Goal: Task Accomplishment & Management: Complete application form

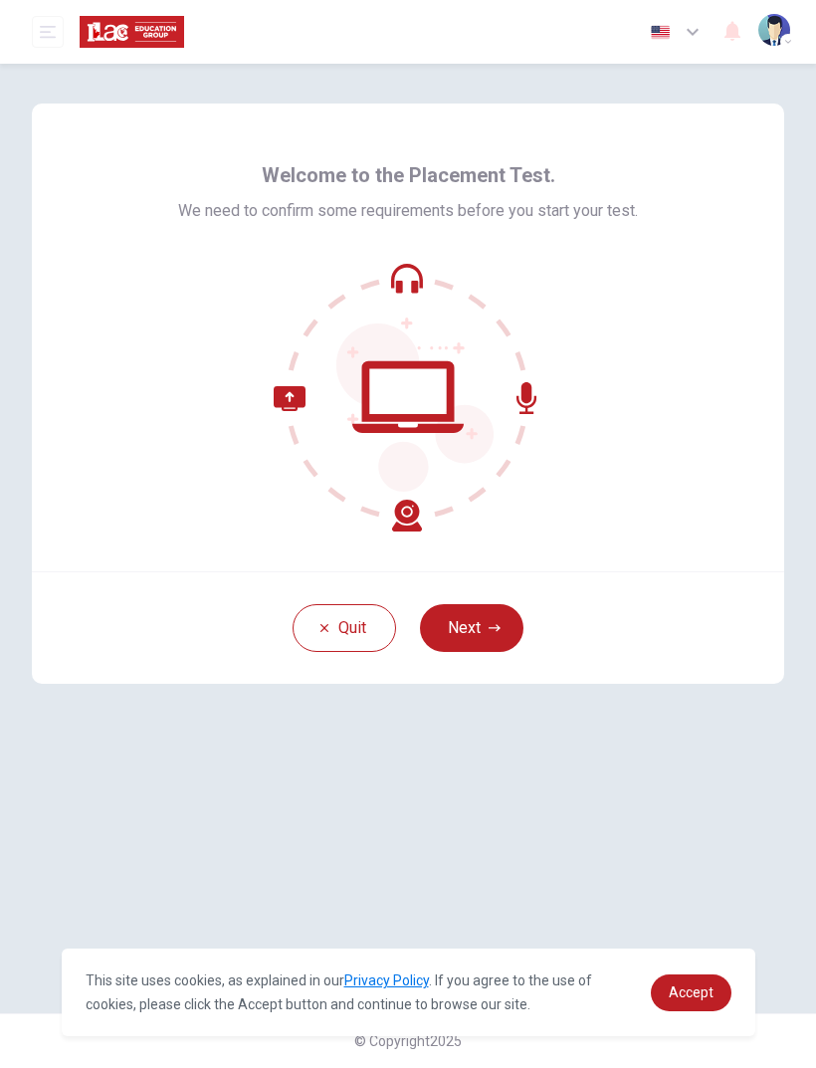
click at [500, 590] on div "Quit Next" at bounding box center [408, 627] width 753 height 113
click at [473, 629] on button "Next" at bounding box center [472, 628] width 104 height 48
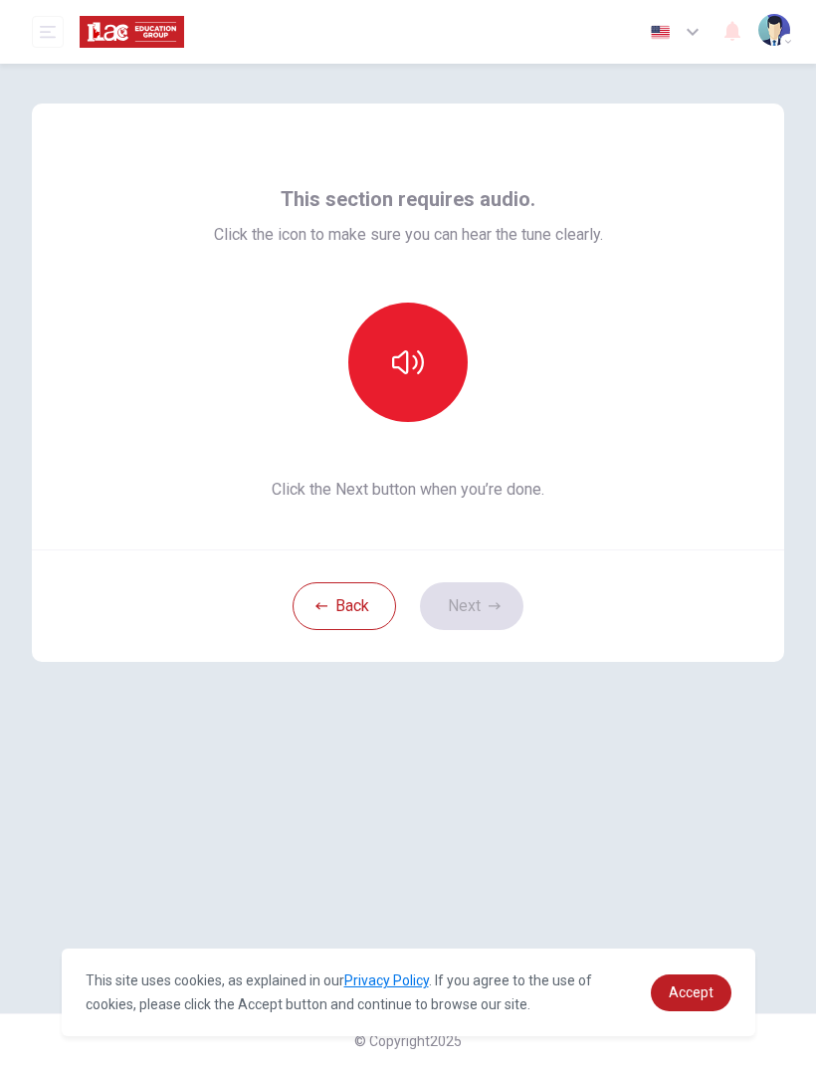
click at [398, 375] on icon "button" at bounding box center [408, 362] width 32 height 32
click at [425, 371] on button "button" at bounding box center [407, 362] width 119 height 119
click at [436, 371] on button "button" at bounding box center [407, 362] width 119 height 119
click at [421, 356] on icon "button" at bounding box center [408, 362] width 32 height 32
click at [428, 392] on button "button" at bounding box center [407, 362] width 119 height 119
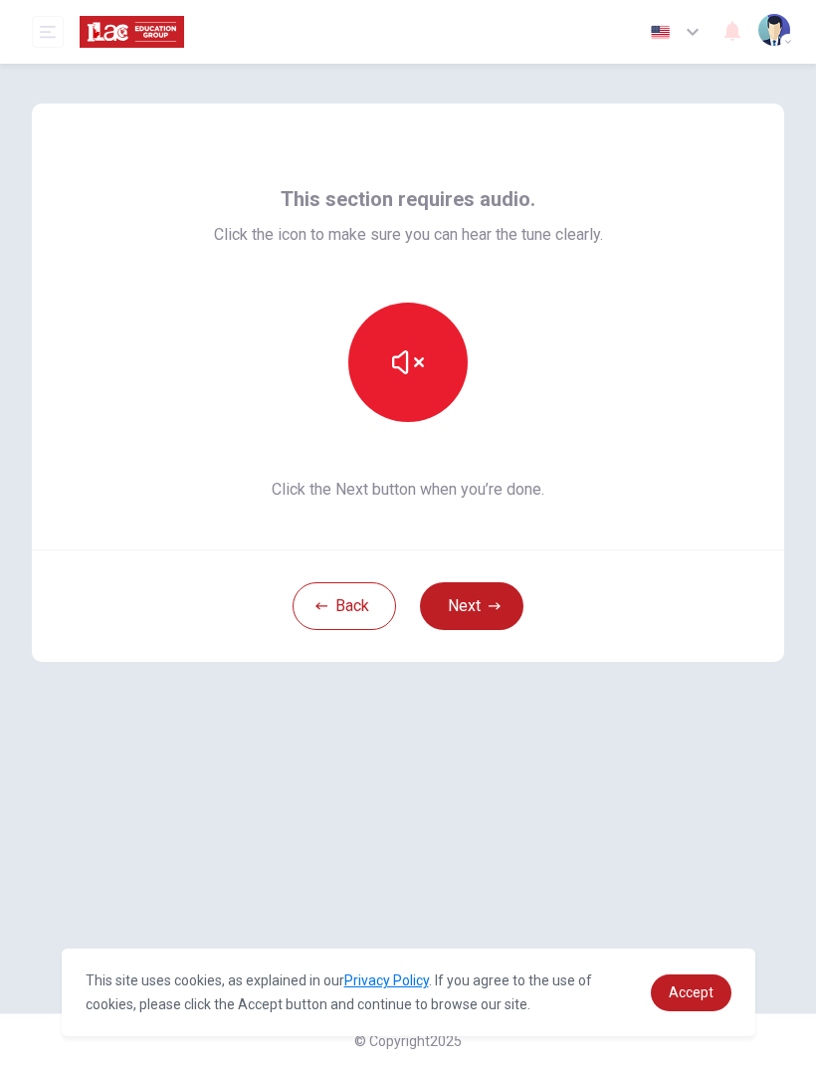
click at [411, 374] on icon "button" at bounding box center [408, 362] width 32 height 32
click at [417, 377] on icon "button" at bounding box center [408, 362] width 32 height 32
click at [485, 607] on button "Next" at bounding box center [472, 606] width 104 height 48
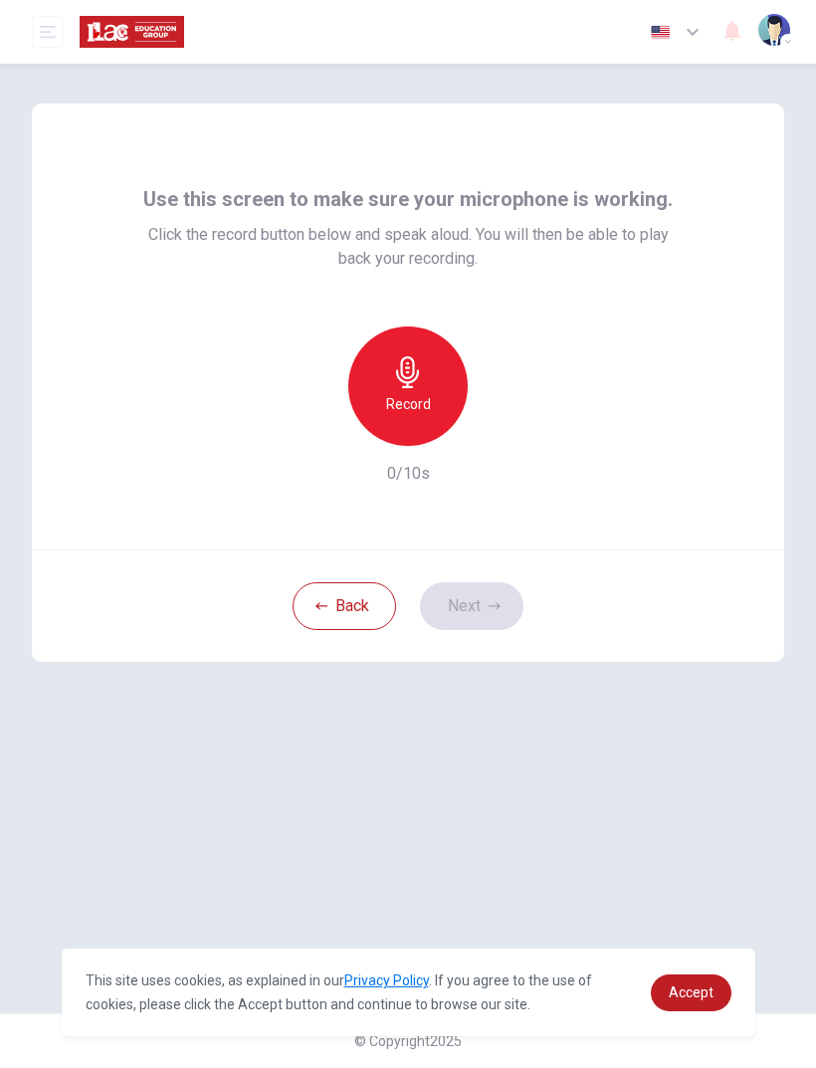
click at [413, 394] on h6 "Record" at bounding box center [408, 404] width 45 height 24
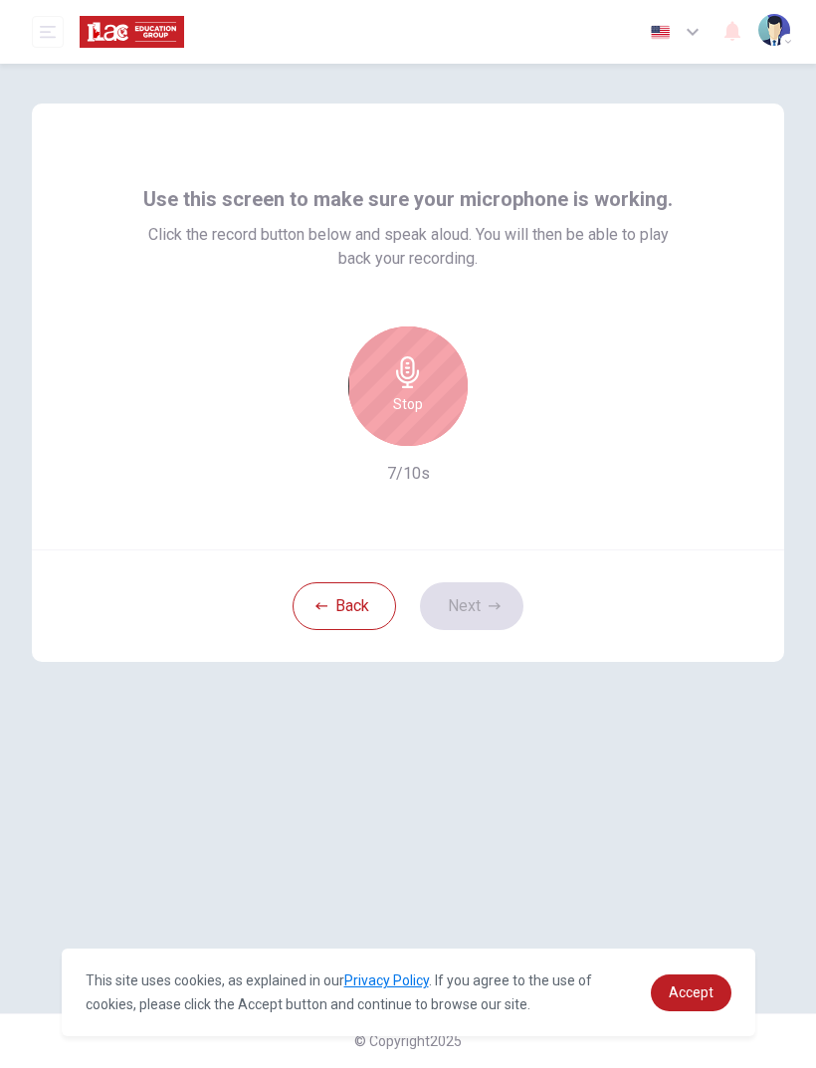
click at [422, 395] on h6 "Stop" at bounding box center [408, 404] width 30 height 24
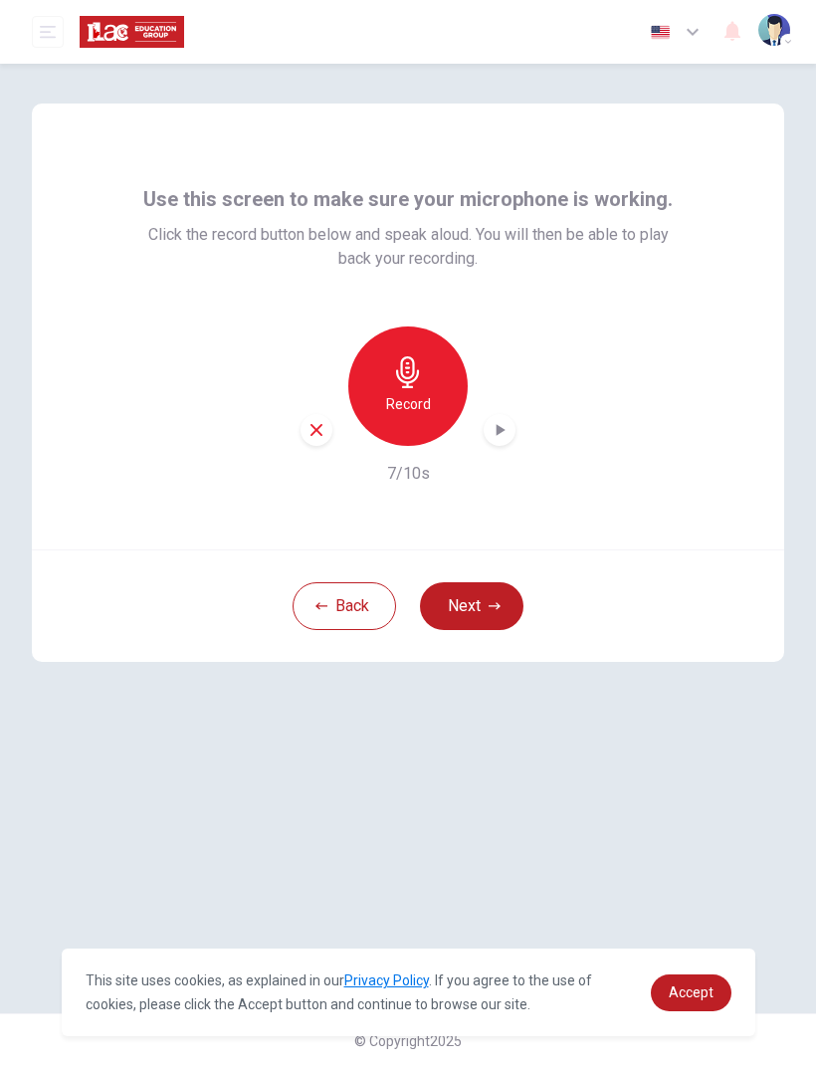
click at [507, 431] on icon "button" at bounding box center [500, 430] width 20 height 20
click at [498, 429] on icon "button" at bounding box center [500, 430] width 14 height 15
click at [504, 599] on button "Next" at bounding box center [472, 606] width 104 height 48
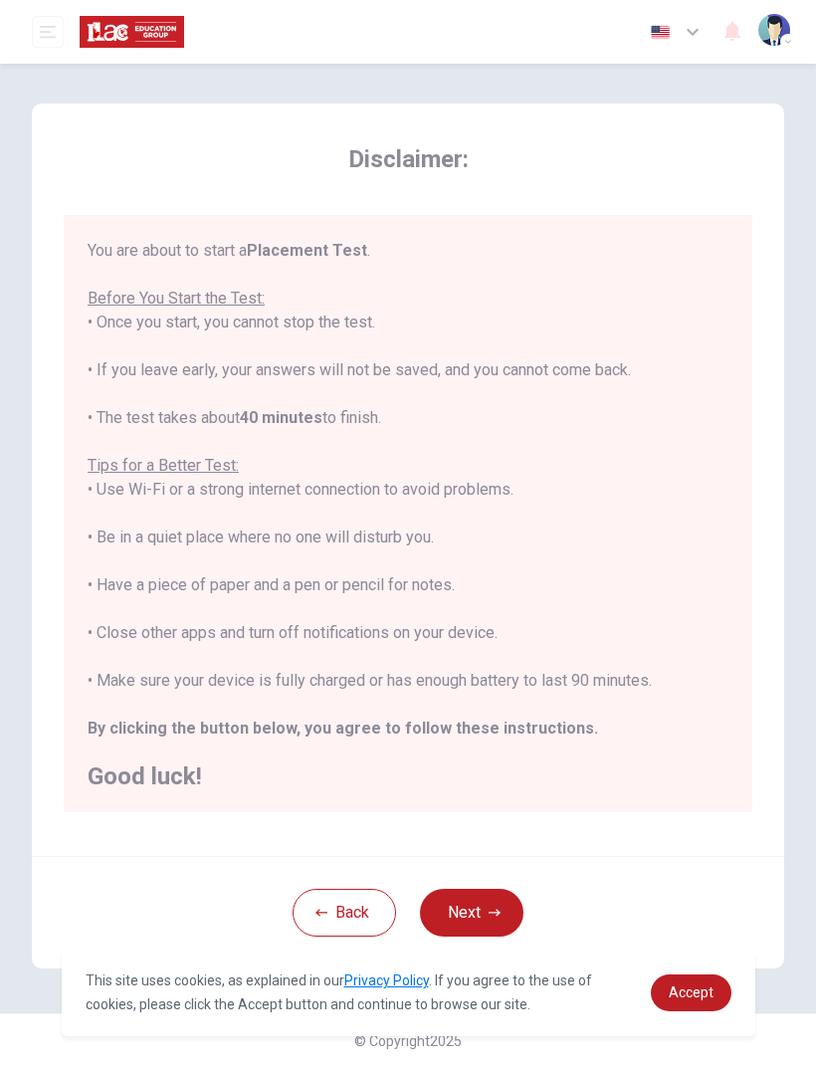
click at [480, 901] on button "Next" at bounding box center [472, 913] width 104 height 48
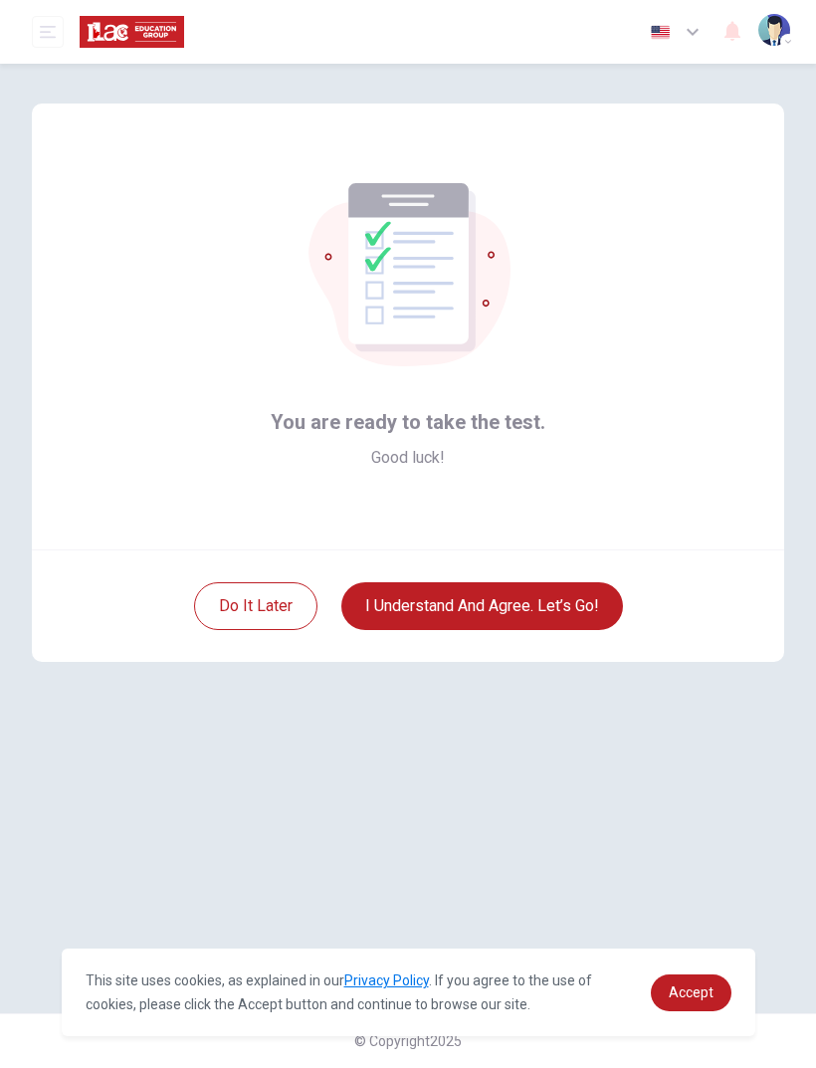
click at [570, 602] on button "I understand and agree. Let’s go!" at bounding box center [483, 606] width 282 height 48
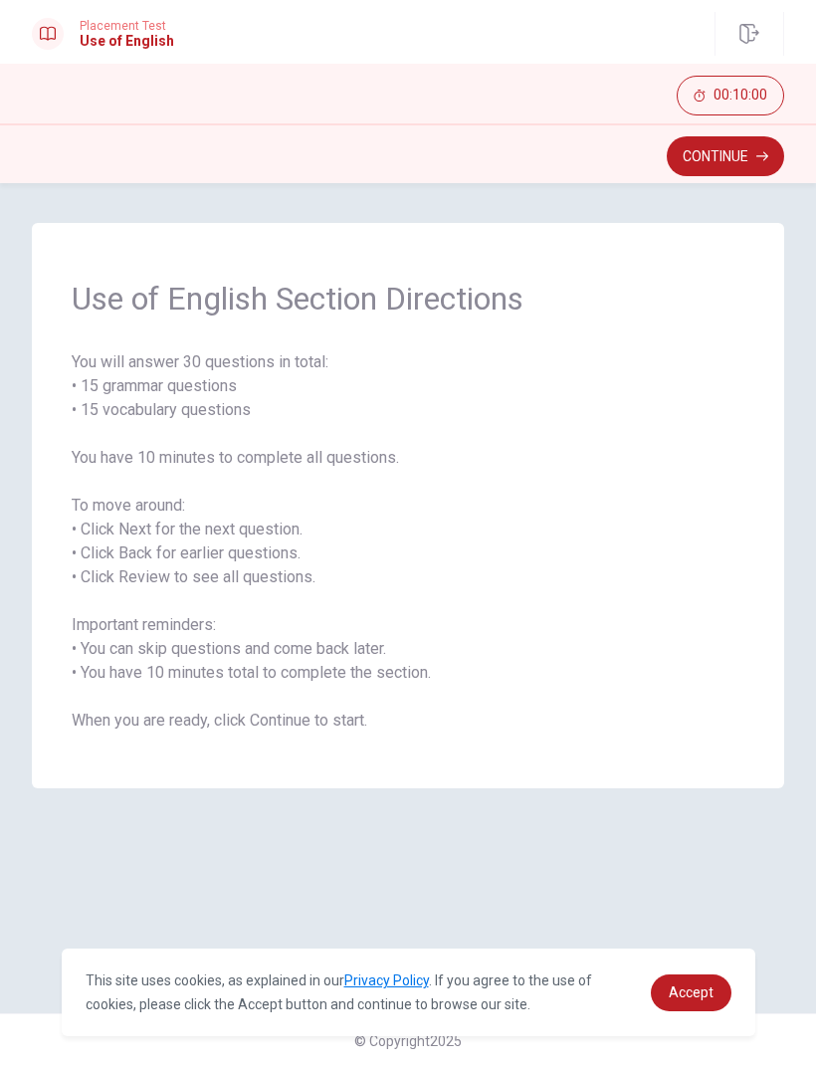
click at [730, 163] on button "Continue" at bounding box center [725, 156] width 117 height 40
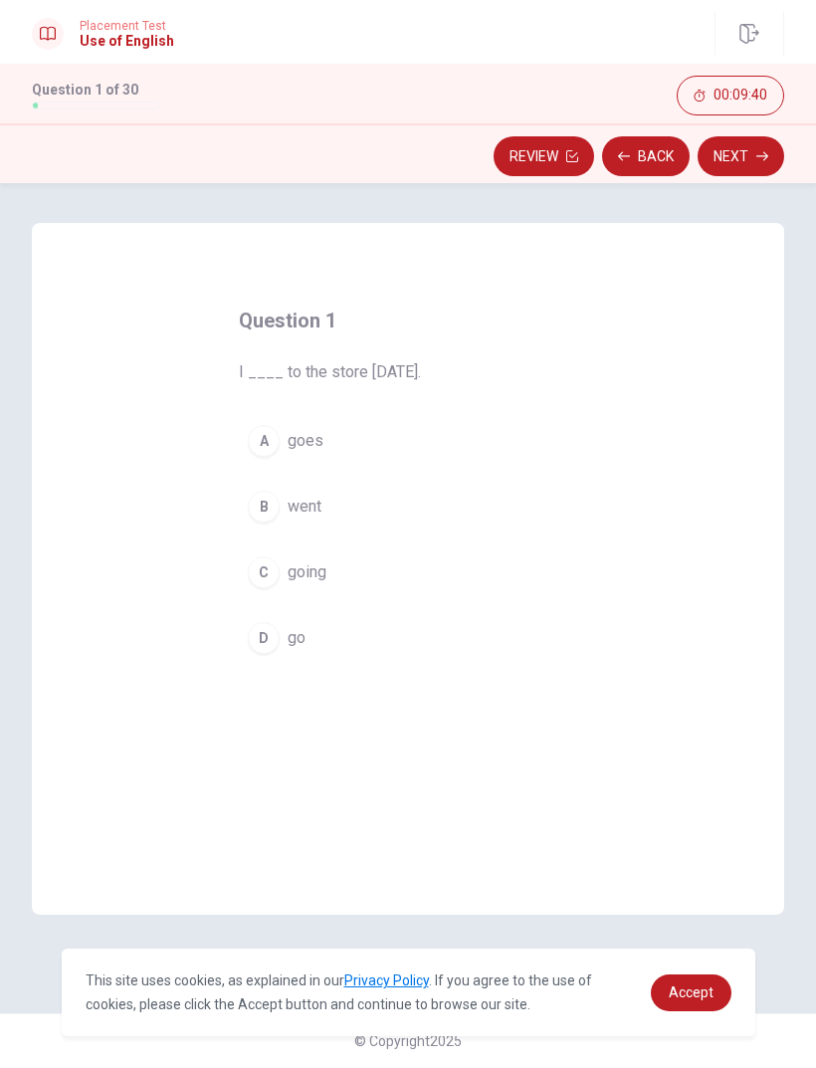
click at [271, 507] on div "B" at bounding box center [264, 507] width 32 height 32
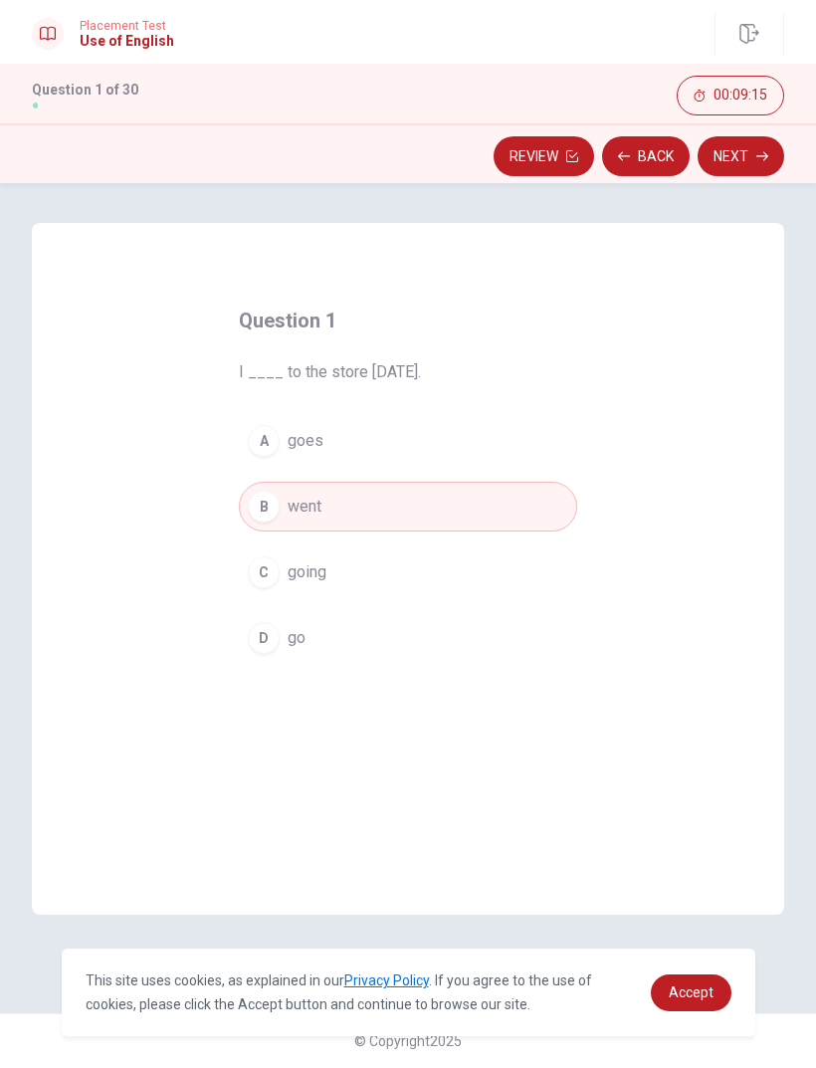
click at [753, 151] on button "Next" at bounding box center [741, 156] width 87 height 40
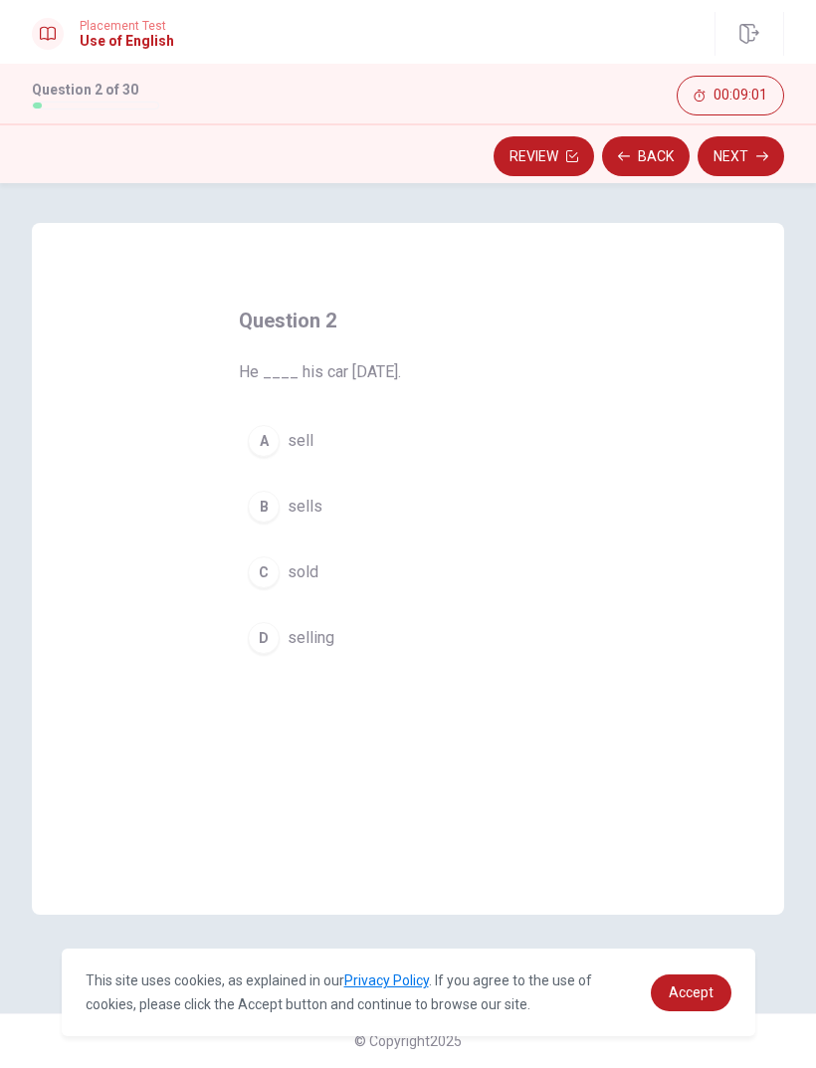
click at [279, 571] on div "C" at bounding box center [264, 573] width 32 height 32
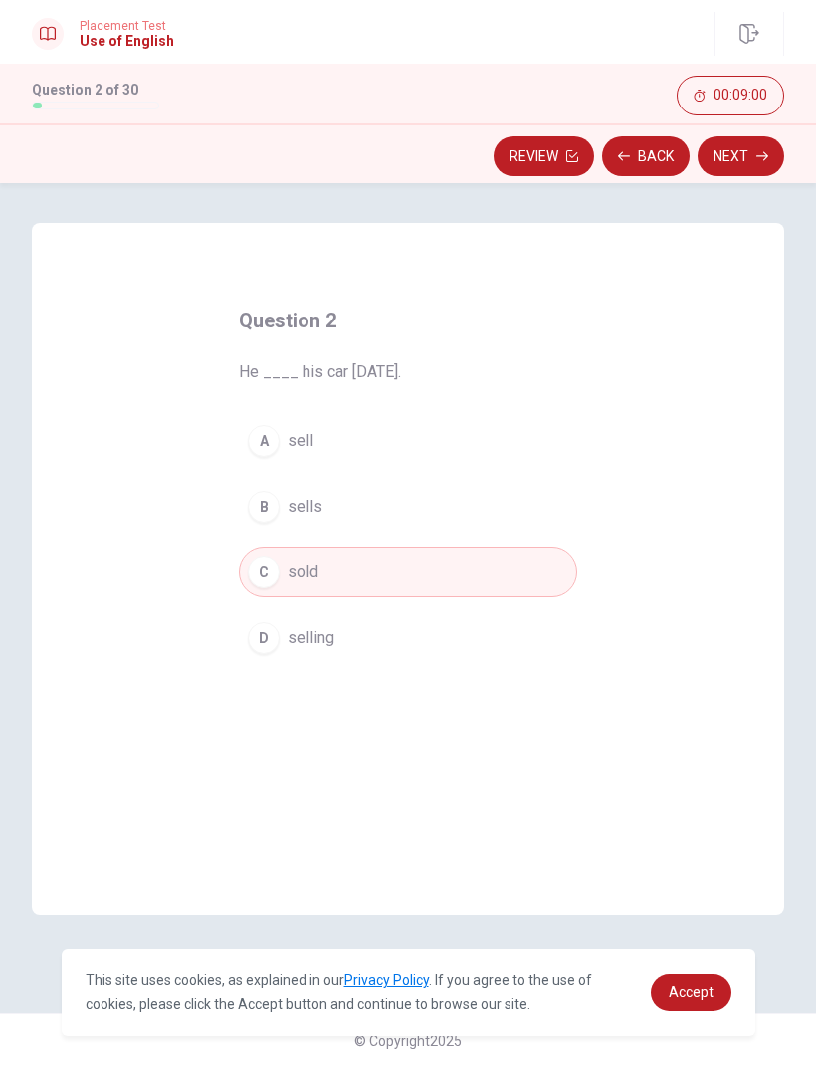
click at [751, 161] on button "Next" at bounding box center [741, 156] width 87 height 40
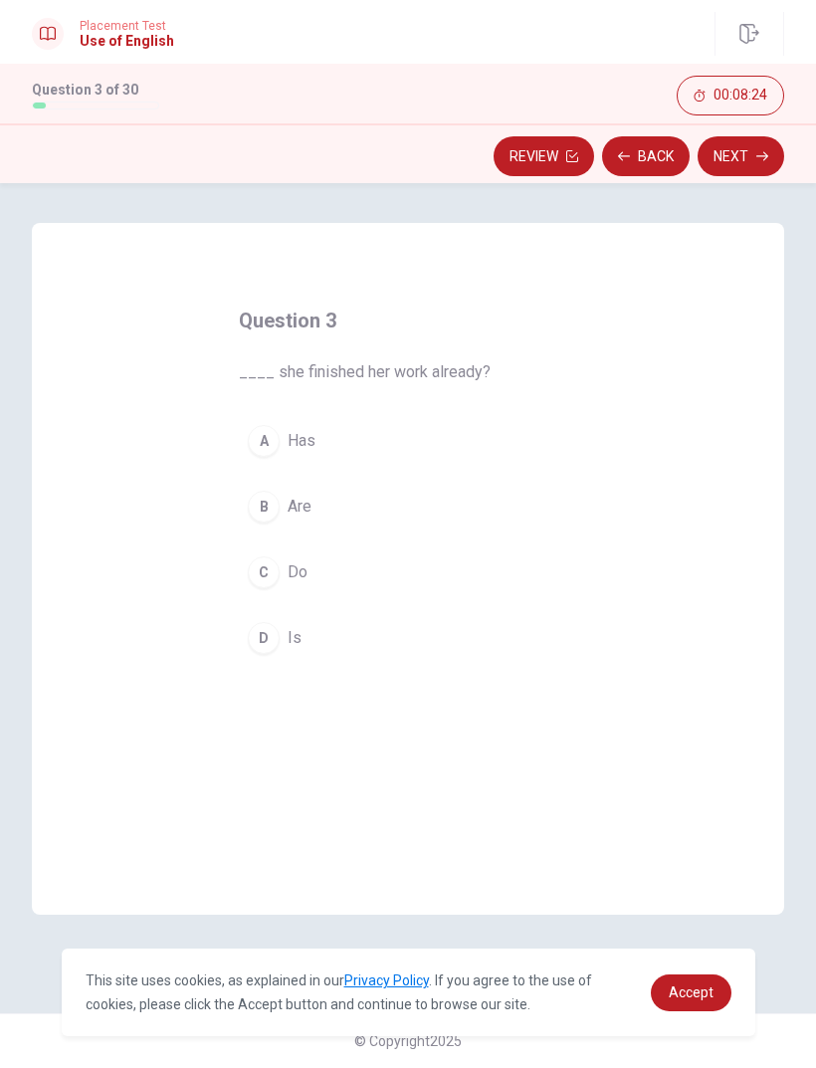
click at [269, 443] on div "A" at bounding box center [264, 441] width 32 height 32
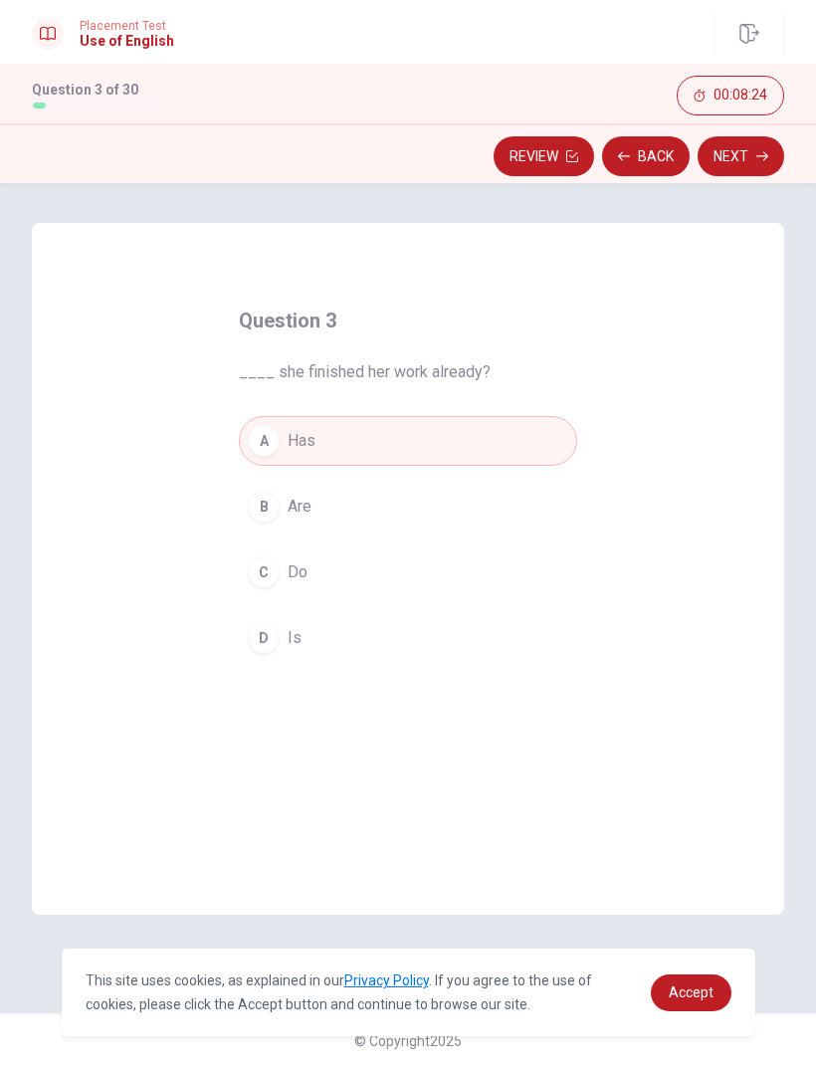
click at [762, 153] on icon "button" at bounding box center [763, 156] width 12 height 12
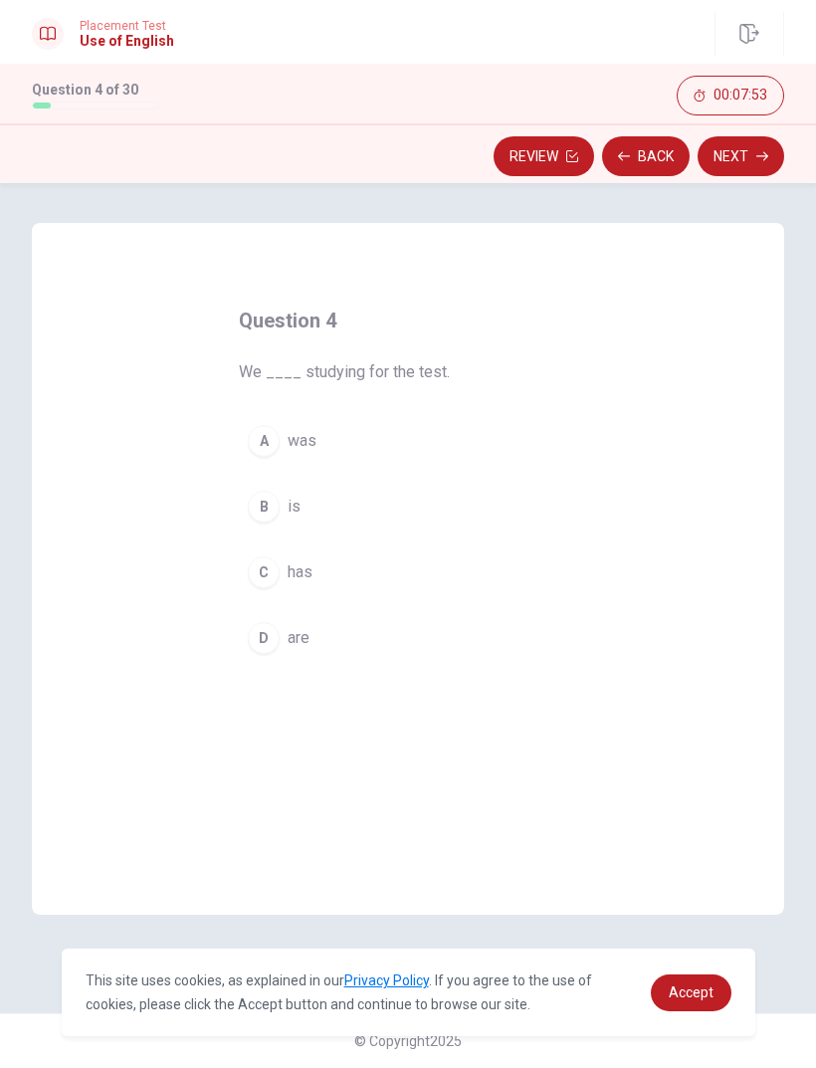
click at [269, 655] on button "D are" at bounding box center [408, 638] width 339 height 50
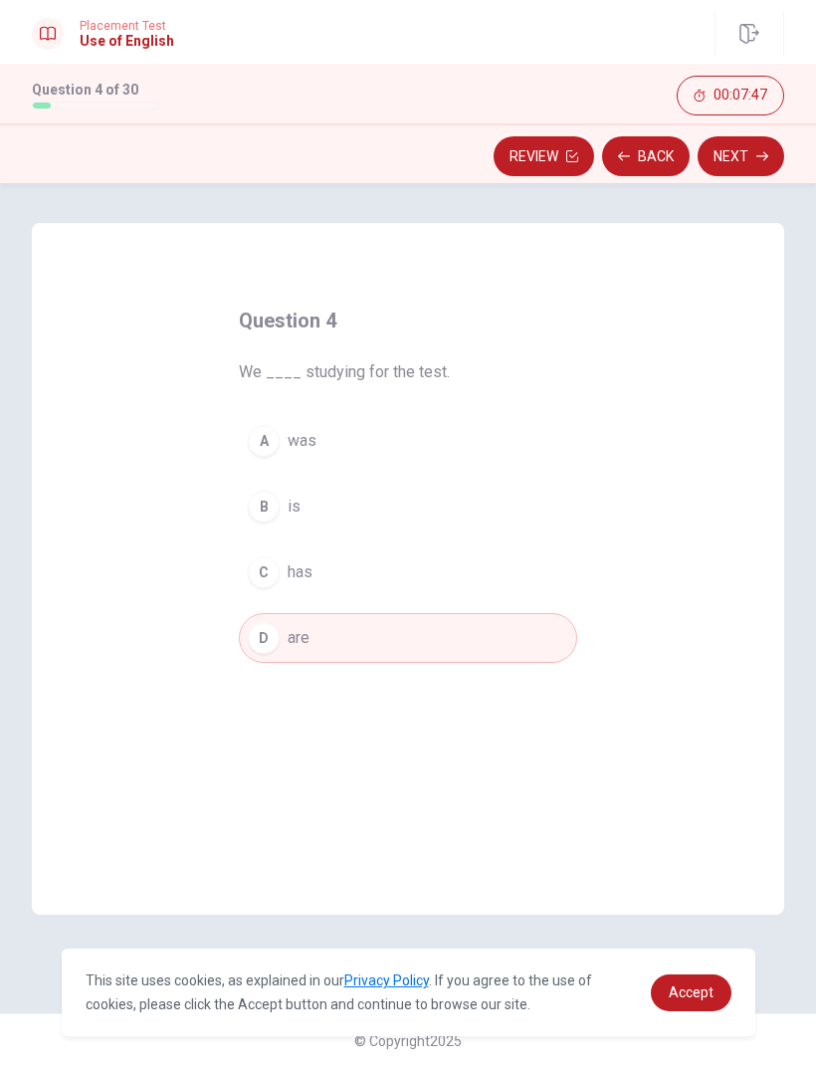
click at [751, 157] on button "Next" at bounding box center [741, 156] width 87 height 40
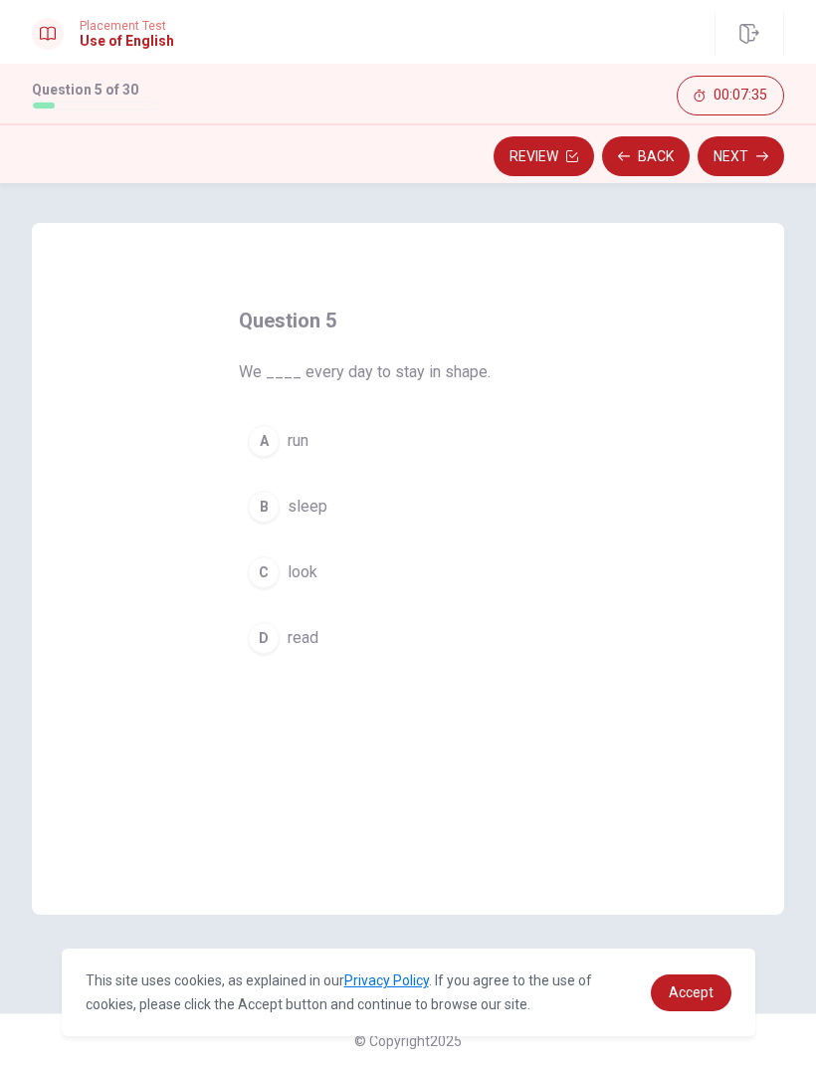
click at [272, 443] on div "A" at bounding box center [264, 441] width 32 height 32
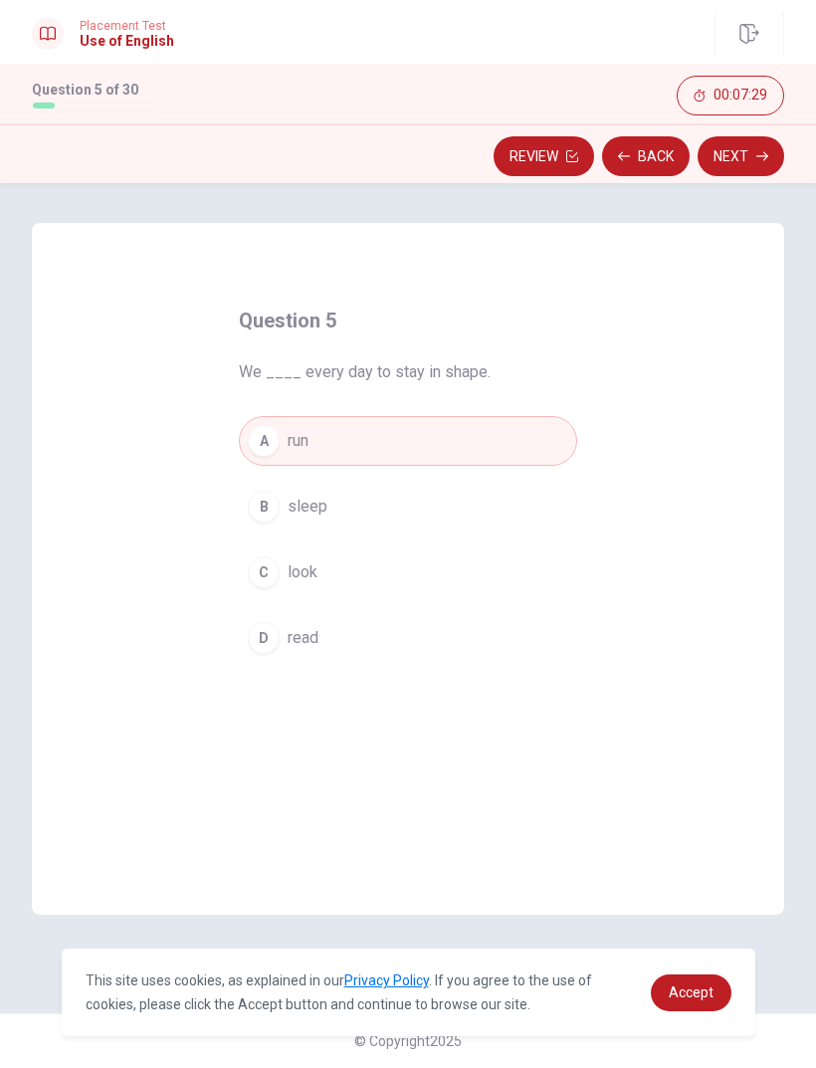
click at [755, 158] on button "Next" at bounding box center [741, 156] width 87 height 40
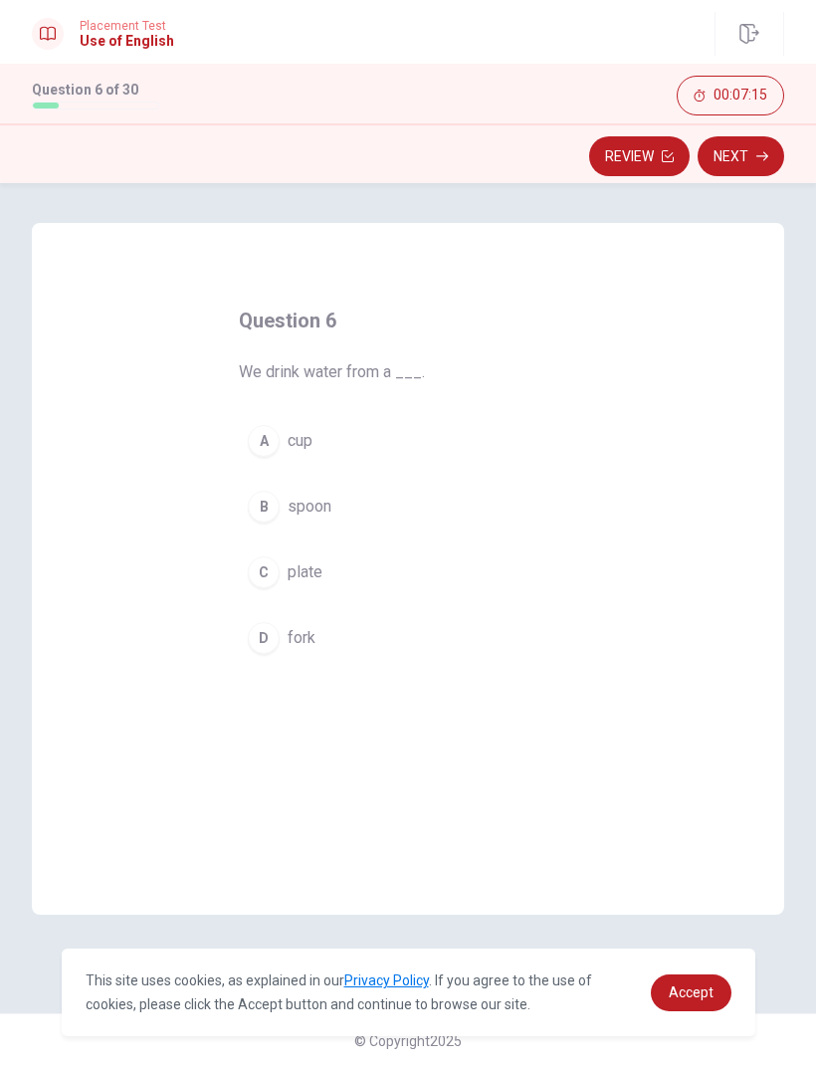
click at [273, 446] on div "A" at bounding box center [264, 441] width 32 height 32
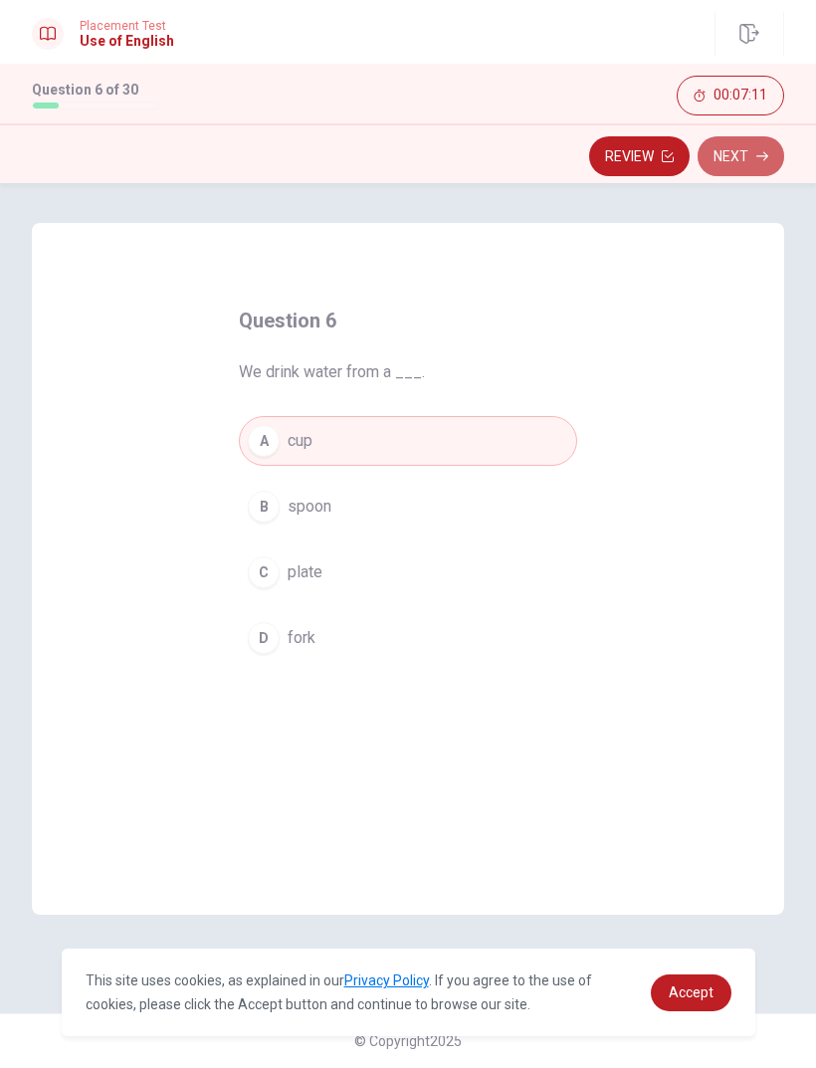
click at [743, 155] on button "Next" at bounding box center [741, 156] width 87 height 40
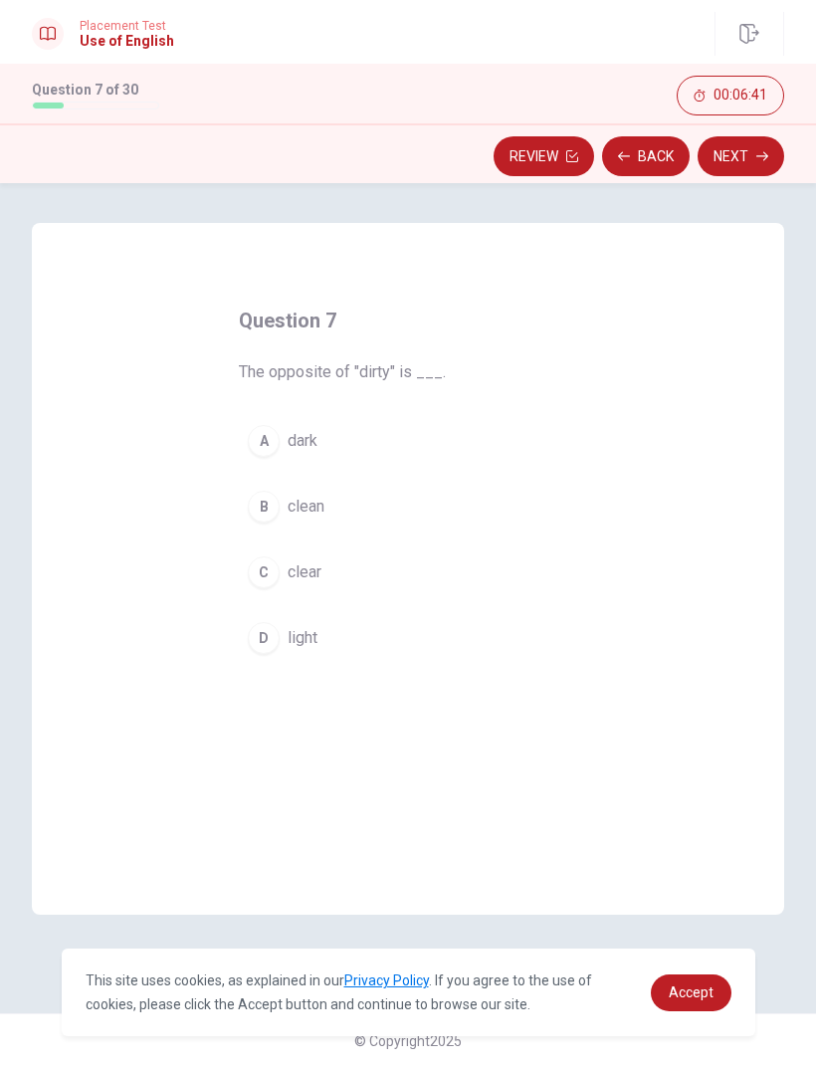
click at [271, 447] on div "A" at bounding box center [264, 441] width 32 height 32
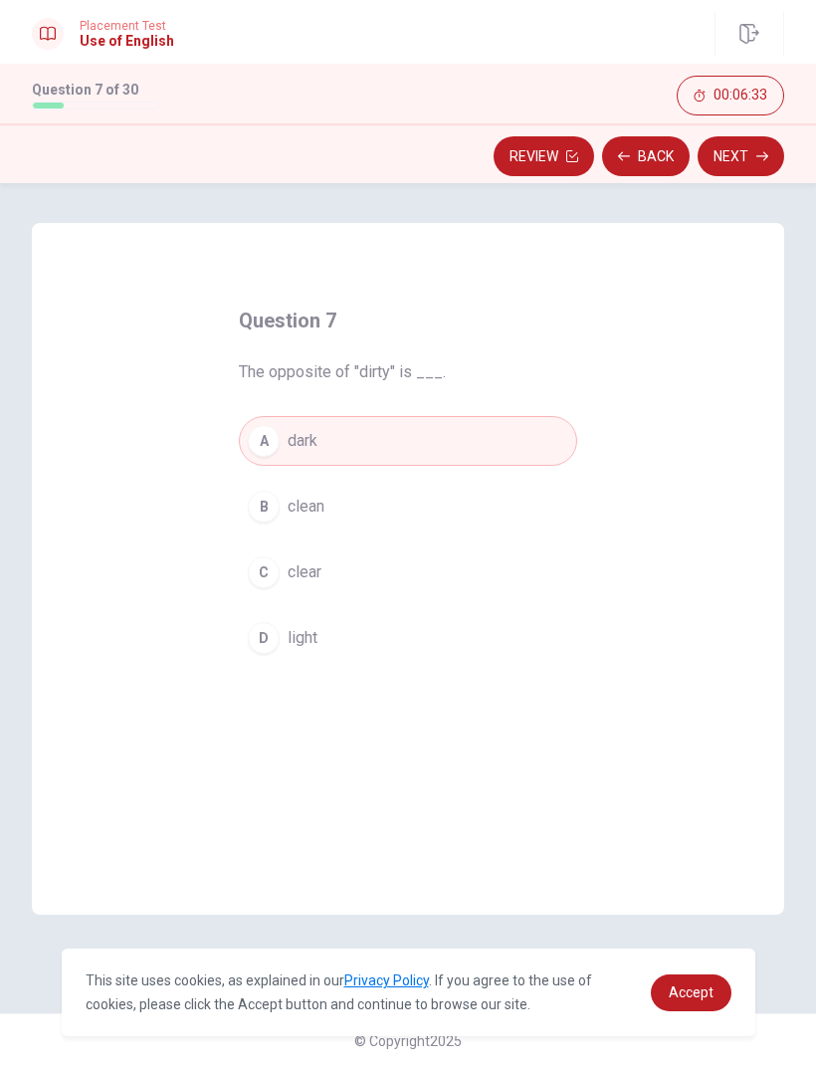
click at [759, 168] on button "Next" at bounding box center [741, 156] width 87 height 40
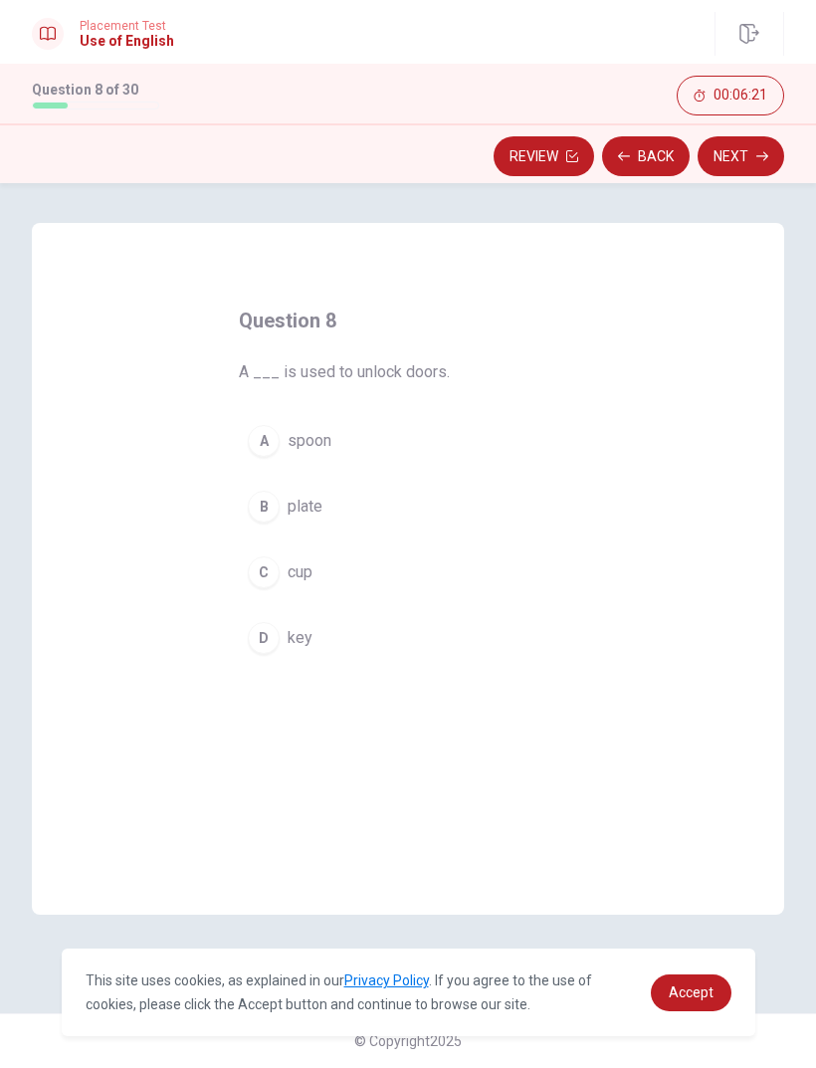
click at [280, 652] on button "D key" at bounding box center [408, 638] width 339 height 50
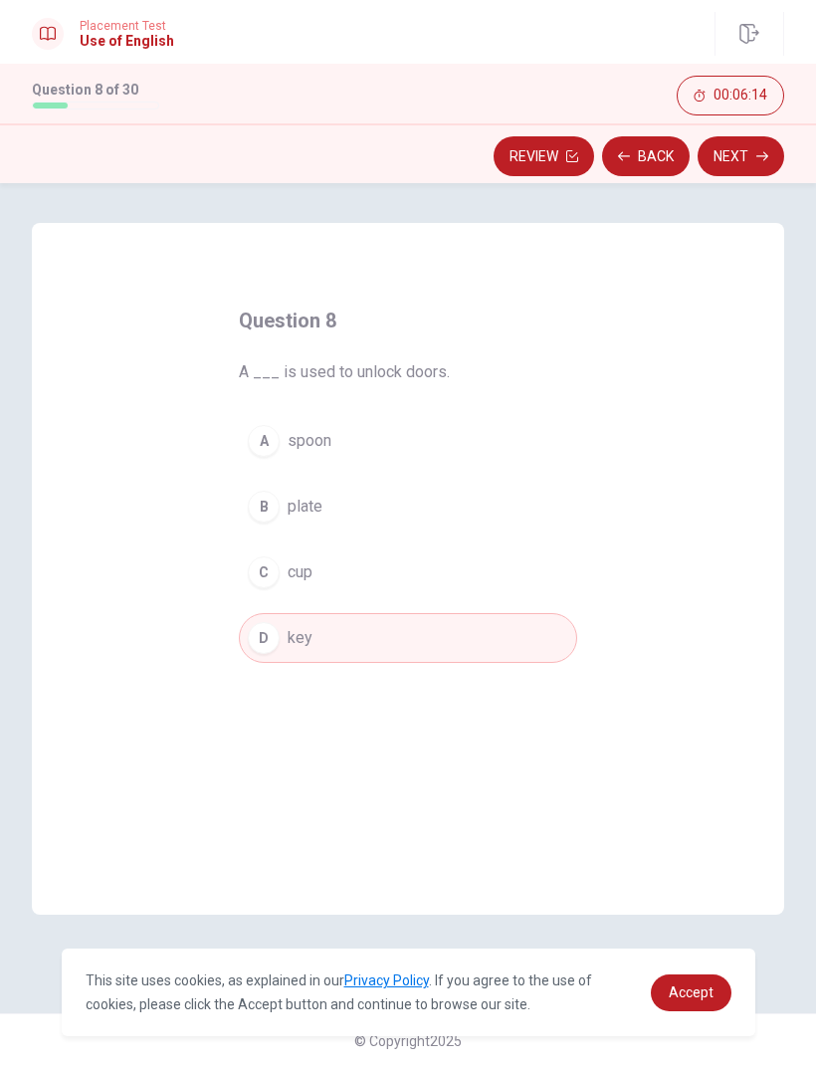
click at [752, 160] on button "Next" at bounding box center [741, 156] width 87 height 40
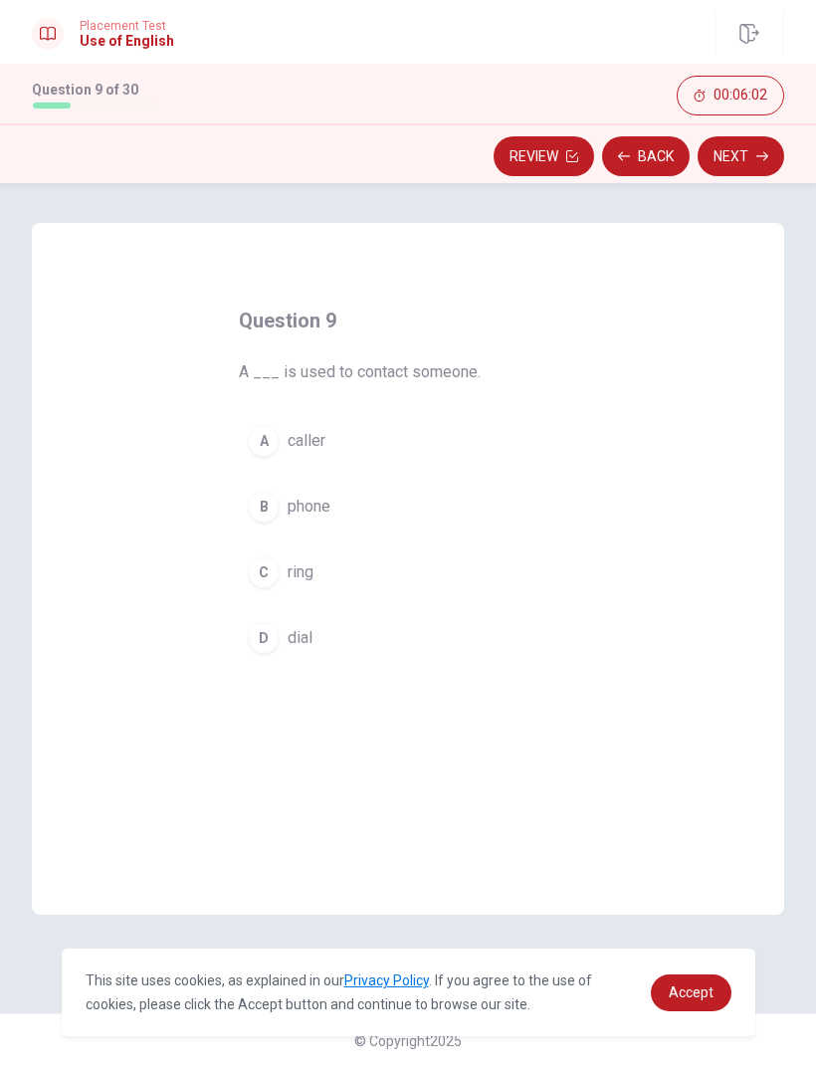
click at [280, 523] on button "B phone" at bounding box center [408, 507] width 339 height 50
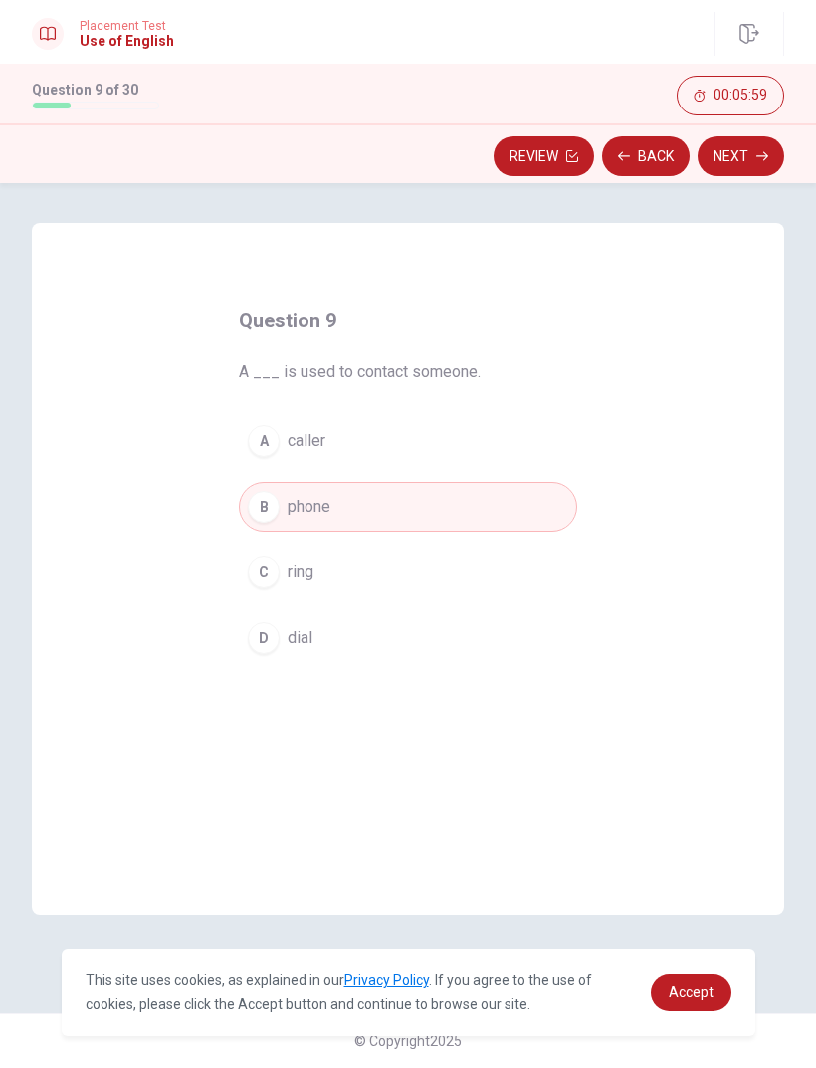
click at [756, 165] on button "Next" at bounding box center [741, 156] width 87 height 40
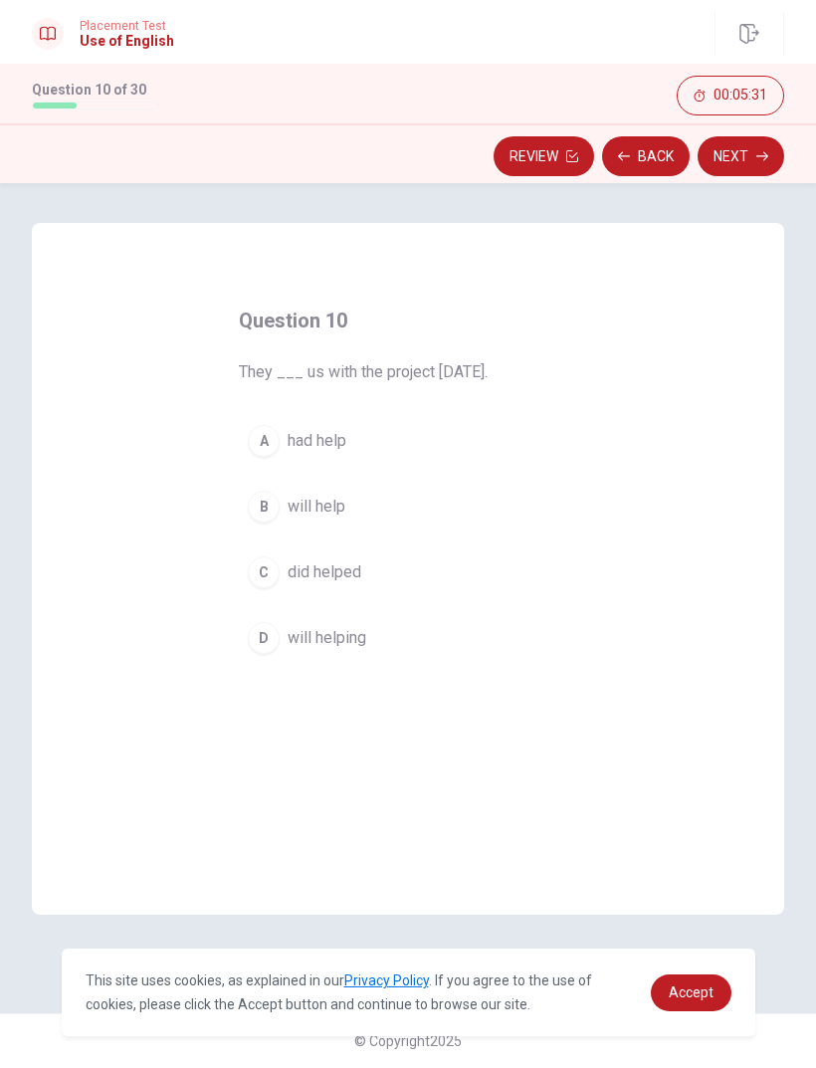
click at [273, 509] on div "B" at bounding box center [264, 507] width 32 height 32
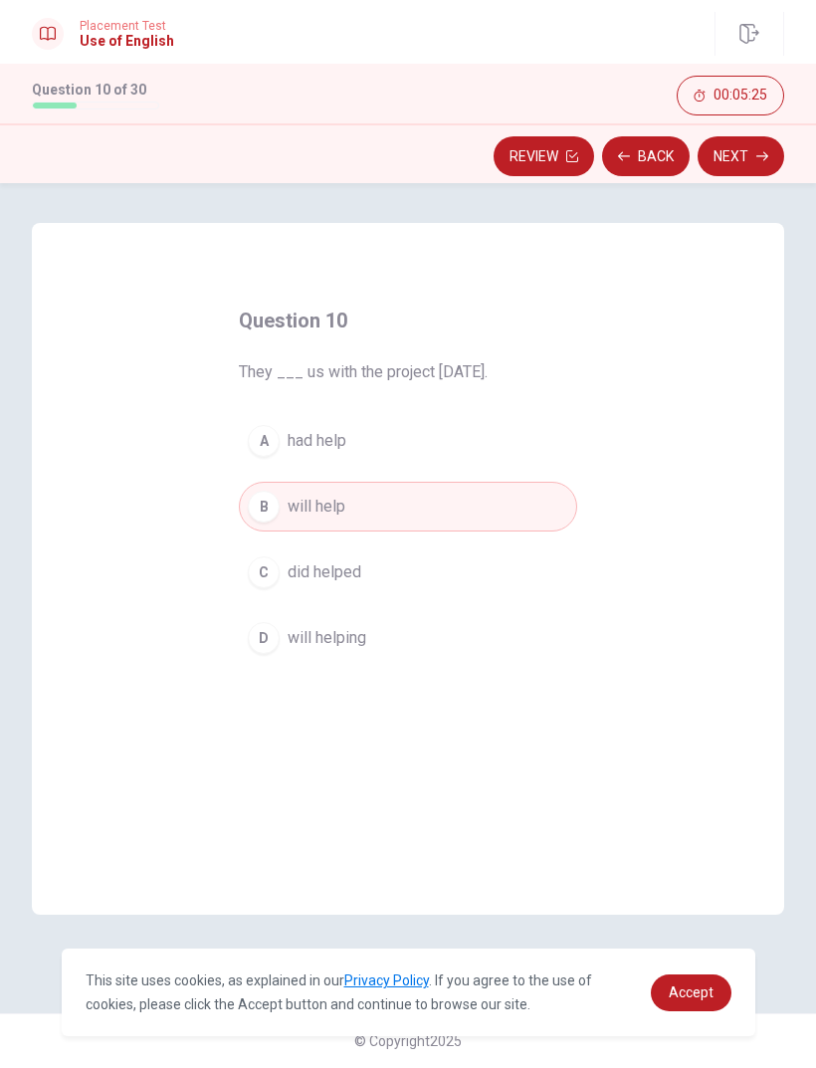
click at [761, 158] on icon "button" at bounding box center [763, 156] width 12 height 12
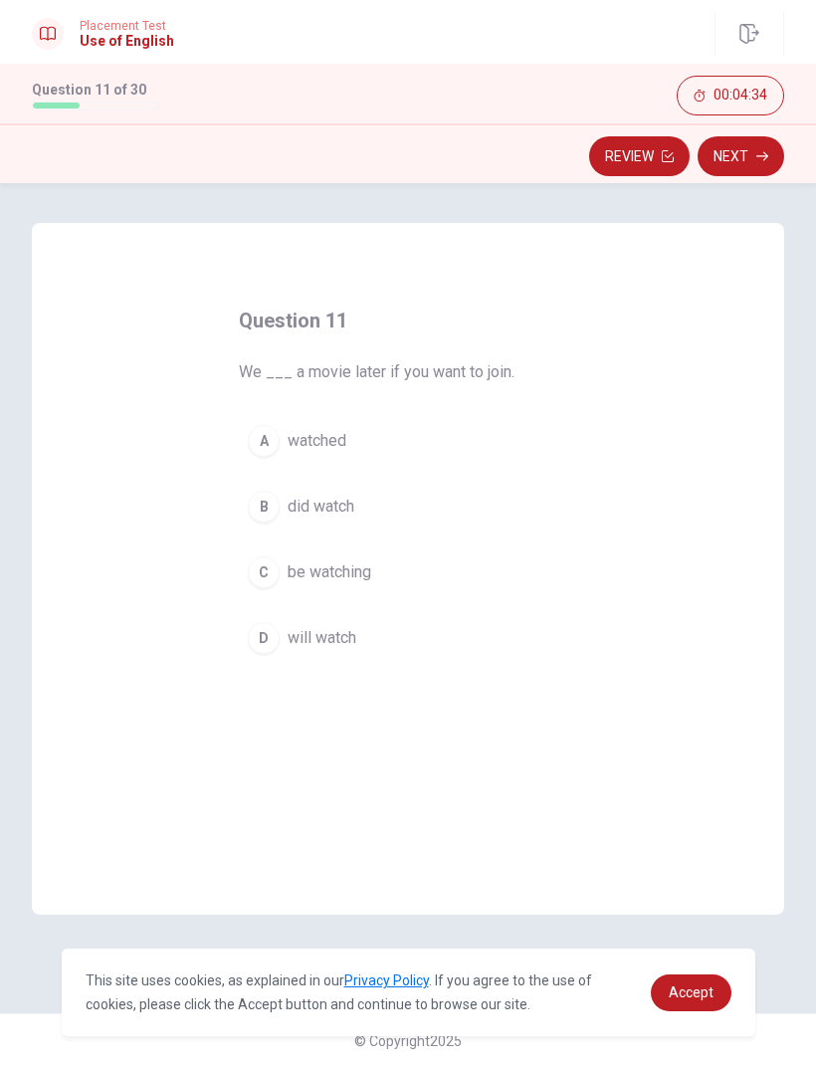
click at [288, 643] on span "will watch" at bounding box center [322, 638] width 69 height 24
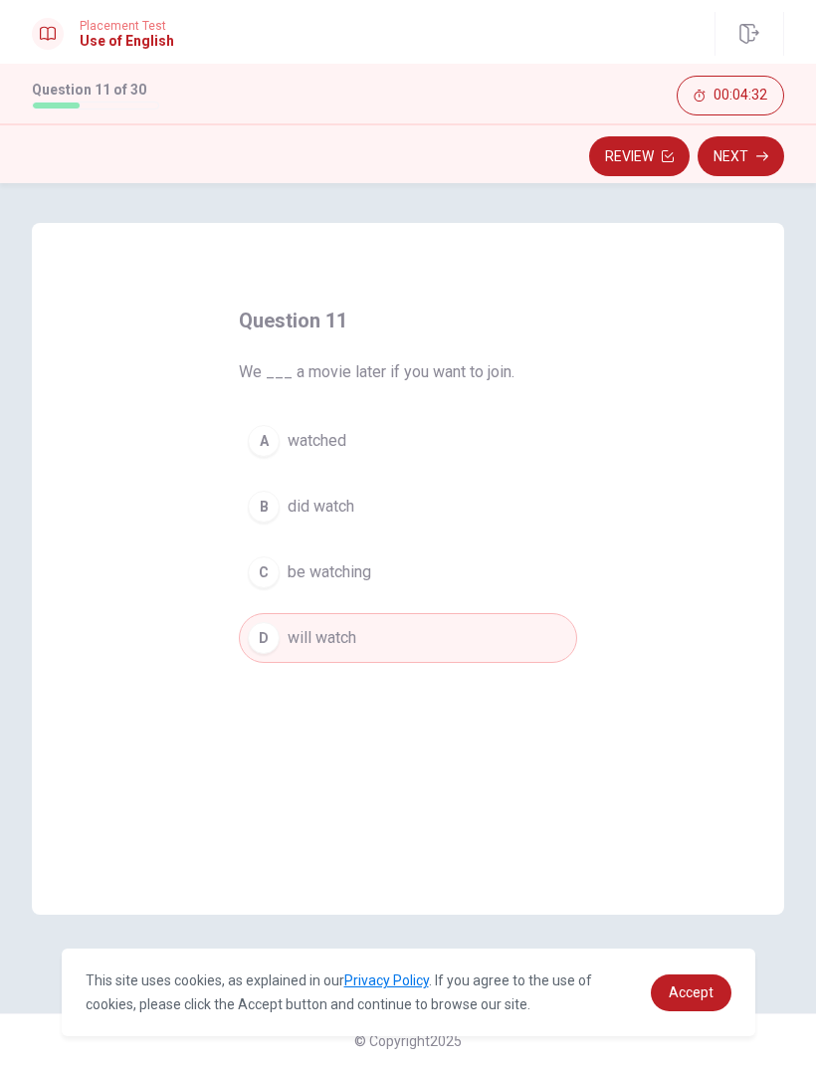
click at [760, 160] on icon "button" at bounding box center [763, 156] width 12 height 12
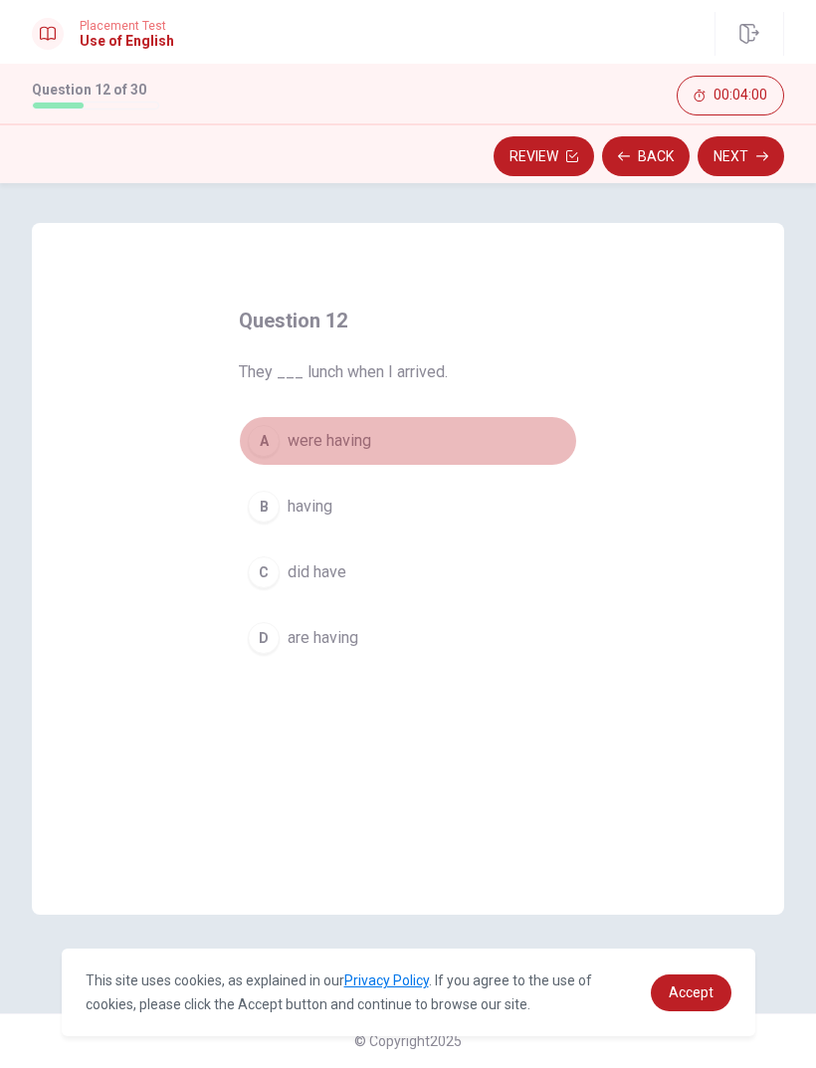
click at [270, 434] on div "A" at bounding box center [264, 441] width 32 height 32
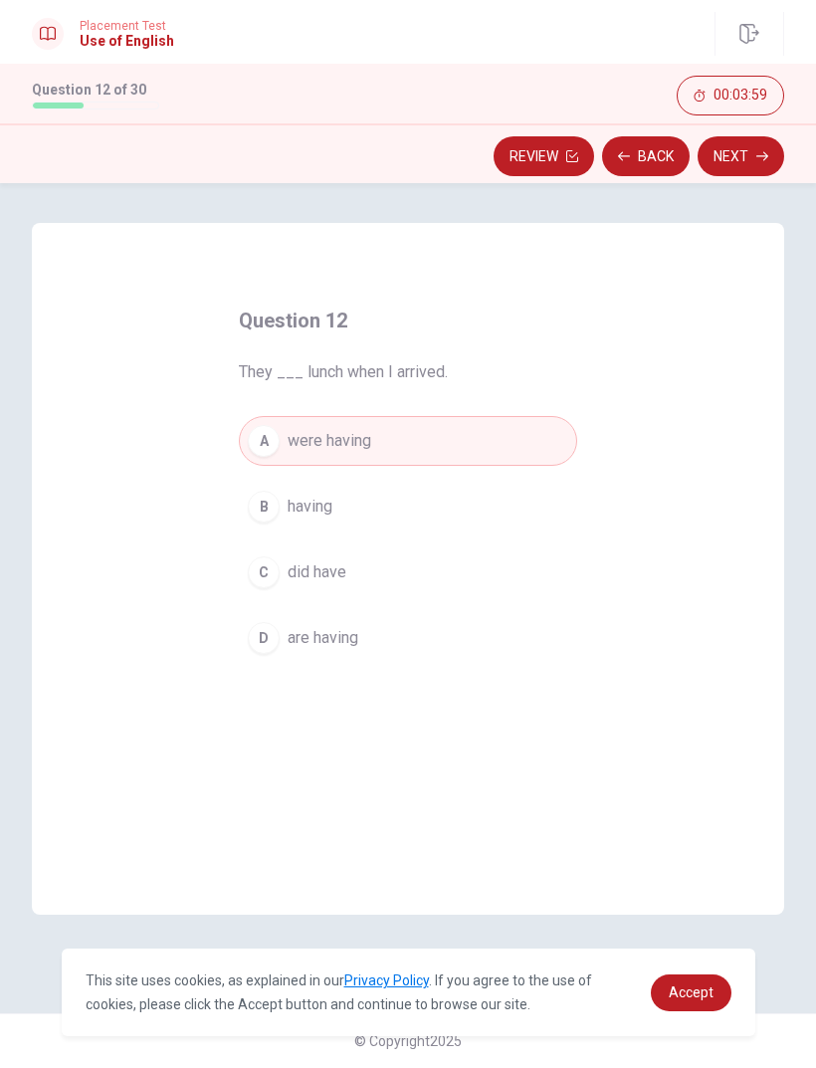
click at [758, 162] on button "Next" at bounding box center [741, 156] width 87 height 40
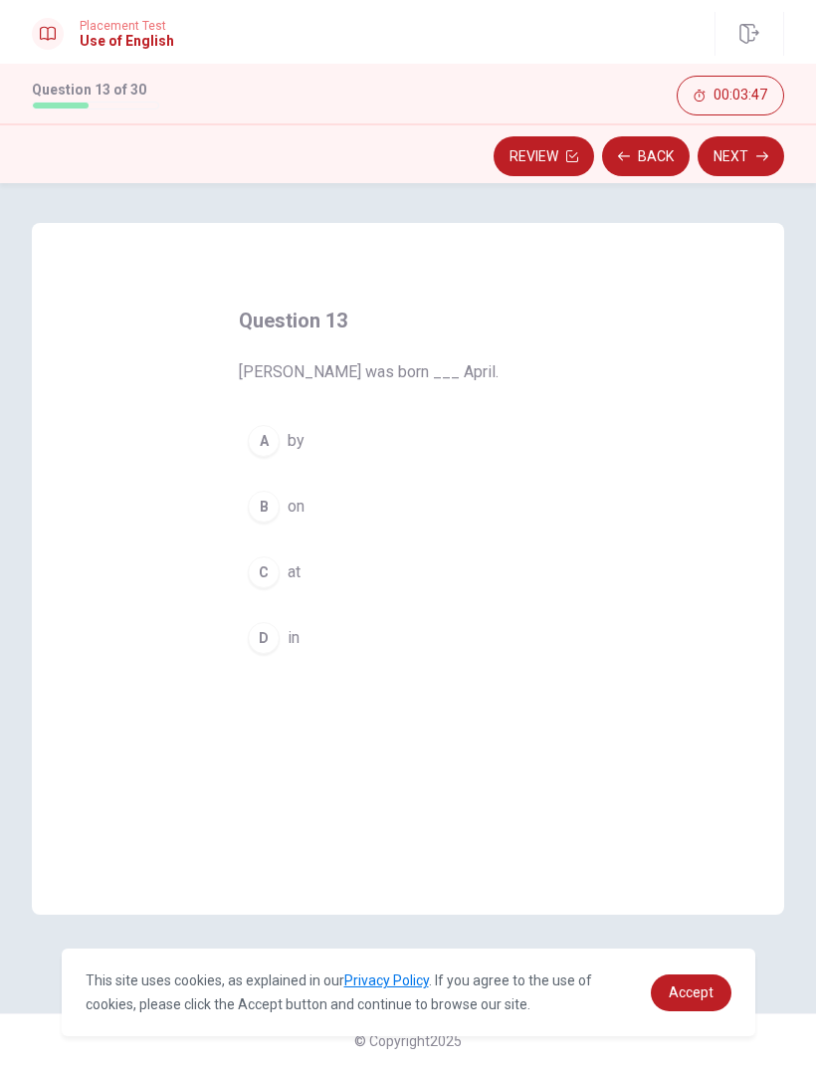
click at [281, 515] on button "B on" at bounding box center [408, 507] width 339 height 50
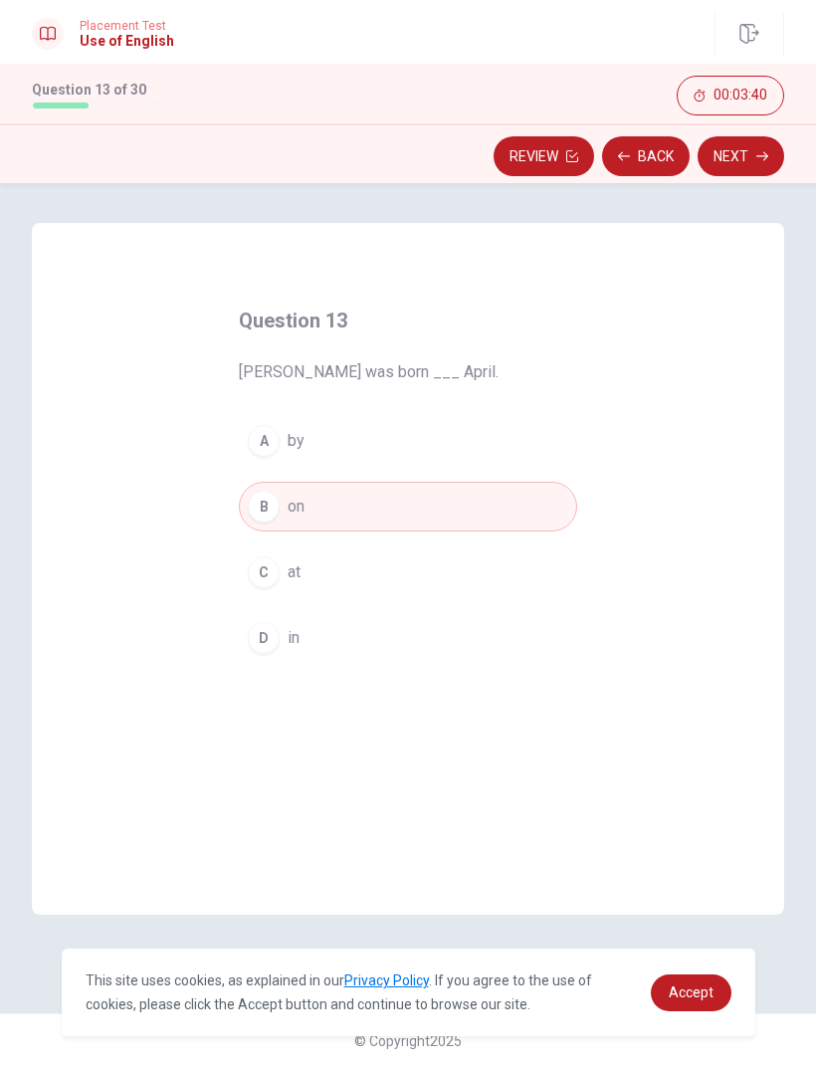
click at [752, 159] on button "Next" at bounding box center [741, 156] width 87 height 40
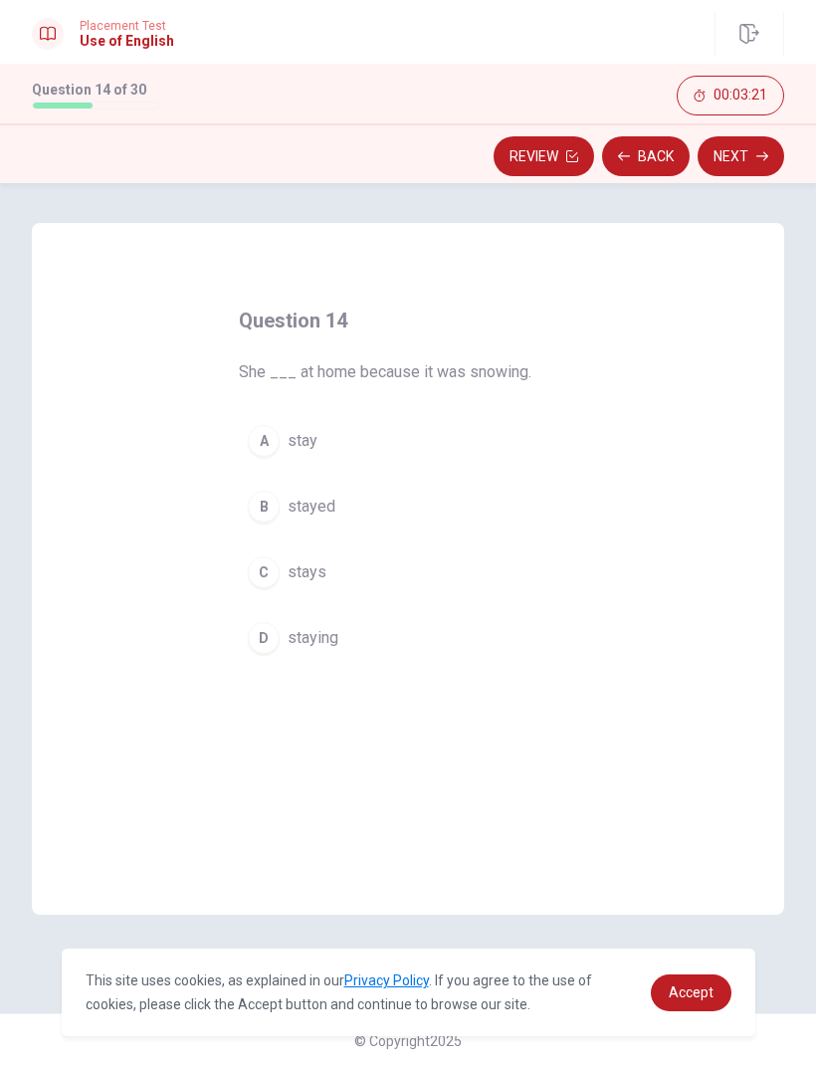
click at [281, 521] on button "B stayed" at bounding box center [408, 507] width 339 height 50
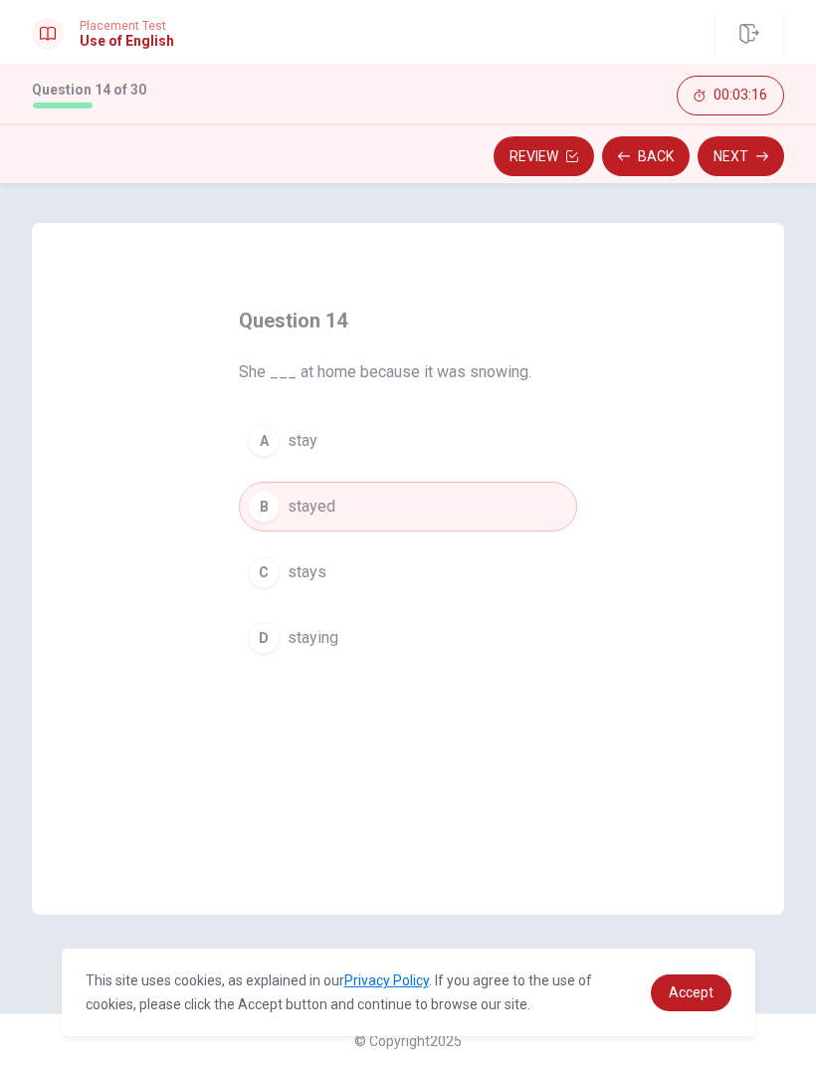
click at [757, 165] on button "Next" at bounding box center [741, 156] width 87 height 40
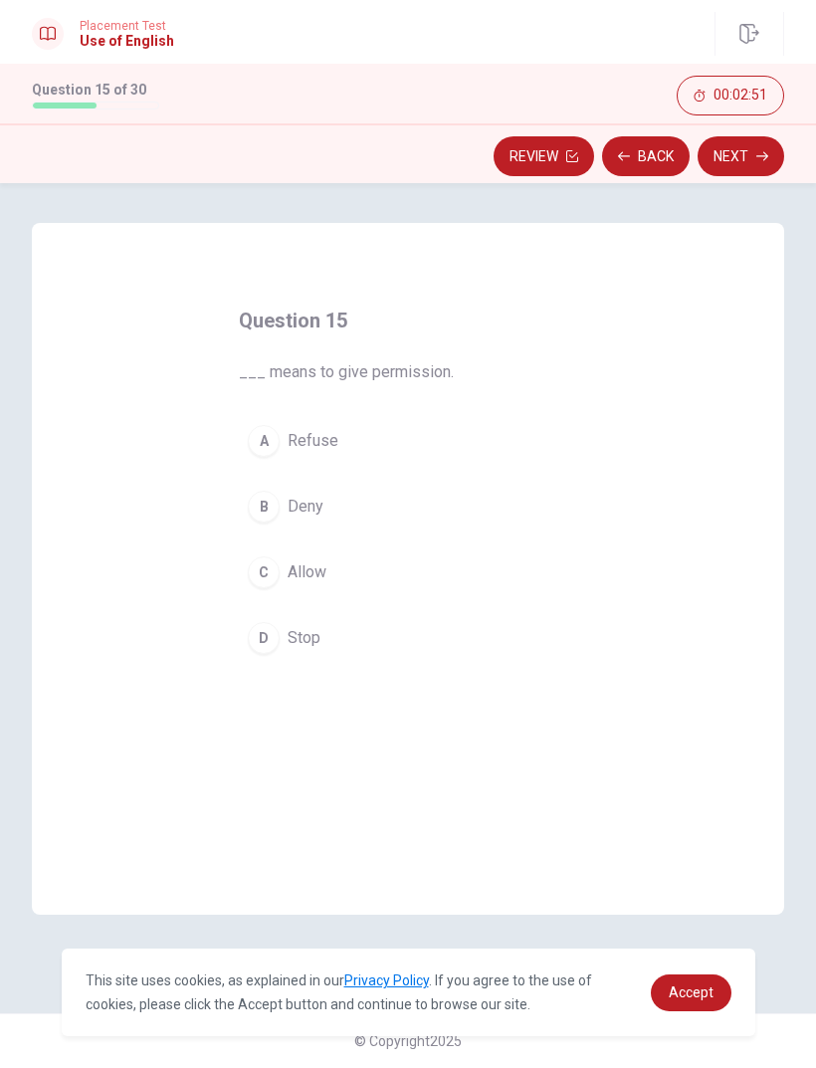
click at [279, 580] on button "C Allow" at bounding box center [408, 573] width 339 height 50
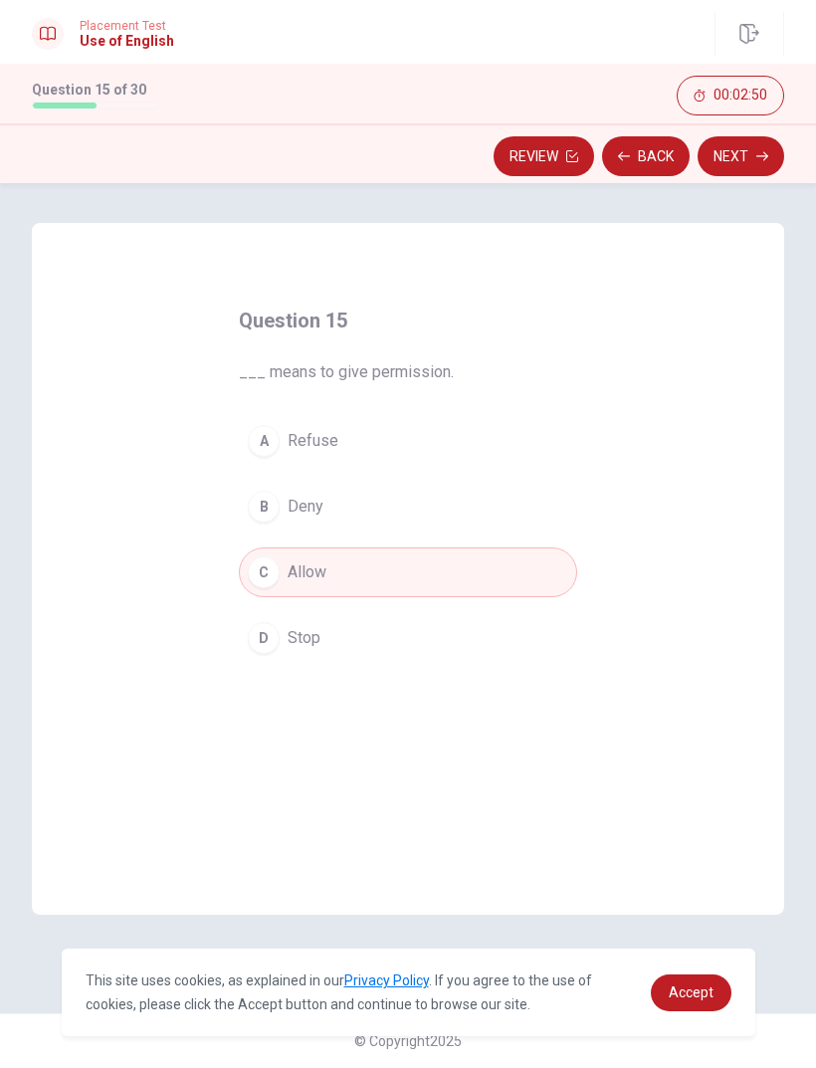
click at [754, 175] on button "Next" at bounding box center [741, 156] width 87 height 40
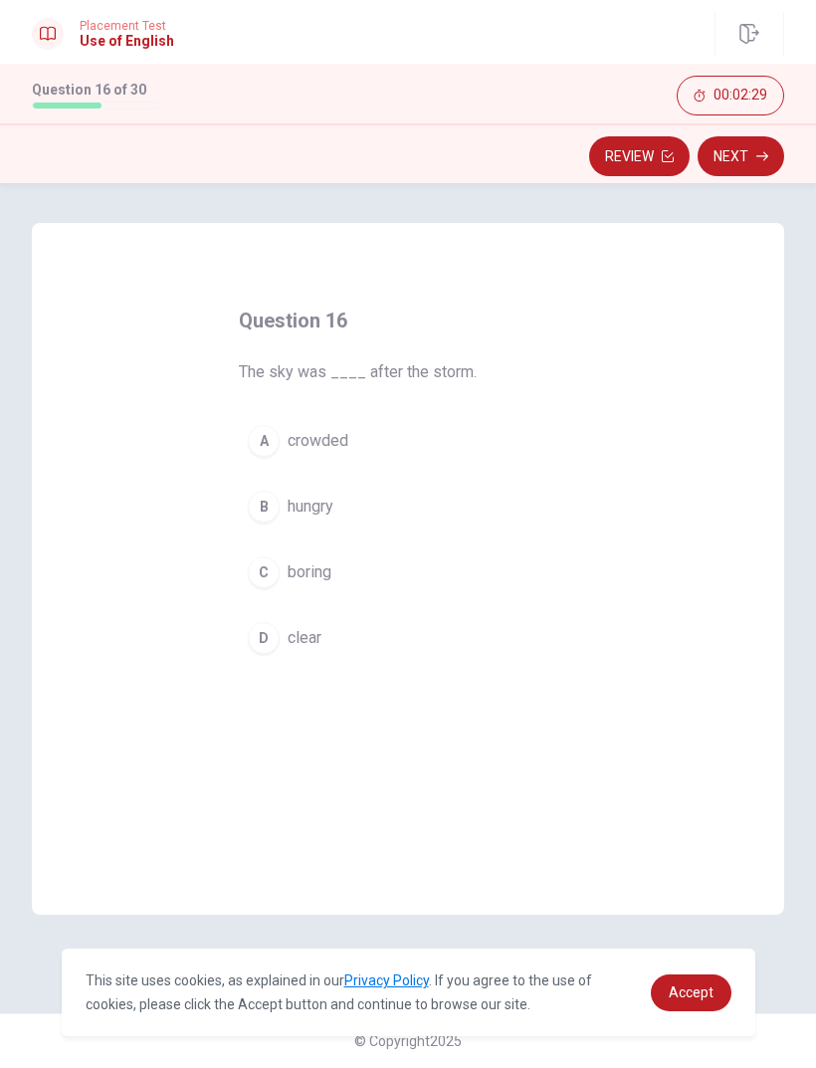
click at [262, 442] on div "A" at bounding box center [264, 441] width 32 height 32
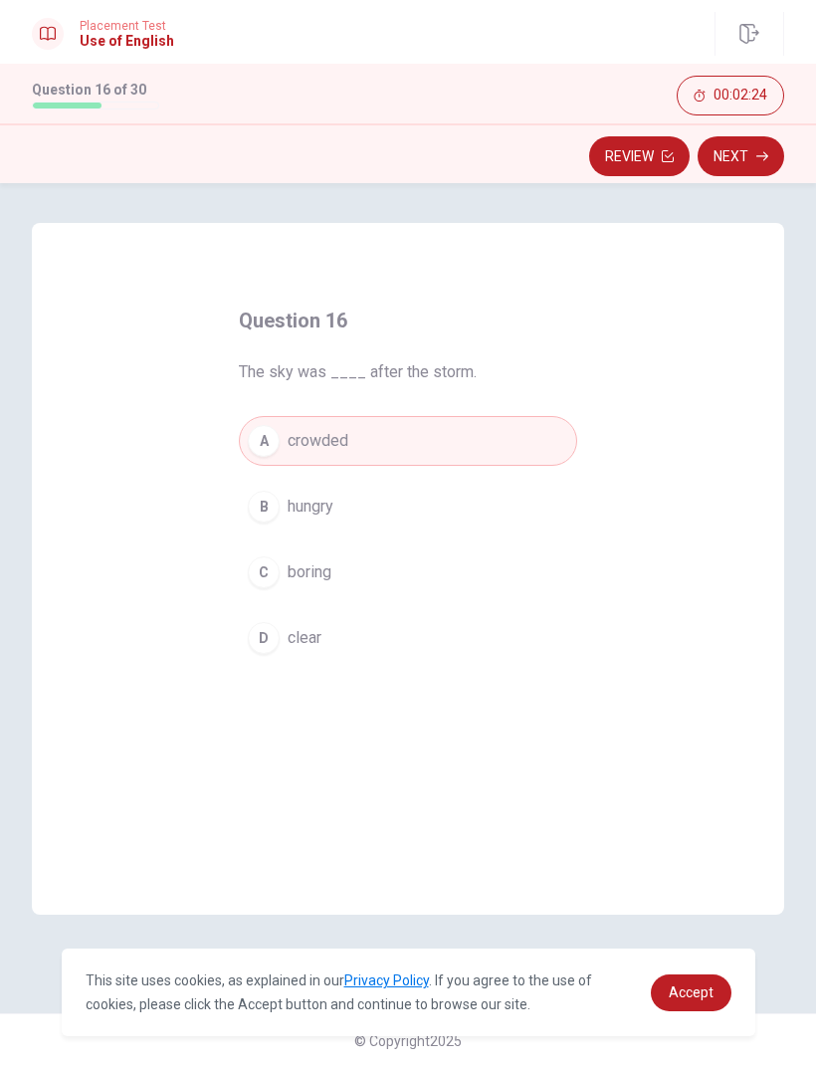
click at [760, 163] on button "Next" at bounding box center [741, 156] width 87 height 40
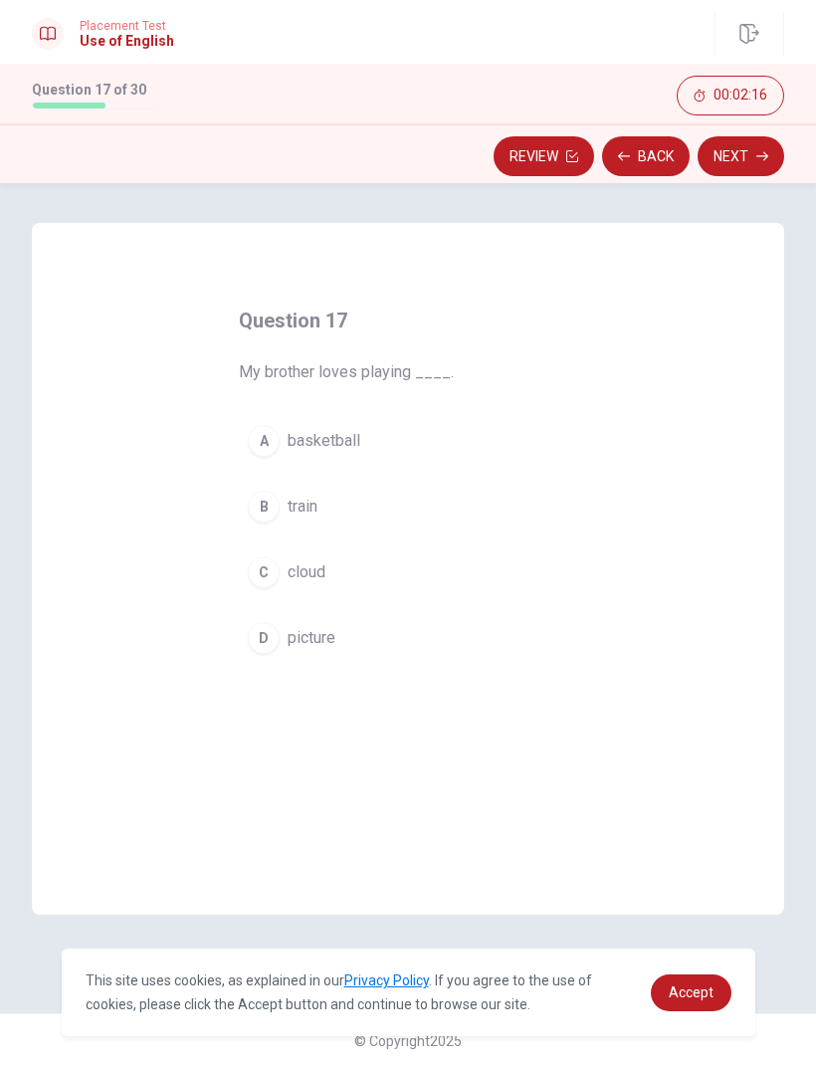
click at [278, 450] on button "A basketball" at bounding box center [408, 441] width 339 height 50
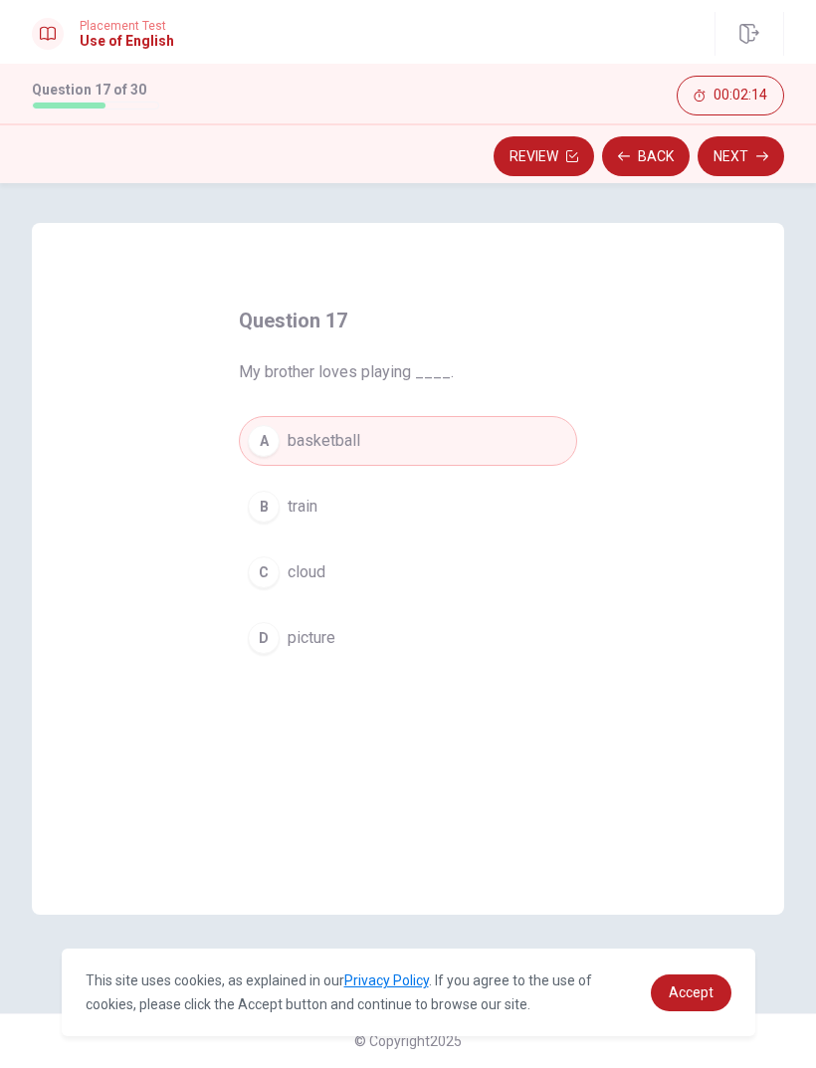
click at [753, 156] on button "Next" at bounding box center [741, 156] width 87 height 40
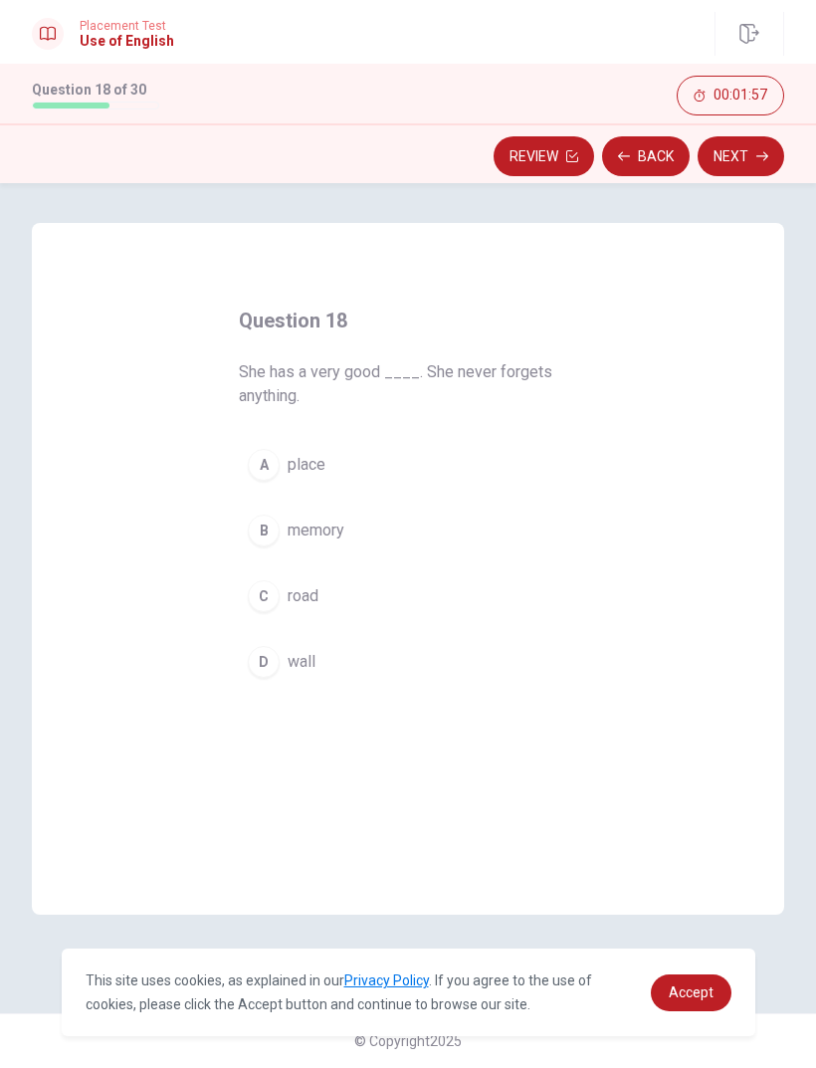
click at [276, 535] on div "B" at bounding box center [264, 531] width 32 height 32
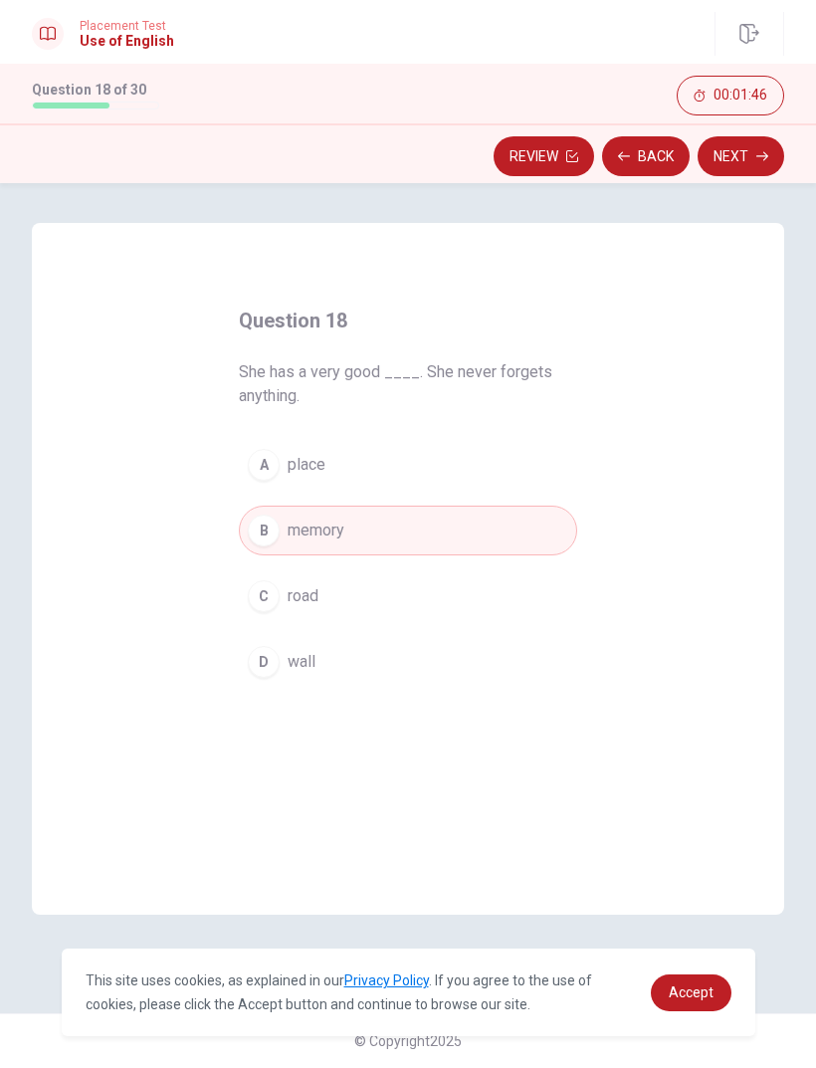
click at [753, 159] on button "Next" at bounding box center [741, 156] width 87 height 40
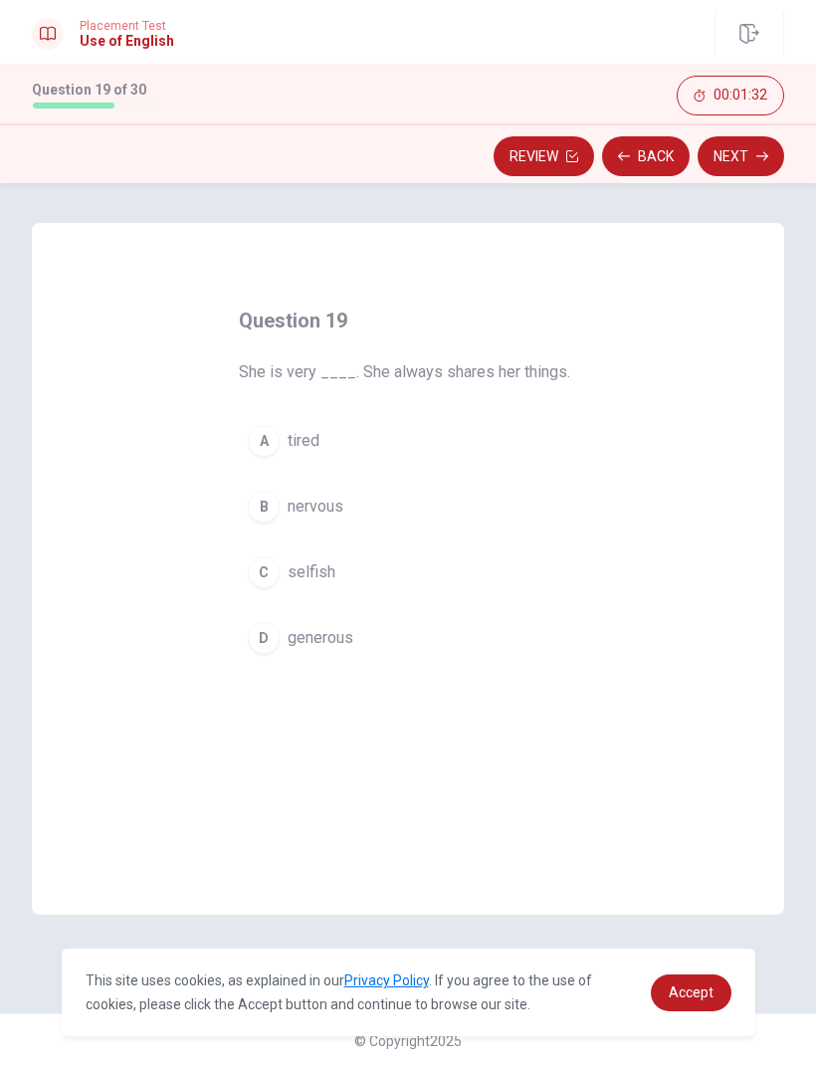
click at [275, 445] on div "A" at bounding box center [264, 441] width 32 height 32
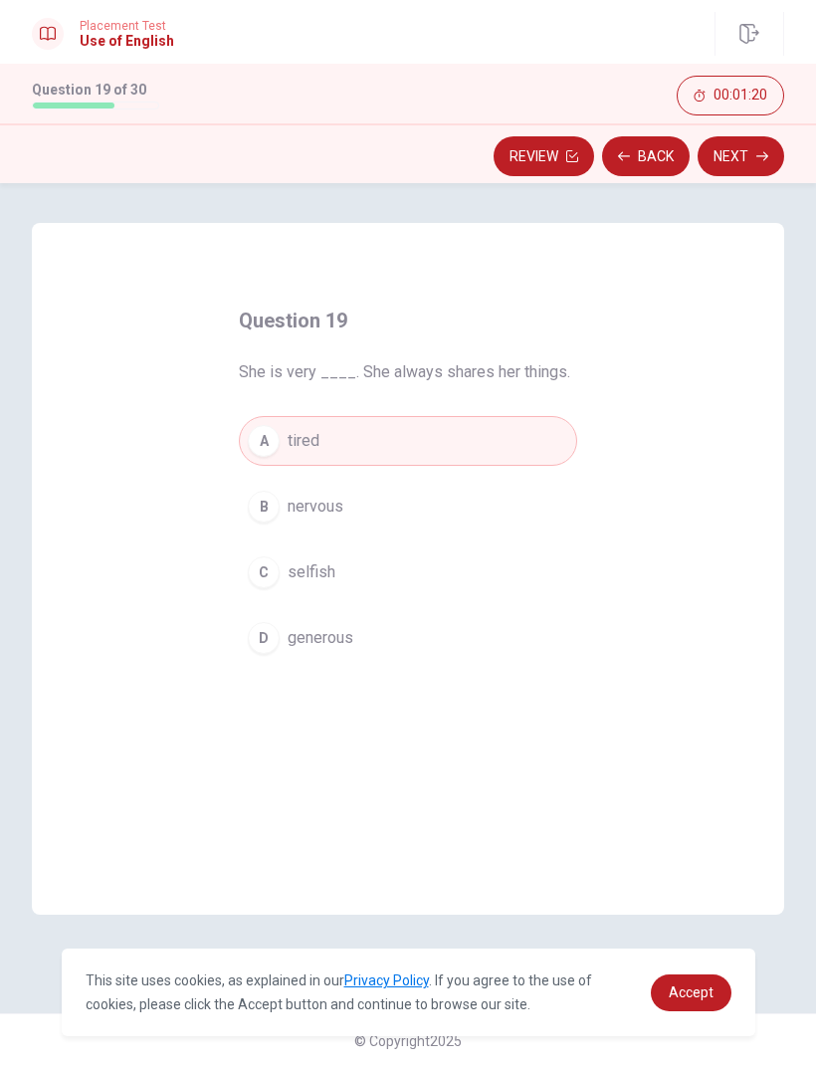
click at [282, 582] on button "C selfish" at bounding box center [408, 573] width 339 height 50
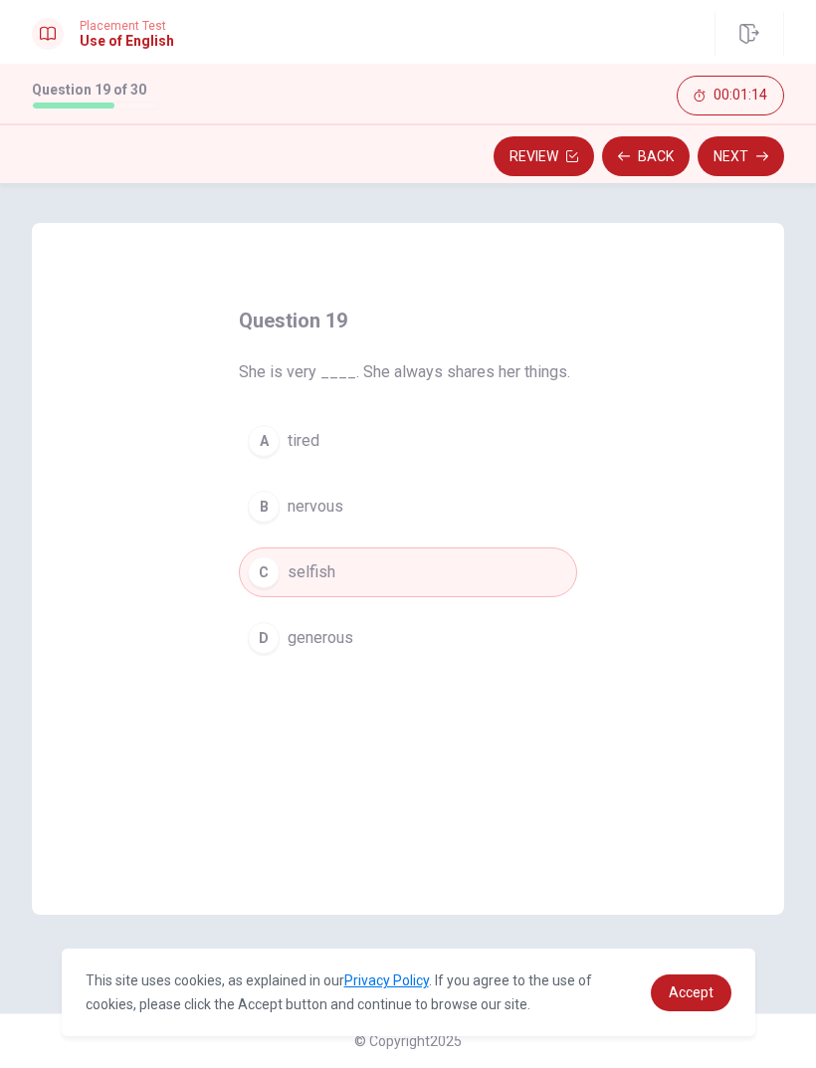
click at [764, 143] on button "Next" at bounding box center [741, 156] width 87 height 40
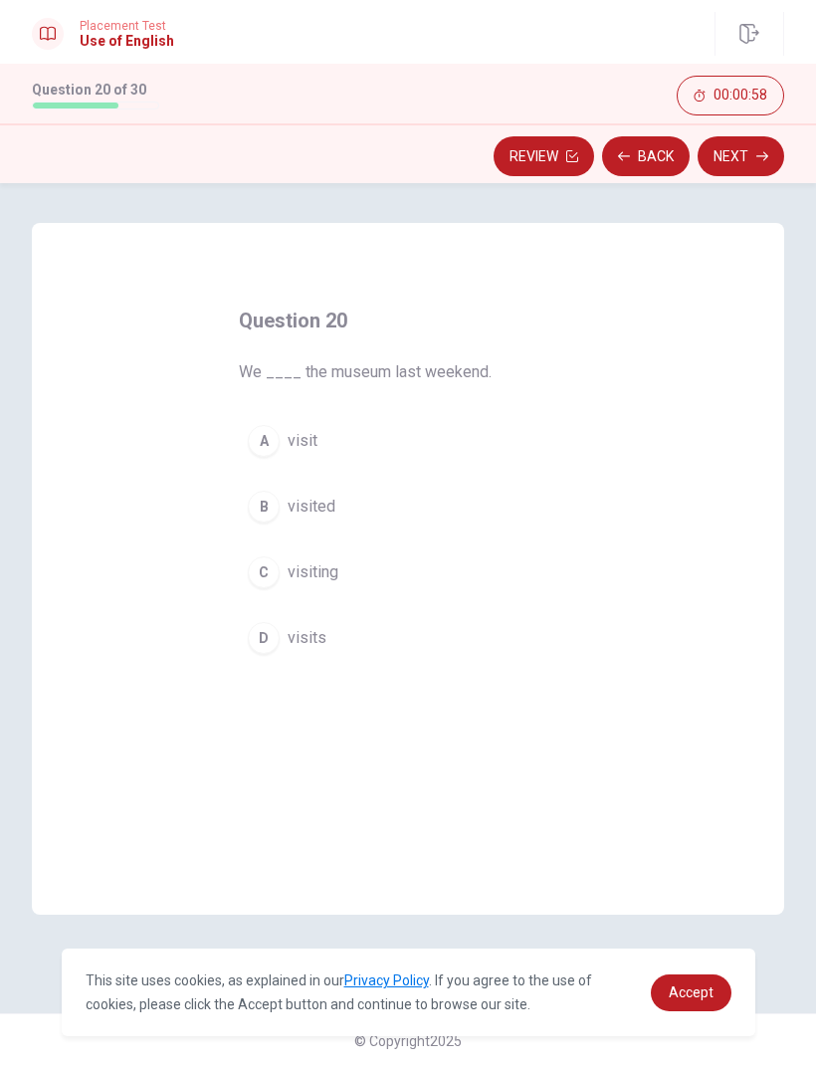
click at [278, 511] on div "B" at bounding box center [264, 507] width 32 height 32
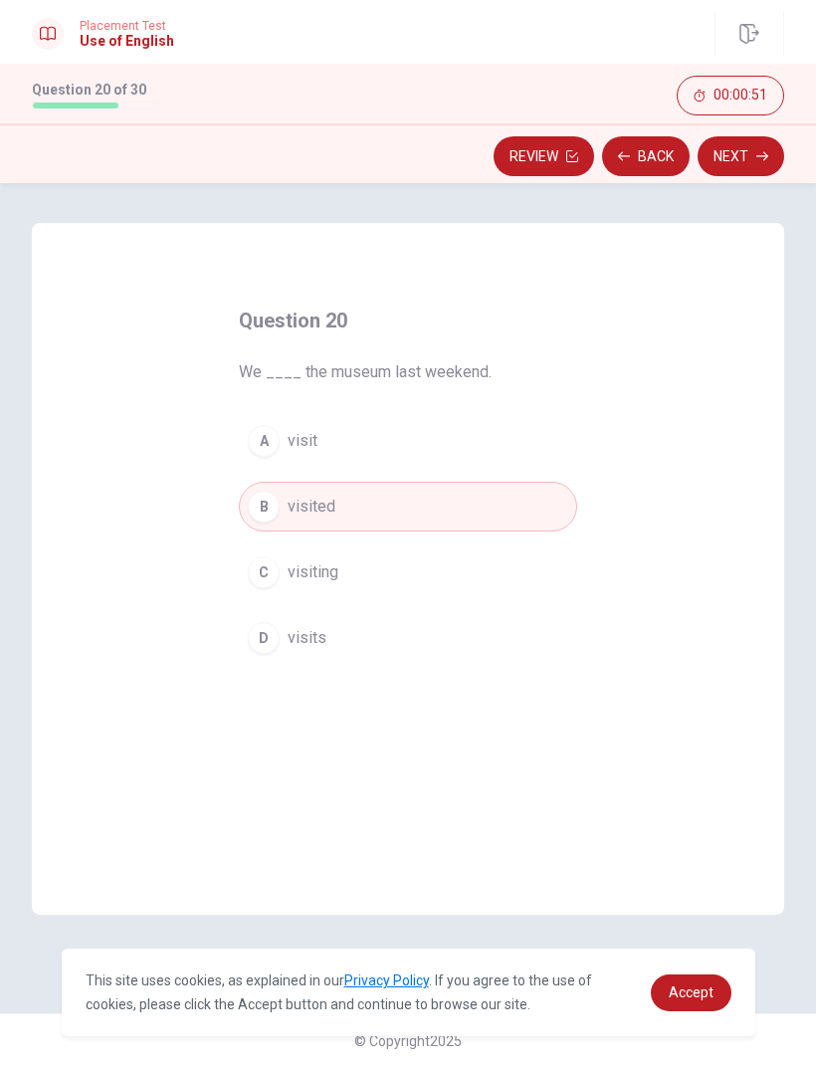
click at [743, 167] on button "Next" at bounding box center [741, 156] width 87 height 40
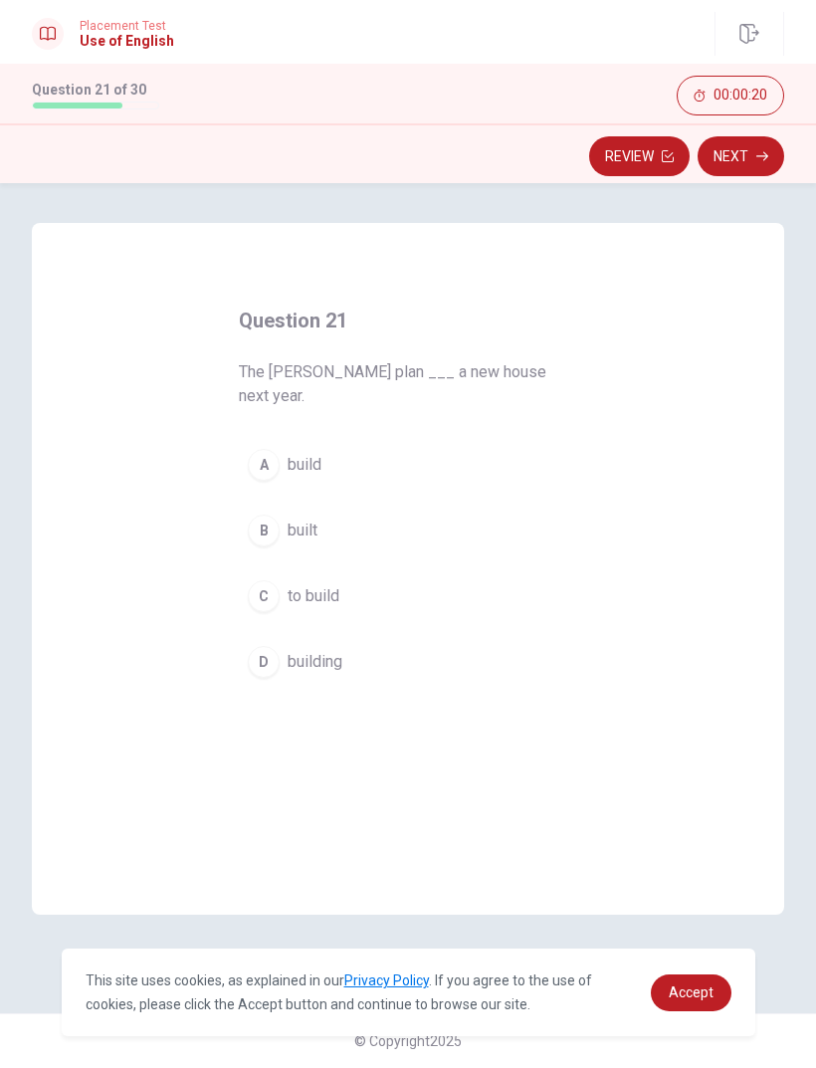
click at [287, 577] on button "C to build" at bounding box center [408, 596] width 339 height 50
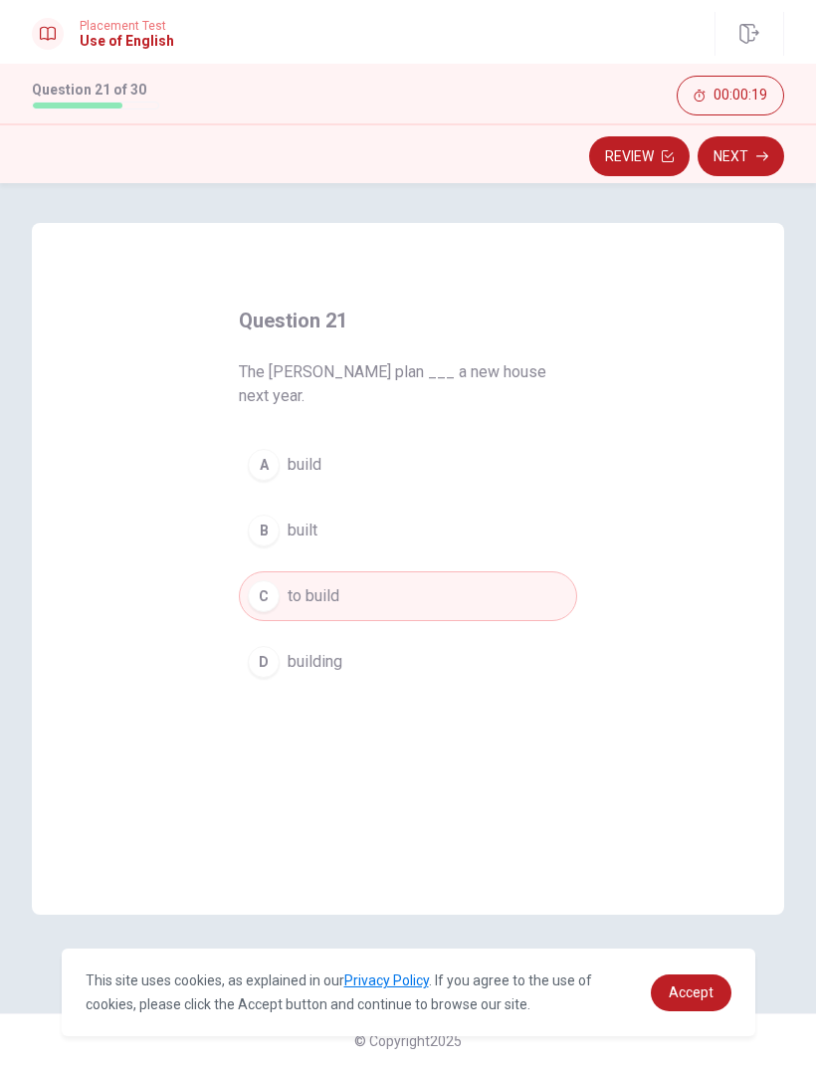
click at [745, 156] on button "Next" at bounding box center [741, 156] width 87 height 40
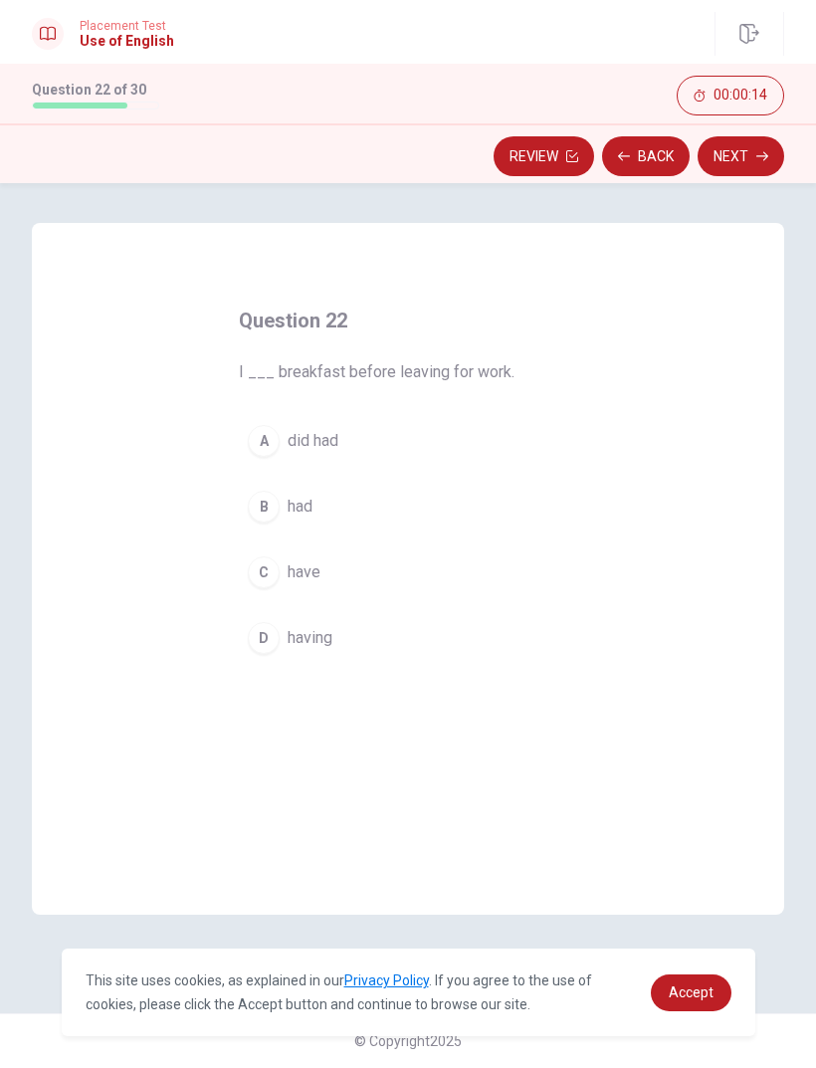
click at [274, 495] on div "B" at bounding box center [264, 507] width 32 height 32
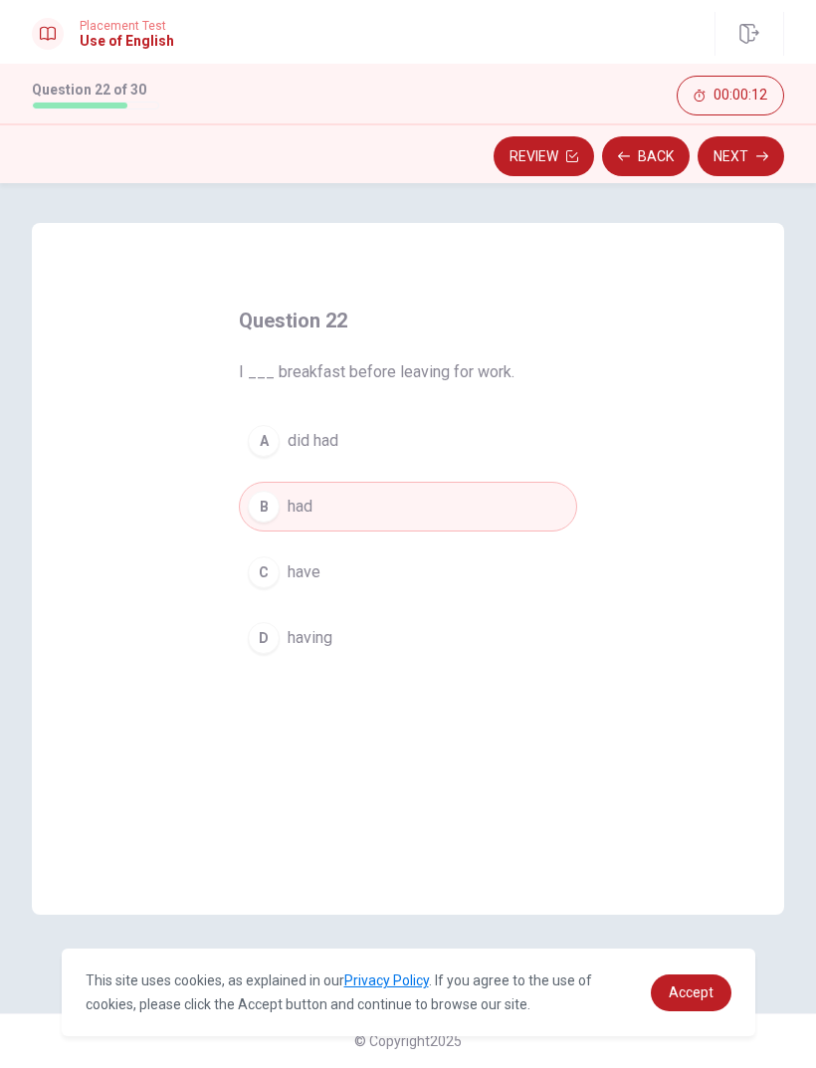
click at [742, 158] on button "Next" at bounding box center [741, 156] width 87 height 40
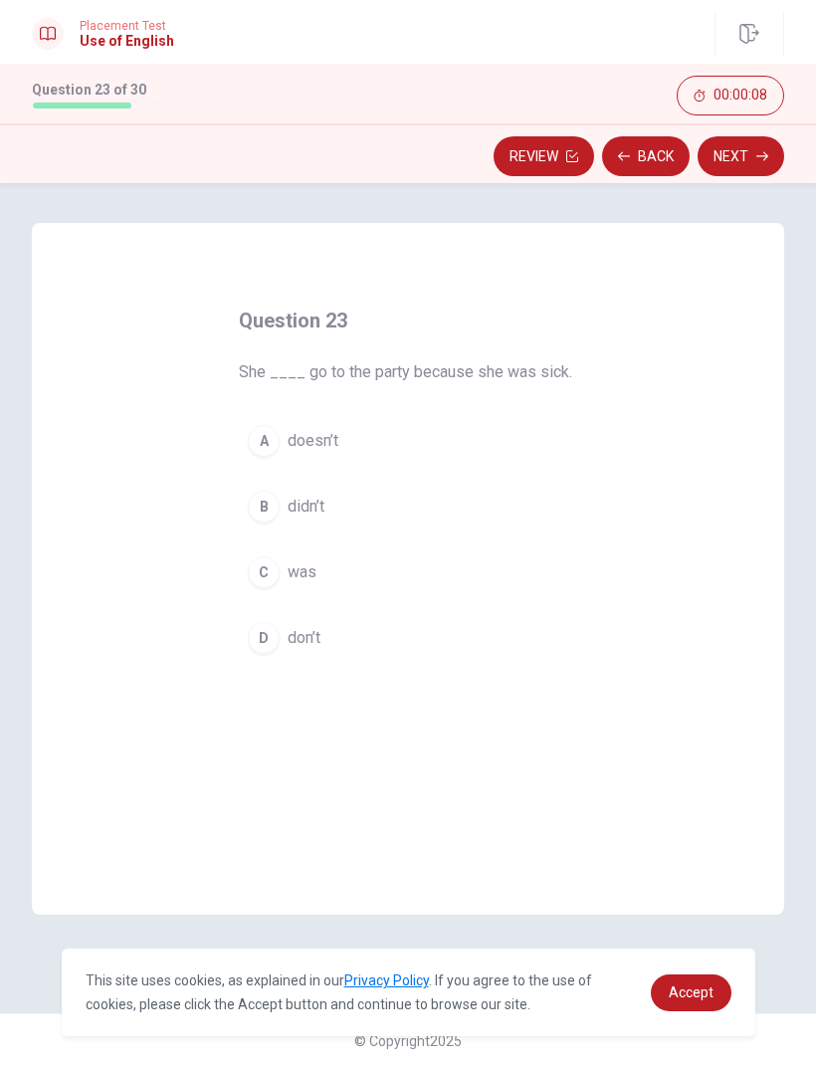
click at [268, 440] on div "A" at bounding box center [264, 441] width 32 height 32
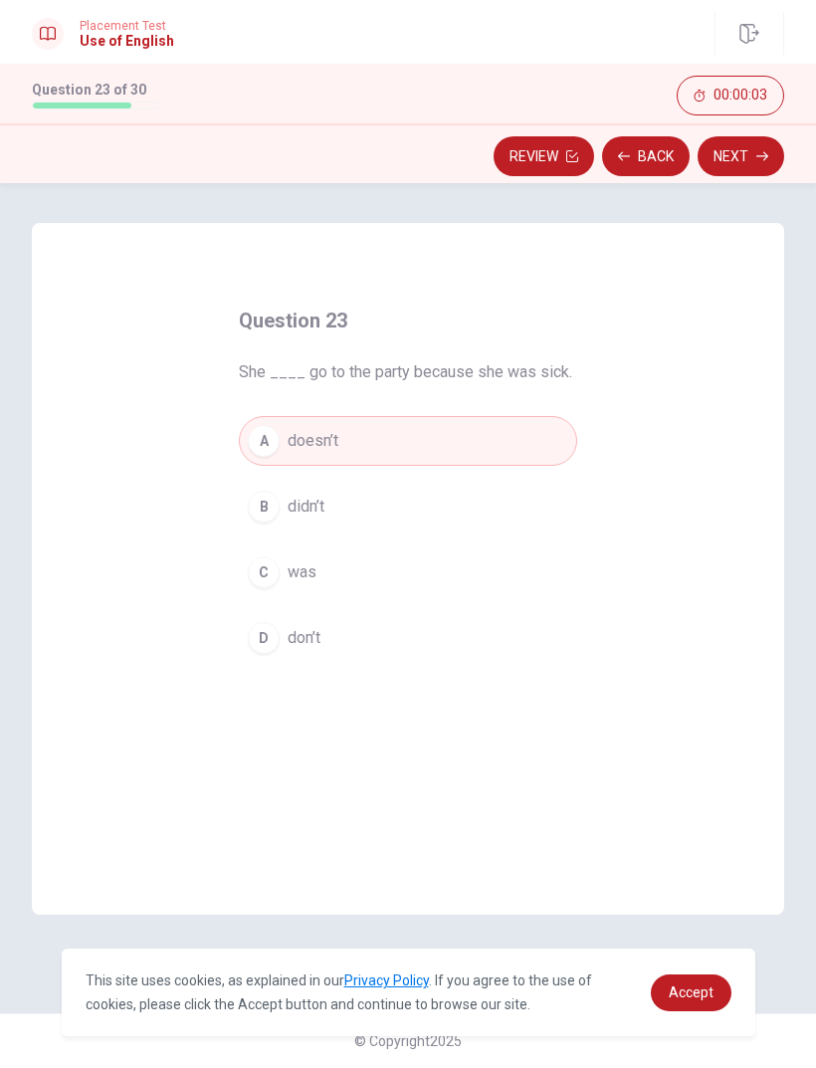
click at [278, 518] on button "B didn’t" at bounding box center [408, 507] width 339 height 50
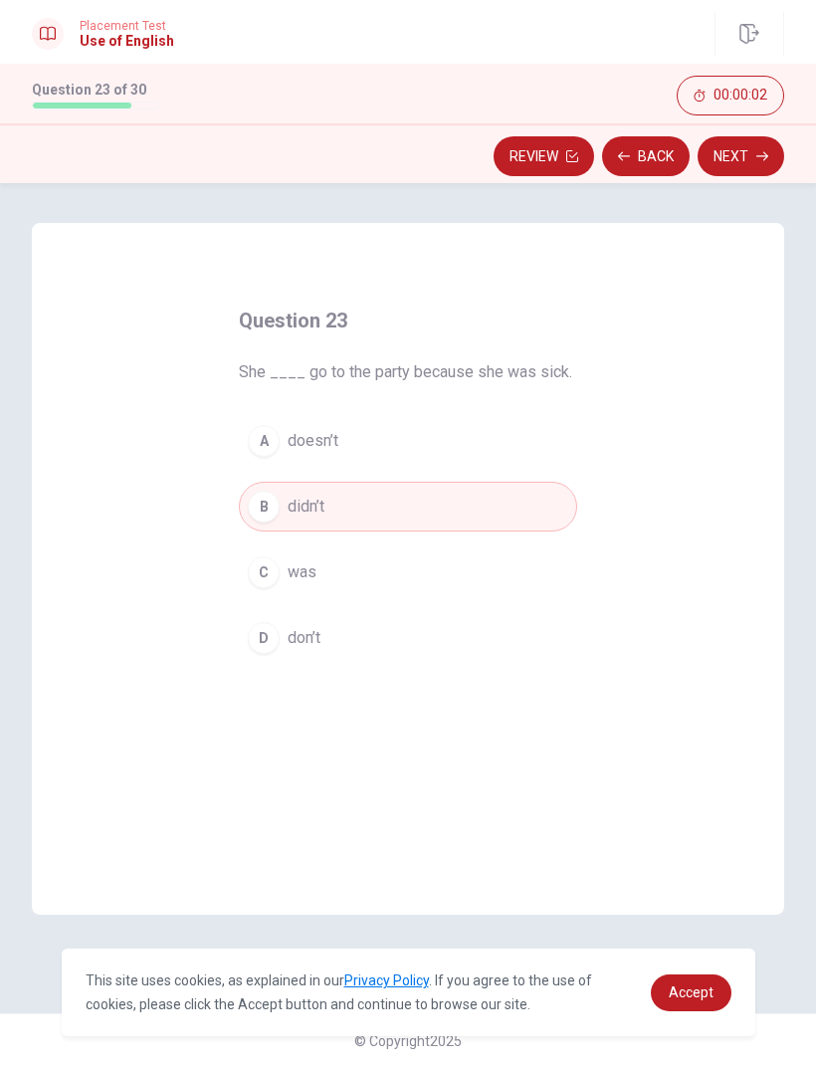
click at [754, 165] on button "Next" at bounding box center [741, 156] width 87 height 40
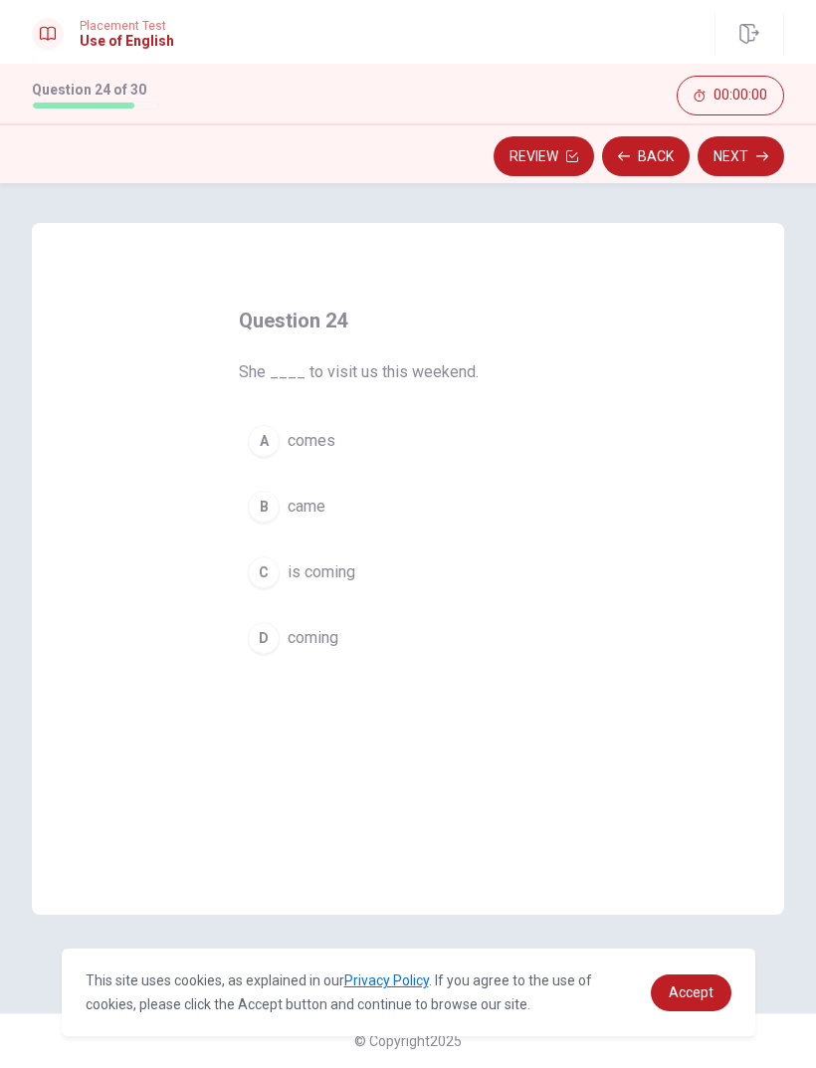
click at [279, 448] on button "A comes" at bounding box center [408, 441] width 339 height 50
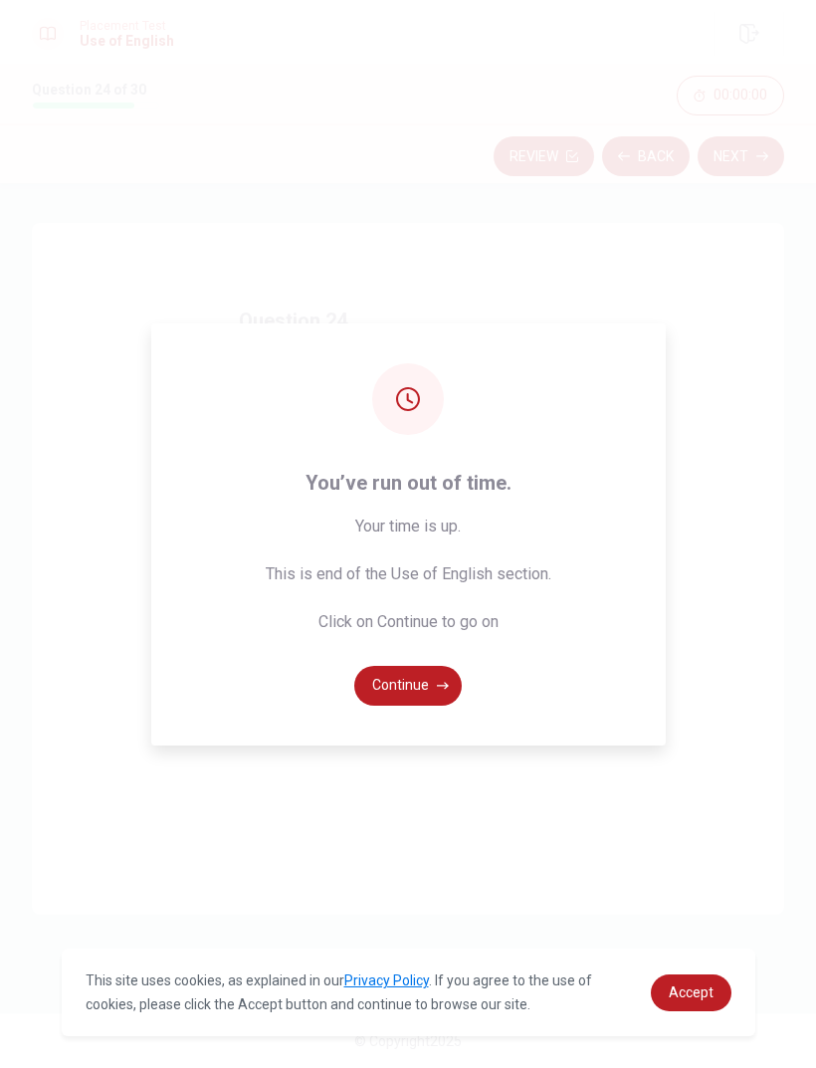
click at [428, 706] on button "Continue" at bounding box center [408, 686] width 108 height 40
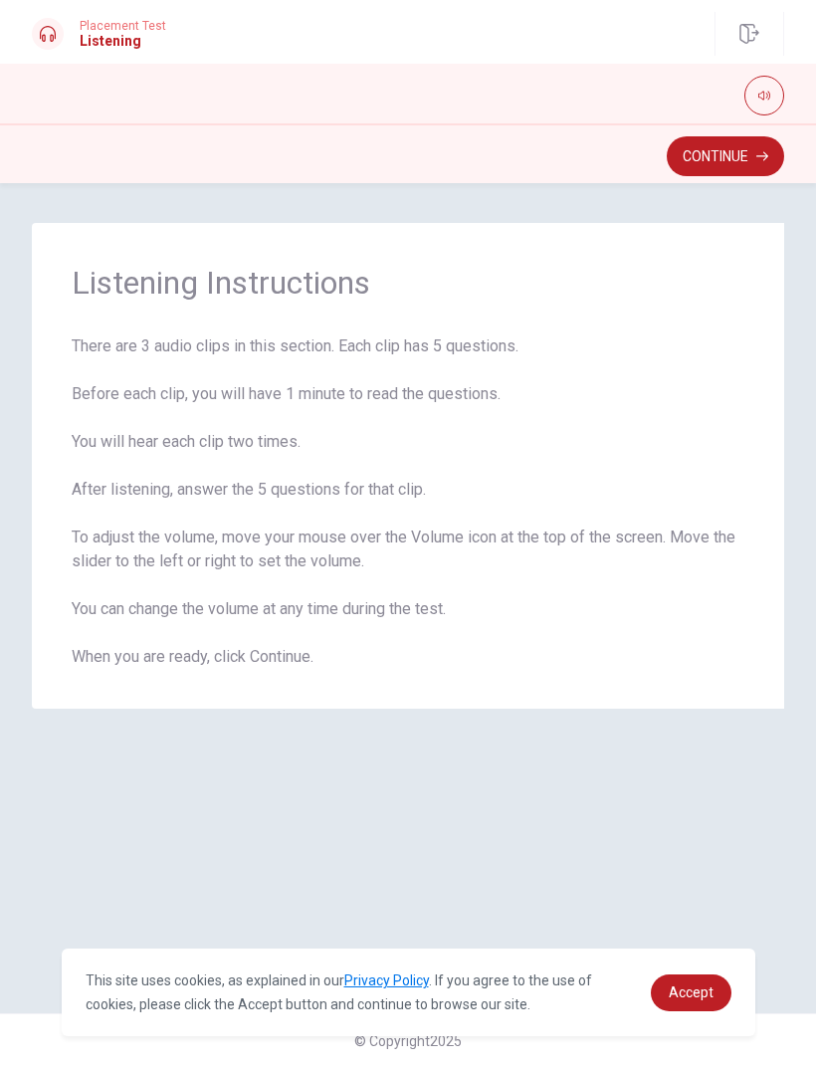
click at [772, 98] on button "button" at bounding box center [765, 96] width 40 height 40
click at [740, 132] on span at bounding box center [746, 127] width 12 height 12
click at [740, 129] on span at bounding box center [746, 127] width 12 height 12
click at [740, 121] on span at bounding box center [746, 127] width 12 height 12
type input "0.6"
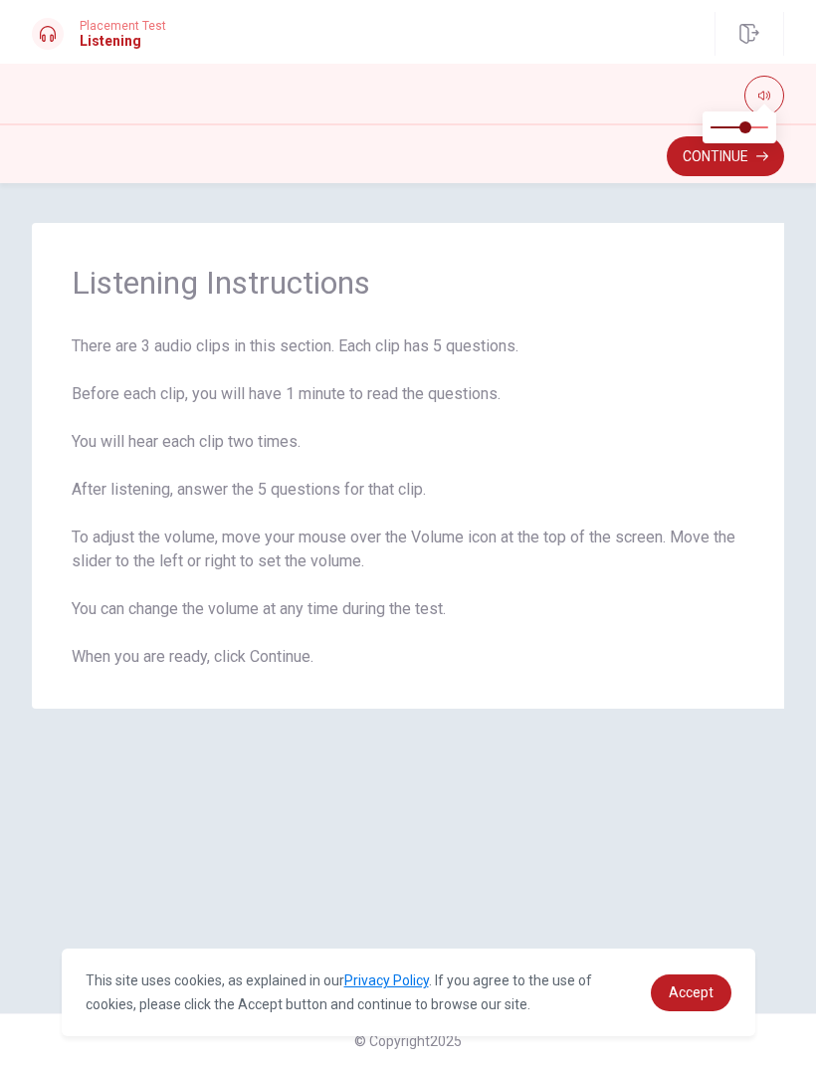
click at [695, 161] on button "Continue" at bounding box center [725, 156] width 117 height 40
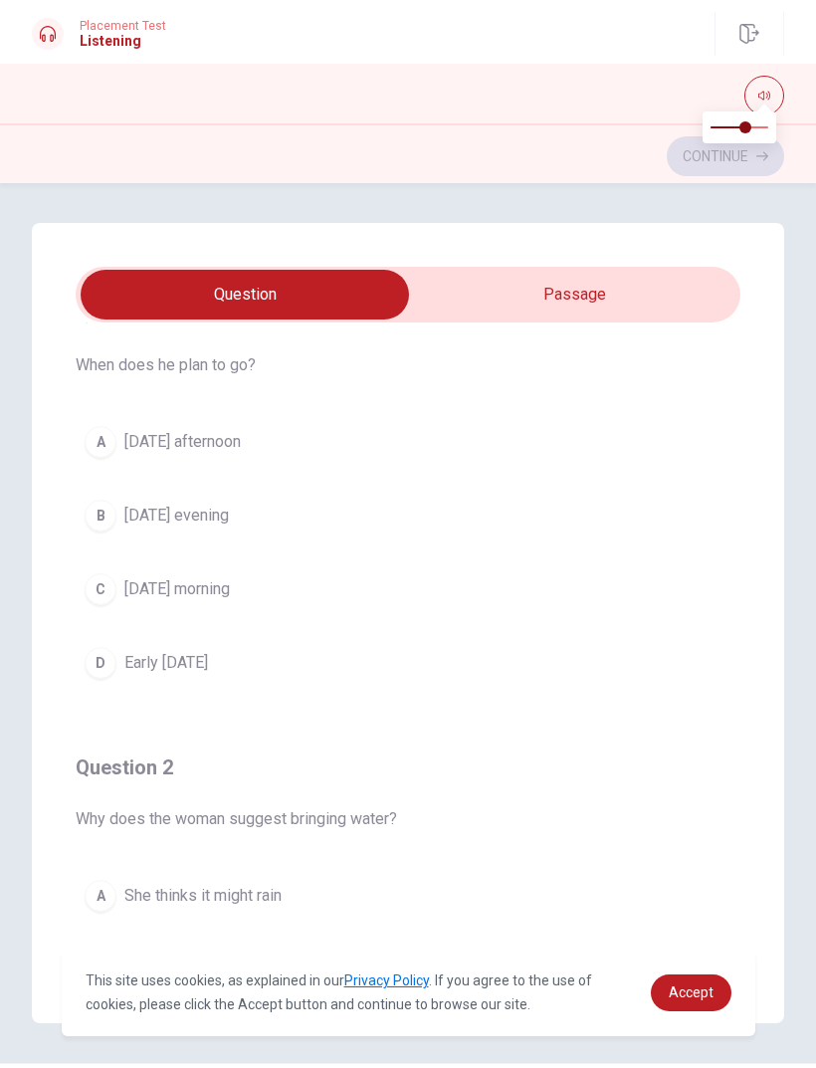
scroll to position [60, 0]
type input "8"
click at [674, 287] on input "checkbox" at bounding box center [245, 295] width 998 height 50
checkbox input "true"
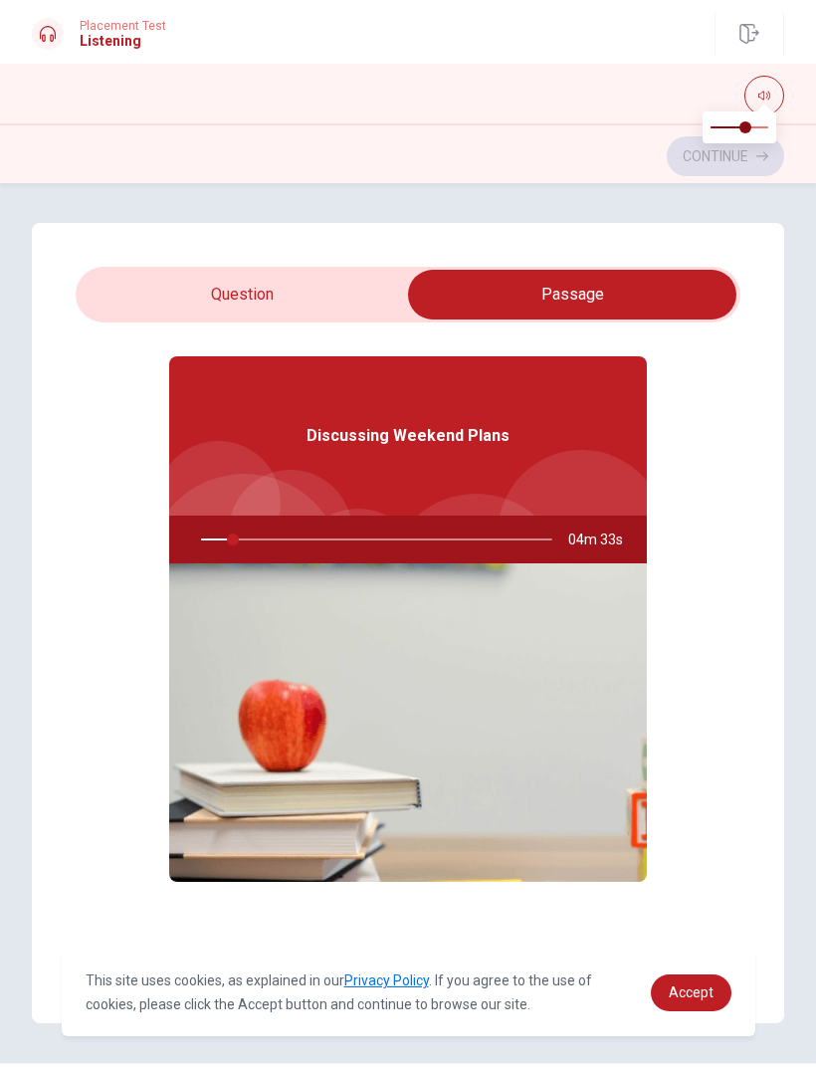
click at [504, 674] on img at bounding box center [408, 723] width 478 height 319
click at [569, 463] on div at bounding box center [582, 534] width 168 height 168
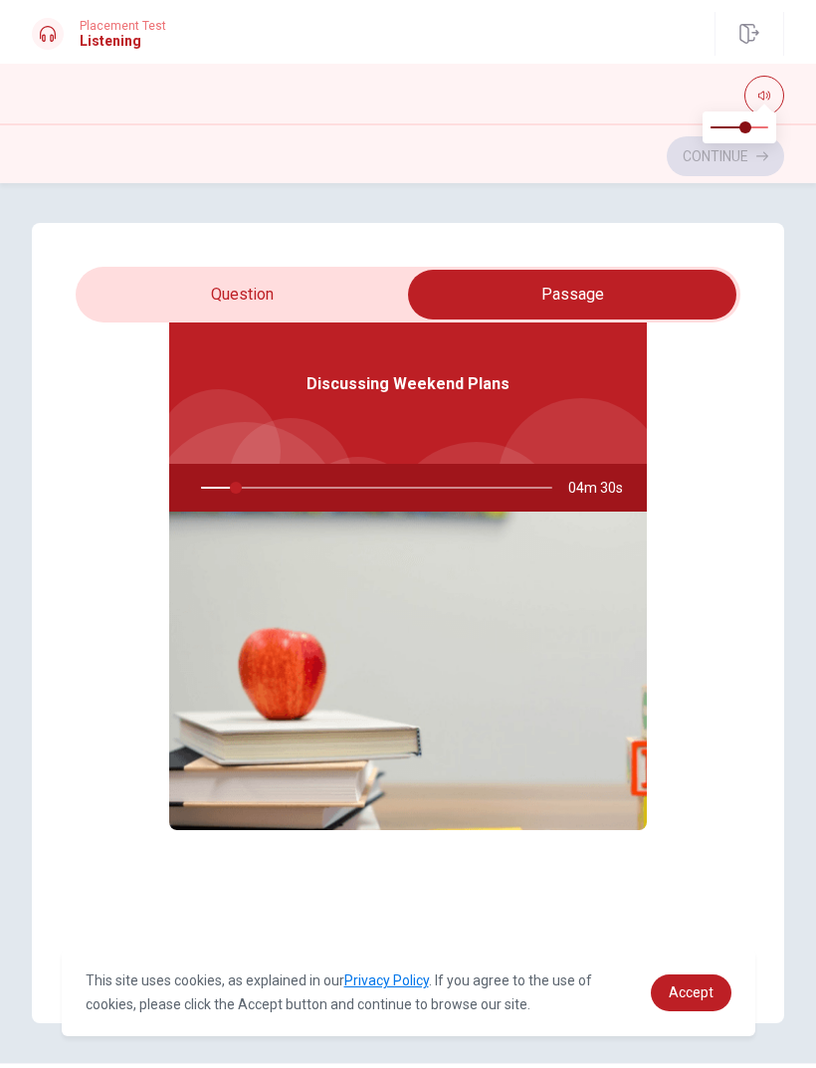
scroll to position [112, 0]
type input "10"
click at [334, 293] on input "checkbox" at bounding box center [573, 295] width 998 height 50
checkbox input "false"
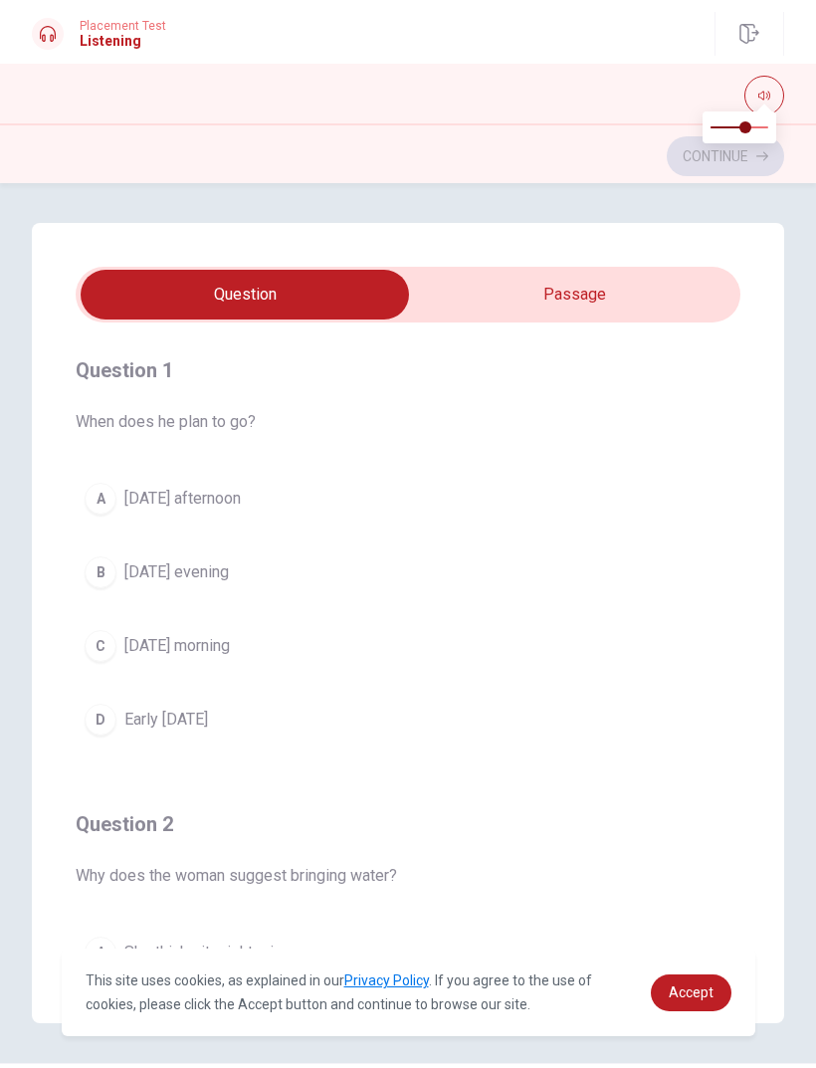
scroll to position [0, 0]
type input "11"
click at [677, 299] on input "checkbox" at bounding box center [245, 295] width 998 height 50
checkbox input "true"
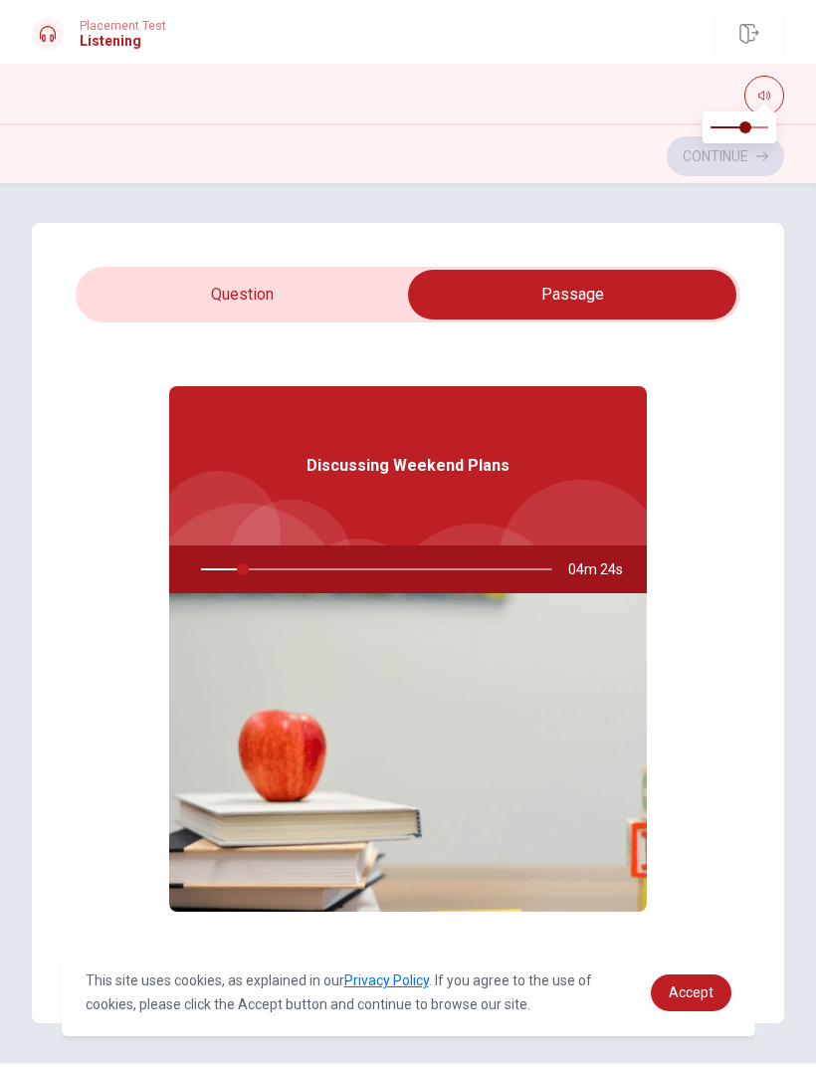
scroll to position [33, 0]
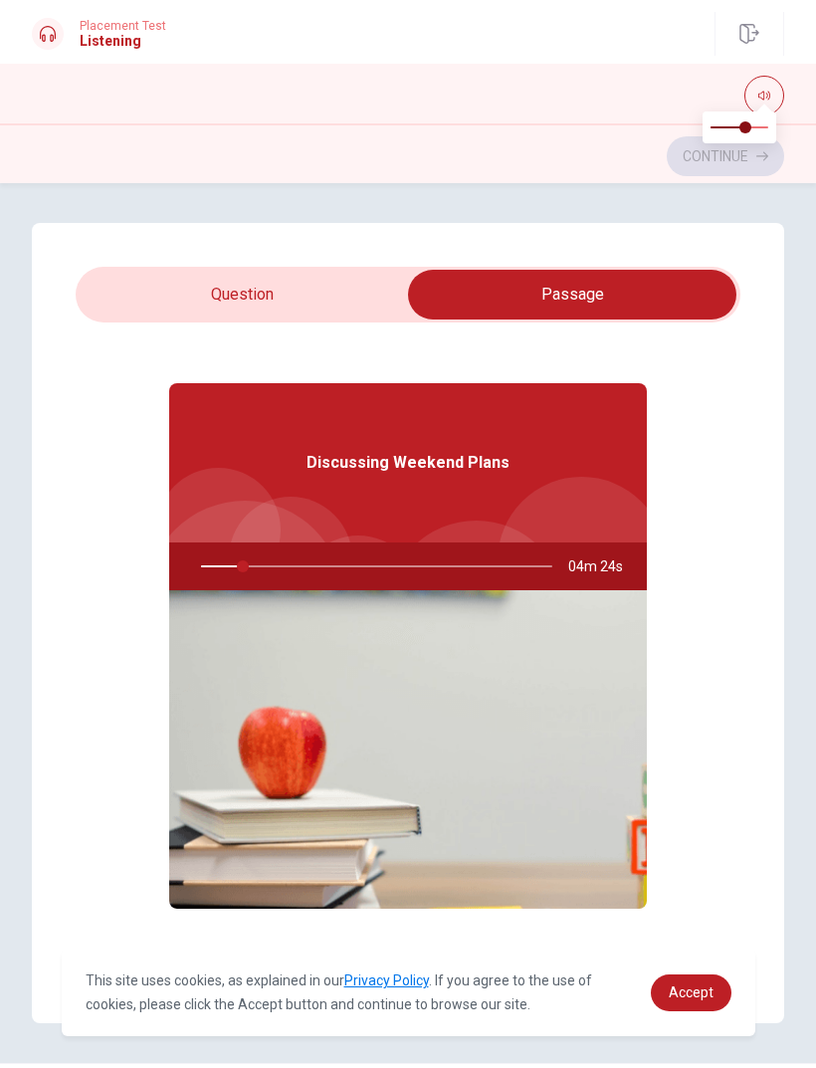
click at [523, 755] on img at bounding box center [408, 749] width 478 height 319
click at [536, 448] on div "Discussing Weekend Plans" at bounding box center [408, 462] width 478 height 159
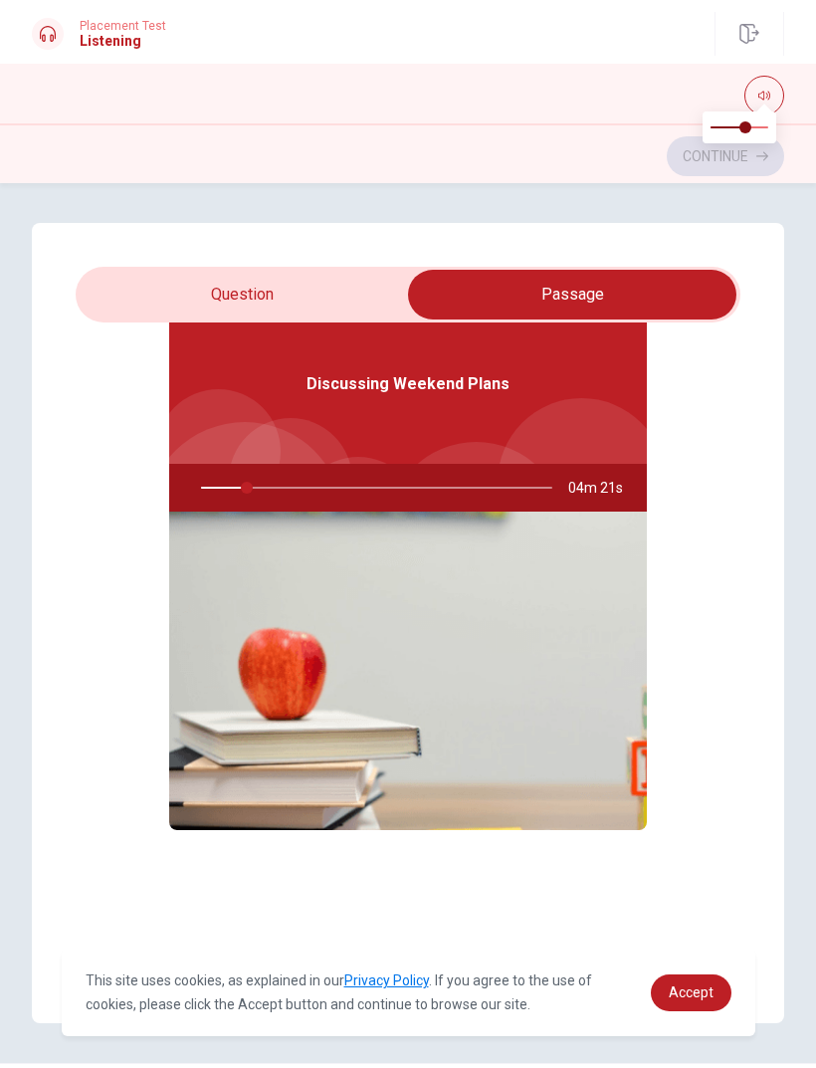
type input "13"
click at [354, 309] on input "checkbox" at bounding box center [573, 295] width 998 height 50
checkbox input "false"
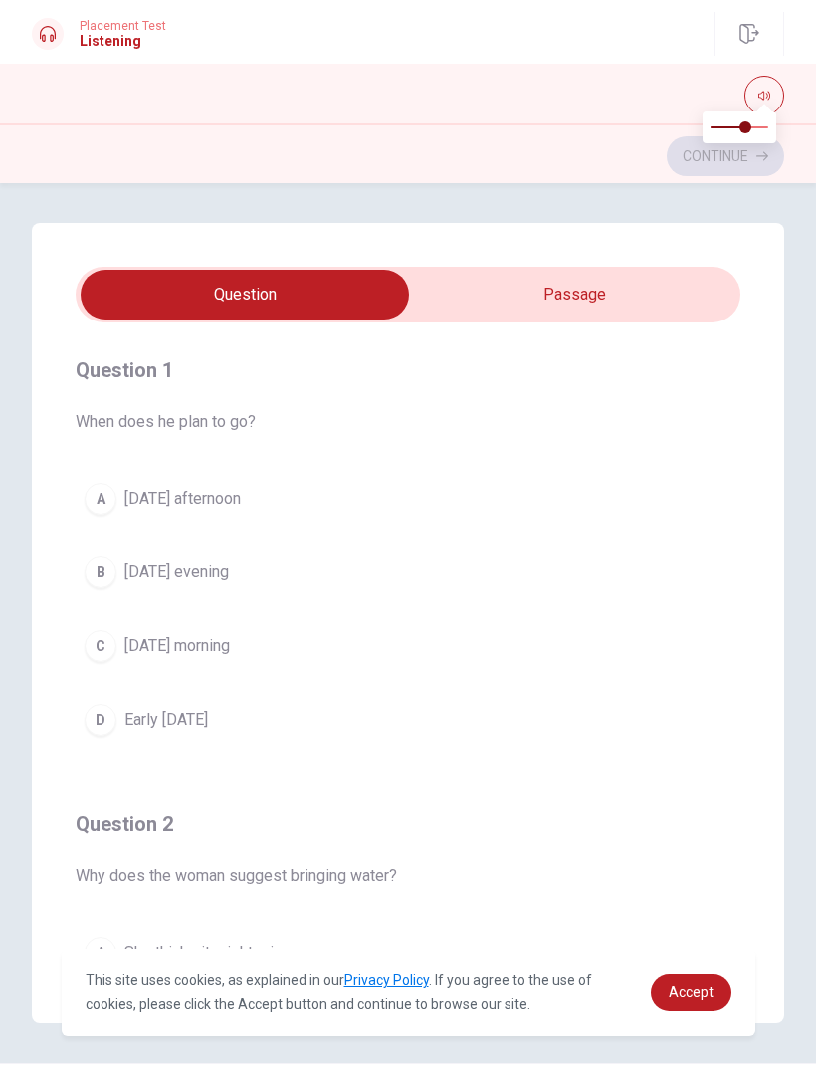
scroll to position [0, 0]
type input "19"
click at [620, 296] on input "checkbox" at bounding box center [245, 295] width 998 height 50
checkbox input "true"
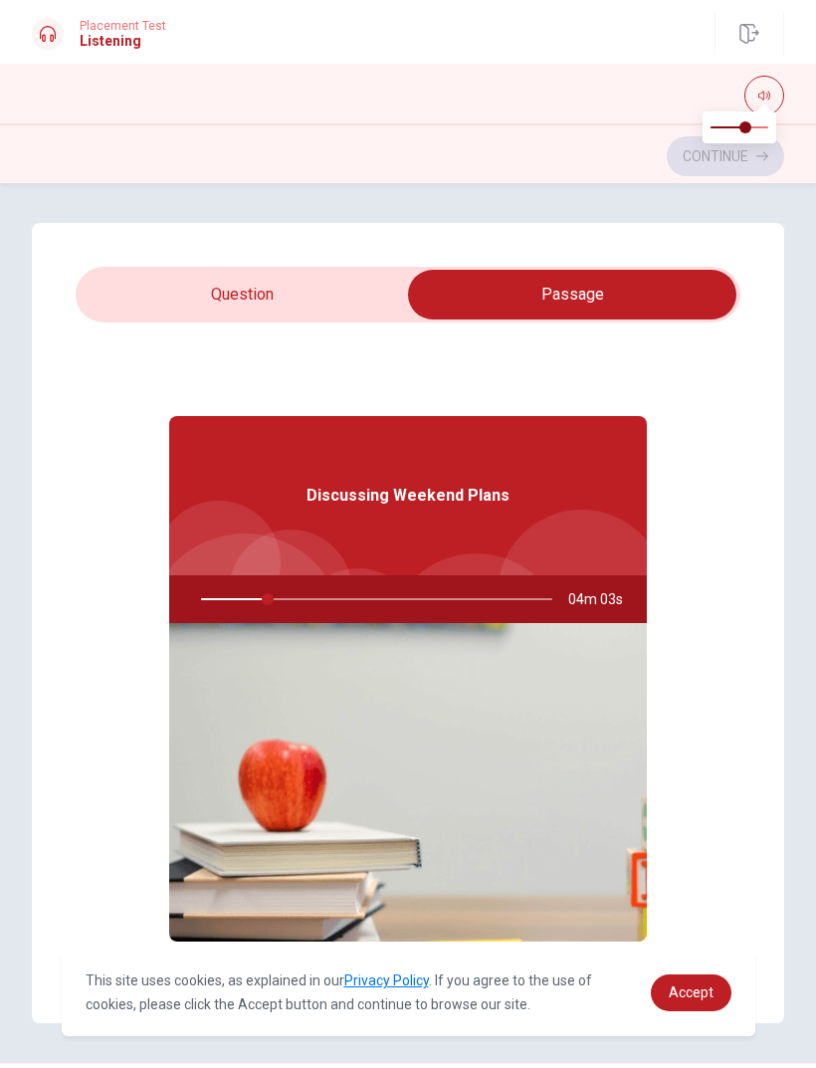
click at [426, 520] on div "Discussing Weekend Plans" at bounding box center [408, 495] width 478 height 159
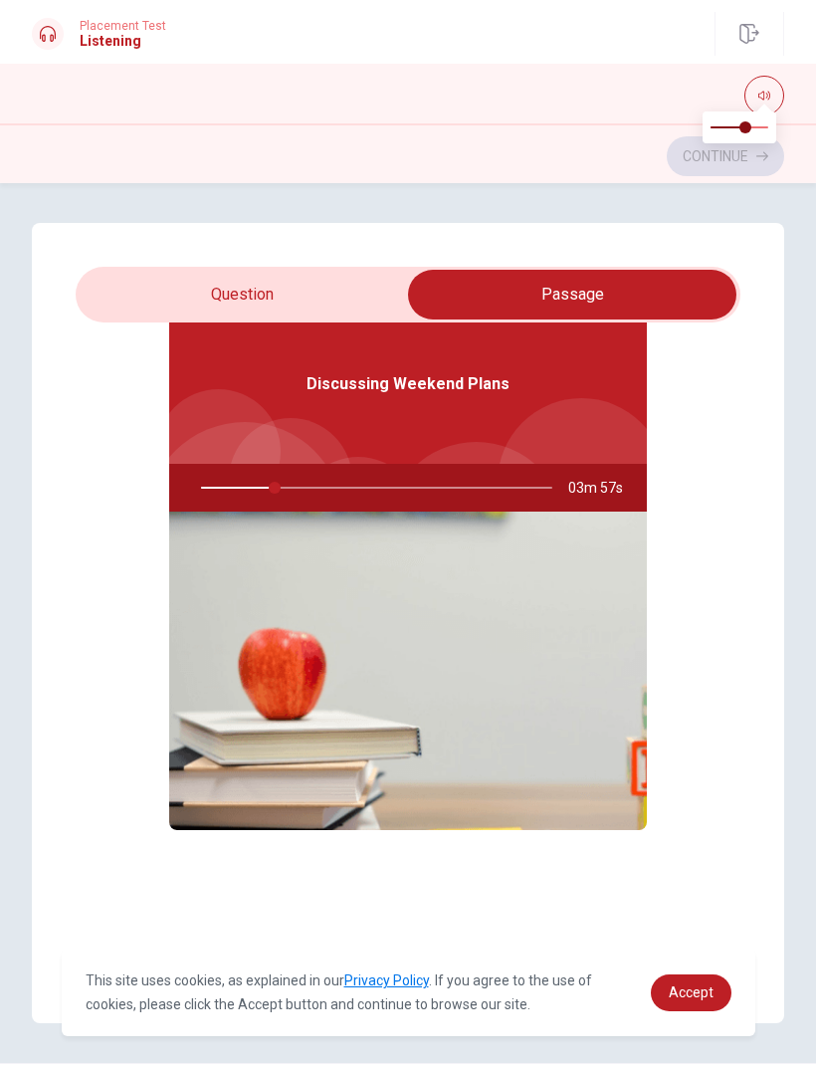
scroll to position [112, 0]
click at [395, 760] on img at bounding box center [408, 671] width 478 height 319
type input "23"
type input "0.8"
type input "23"
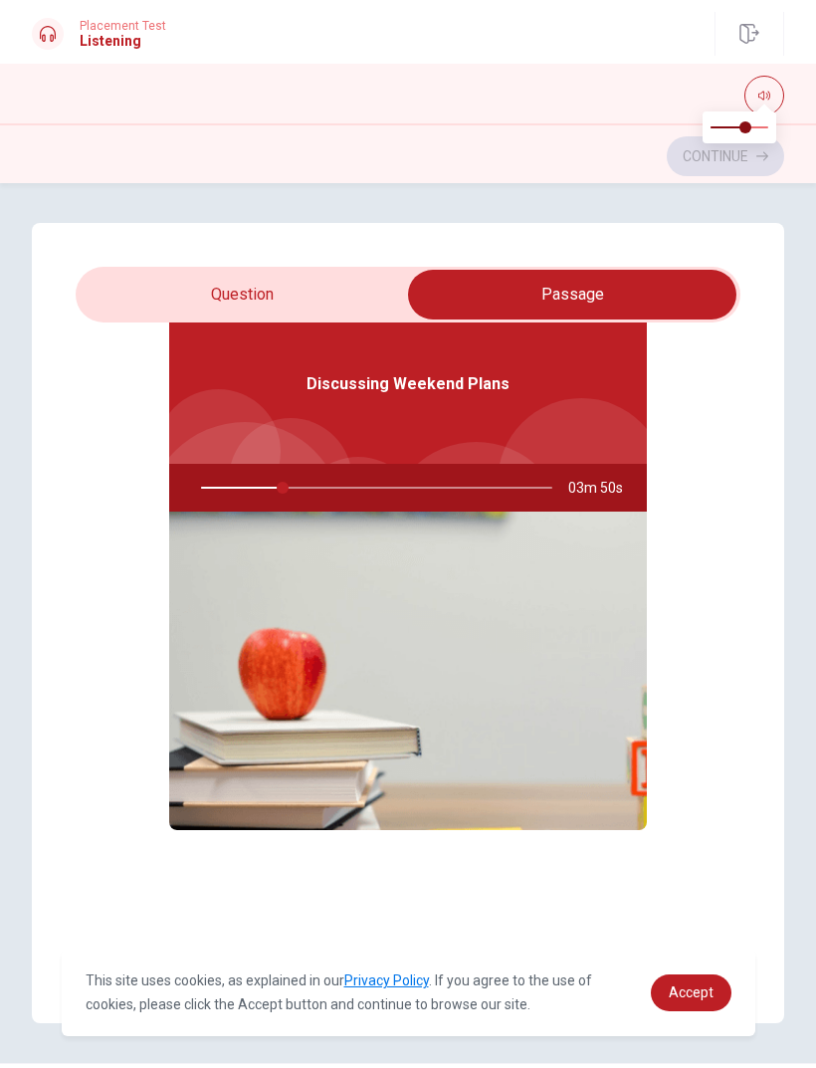
type input "0.9"
type input "23"
type input "1"
type input "23"
click at [746, 131] on span at bounding box center [740, 128] width 58 height 42
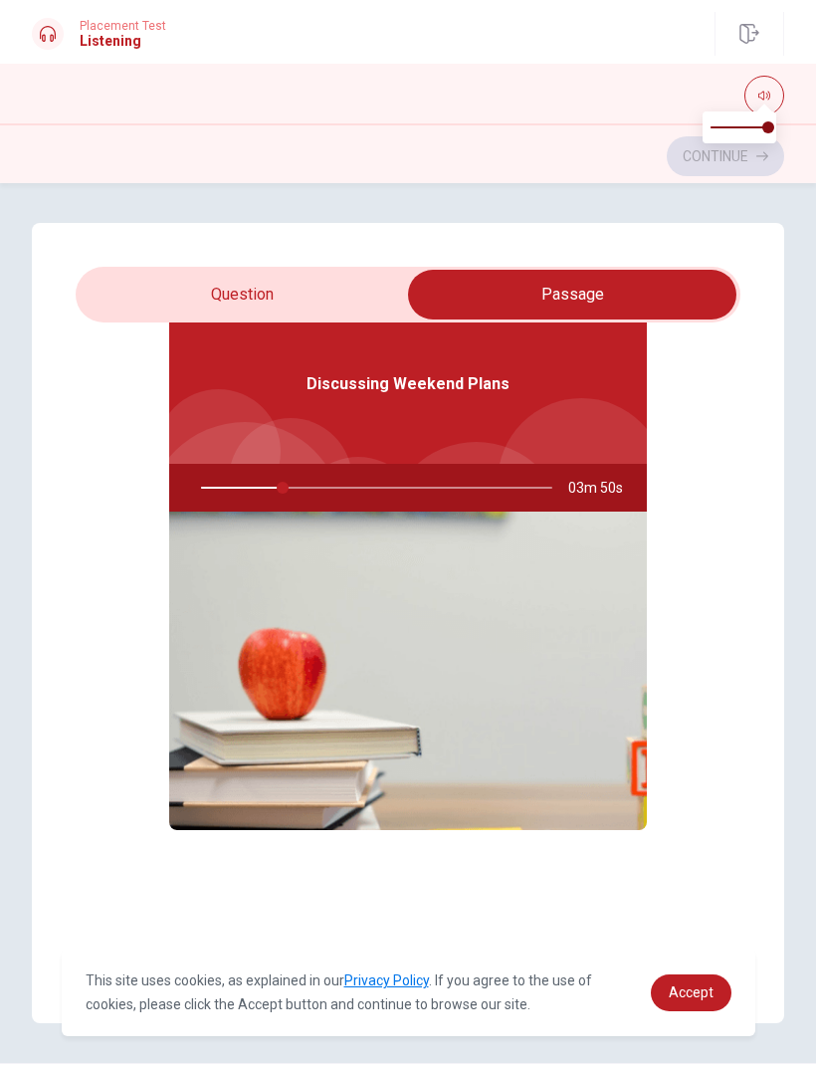
type input "0.6"
type input "24"
type input "0.7"
type input "24"
type input "0.9"
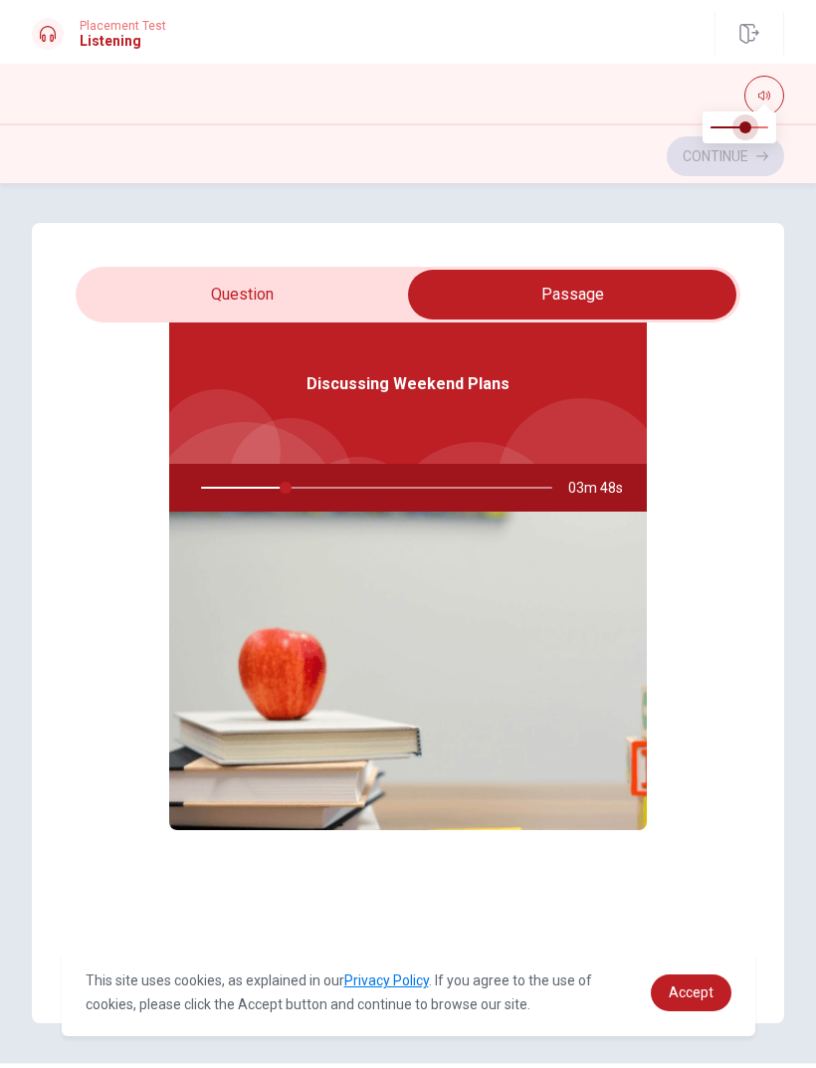
type input "24"
type input "1"
type input "24"
click at [746, 127] on span at bounding box center [740, 127] width 58 height 2
type input "0.6"
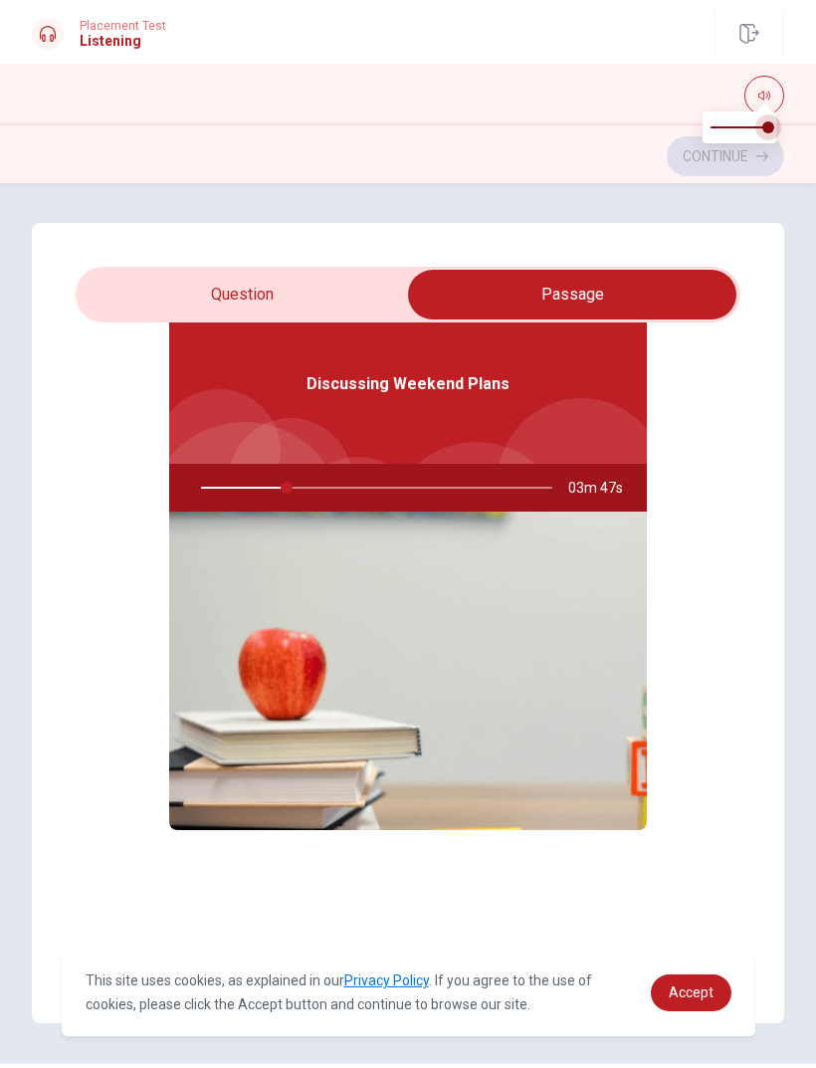
type input "24"
click at [335, 317] on input "checkbox" at bounding box center [573, 295] width 998 height 50
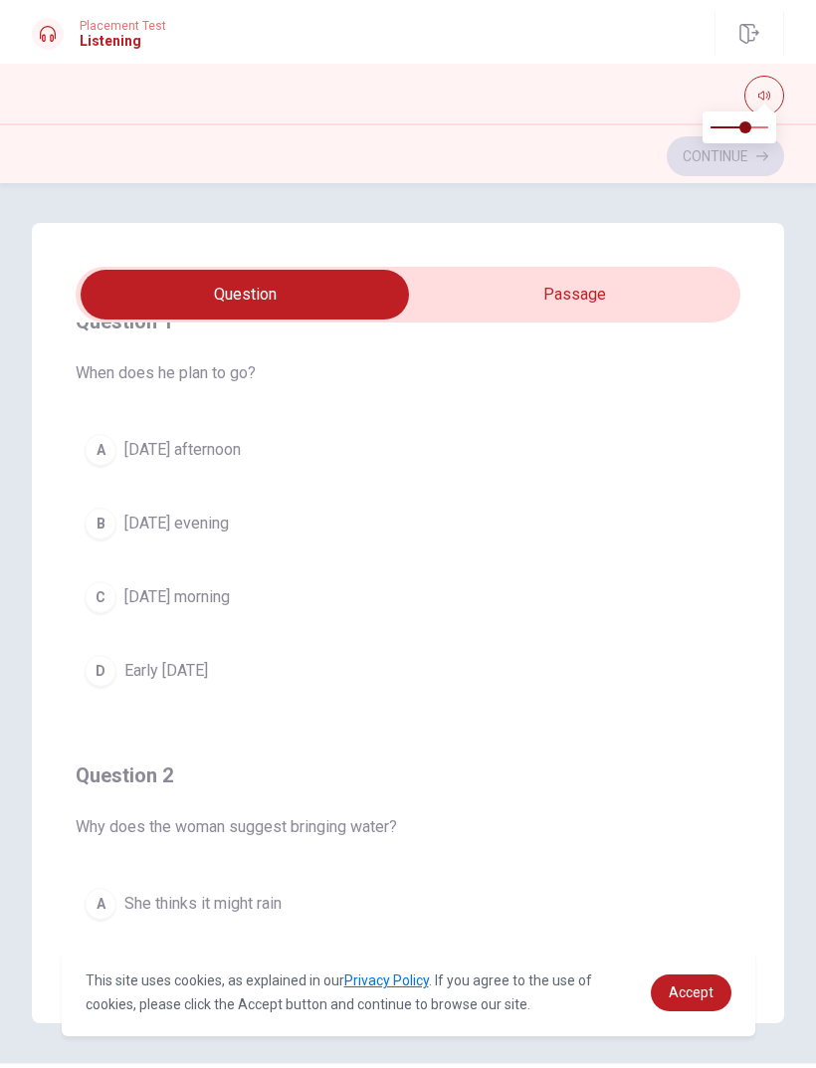
scroll to position [50, 0]
click at [111, 591] on div "C" at bounding box center [101, 596] width 32 height 32
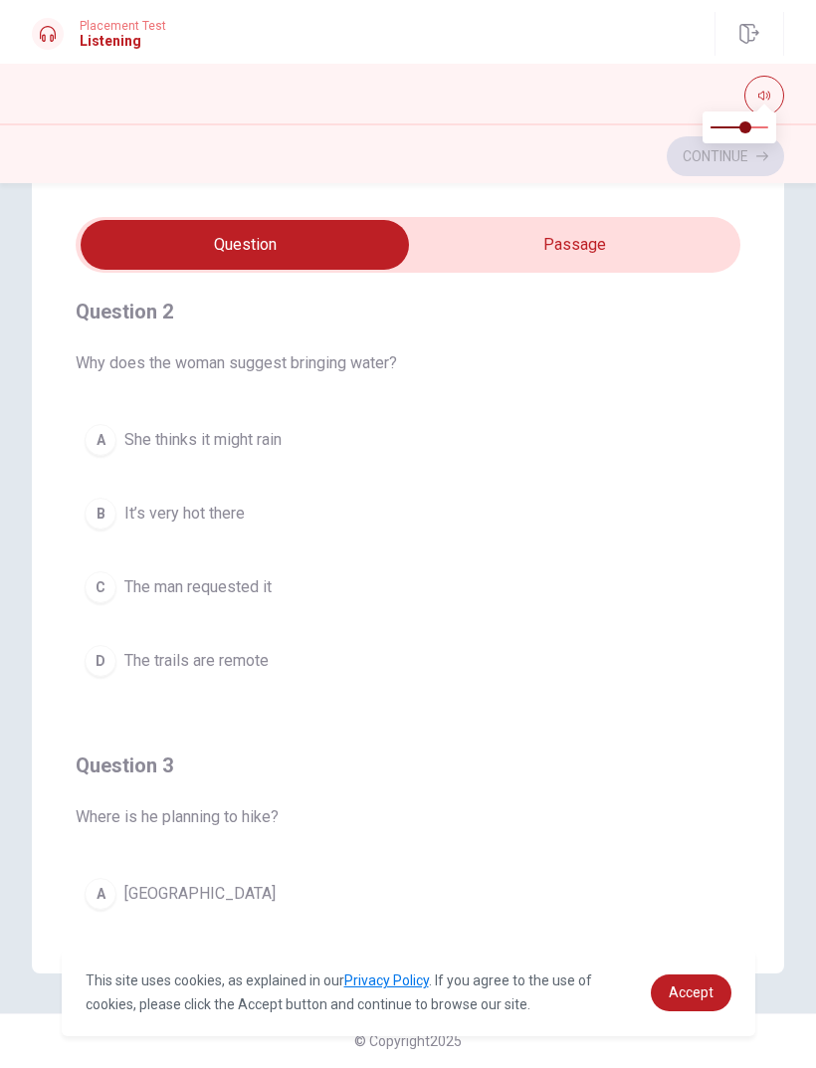
scroll to position [473, 0]
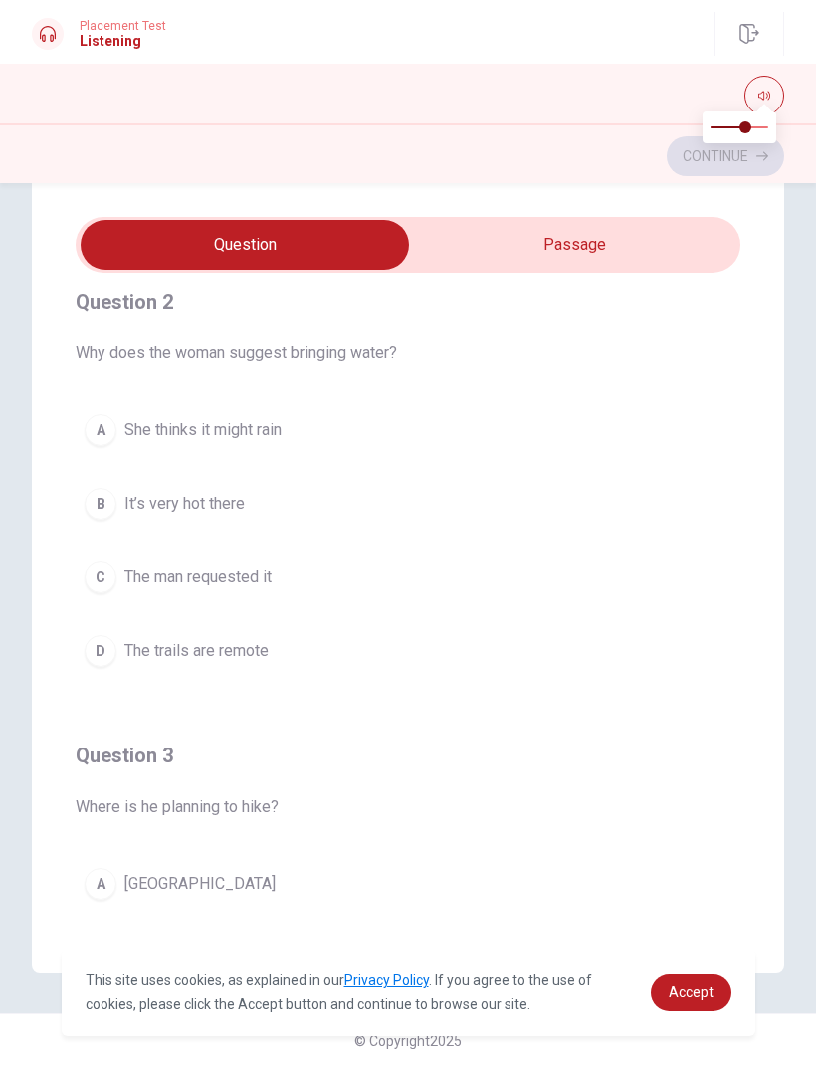
click at [494, 225] on input "checkbox" at bounding box center [245, 245] width 998 height 50
checkbox input "true"
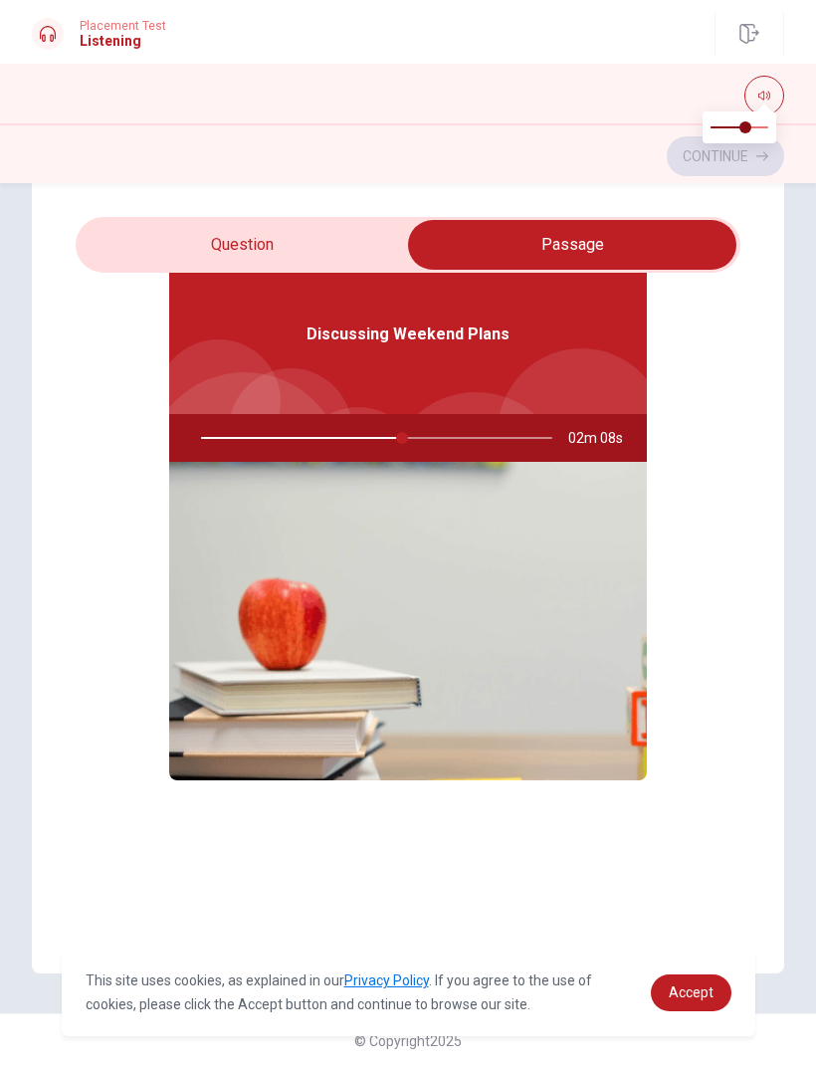
scroll to position [112, 0]
type input "58"
click at [270, 250] on input "checkbox" at bounding box center [573, 245] width 998 height 50
checkbox input "false"
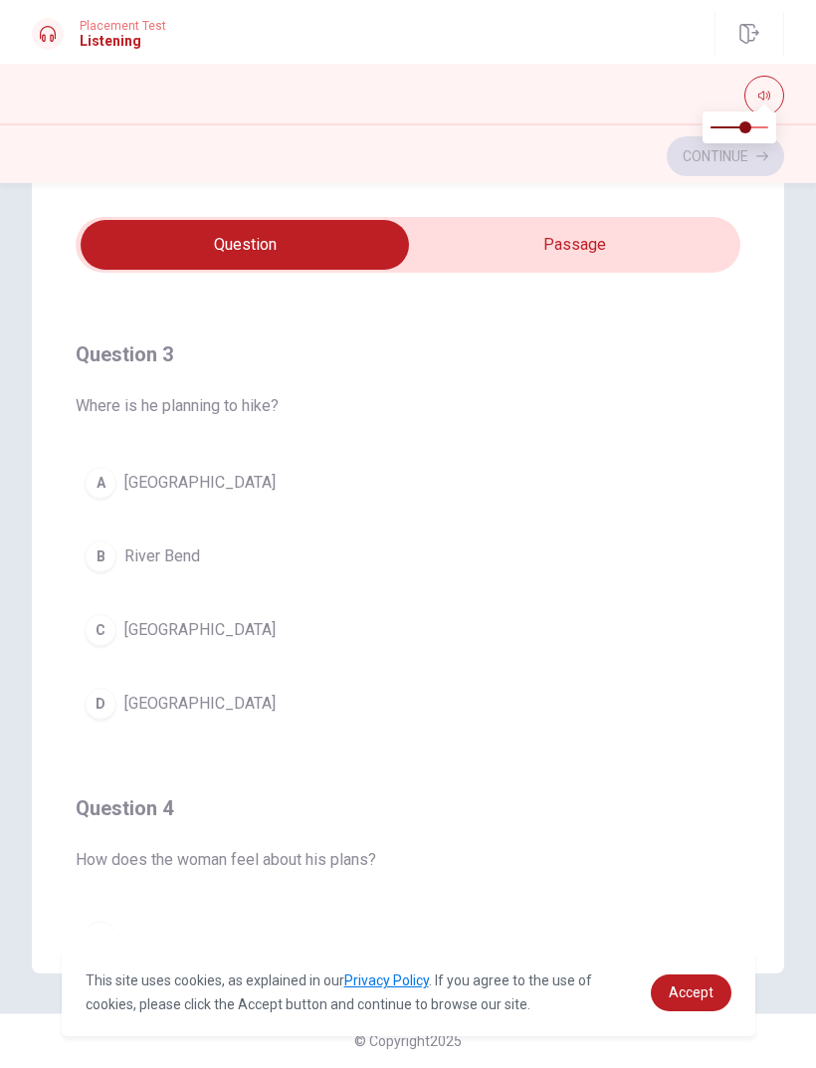
scroll to position [875, 0]
click at [102, 487] on div "A" at bounding box center [101, 482] width 32 height 32
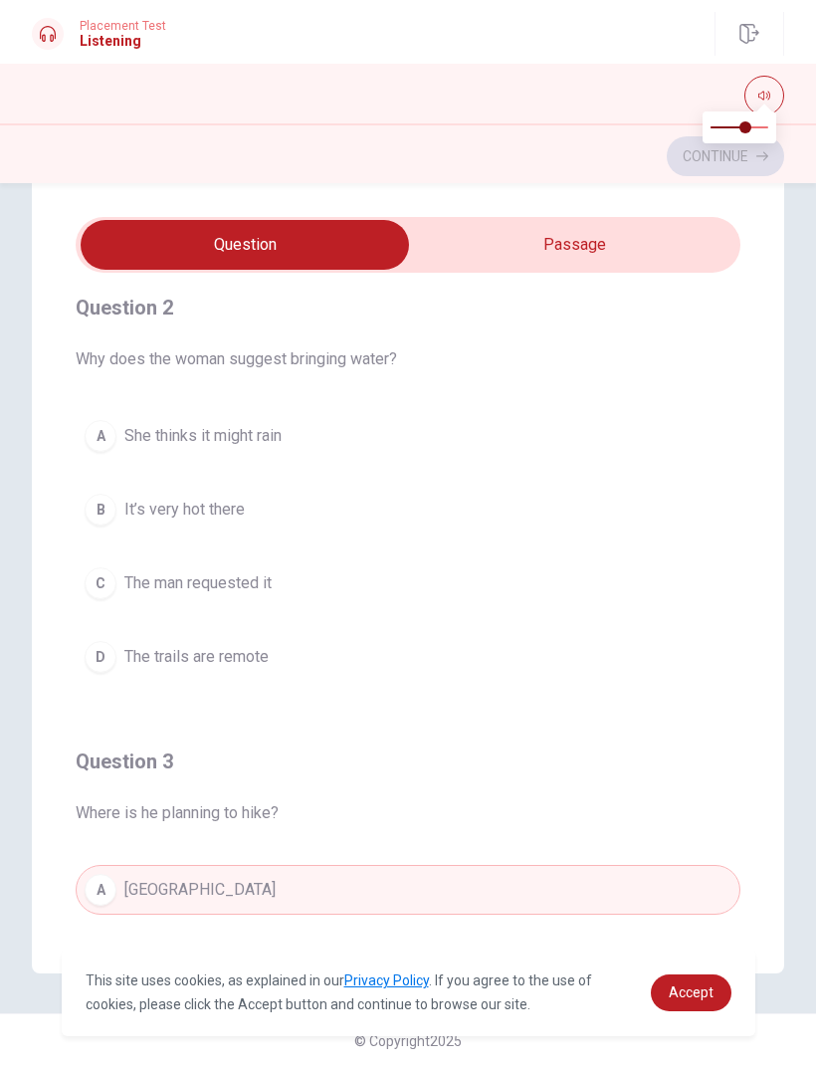
scroll to position [427, 0]
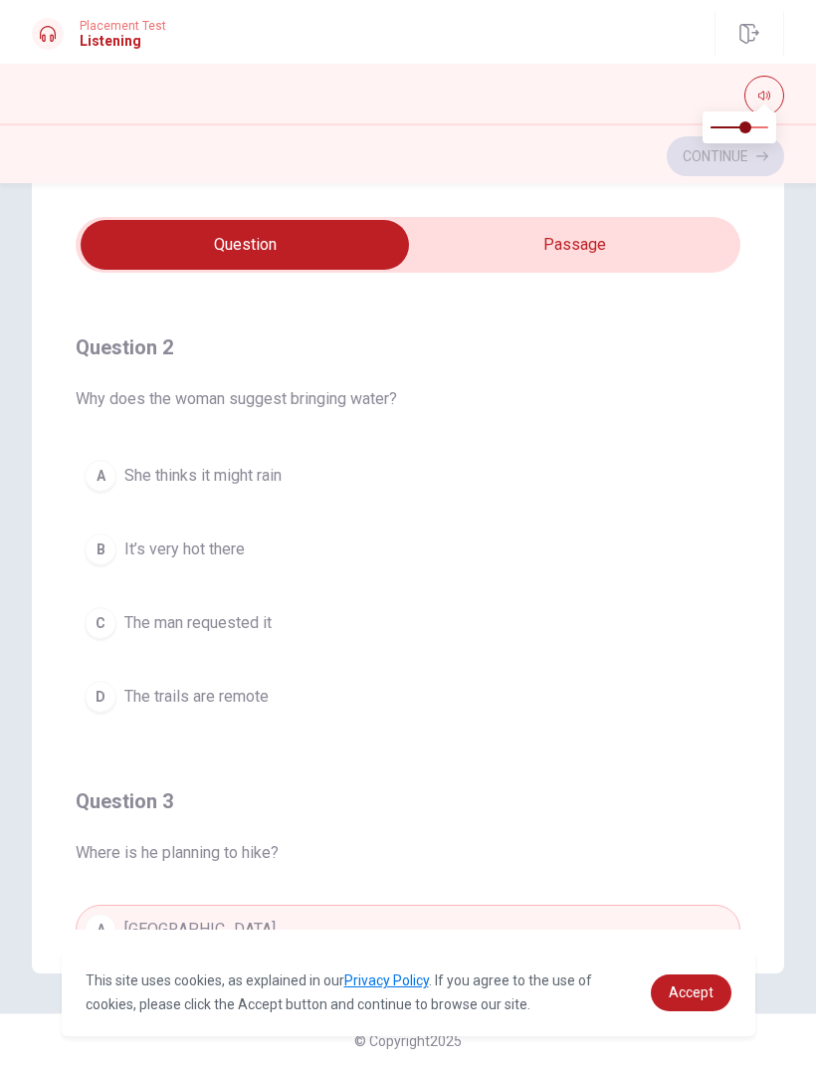
click at [489, 549] on button "B It’s very hot there" at bounding box center [408, 550] width 665 height 50
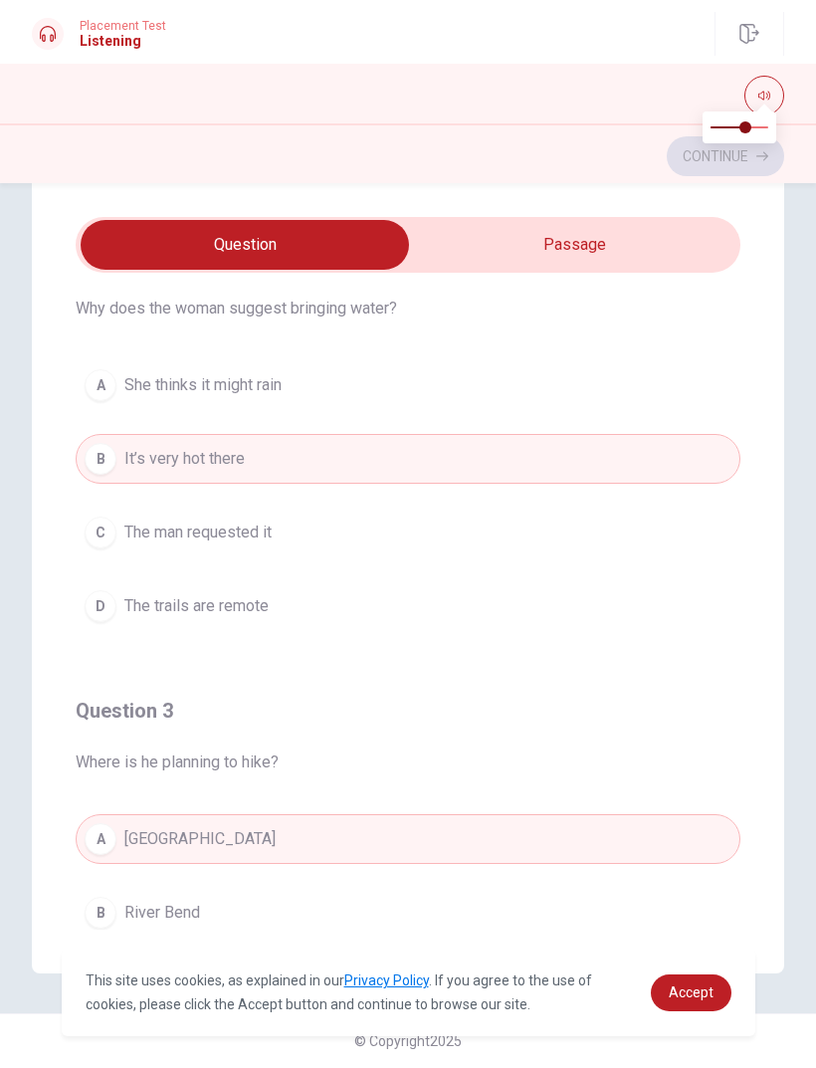
scroll to position [524, 0]
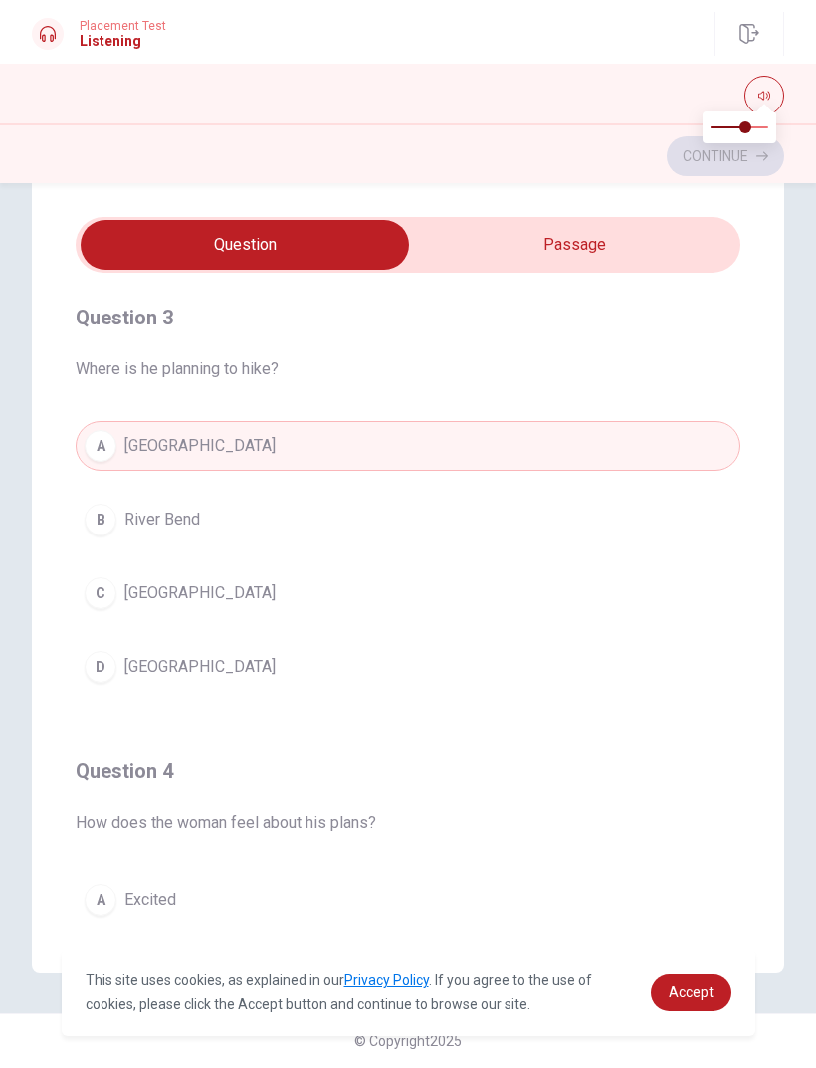
type input "71"
click at [666, 257] on input "checkbox" at bounding box center [245, 245] width 998 height 50
checkbox input "true"
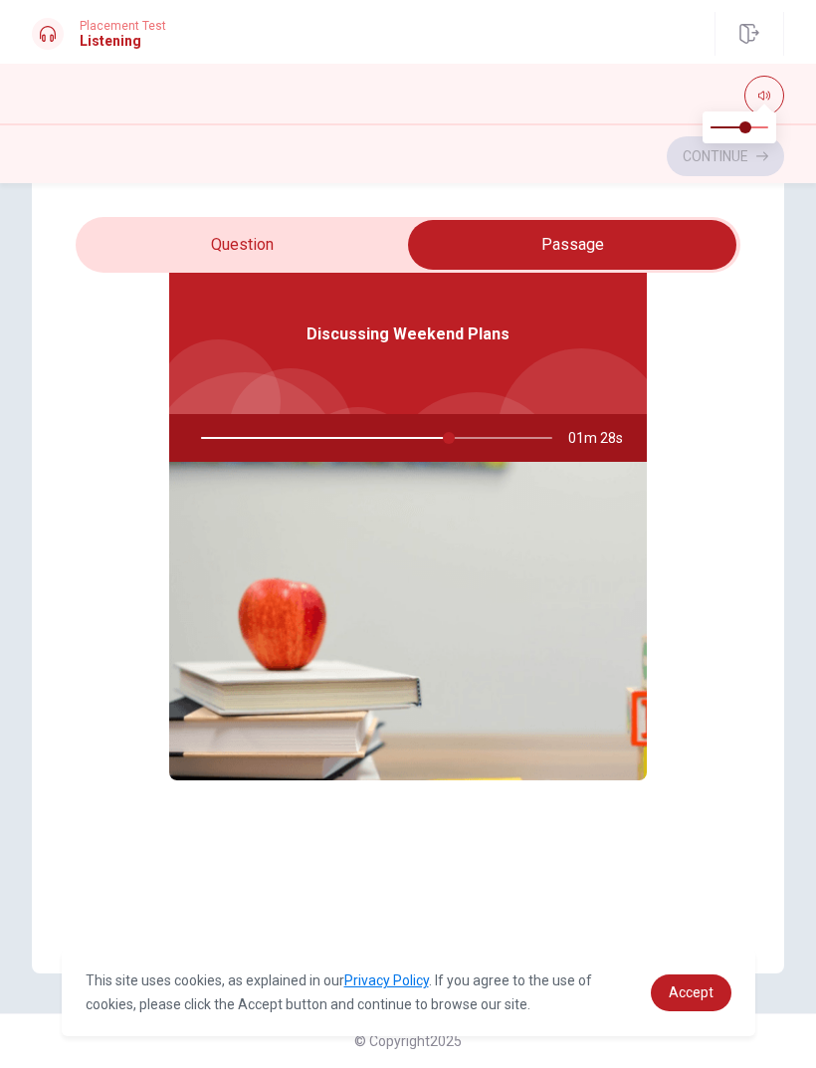
scroll to position [112, 0]
type input "71"
click at [333, 248] on input "checkbox" at bounding box center [573, 245] width 998 height 50
checkbox input "false"
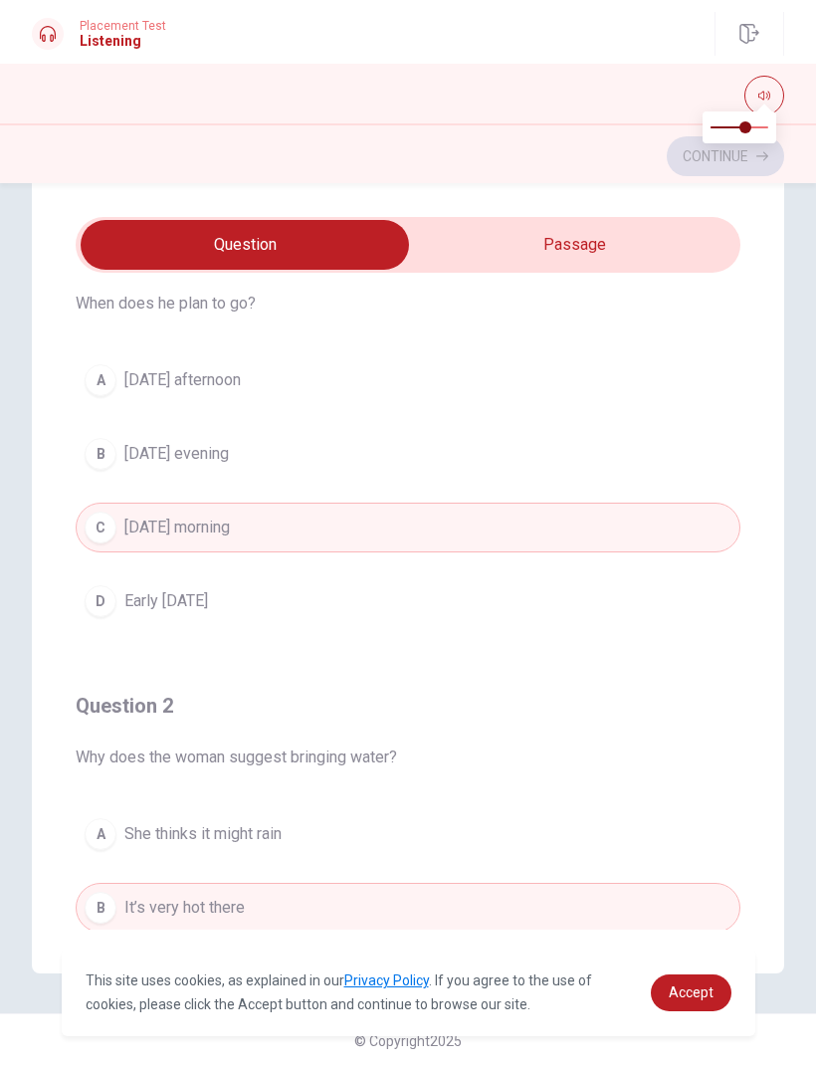
scroll to position [82, 0]
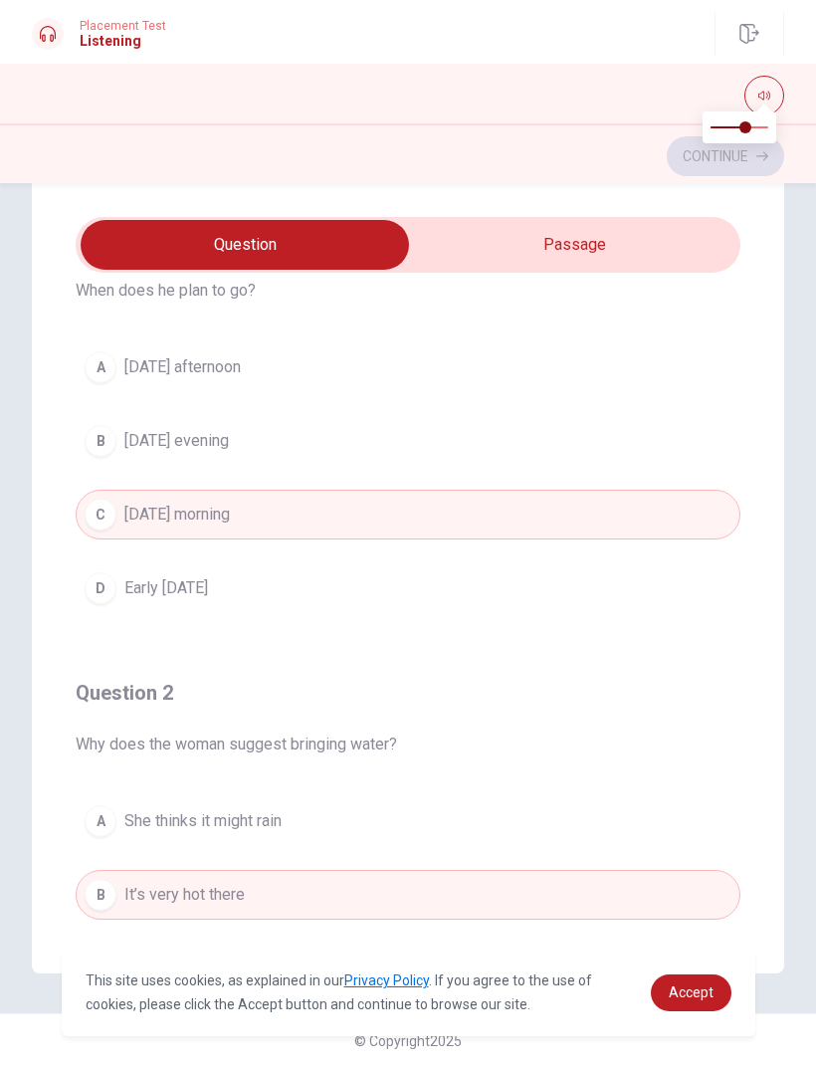
click at [616, 610] on button "D Early [DATE]" at bounding box center [408, 589] width 665 height 50
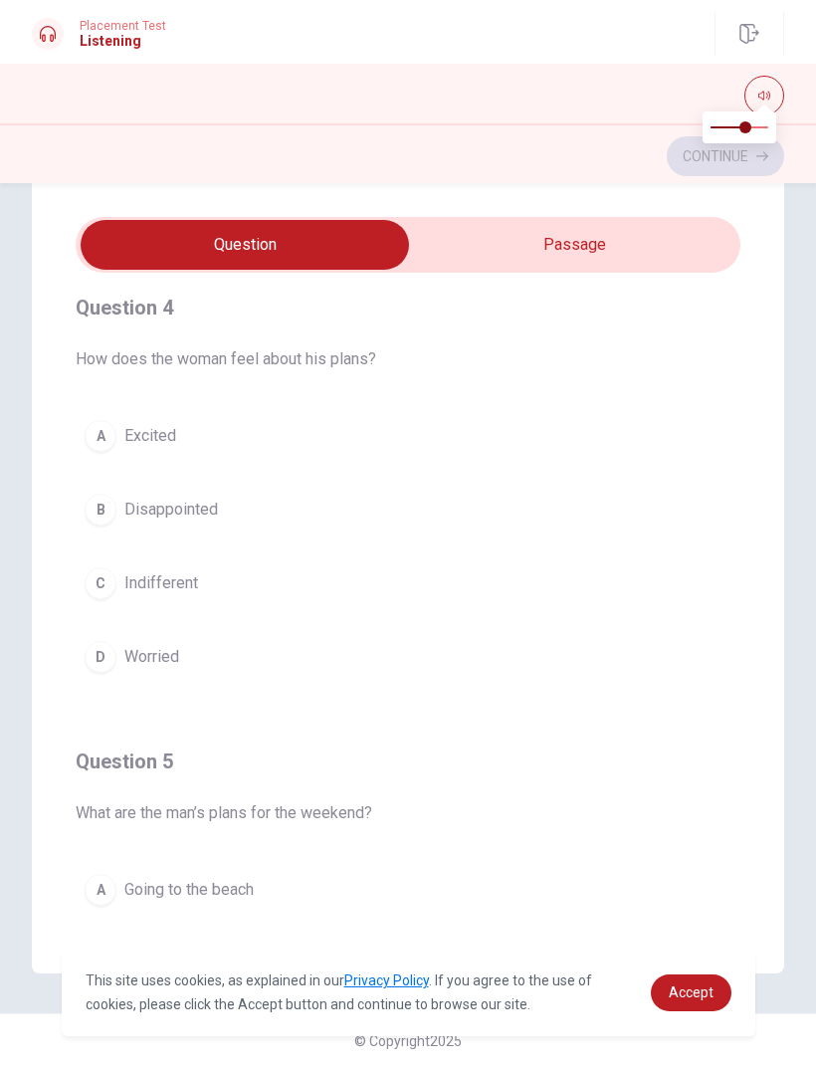
scroll to position [1376, 0]
click at [566, 588] on button "C Indifferent" at bounding box center [408, 583] width 665 height 50
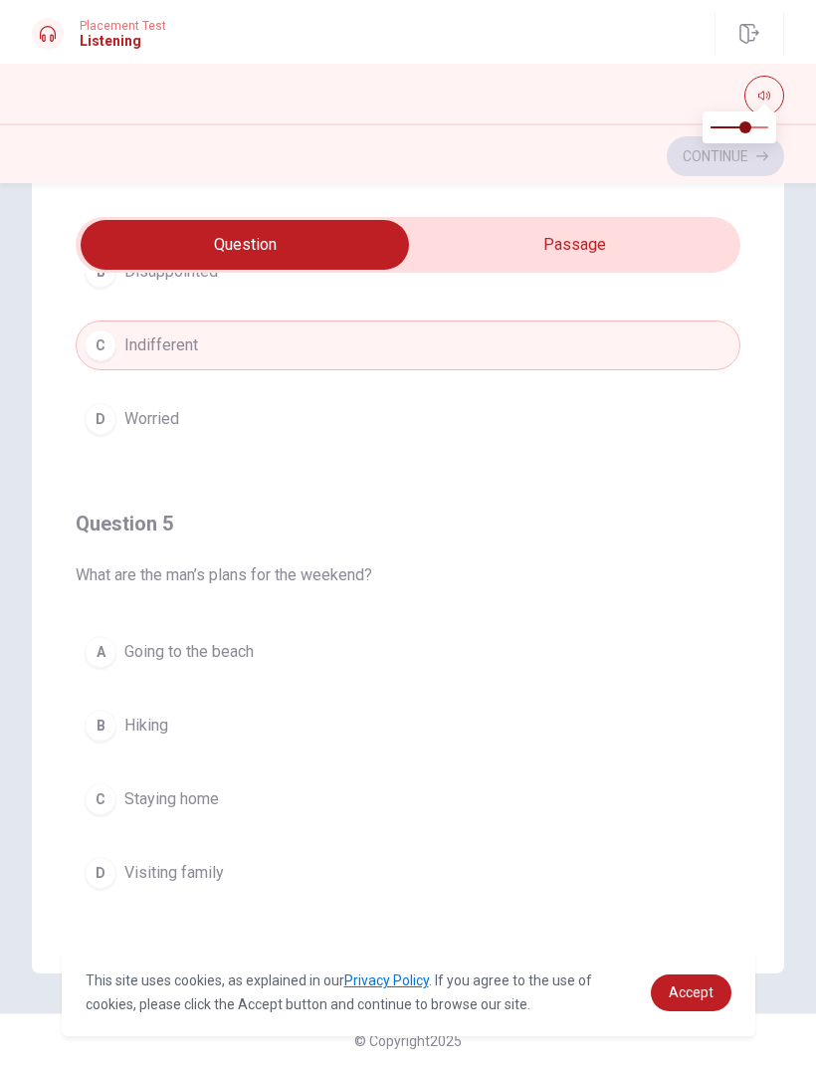
scroll to position [1613, 0]
click at [92, 722] on div "B" at bounding box center [101, 726] width 32 height 32
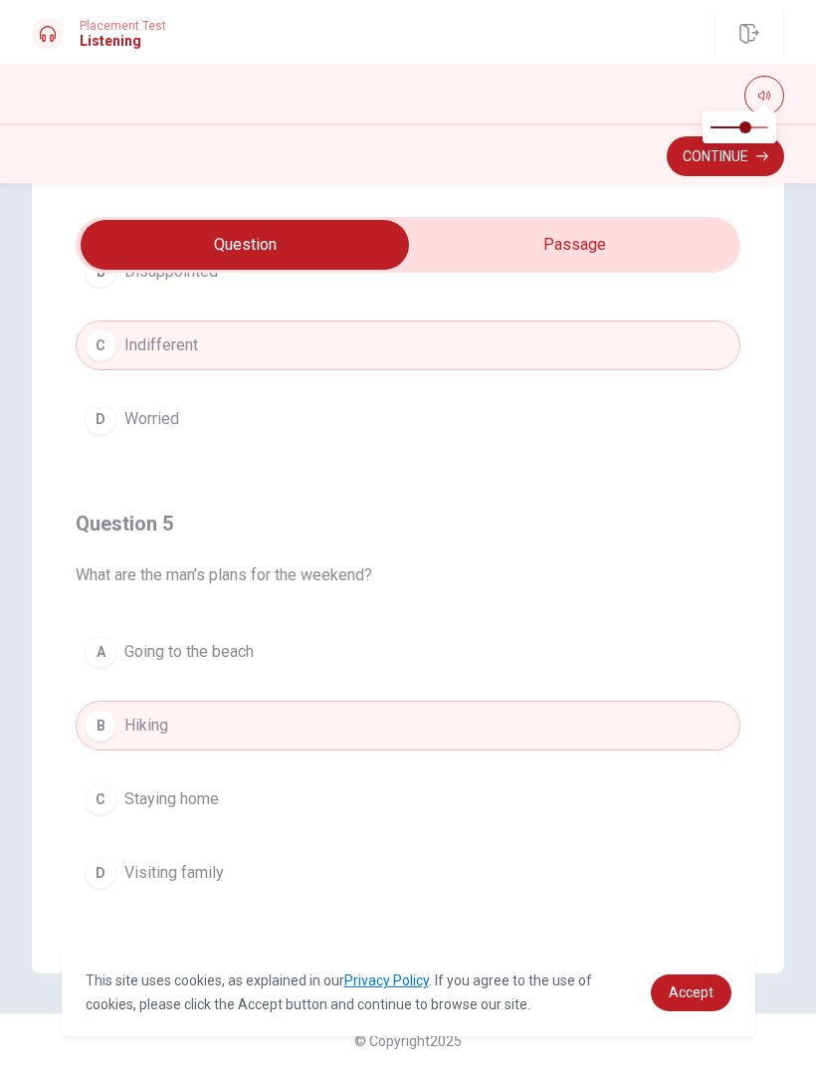
type input "85"
click at [641, 245] on input "checkbox" at bounding box center [245, 245] width 998 height 50
checkbox input "true"
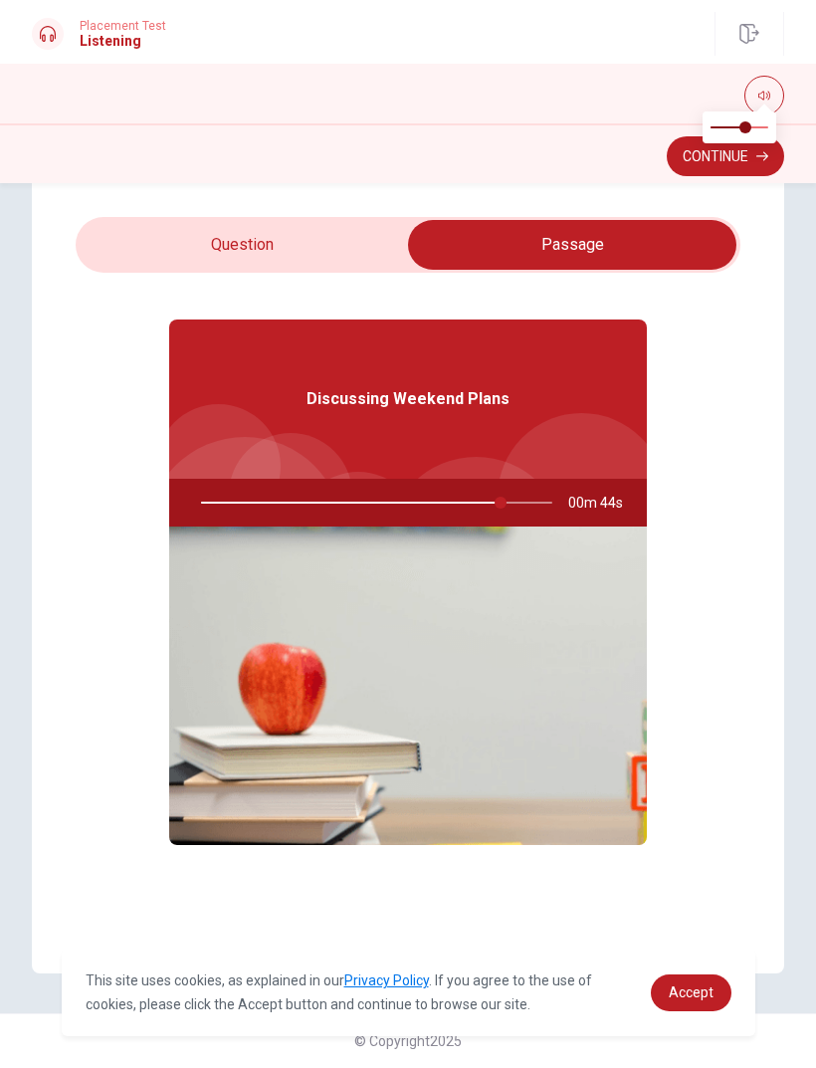
scroll to position [41, 0]
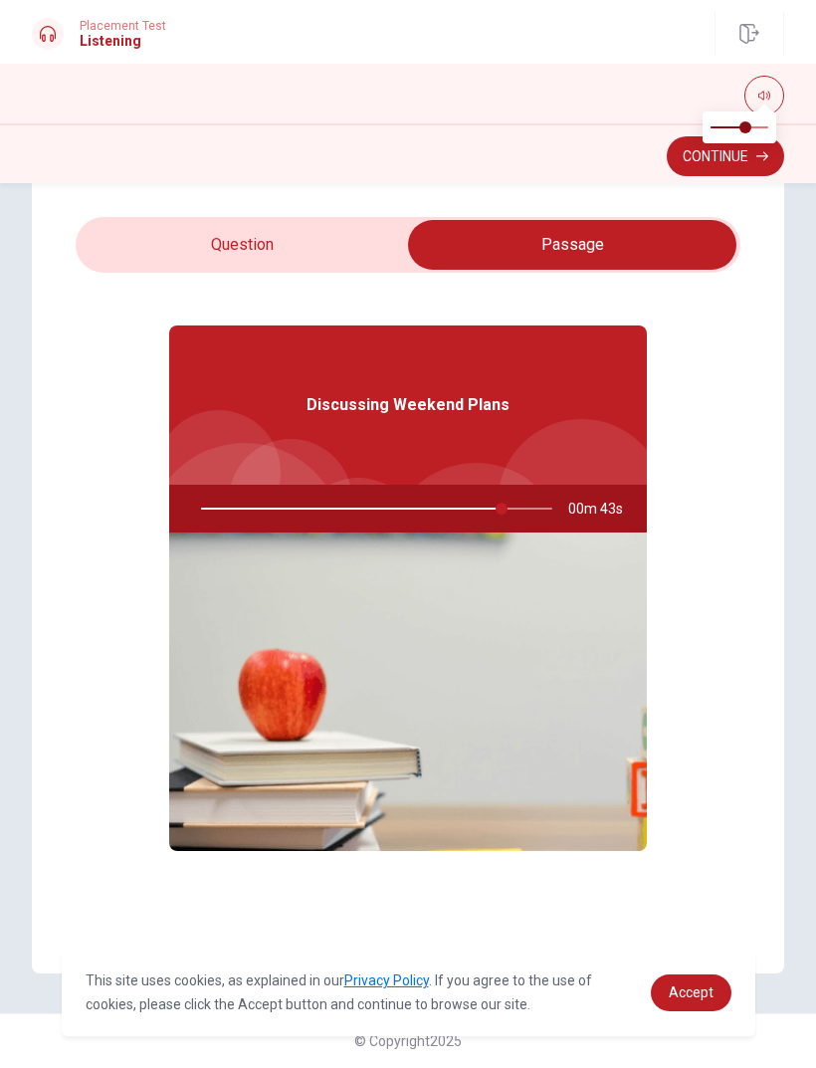
click at [704, 168] on button "Continue" at bounding box center [725, 156] width 117 height 40
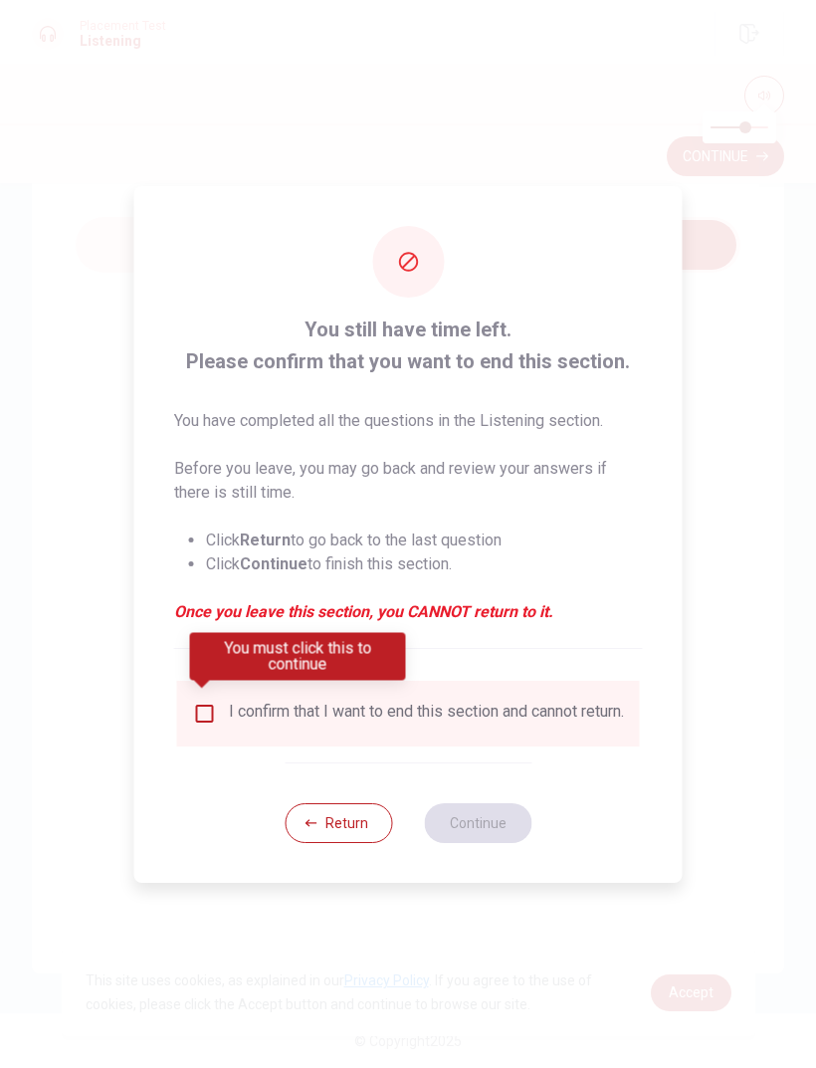
click at [207, 702] on input "You must click this to continue" at bounding box center [205, 714] width 24 height 24
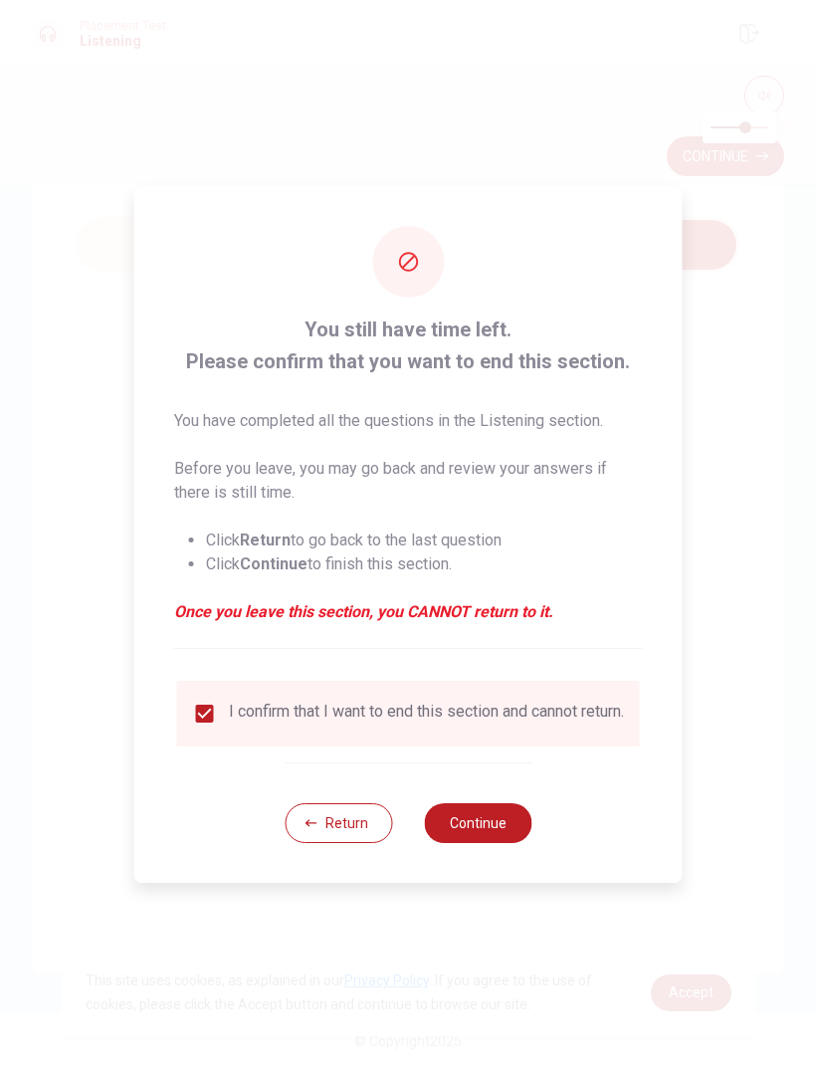
click at [342, 838] on button "Return" at bounding box center [339, 823] width 108 height 40
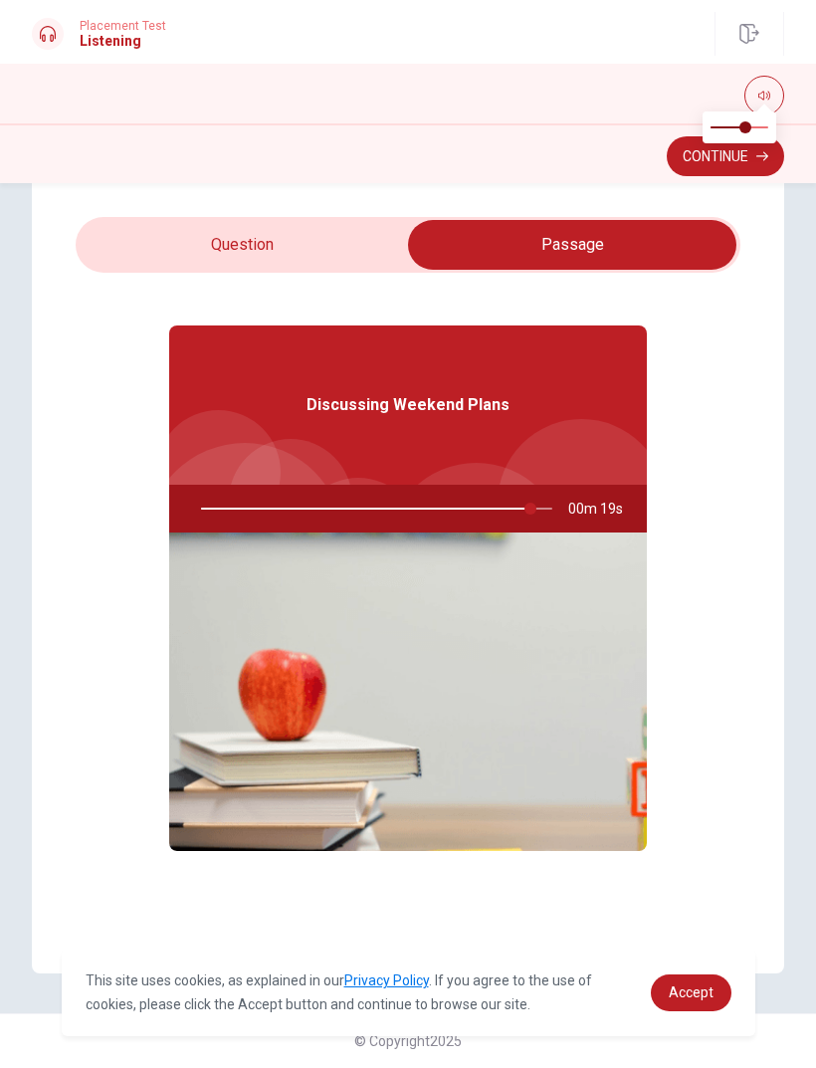
type input "94"
click at [311, 250] on input "checkbox" at bounding box center [573, 245] width 998 height 50
checkbox input "false"
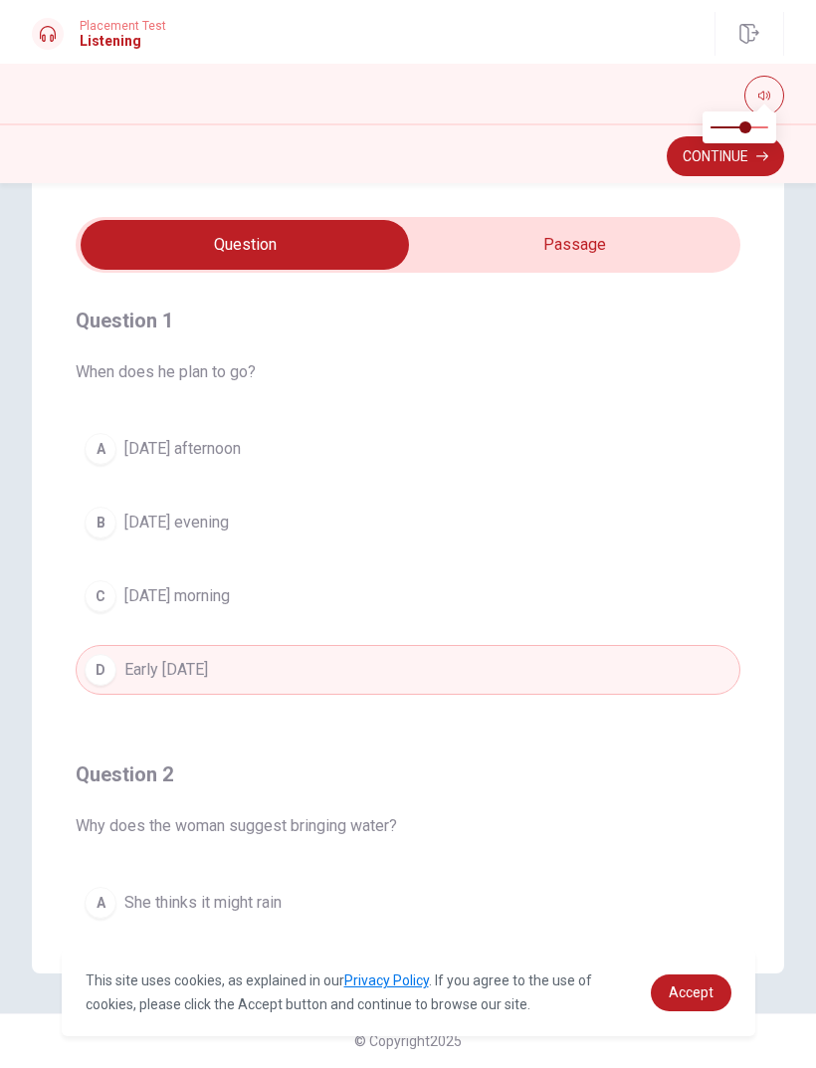
scroll to position [0, 0]
type input "99"
click at [681, 254] on input "checkbox" at bounding box center [245, 245] width 998 height 50
checkbox input "true"
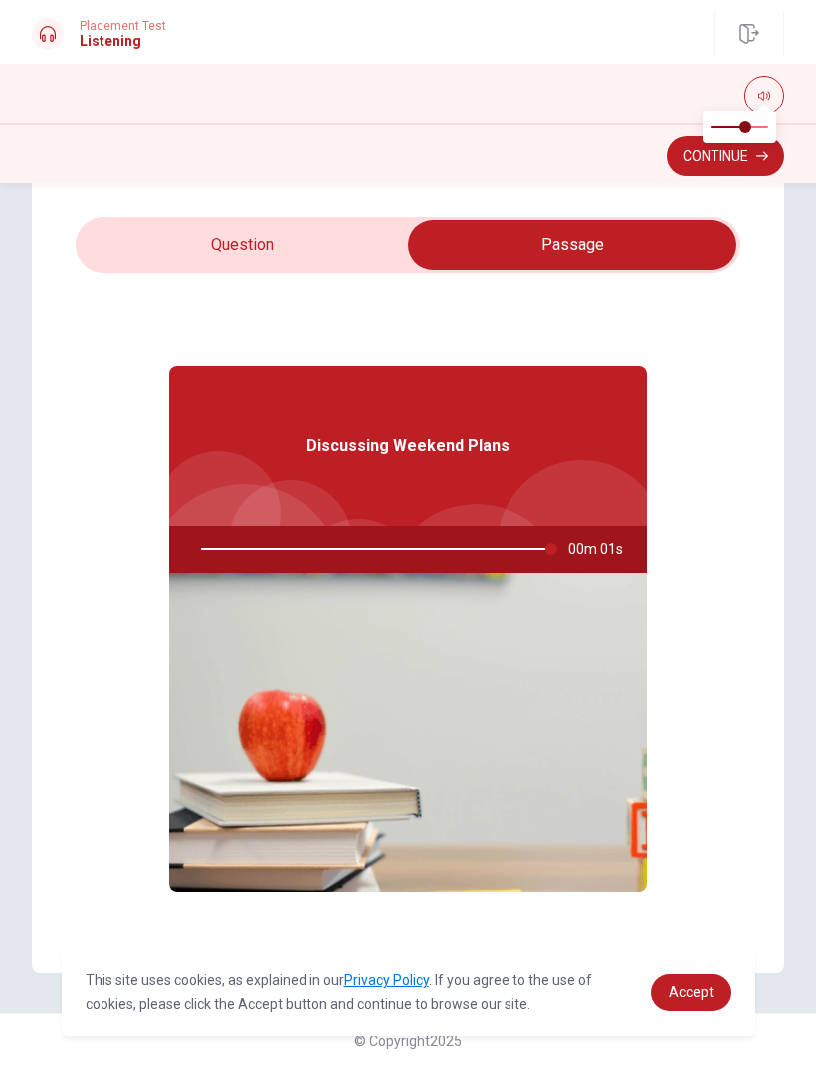
type input "0"
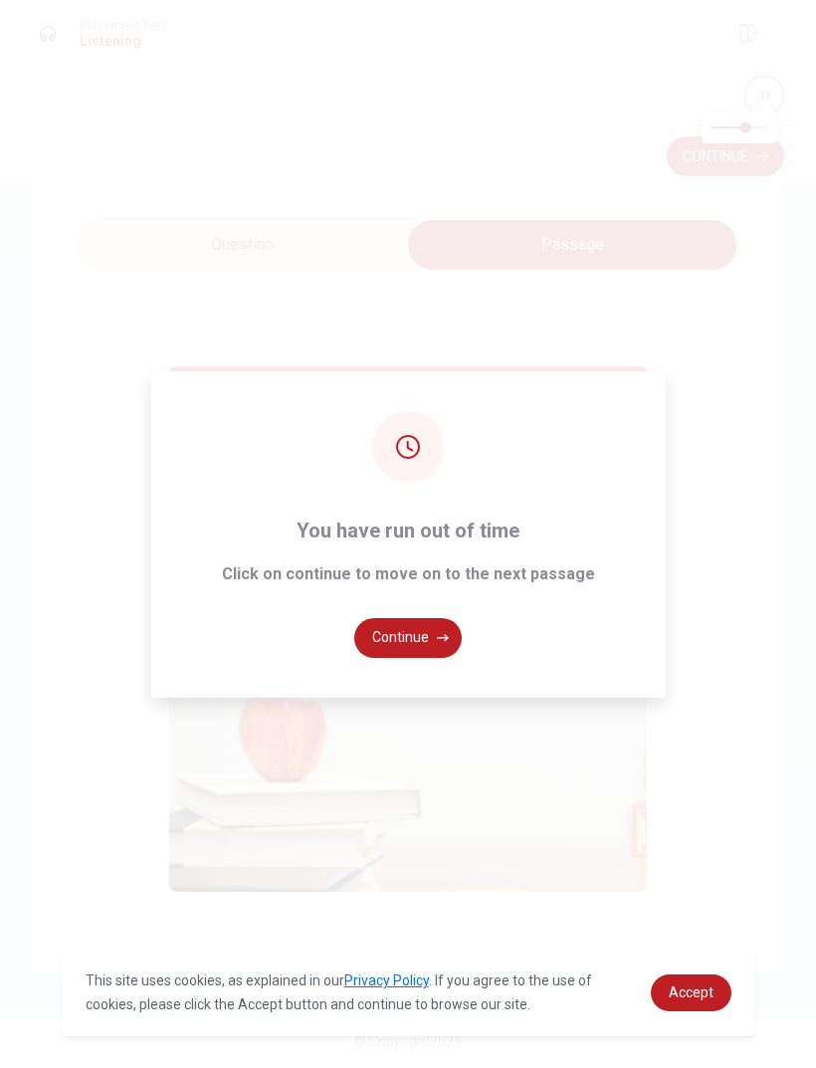
click at [417, 658] on button "Continue" at bounding box center [408, 638] width 108 height 40
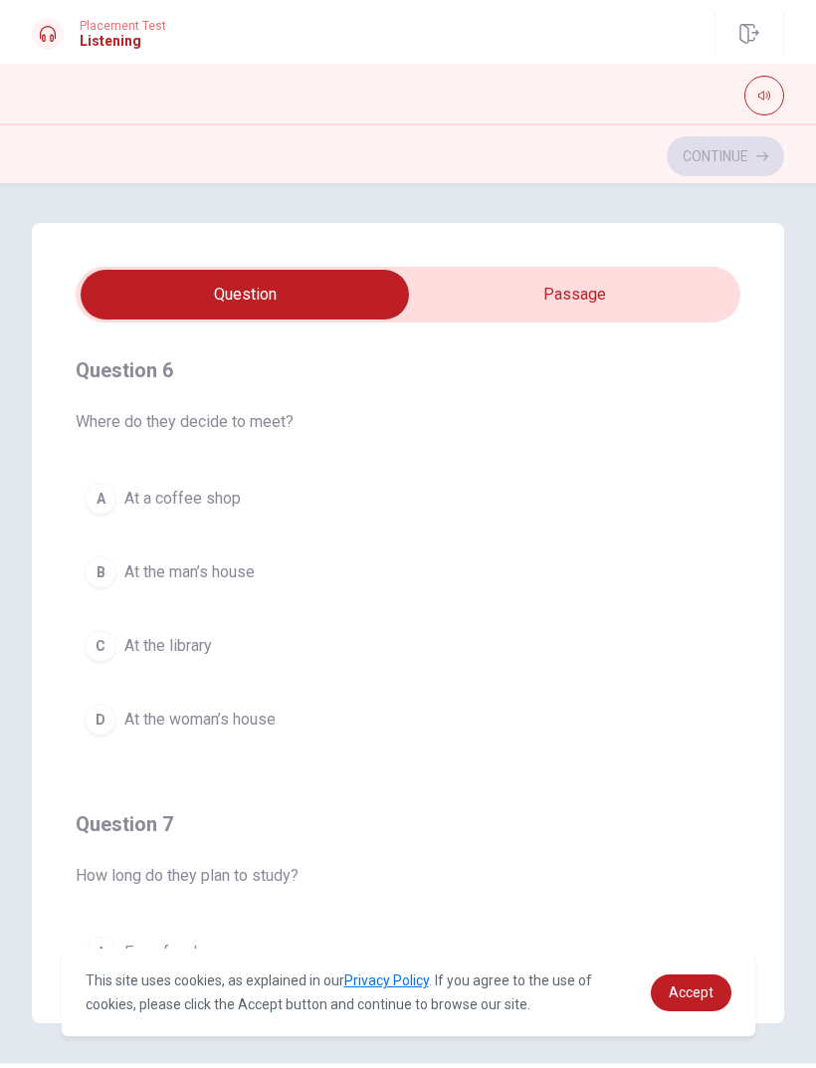
type input "1"
click at [665, 299] on input "checkbox" at bounding box center [245, 295] width 998 height 50
checkbox input "true"
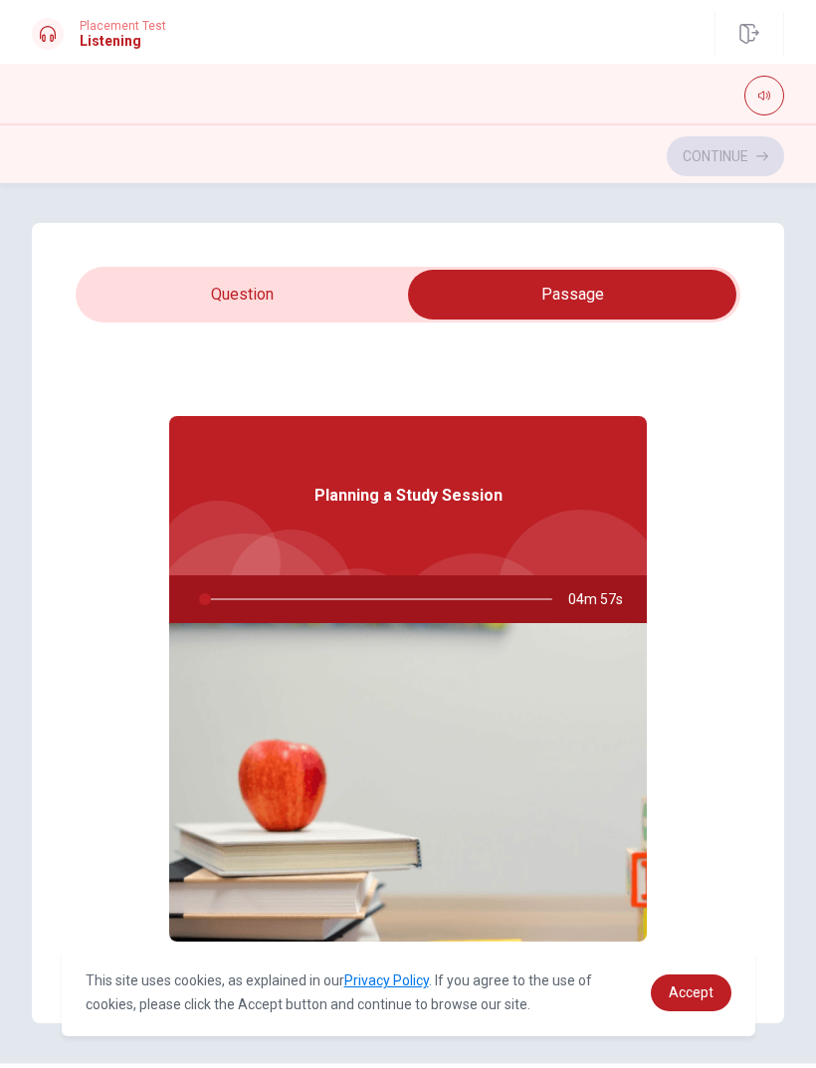
type input "1"
click at [342, 292] on input "checkbox" at bounding box center [573, 295] width 998 height 50
checkbox input "false"
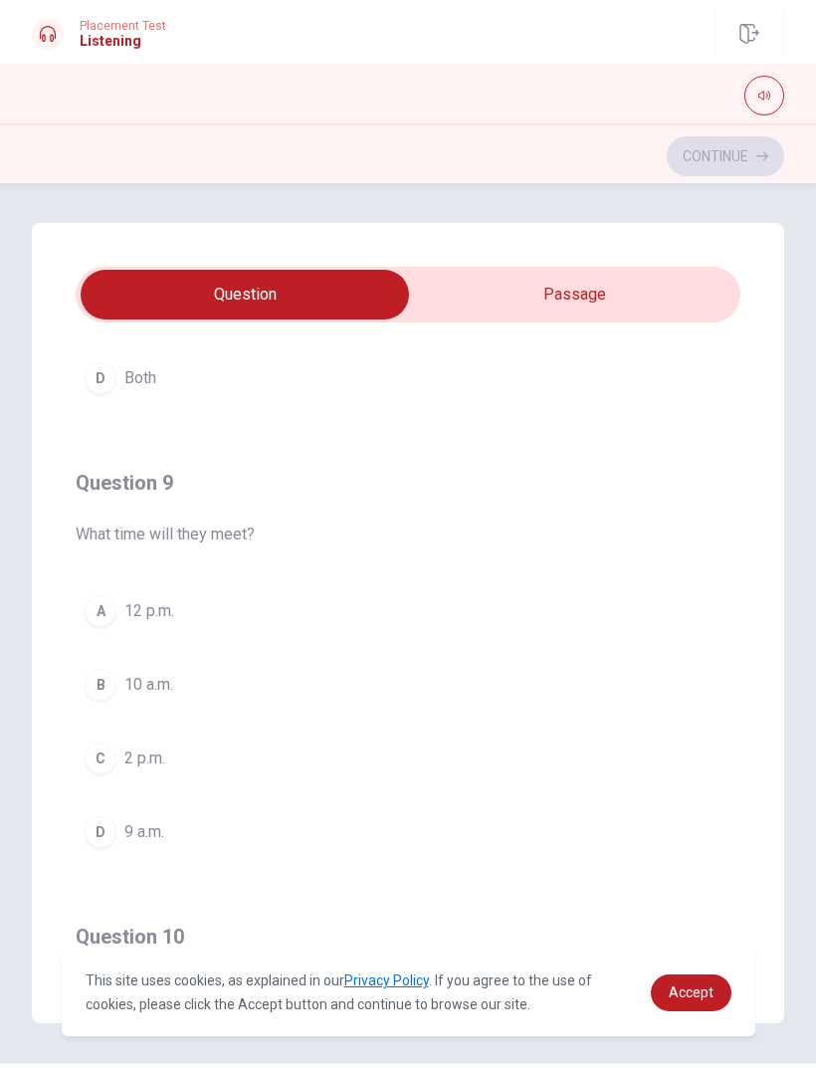
scroll to position [1279, 0]
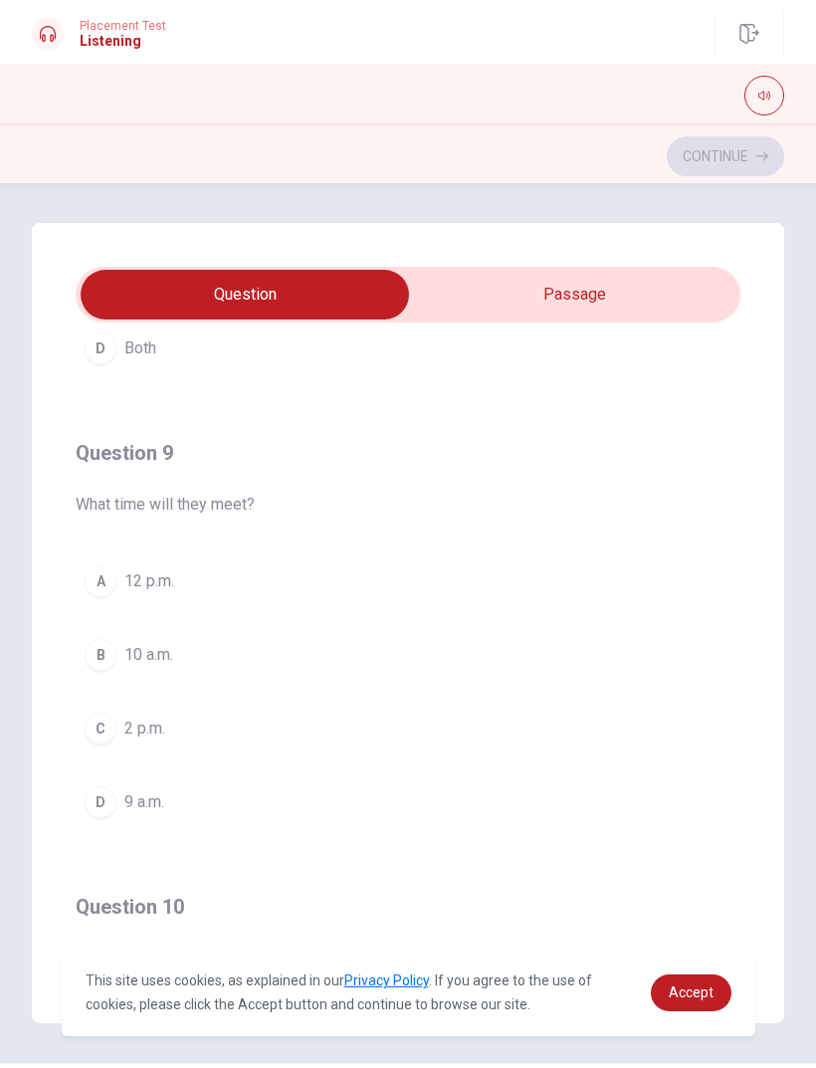
click at [98, 663] on div "B" at bounding box center [101, 655] width 32 height 32
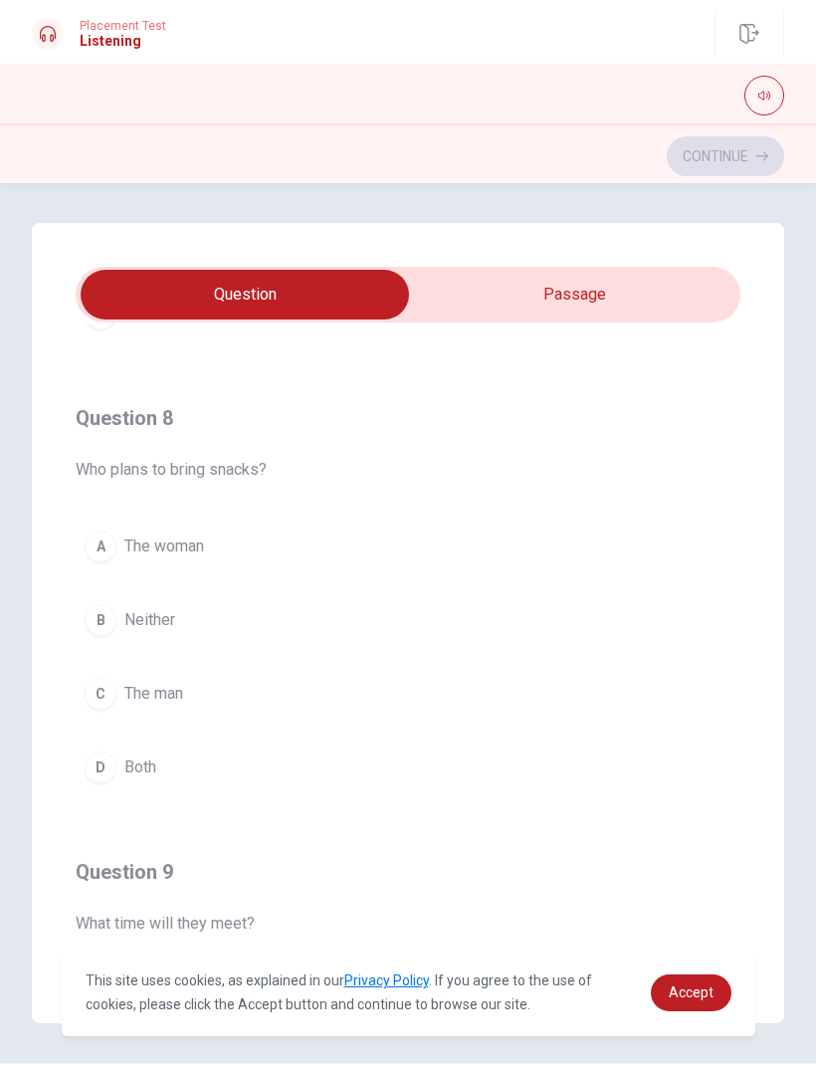
scroll to position [828, 0]
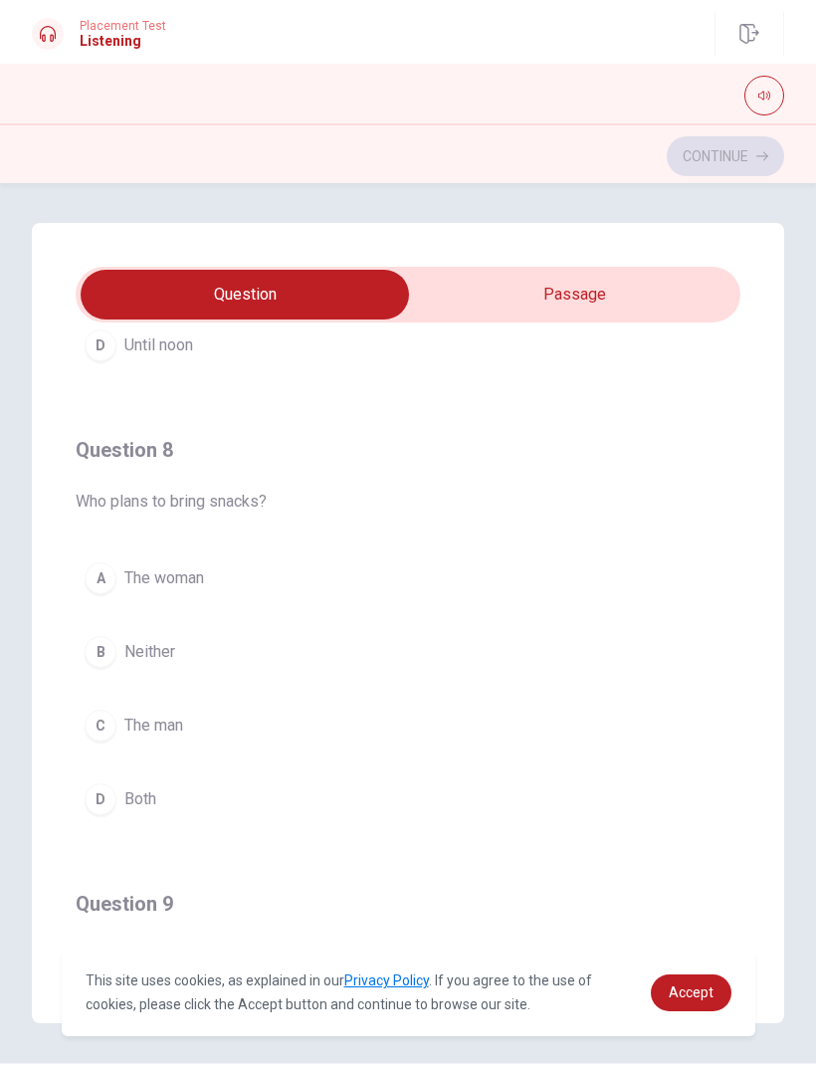
click at [115, 576] on div "A" at bounding box center [101, 579] width 32 height 32
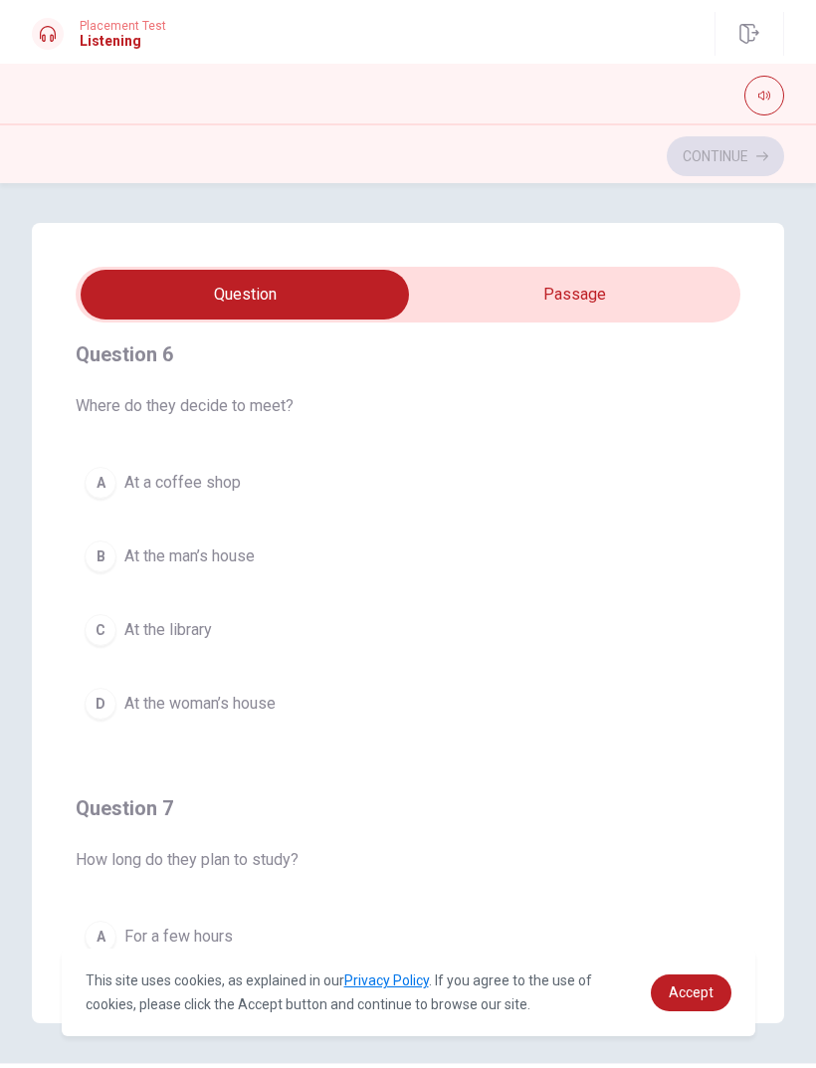
scroll to position [22, 0]
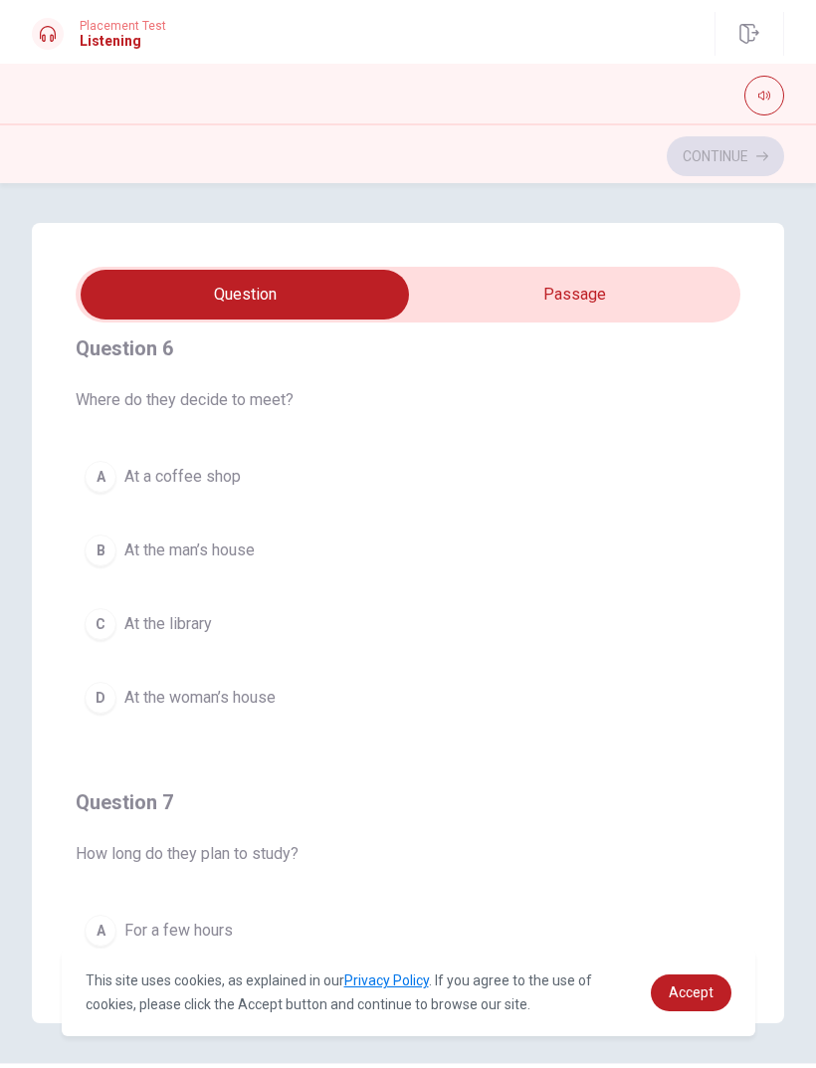
click at [105, 623] on div "C" at bounding box center [101, 624] width 32 height 32
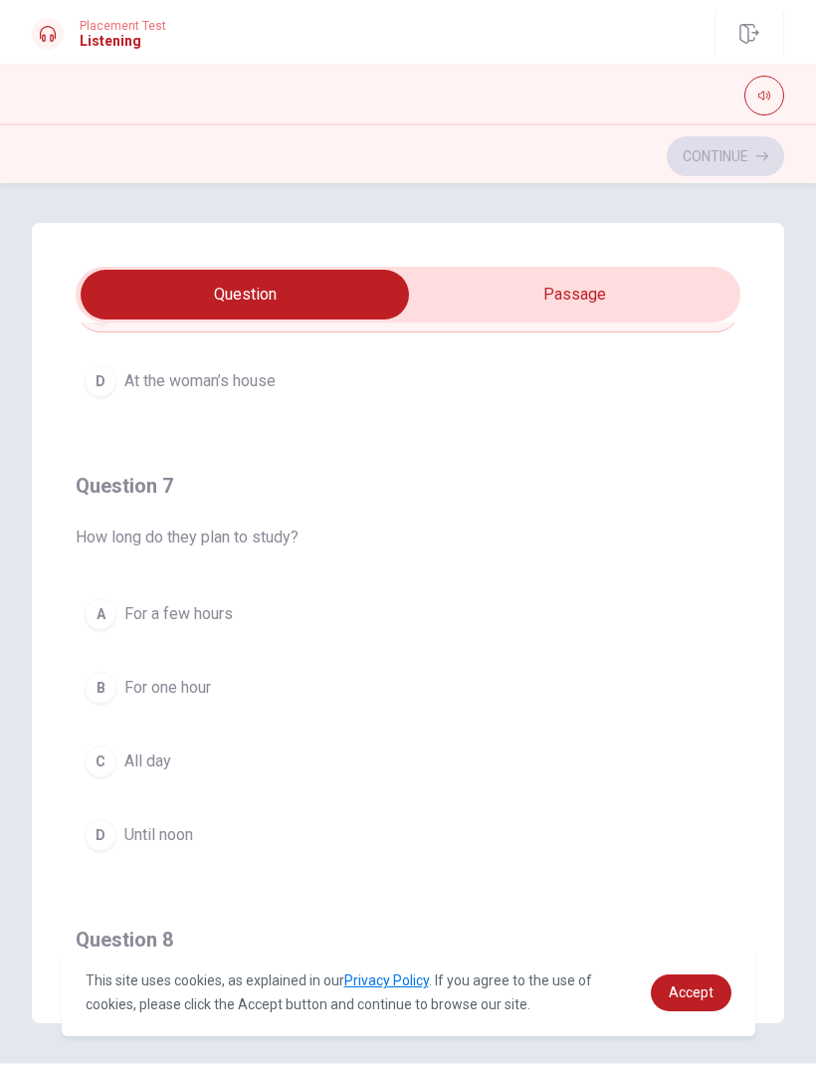
scroll to position [341, 0]
click at [114, 609] on div "A" at bounding box center [101, 612] width 32 height 32
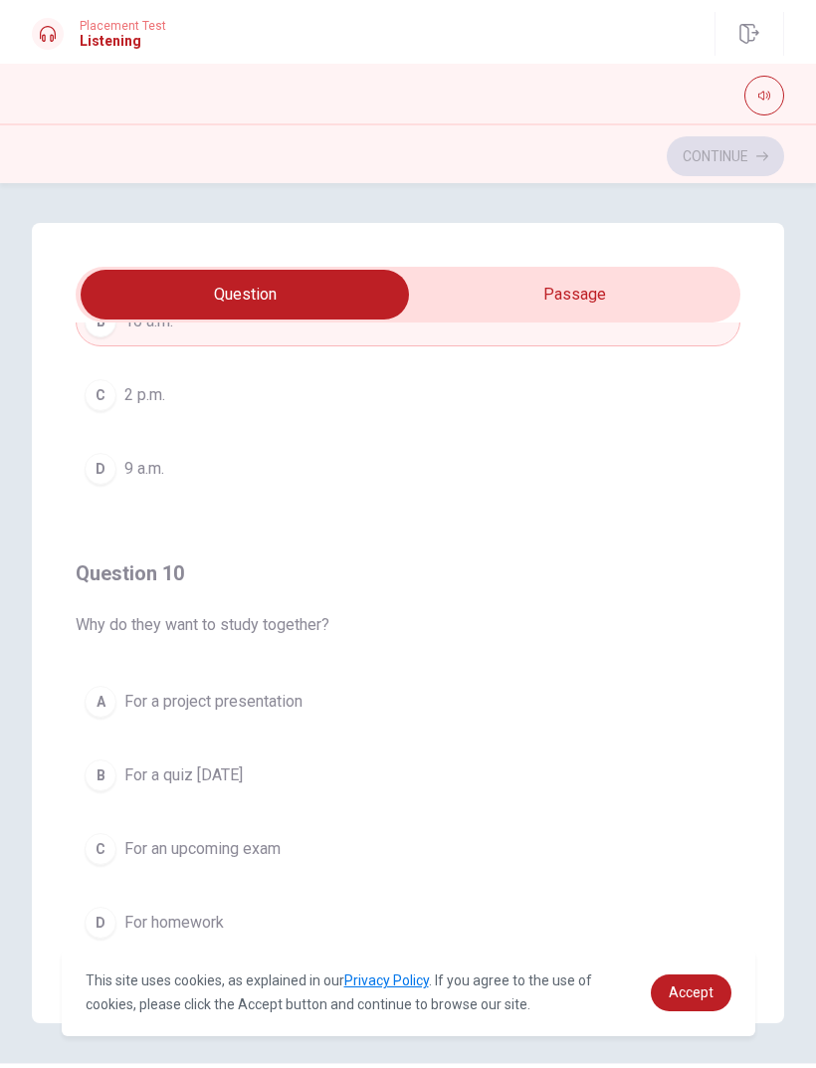
scroll to position [1613, 0]
click at [115, 924] on div "D" at bounding box center [101, 923] width 32 height 32
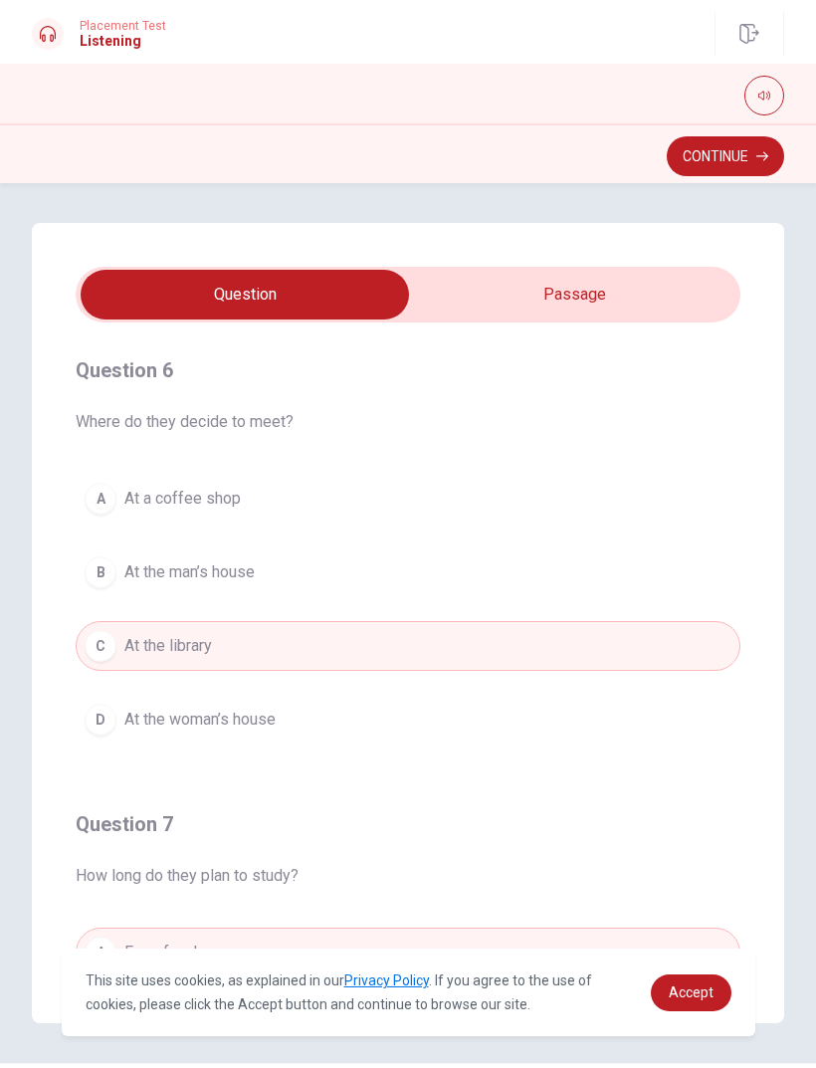
scroll to position [0, 0]
click at [741, 160] on button "Continue" at bounding box center [725, 156] width 117 height 40
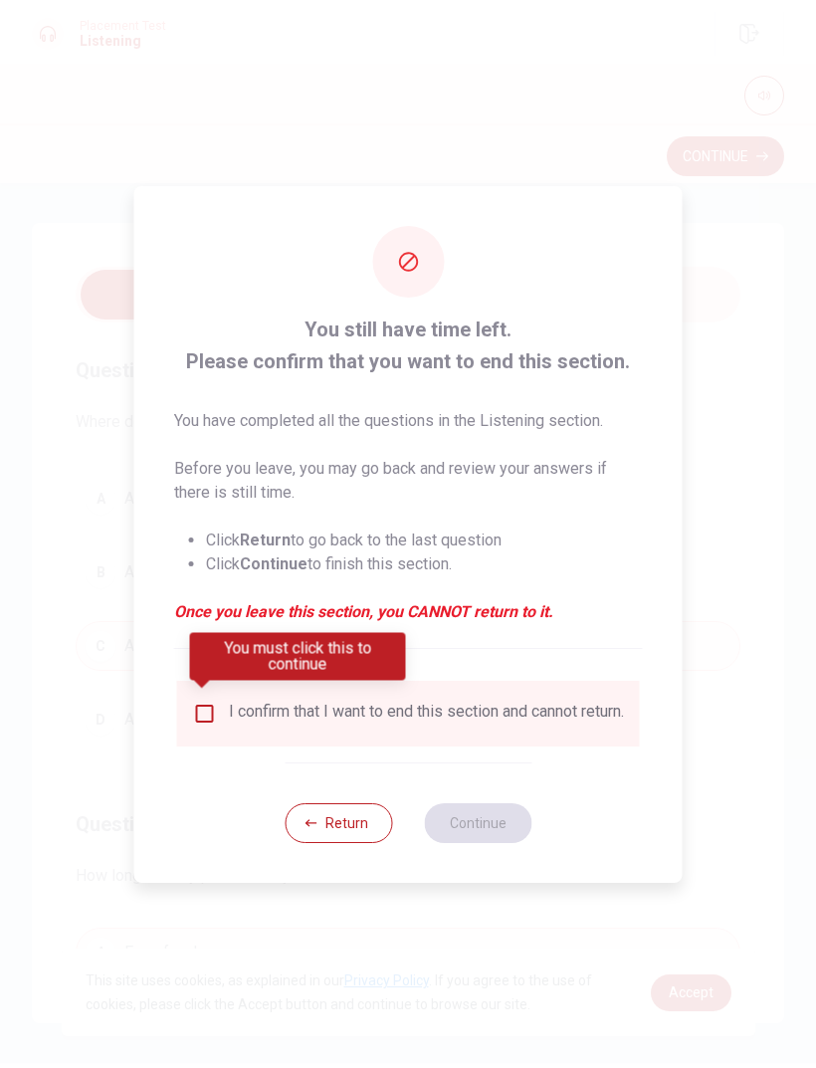
click at [212, 691] on div "You must click this to continue" at bounding box center [298, 664] width 216 height 62
click at [204, 712] on input "You must click this to continue" at bounding box center [205, 714] width 24 height 24
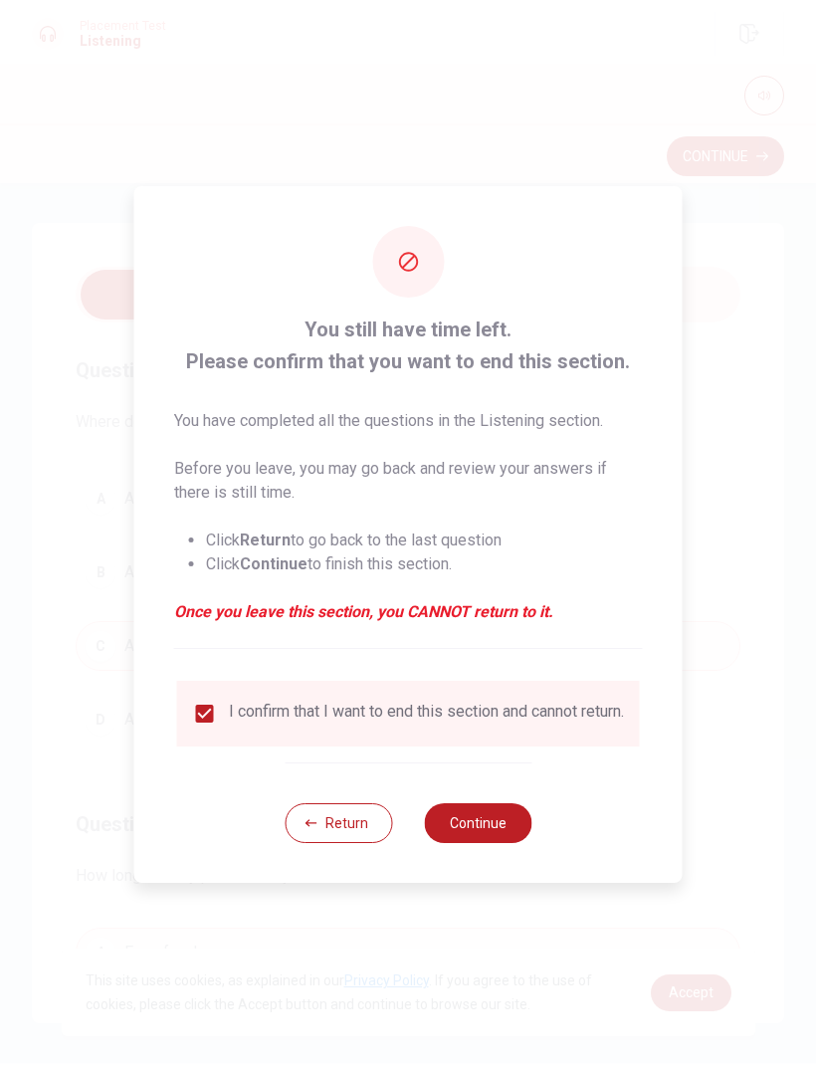
click at [489, 828] on button "Continue" at bounding box center [478, 823] width 108 height 40
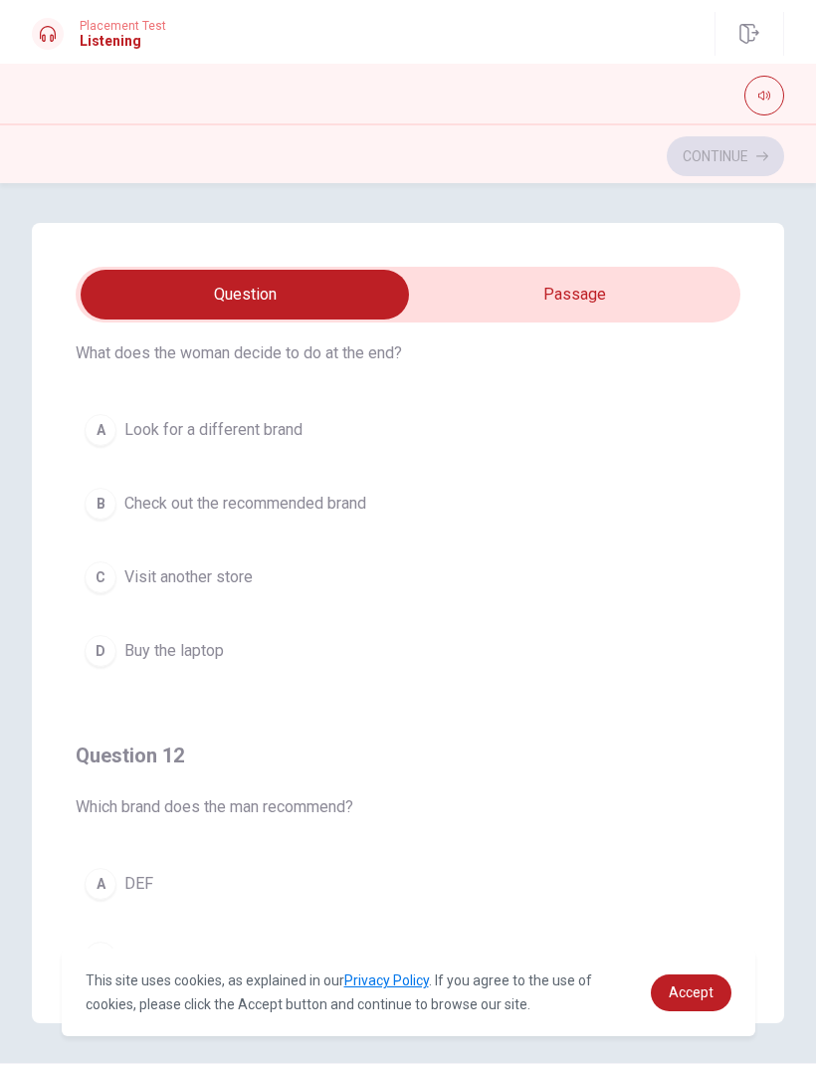
scroll to position [71, 0]
click at [645, 257] on div "Question 11 What does the woman decide to do at the end? A Look for a different…" at bounding box center [408, 623] width 753 height 800
type input "6"
click at [648, 313] on input "checkbox" at bounding box center [245, 295] width 998 height 50
checkbox input "true"
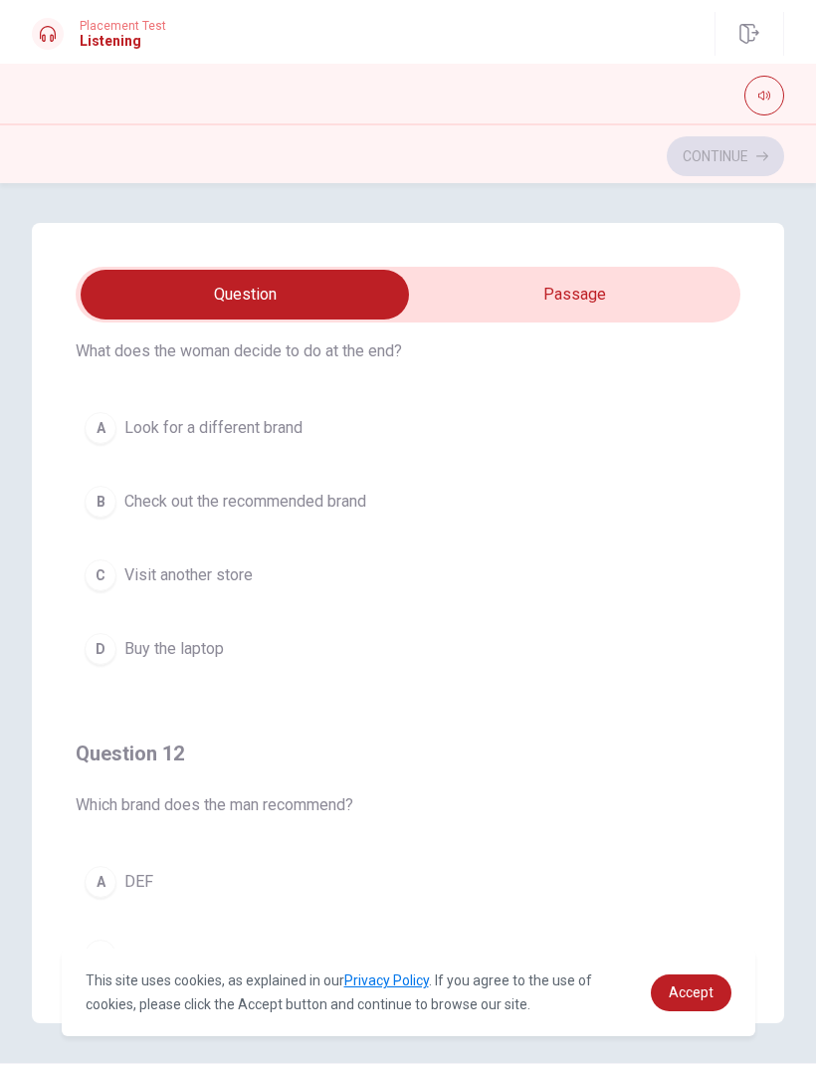
type input "6"
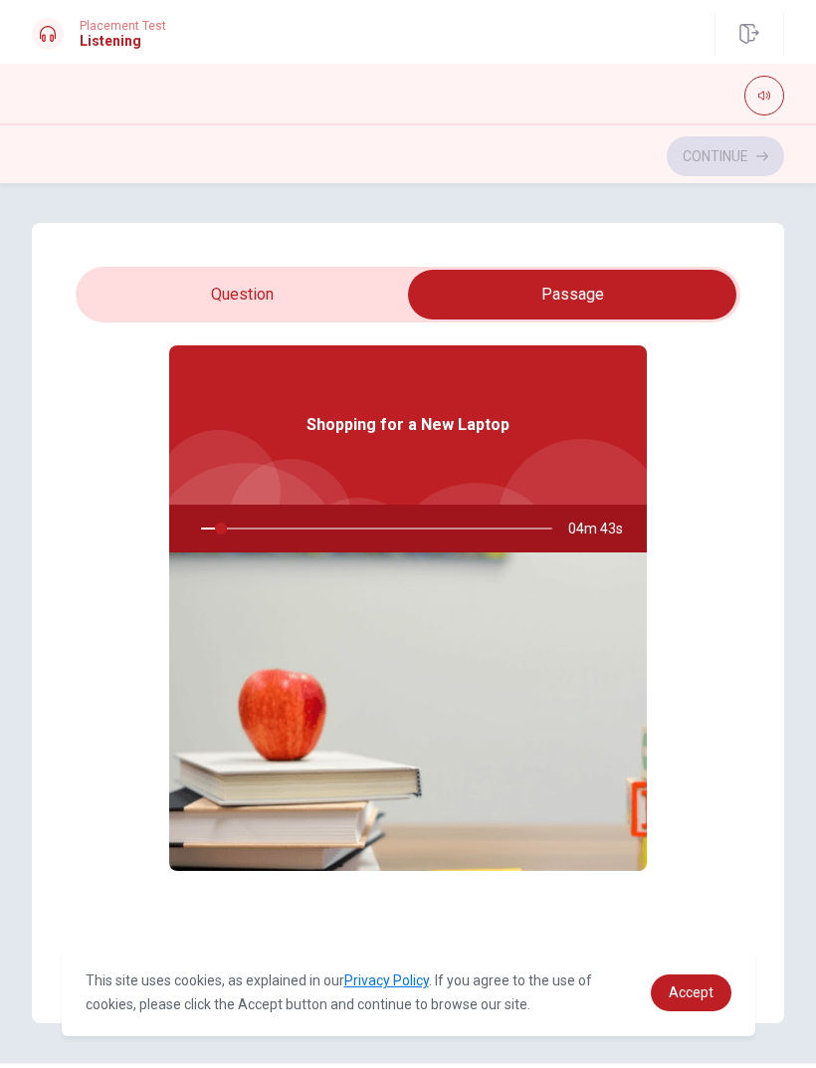
click at [360, 306] on input "checkbox" at bounding box center [573, 295] width 998 height 50
checkbox input "false"
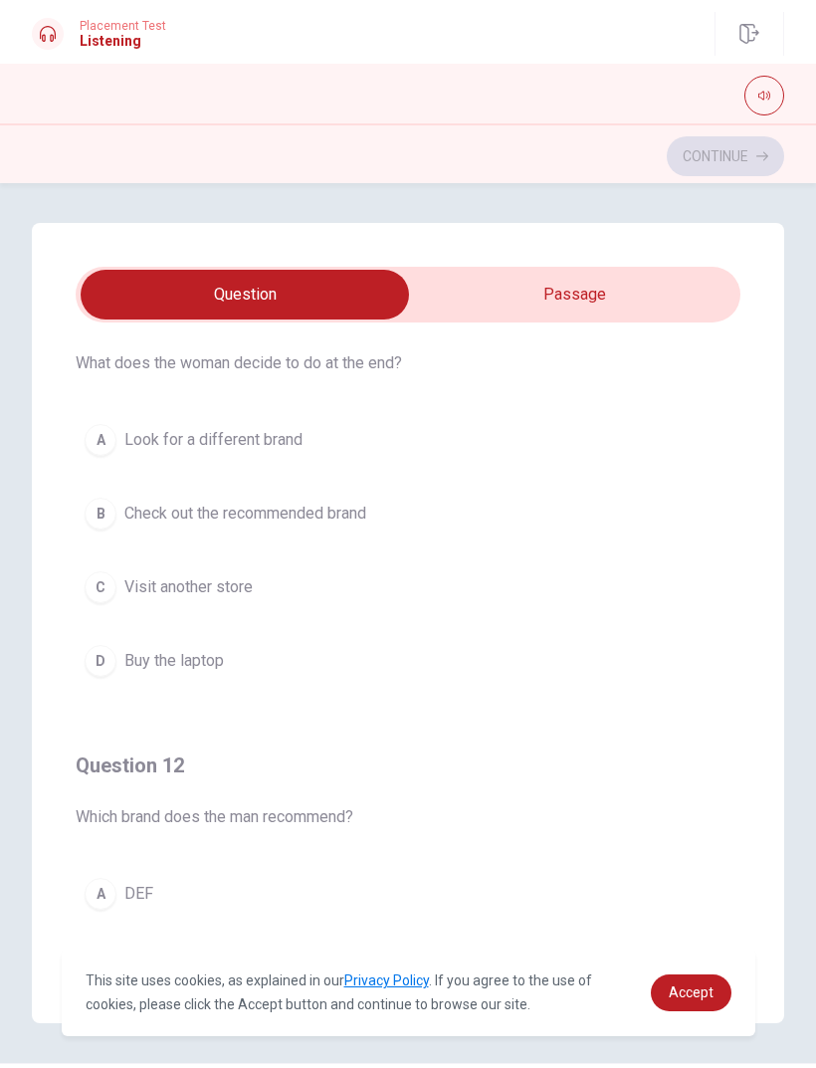
scroll to position [60, 0]
click at [103, 663] on div "D" at bounding box center [101, 660] width 32 height 32
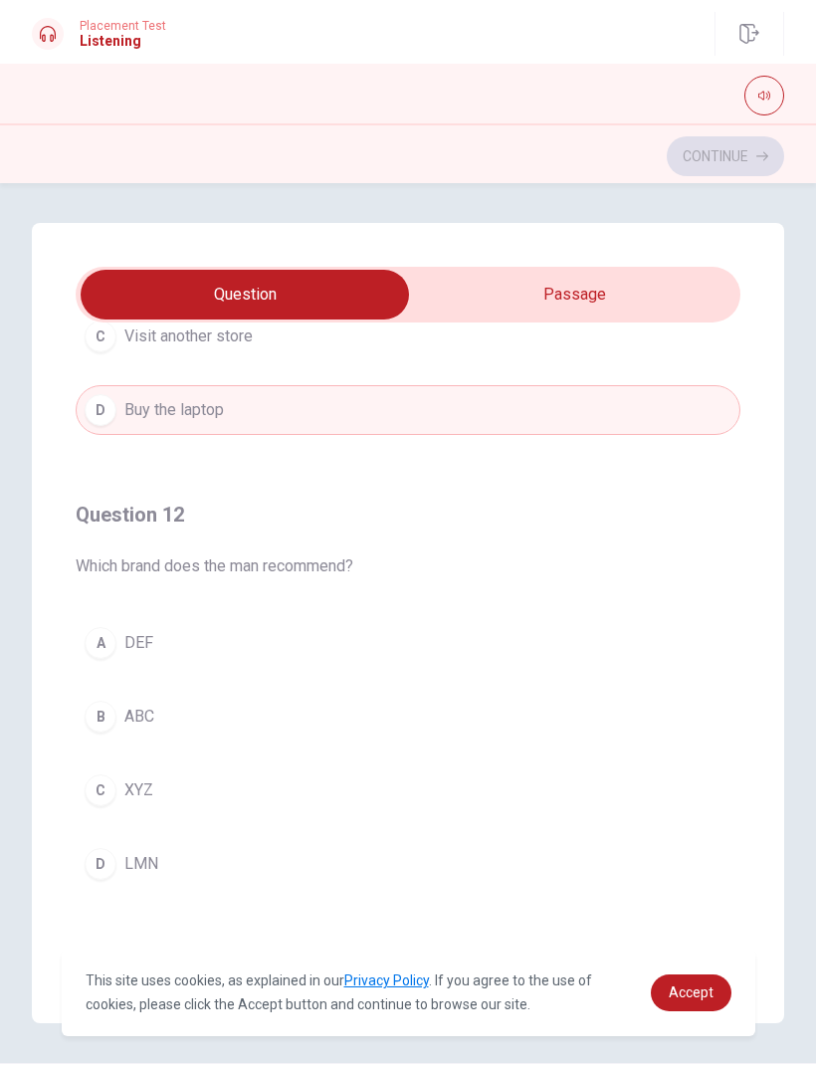
scroll to position [311, 0]
click at [113, 798] on div "C" at bounding box center [101, 790] width 32 height 32
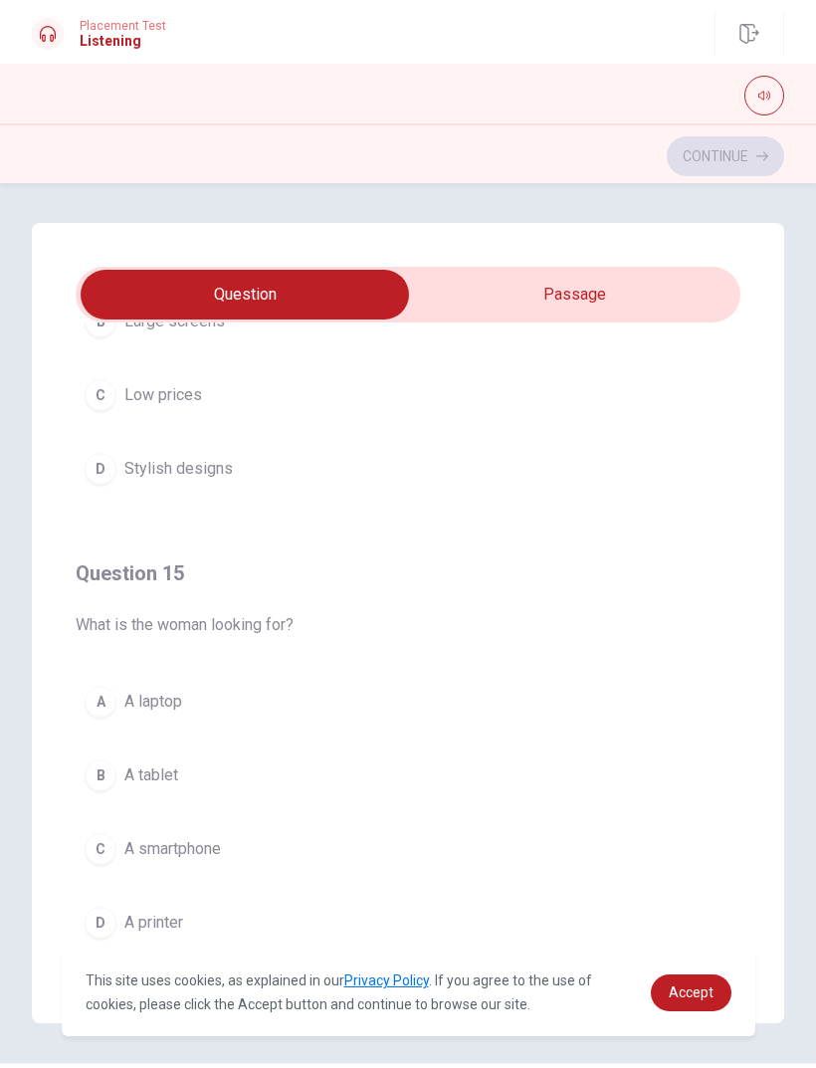
scroll to position [1613, 0]
click at [93, 691] on div "A" at bounding box center [101, 702] width 32 height 32
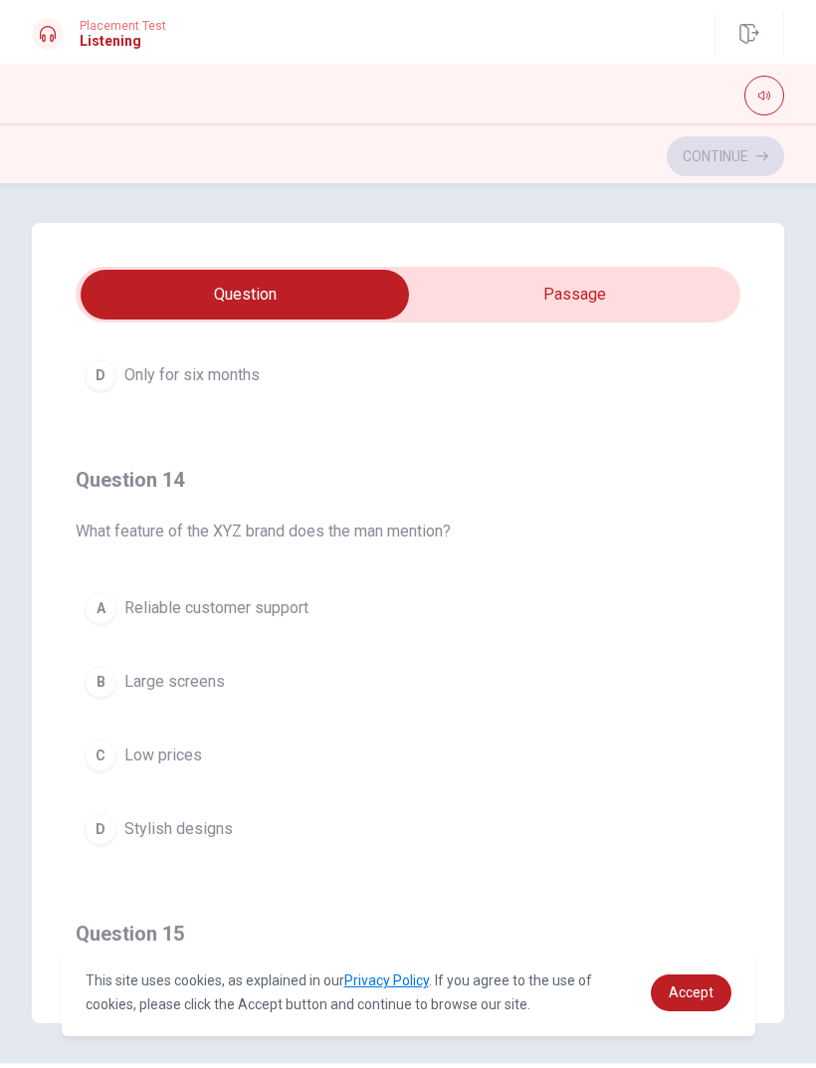
scroll to position [1252, 0]
click at [103, 616] on div "A" at bounding box center [101, 609] width 32 height 32
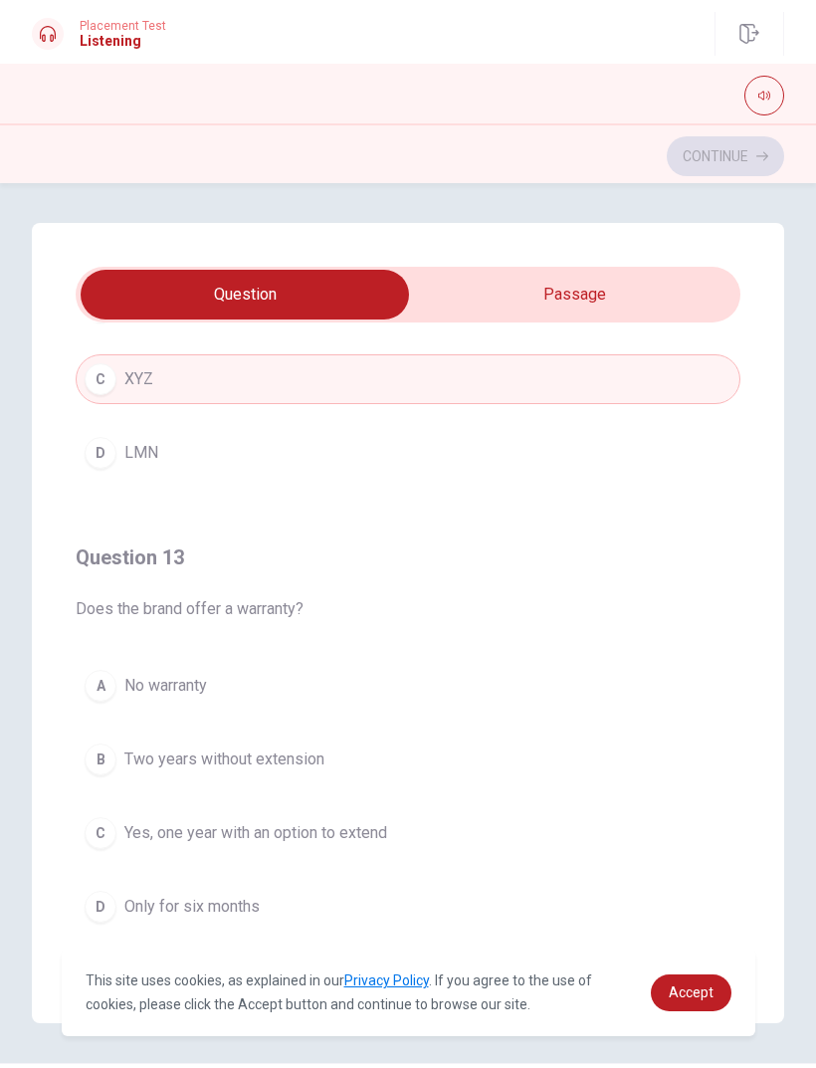
scroll to position [793, 0]
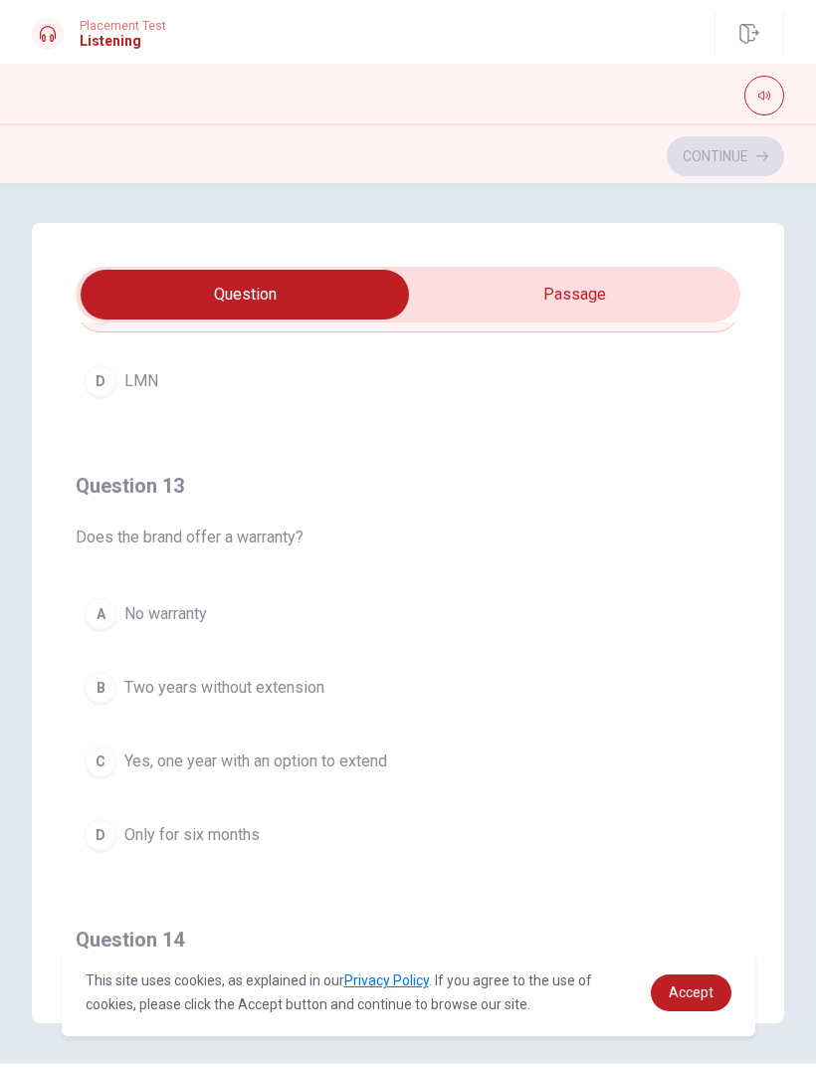
click at [92, 772] on div "C" at bounding box center [101, 762] width 32 height 32
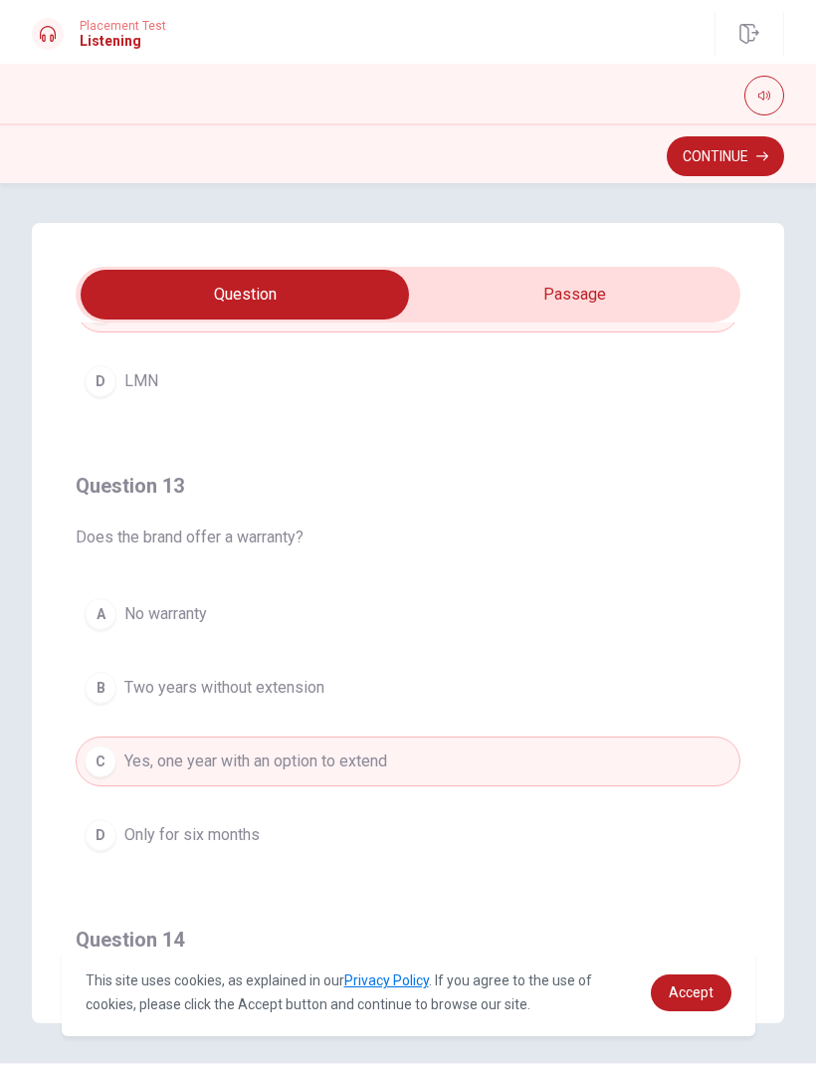
click at [728, 154] on button "Continue" at bounding box center [725, 156] width 117 height 40
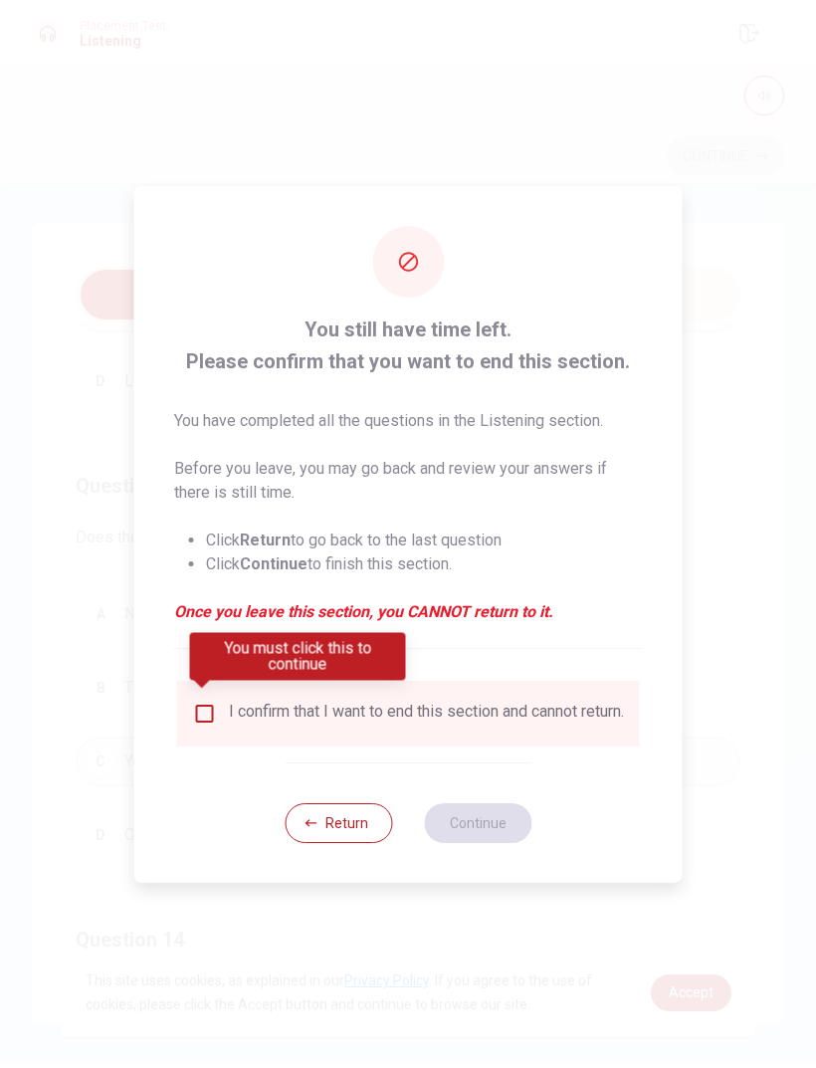
click at [207, 706] on input "You must click this to continue" at bounding box center [205, 714] width 24 height 24
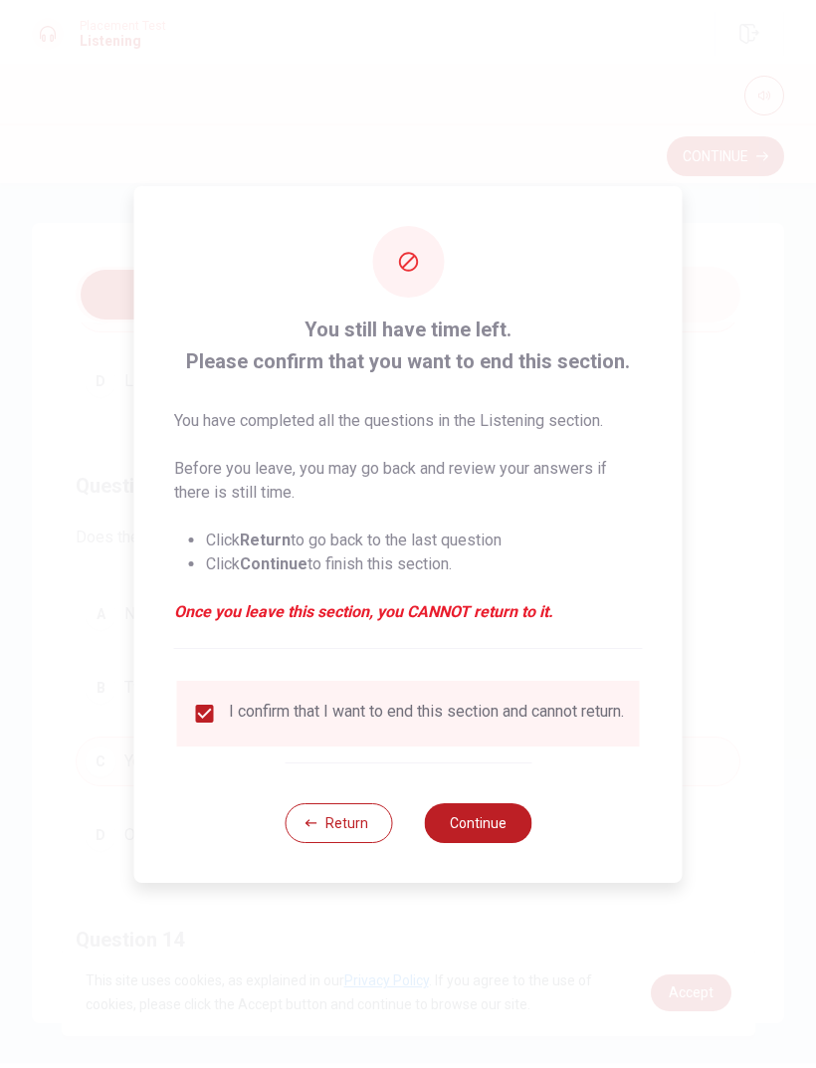
click at [481, 826] on button "Continue" at bounding box center [478, 823] width 108 height 40
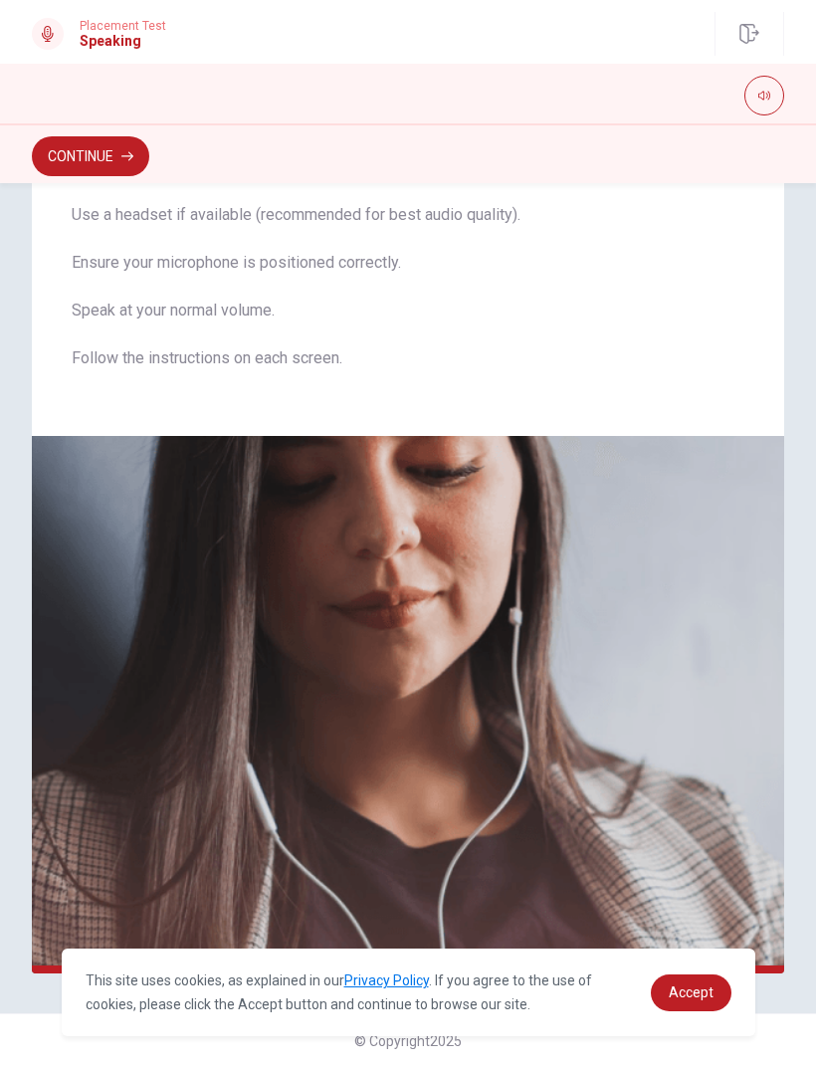
scroll to position [117, 0]
click at [84, 161] on button "Continue" at bounding box center [90, 156] width 117 height 40
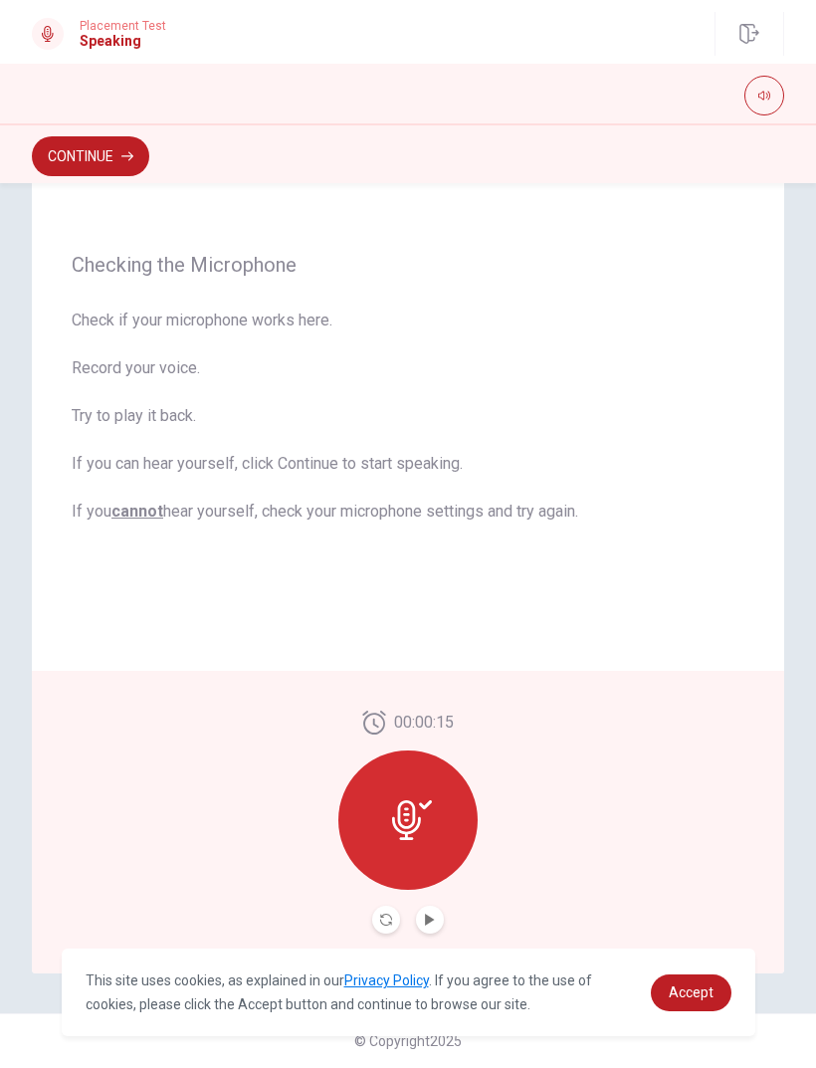
click at [433, 921] on icon "Play Audio" at bounding box center [429, 920] width 9 height 12
click at [690, 999] on span "Accept" at bounding box center [691, 993] width 45 height 16
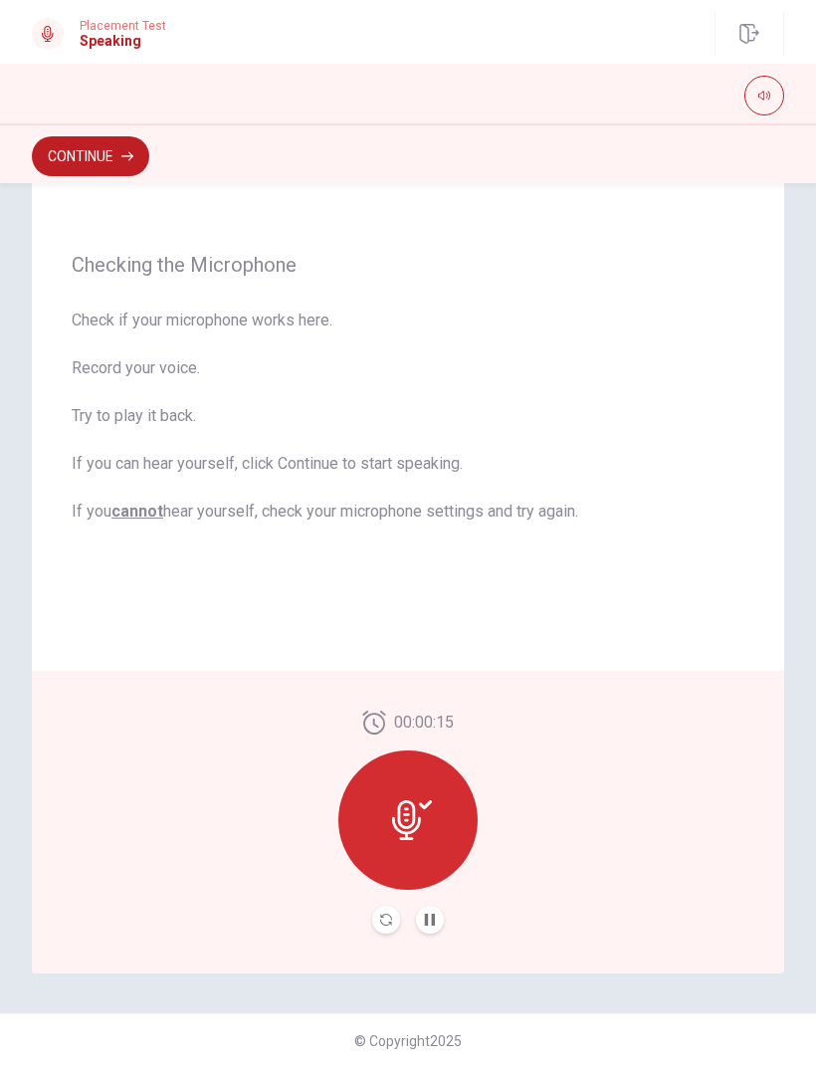
click at [399, 818] on icon at bounding box center [406, 820] width 29 height 40
click at [419, 912] on button "Pause Audio" at bounding box center [430, 920] width 28 height 28
click at [393, 827] on icon at bounding box center [412, 820] width 40 height 40
click at [80, 158] on button "Continue" at bounding box center [90, 156] width 117 height 40
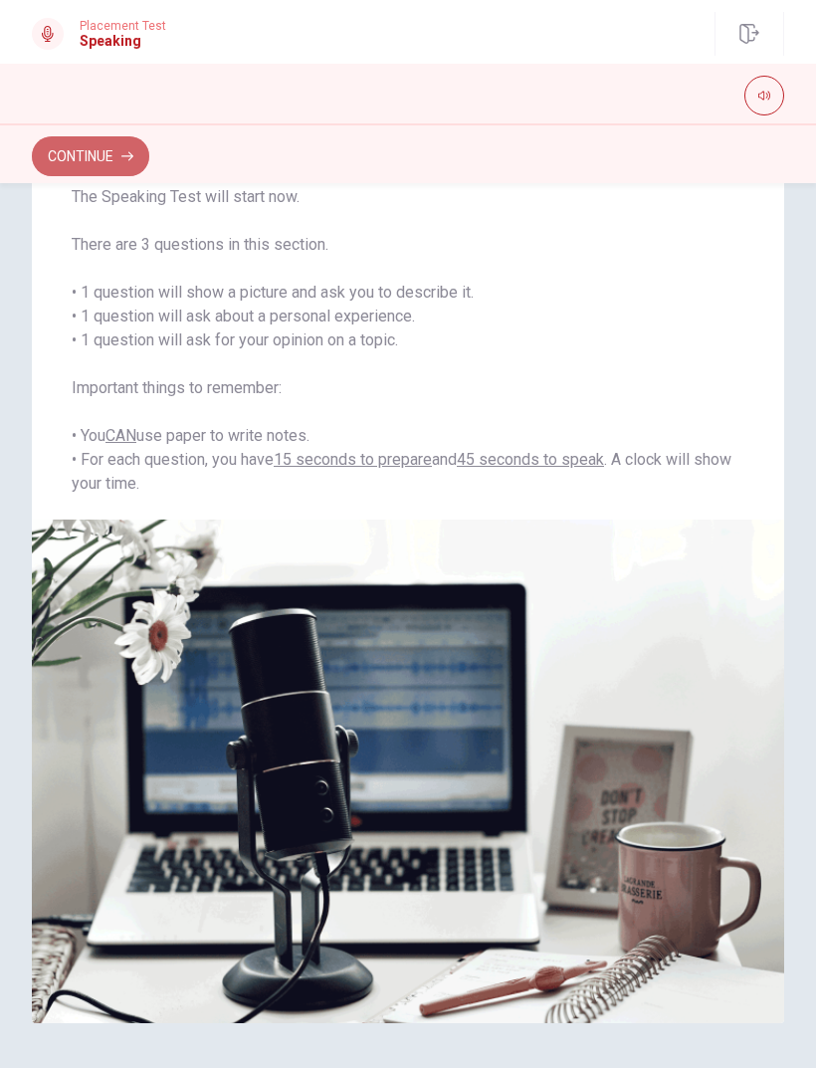
click at [125, 154] on icon "button" at bounding box center [127, 156] width 12 height 12
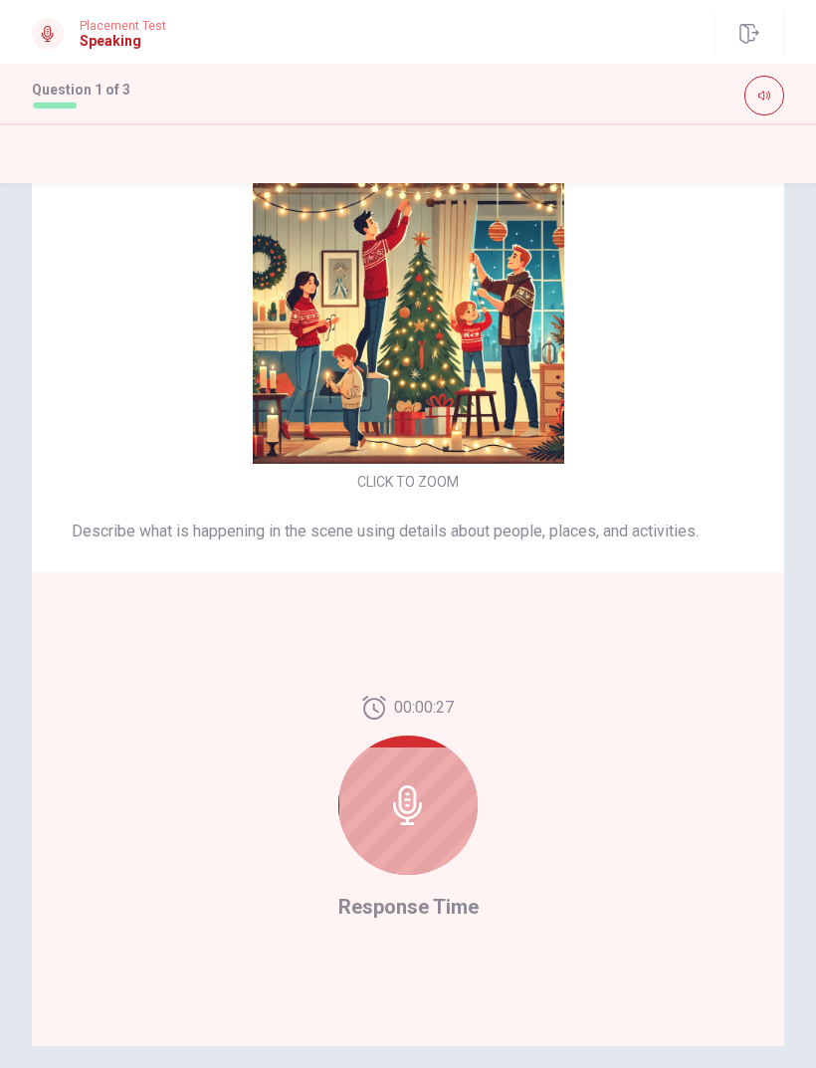
scroll to position [-41, 0]
click at [389, 800] on icon at bounding box center [408, 806] width 40 height 40
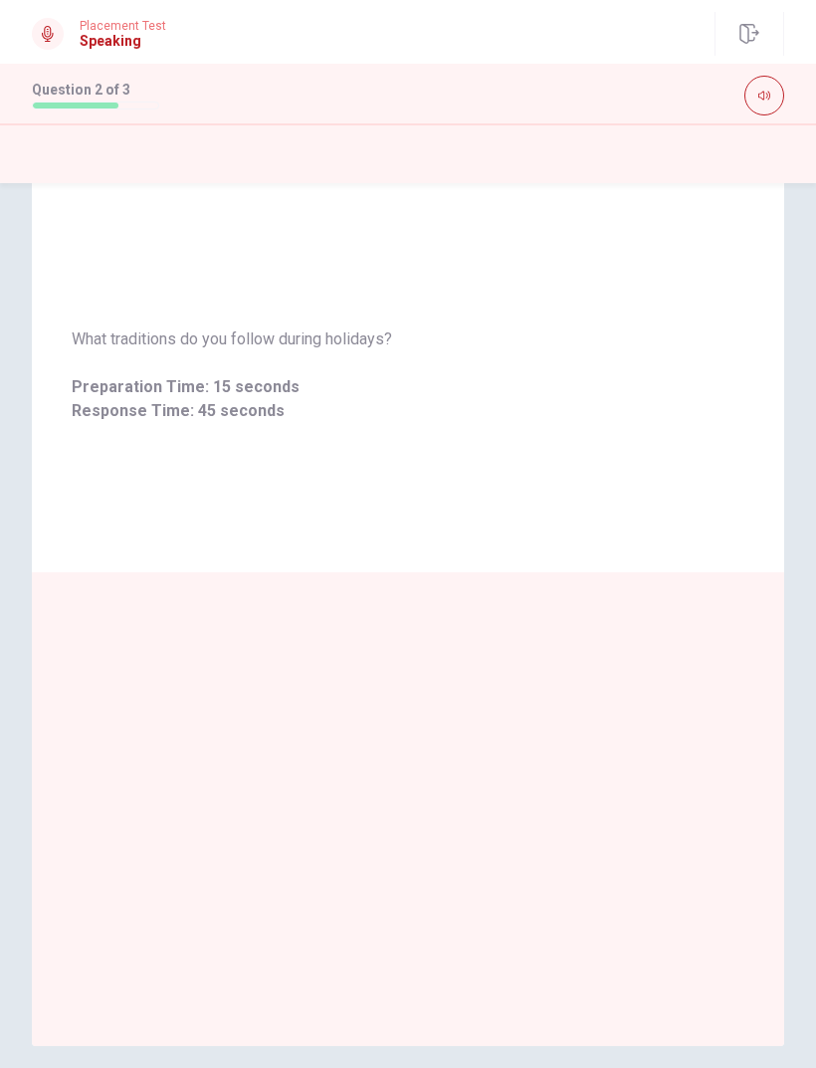
scroll to position [0, 0]
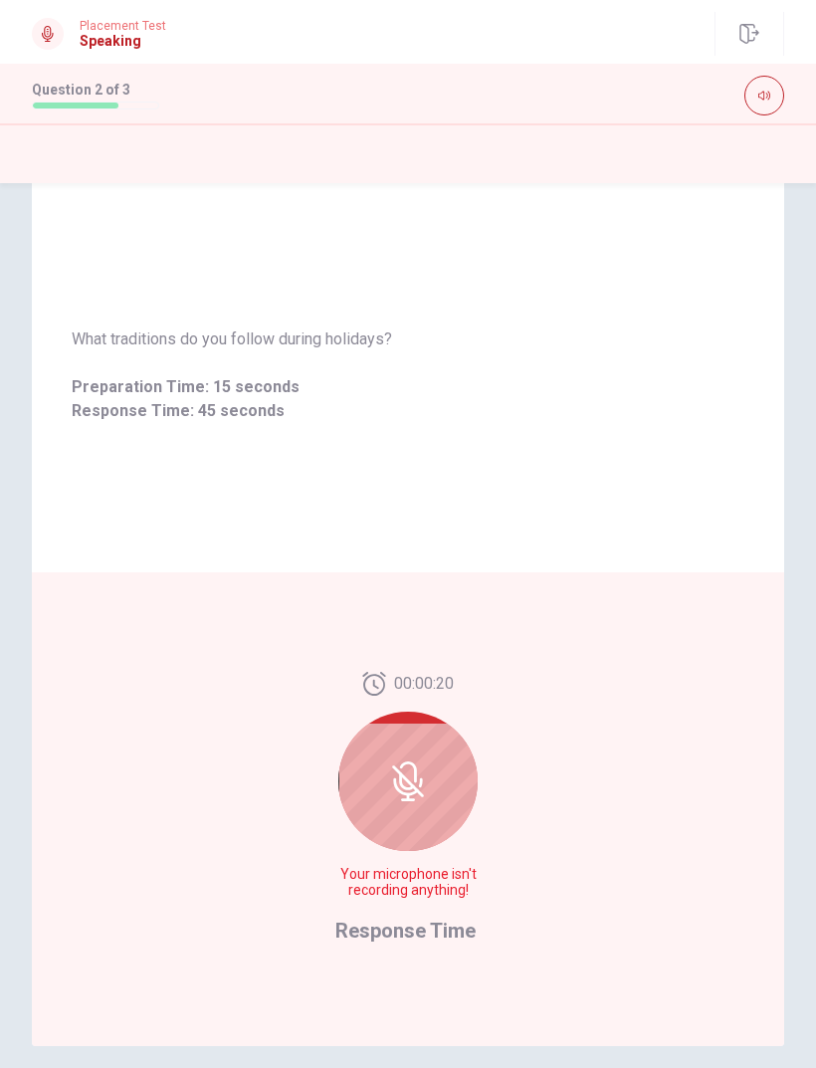
click at [411, 777] on icon at bounding box center [408, 782] width 40 height 40
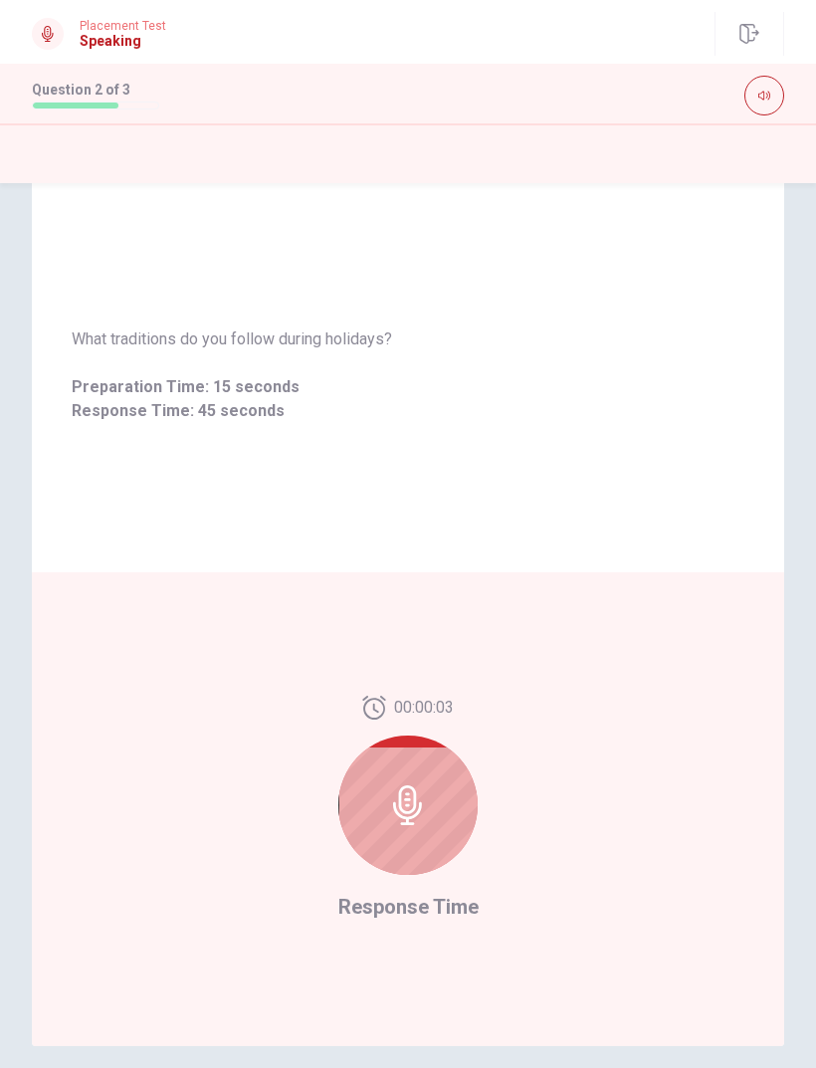
click at [386, 812] on div at bounding box center [408, 805] width 139 height 139
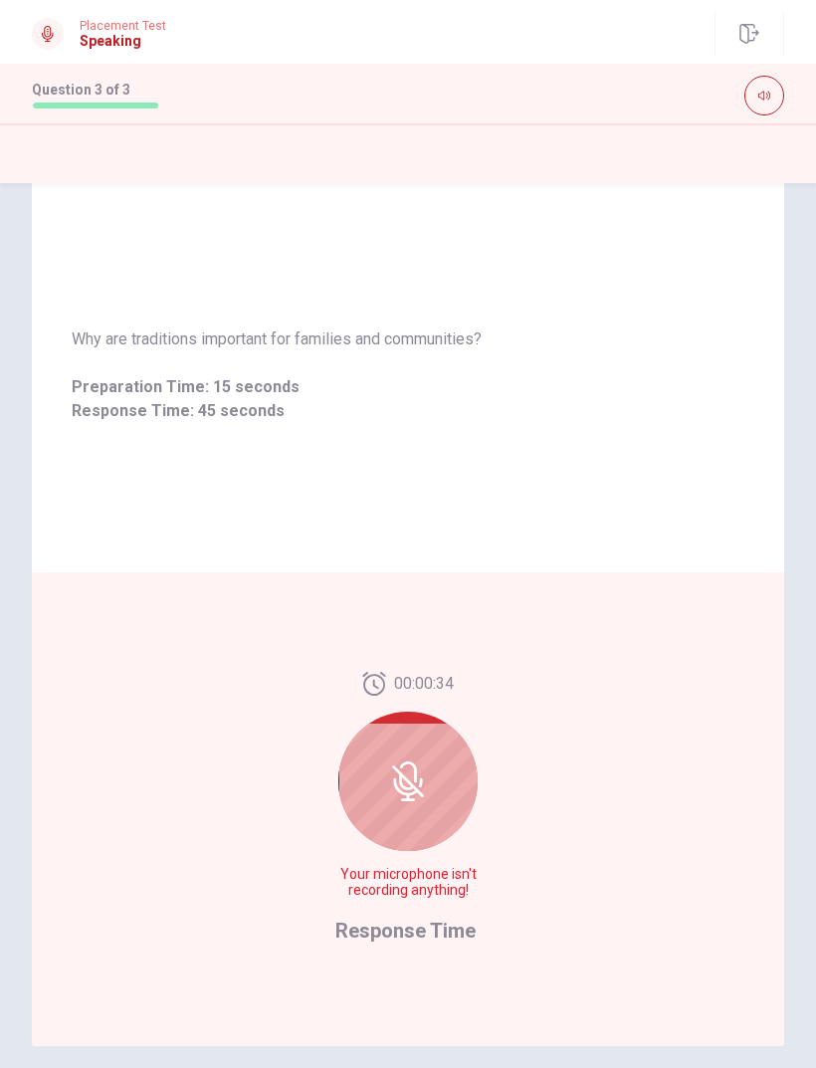
click at [408, 790] on icon at bounding box center [407, 782] width 16 height 18
click at [384, 790] on div at bounding box center [408, 781] width 139 height 139
click at [402, 791] on icon at bounding box center [408, 782] width 40 height 40
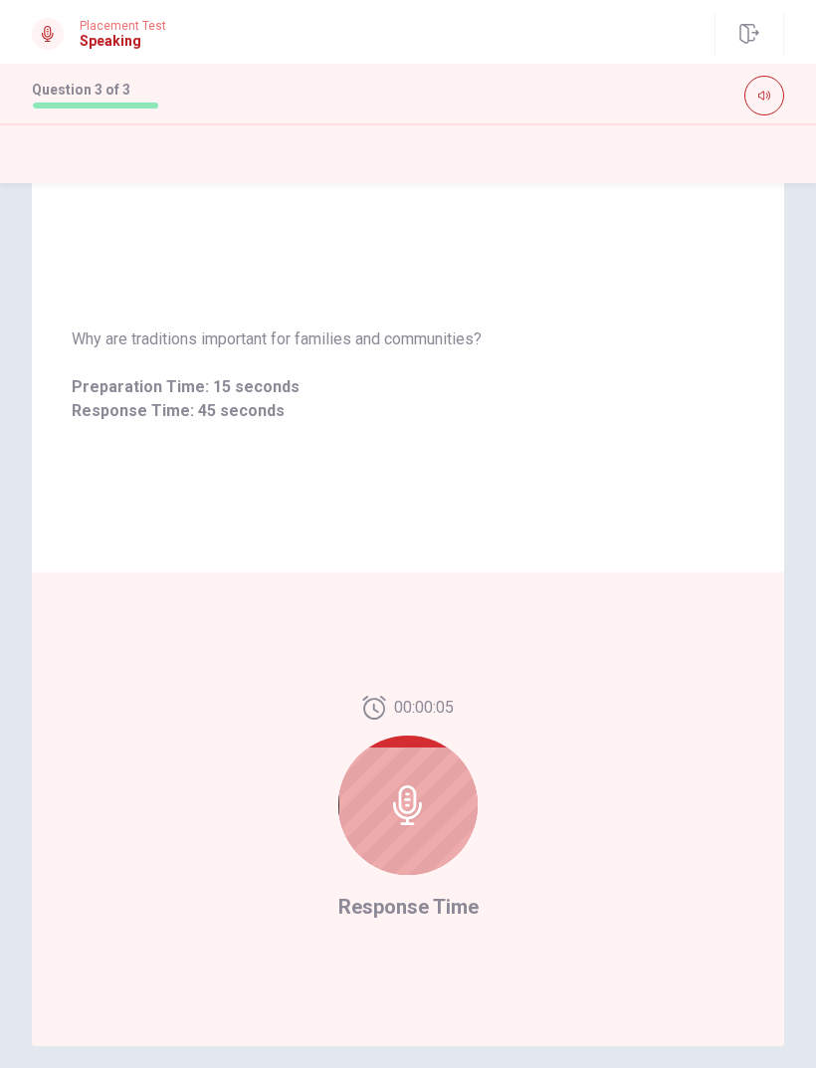
click at [423, 828] on div at bounding box center [408, 805] width 139 height 139
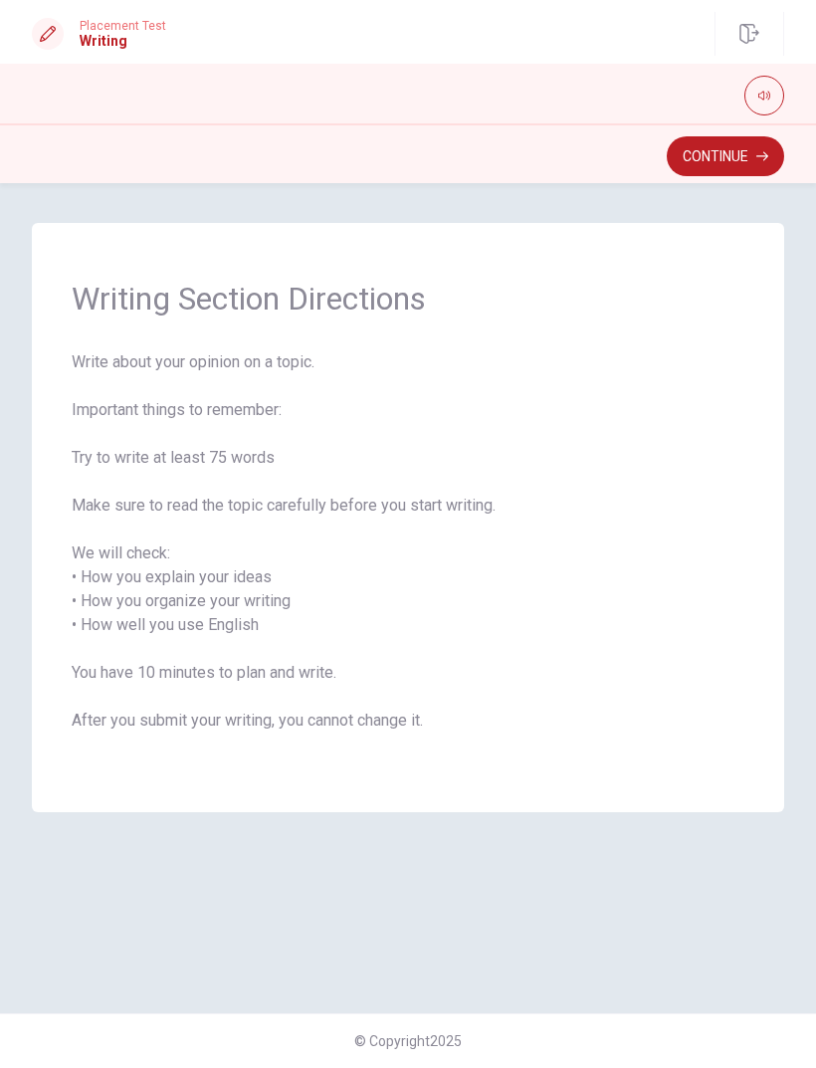
click at [757, 160] on icon "button" at bounding box center [763, 156] width 12 height 12
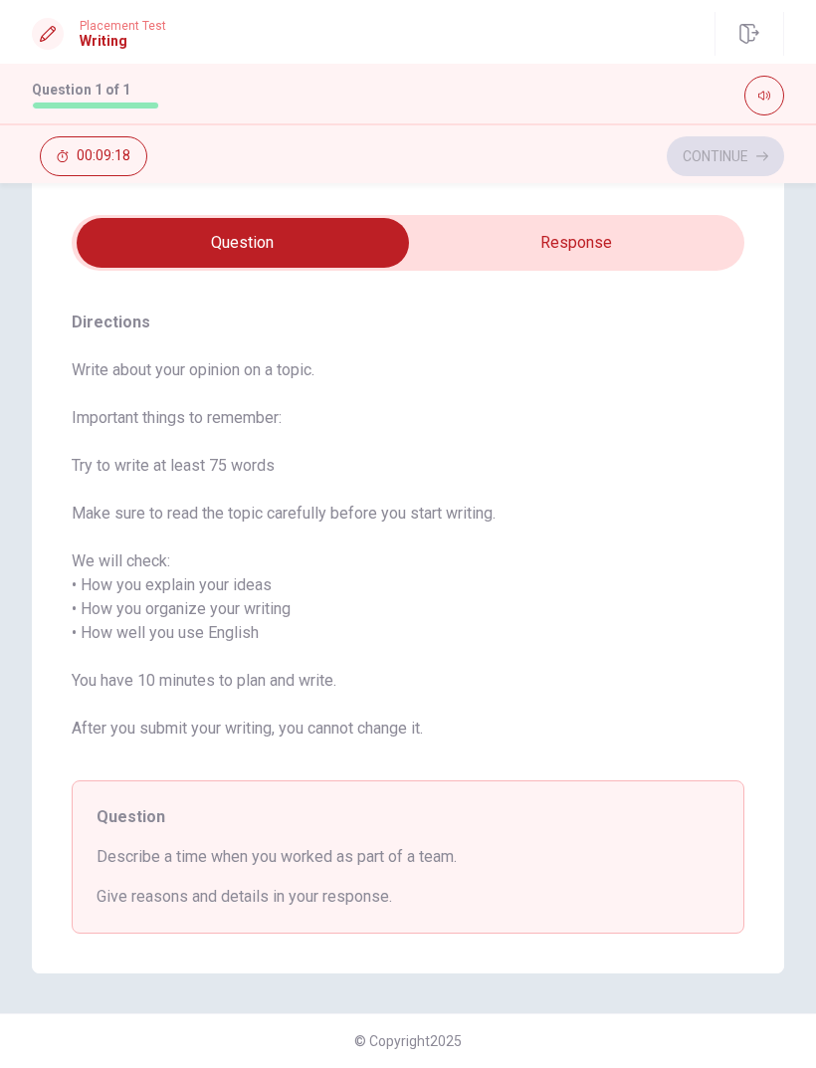
click at [579, 891] on span "Give reasons and details in your response." at bounding box center [408, 897] width 623 height 24
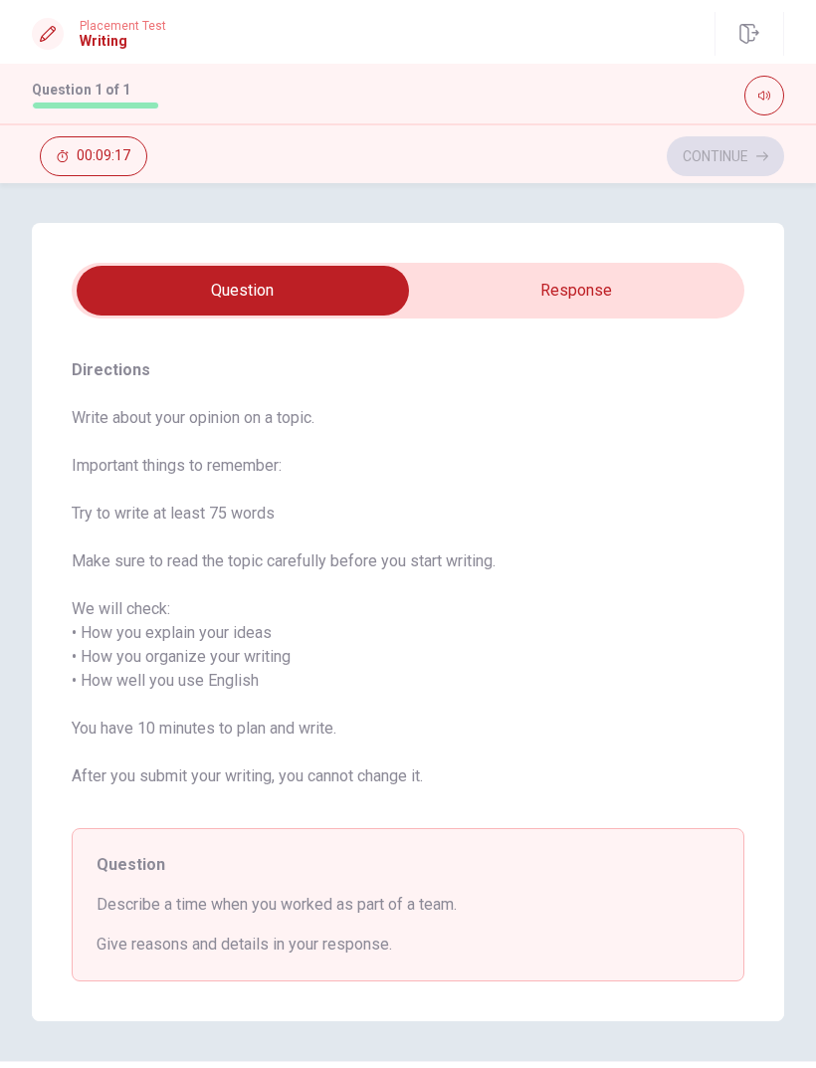
click at [613, 296] on input "checkbox" at bounding box center [243, 291] width 1010 height 50
checkbox input "true"
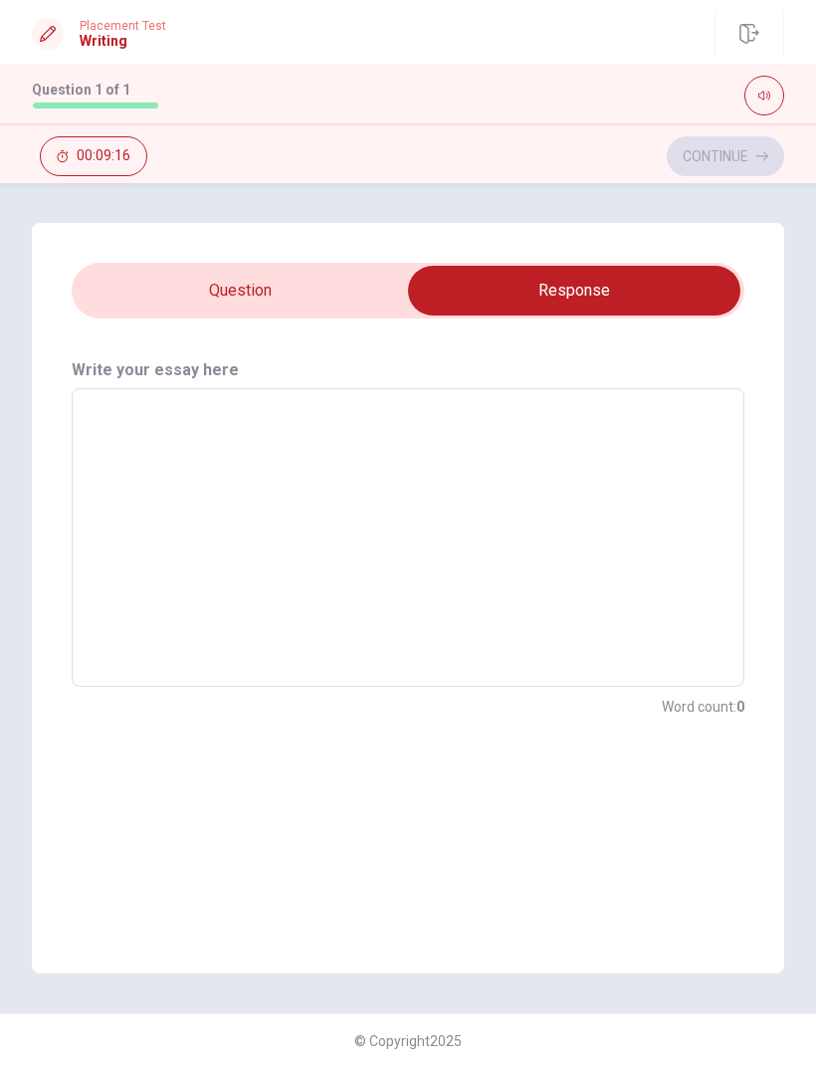
click at [567, 430] on textarea at bounding box center [408, 538] width 645 height 266
type textarea "I"
type textarea "x"
type textarea "I"
type textarea "x"
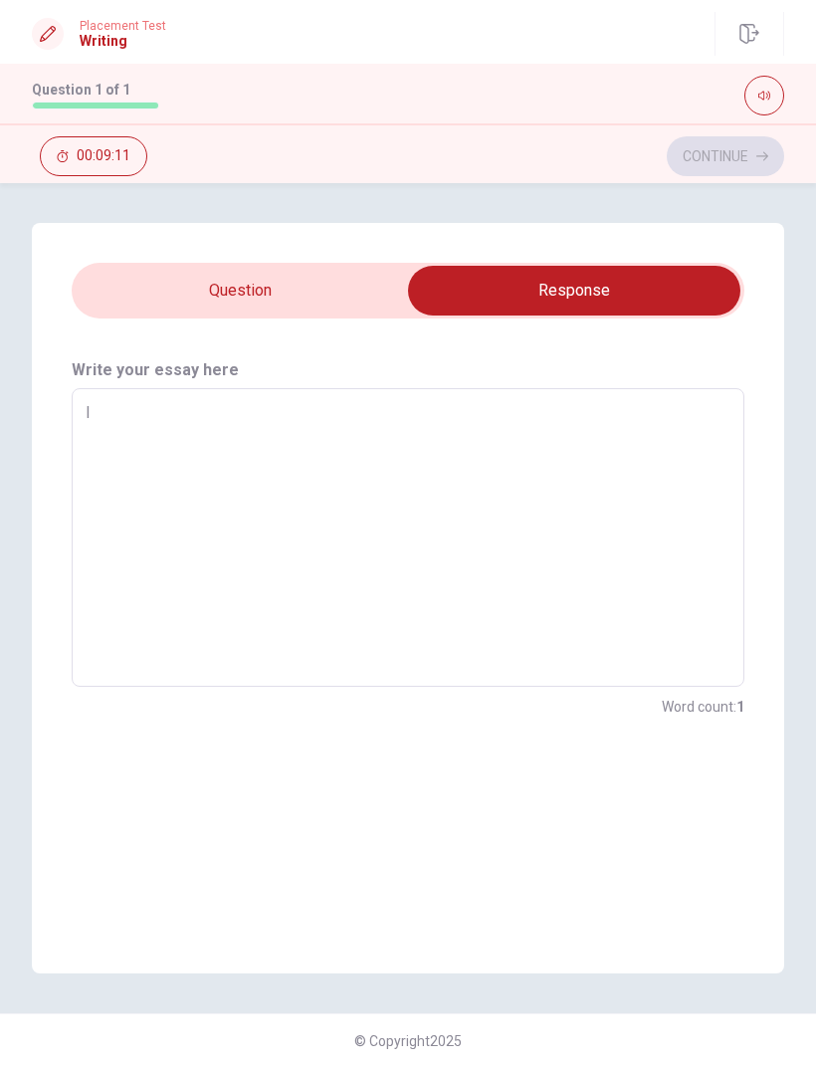
type textarea "I w"
type textarea "x"
type textarea "I wo"
type textarea "x"
type textarea "I wor"
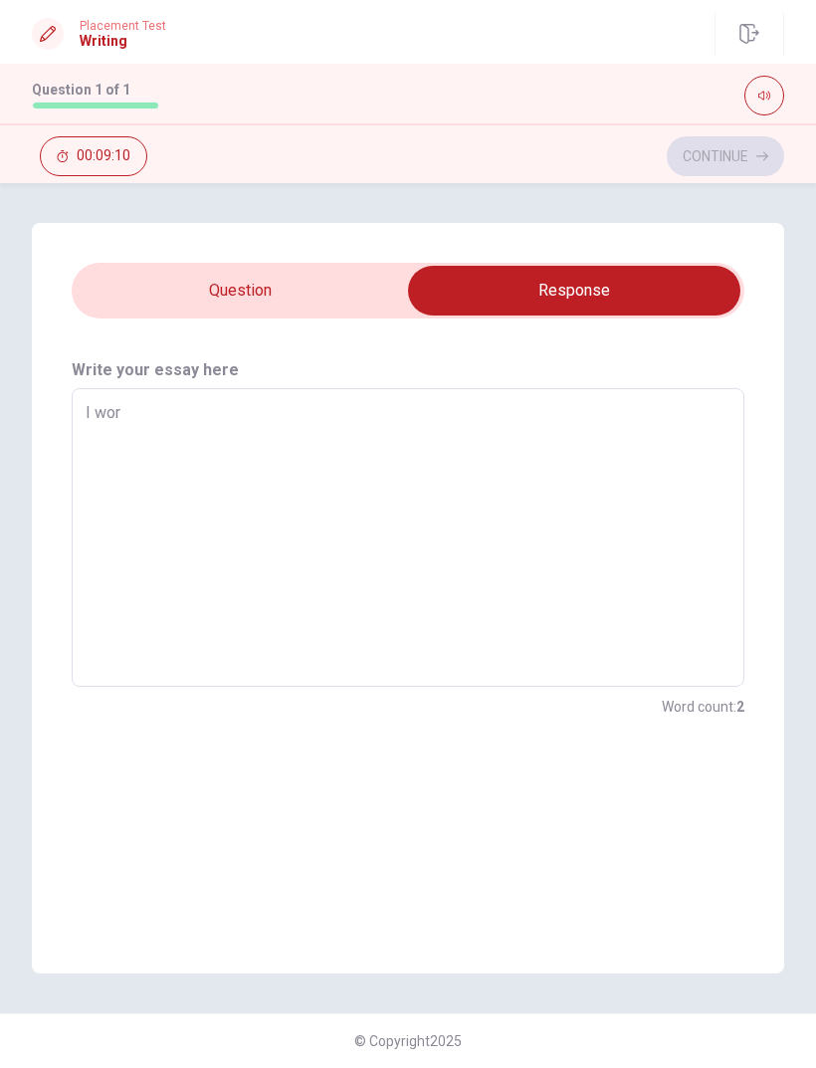
type textarea "x"
type textarea "I work"
type textarea "x"
type textarea "I workw"
type textarea "x"
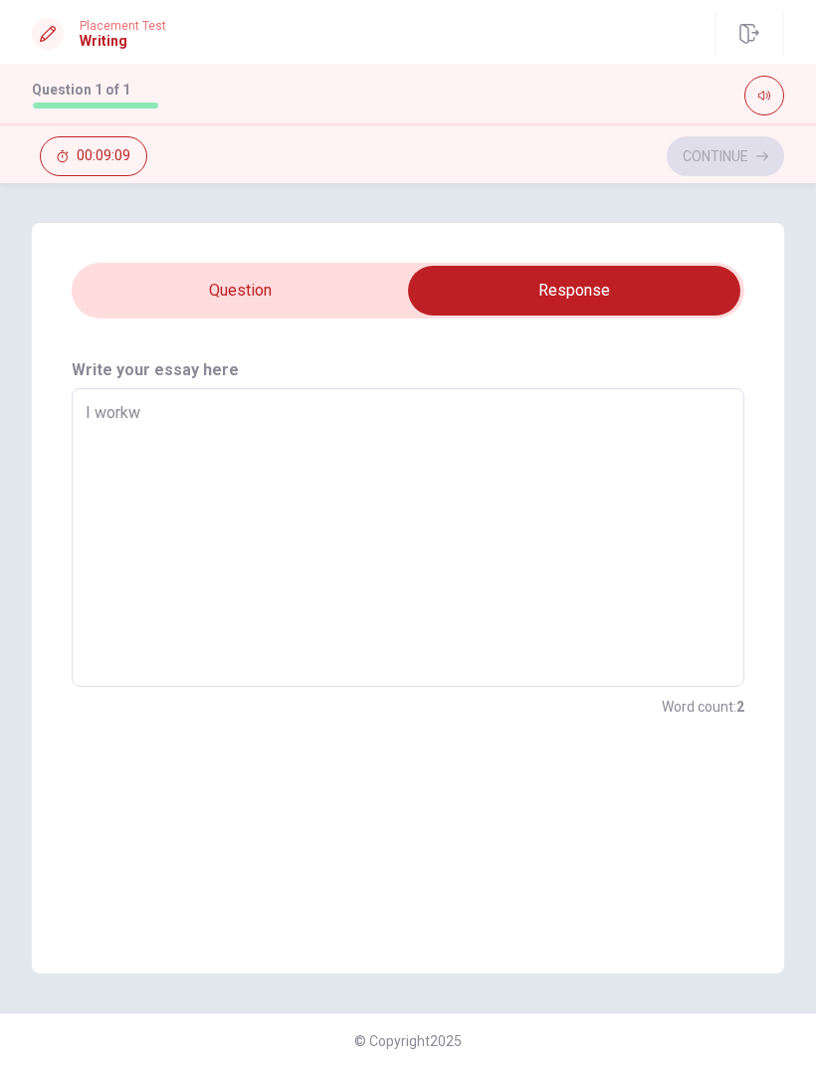
type textarea "I workwd"
type textarea "x"
type textarea "I workw"
type textarea "x"
type textarea "I work"
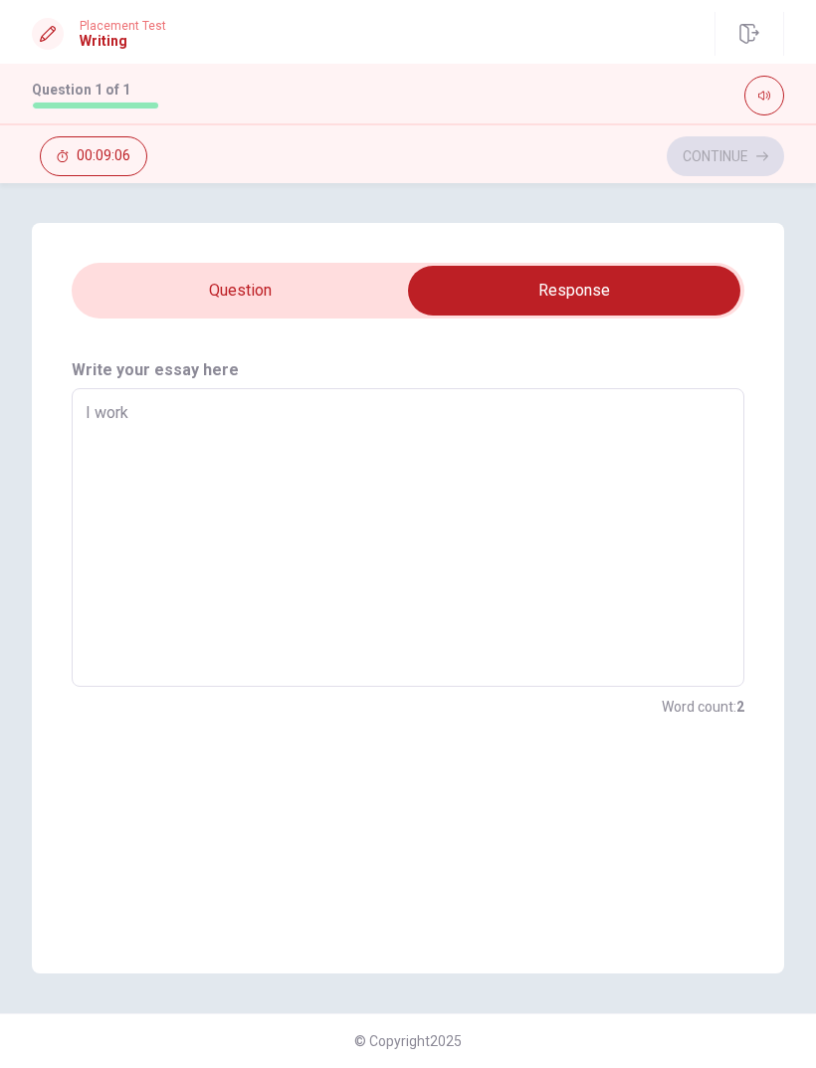
type textarea "x"
type textarea "I wor"
type textarea "x"
type textarea "I work"
type textarea "x"
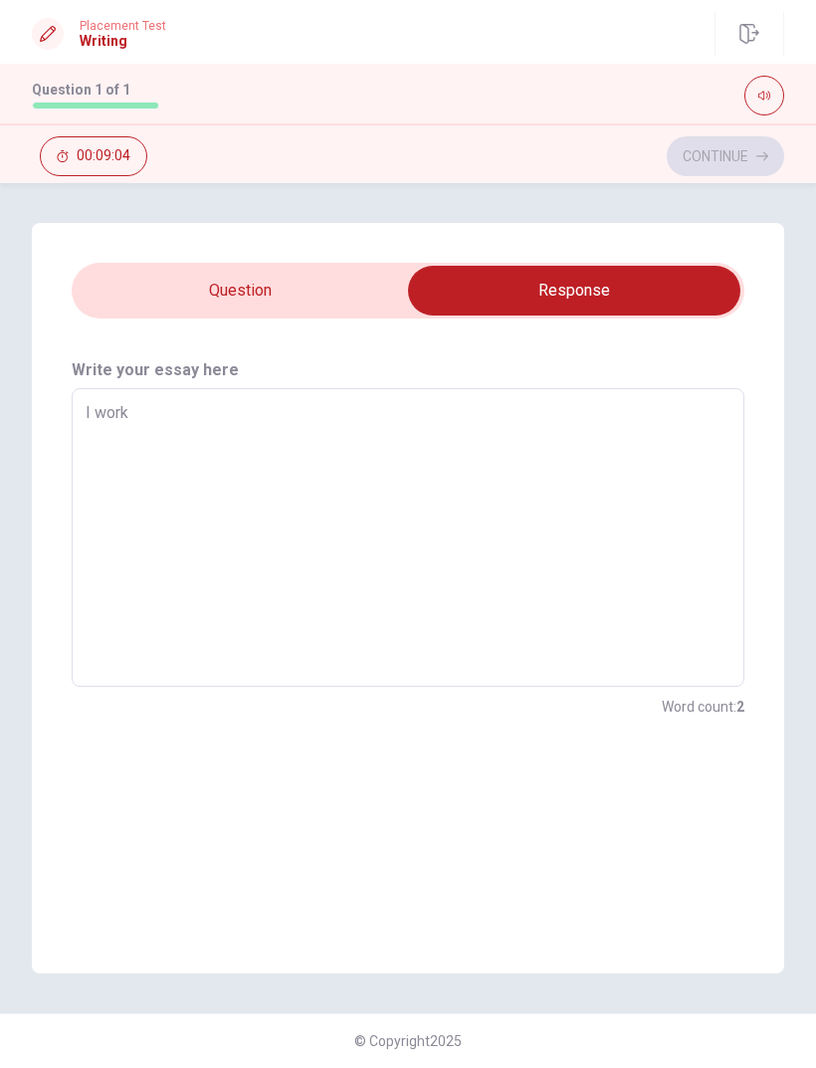
type textarea "I worke"
type textarea "x"
type textarea "I worked"
type textarea "x"
type textarea "I worked"
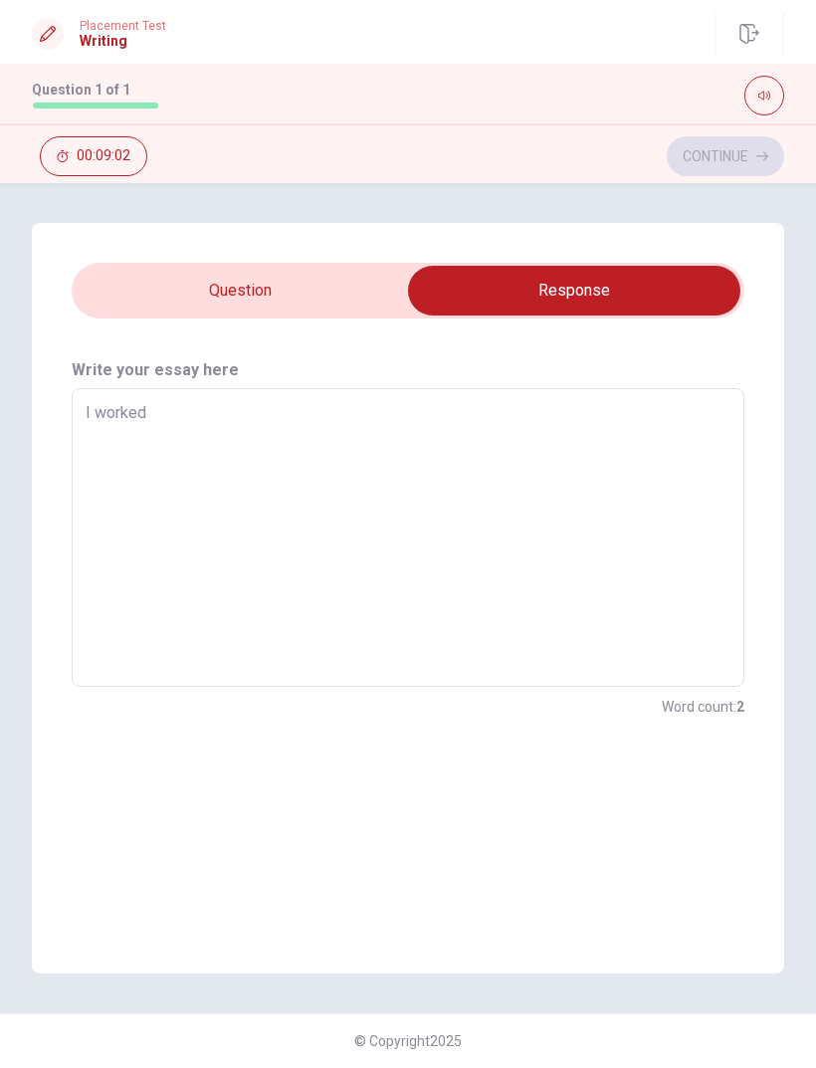
type textarea "x"
type textarea "I worked p"
type textarea "x"
type textarea "I worked pa"
type textarea "x"
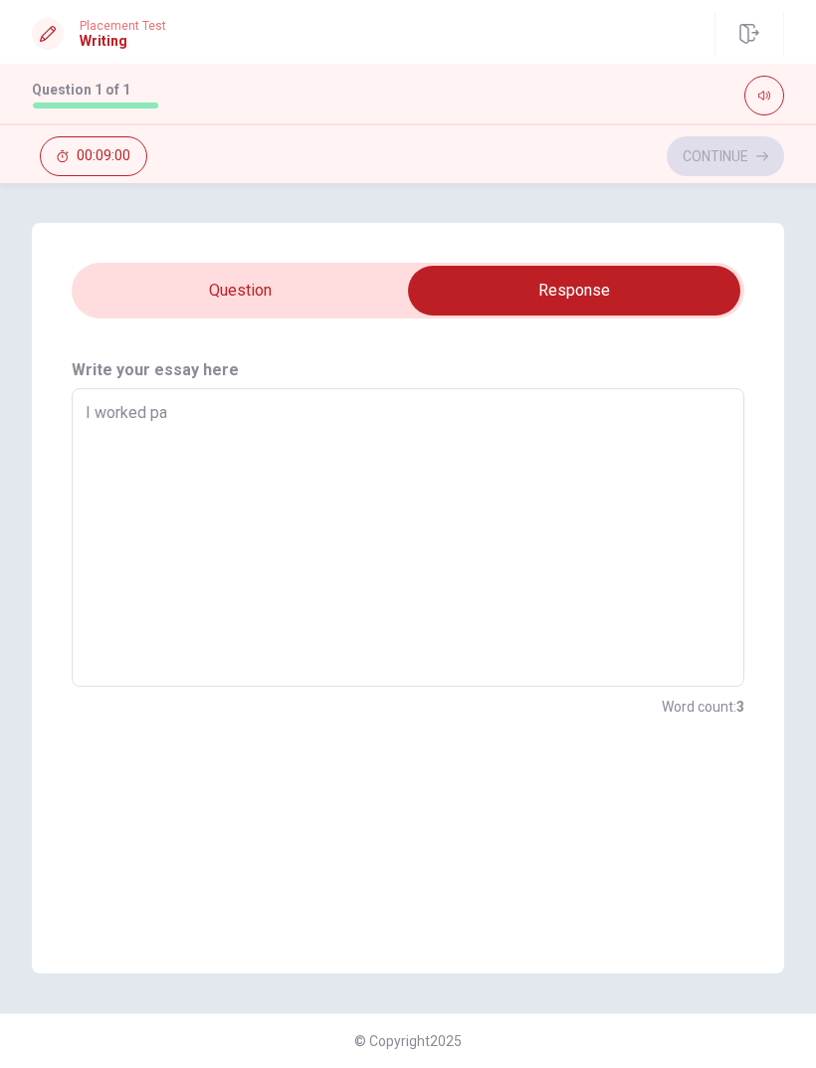
type textarea "I worked par"
type textarea "x"
type textarea "I worked part"
type textarea "x"
type textarea "I worked part-"
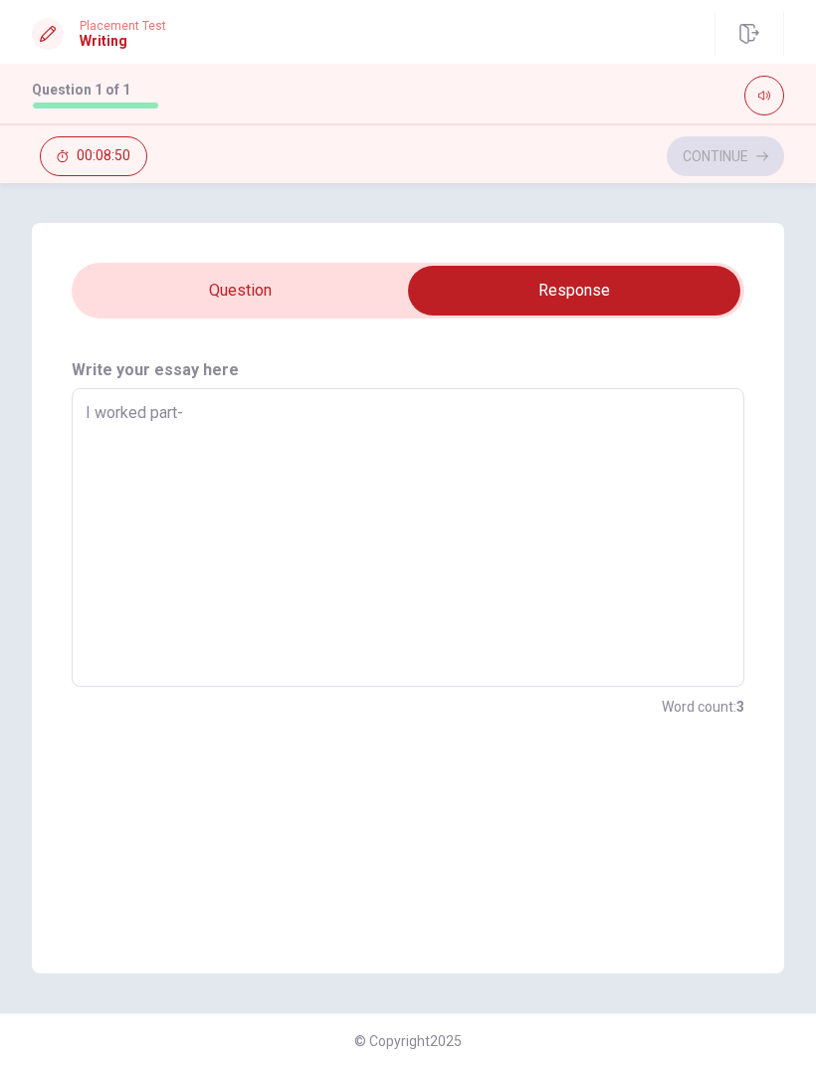
type textarea "x"
type textarea "I worked part-t"
type textarea "x"
type textarea "I worked part-ち"
type textarea "x"
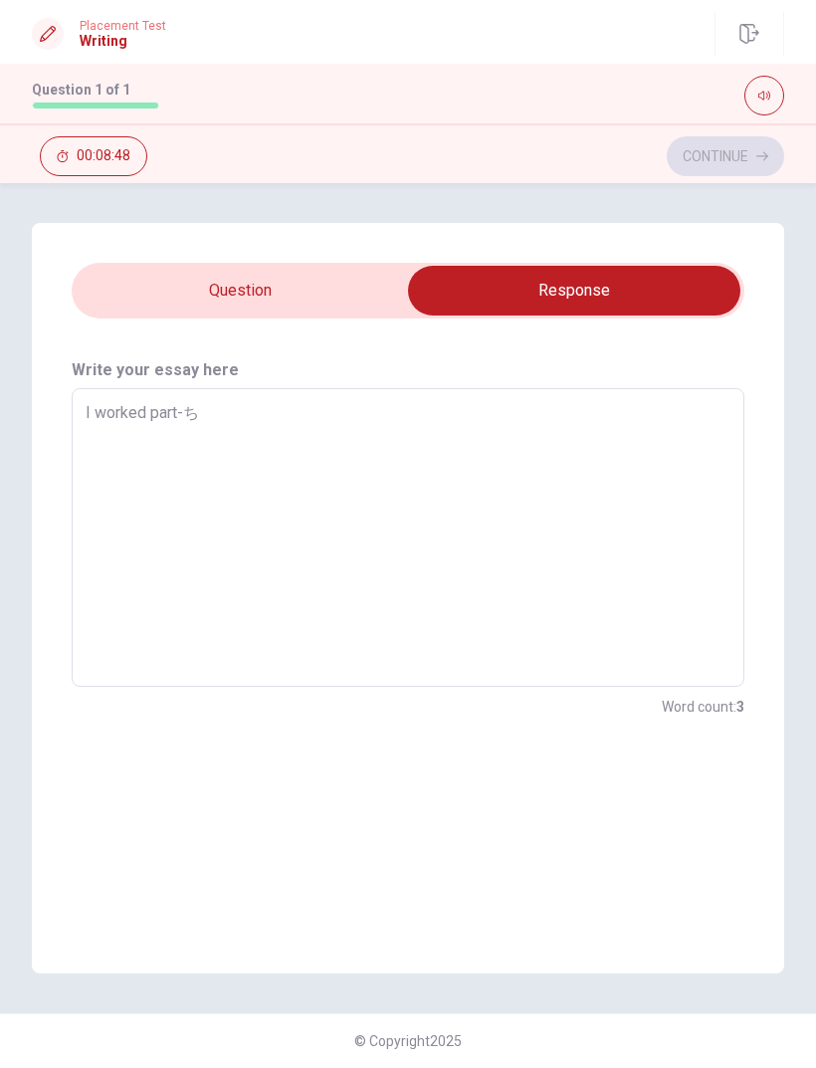
type textarea "I worked part-ちm"
type textarea "x"
type textarea "I worked part-ちめ"
type textarea "x"
type textarea "I worked part-ち"
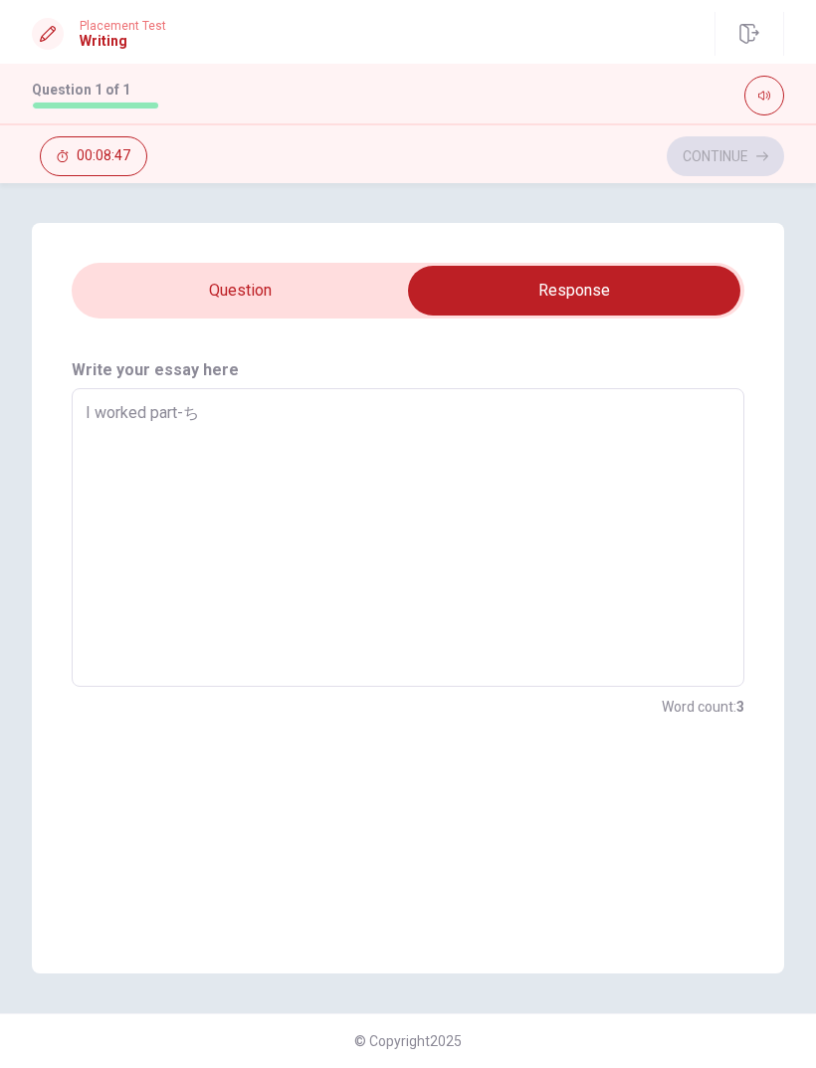
type textarea "x"
type textarea "I worked part-"
type textarea "x"
type textarea "I worked part-t"
type textarea "x"
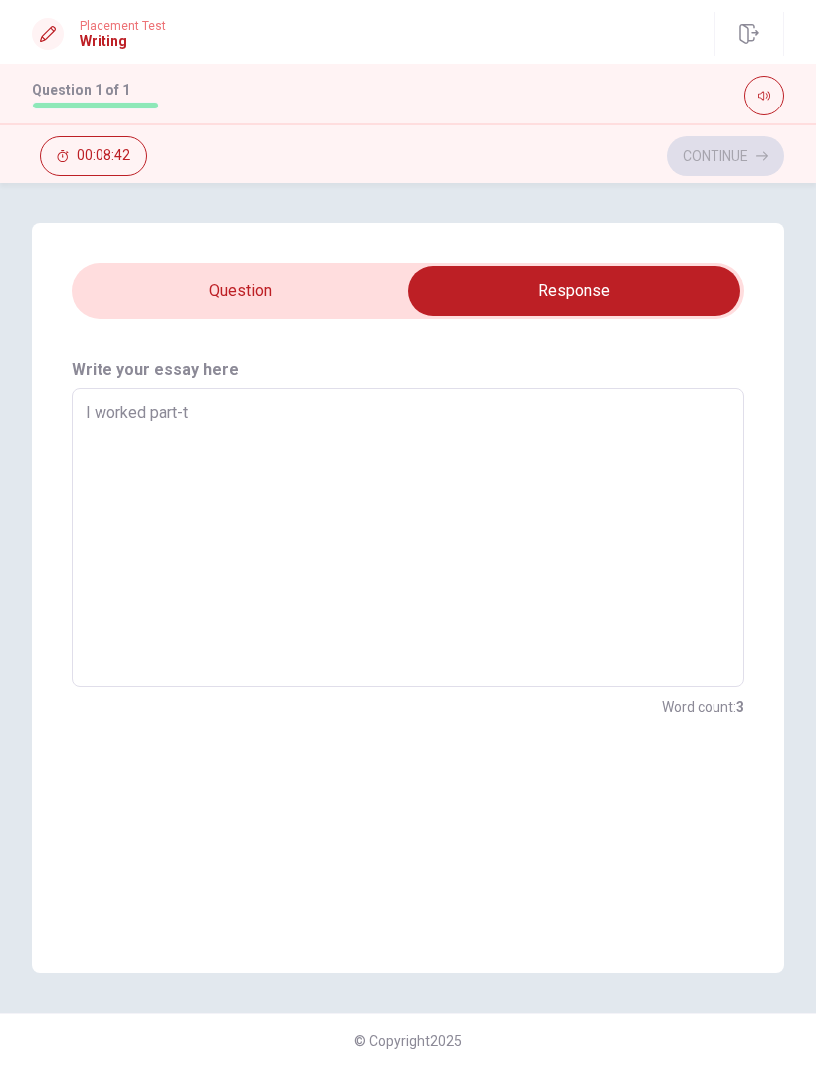
type textarea "I worked part-ち"
type textarea "x"
type textarea "I worked part-"
type textarea "x"
type textarea "I worked part-あ"
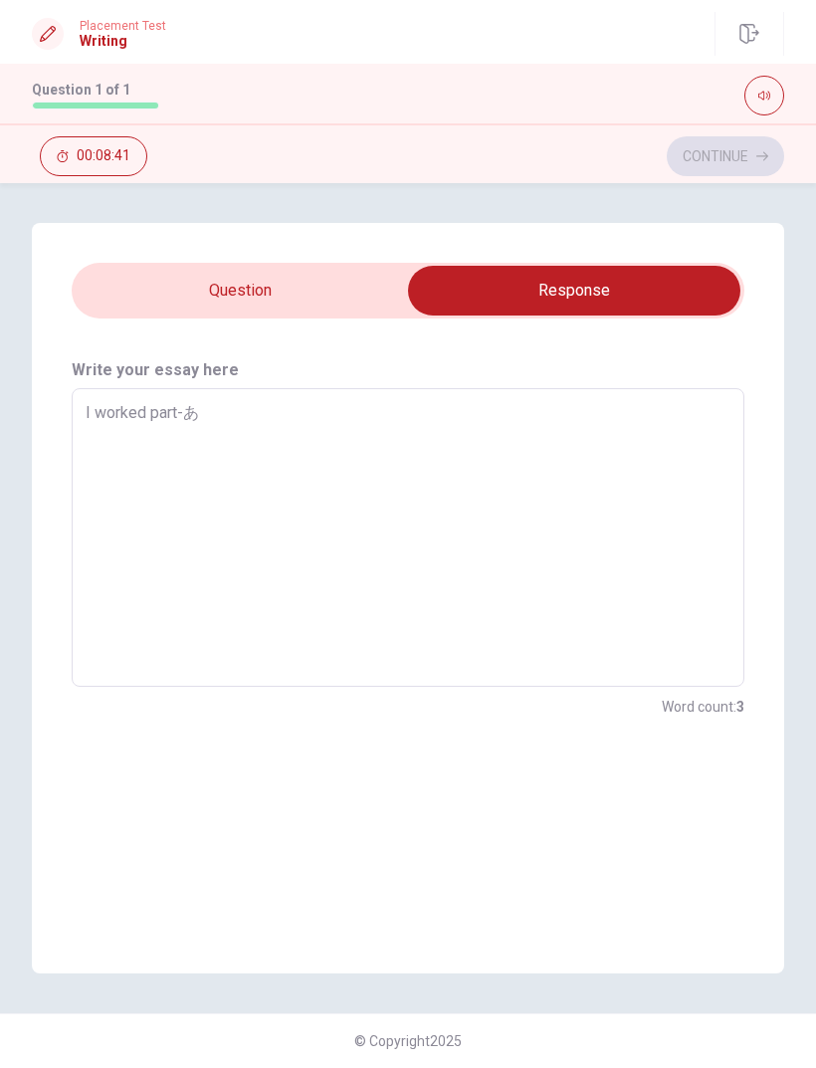
type textarea "x"
type textarea "I worked part-"
type textarea "x"
type textarea "I worked part-t"
type textarea "x"
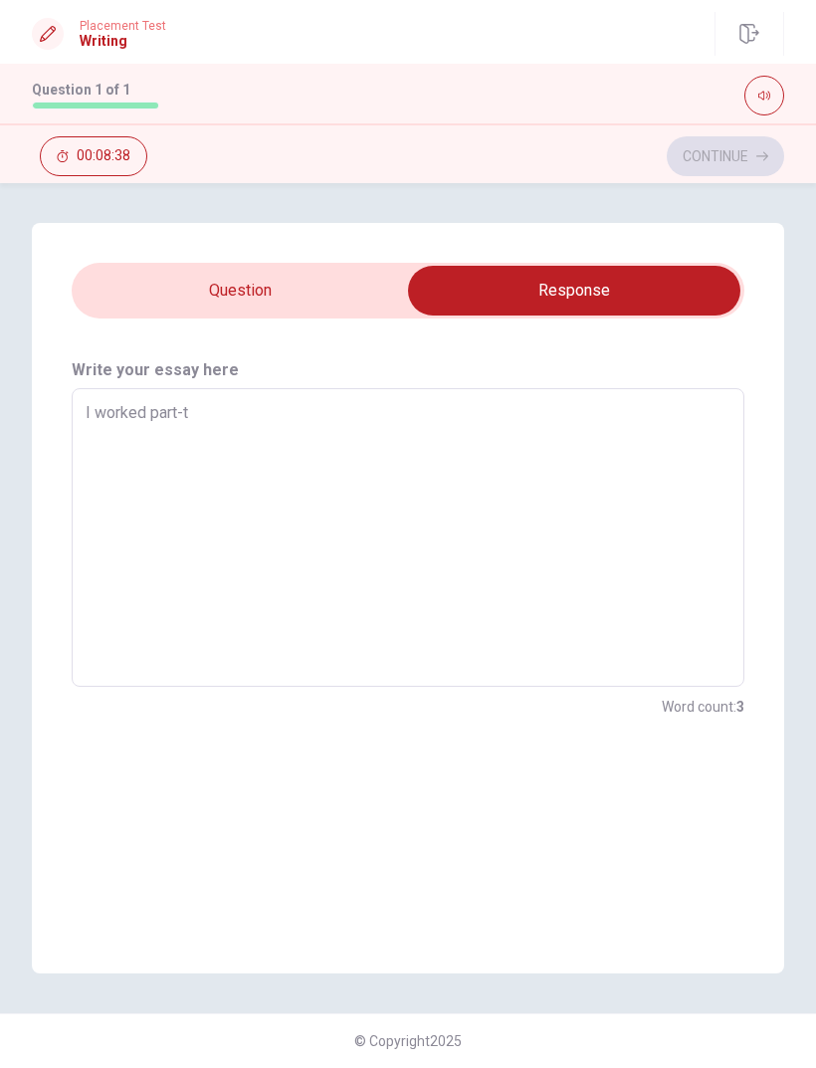
type textarea "I worked part-ti"
type textarea "x"
type textarea "I worked part-[PERSON_NAME]"
type textarea "x"
type textarea "I worked part-time"
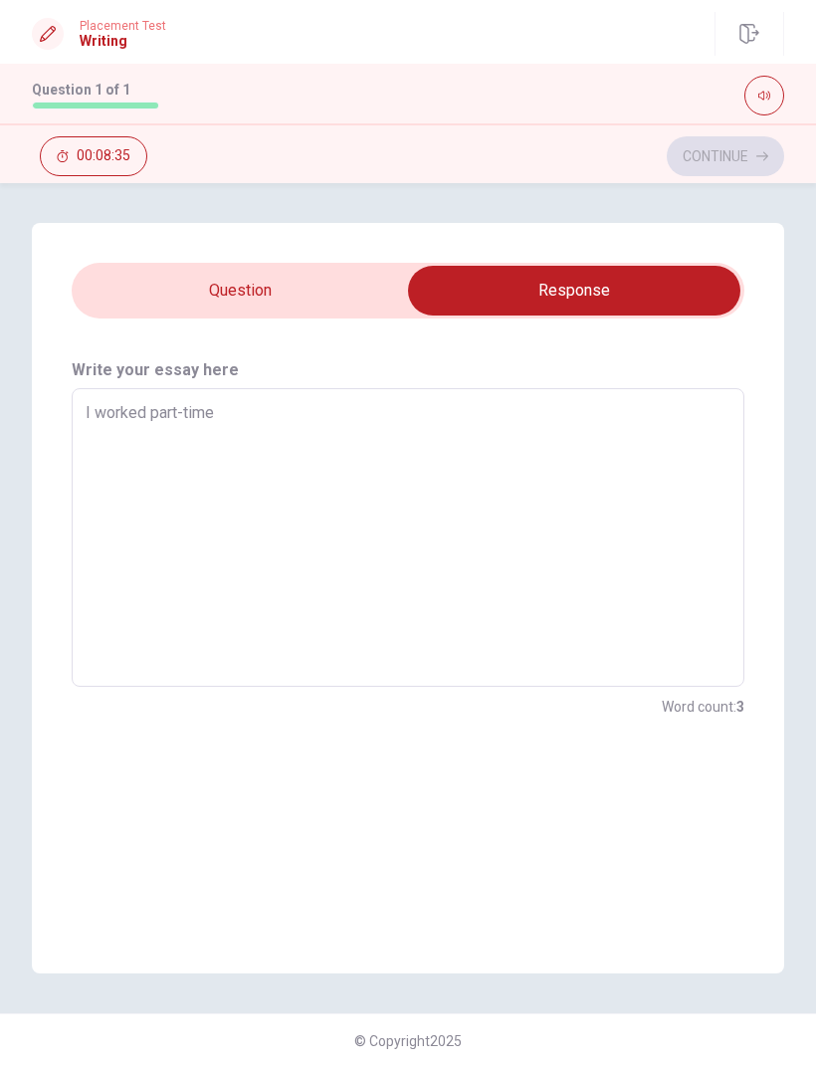
type textarea "x"
type textarea "I worked part-timea"
type textarea "x"
type textarea "I worked part-timeat"
type textarea "x"
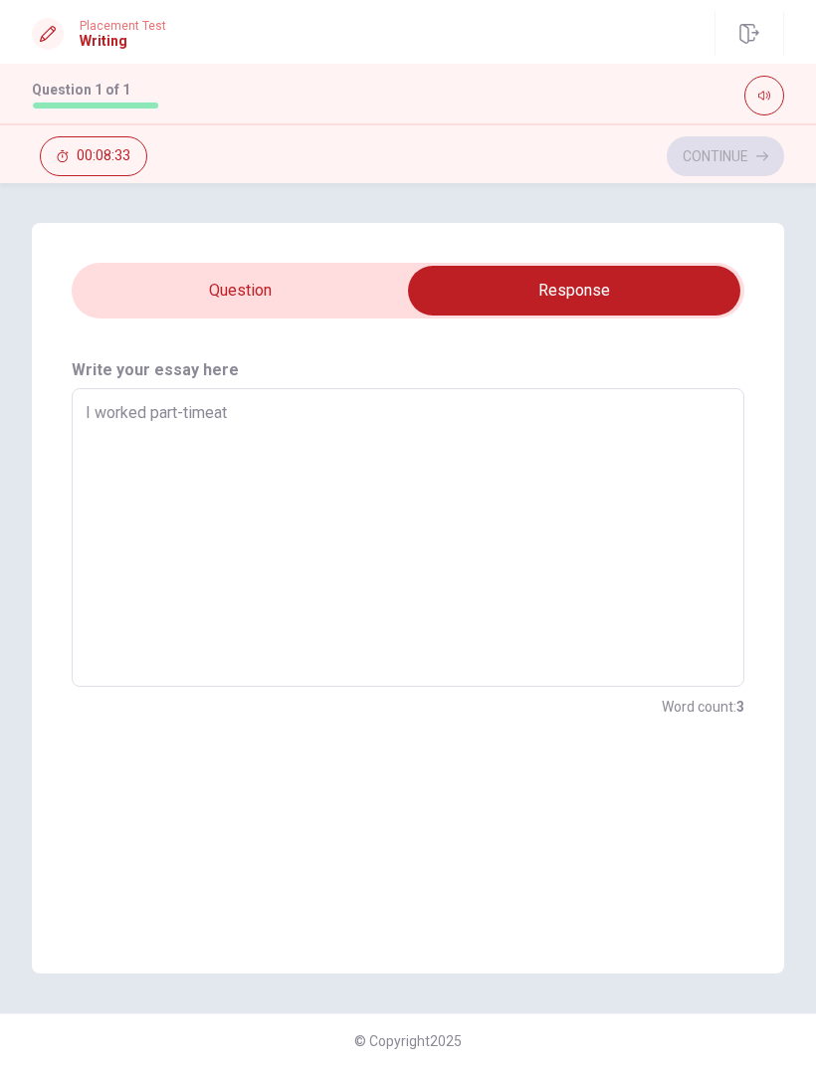
type textarea "I worked part-timea"
type textarea "x"
type textarea "I worked part-time"
type textarea "x"
type textarea "I worked part-time"
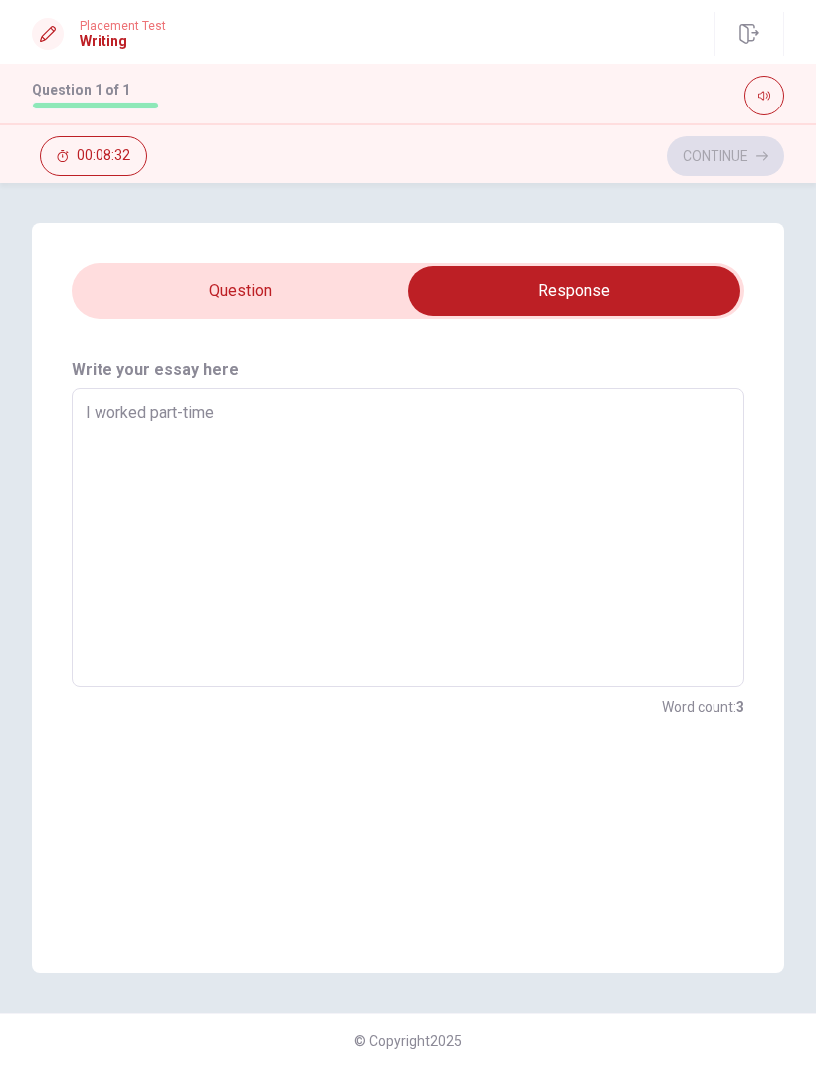
type textarea "x"
type textarea "I worked part-time a"
type textarea "x"
type textarea "I worked part-time at"
type textarea "x"
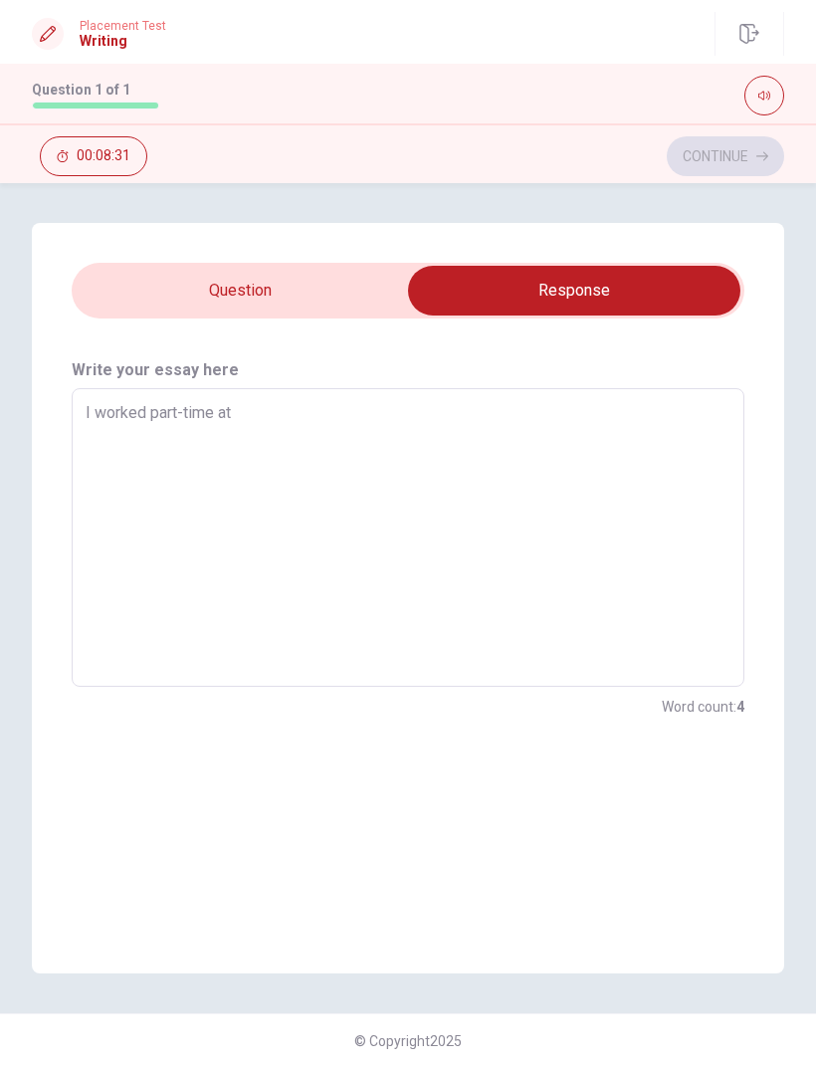
type textarea "I worked part-time at"
type textarea "x"
type textarea "I worked part-time at t"
type textarea "x"
type textarea "I worked part-time at th"
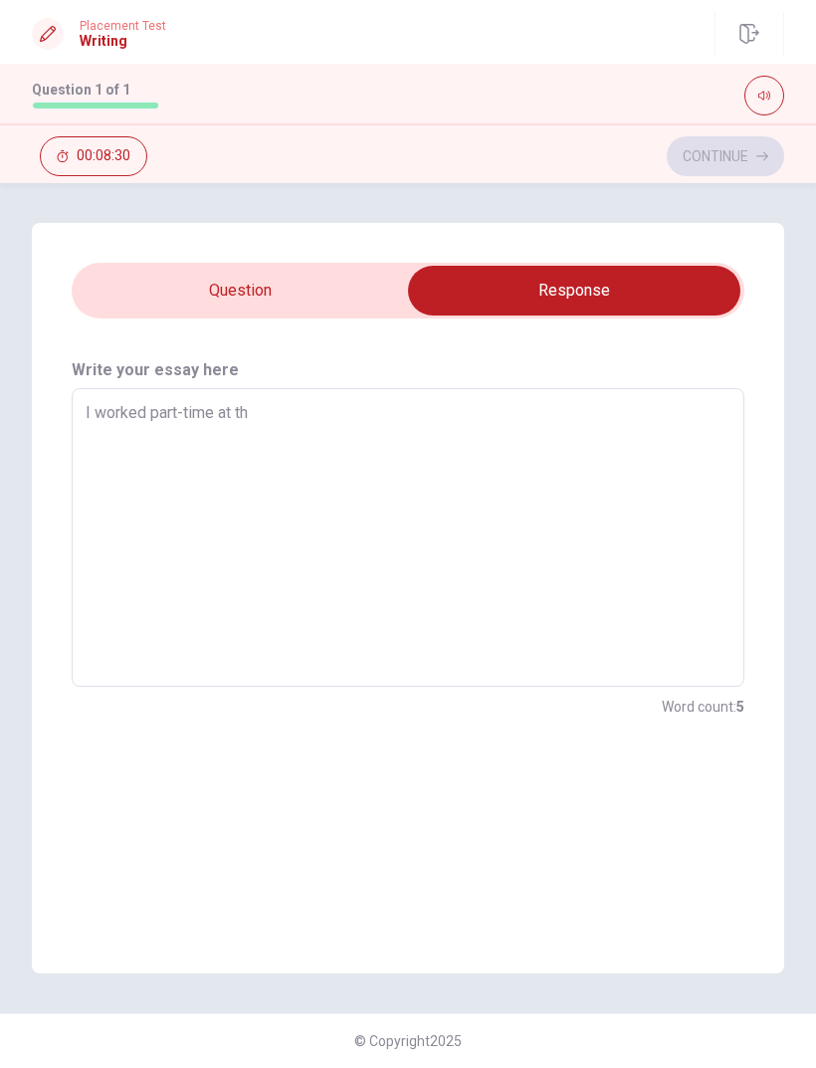
type textarea "x"
type textarea "I worked part-time at the"
type textarea "x"
type textarea "I worked part-time at the"
type textarea "x"
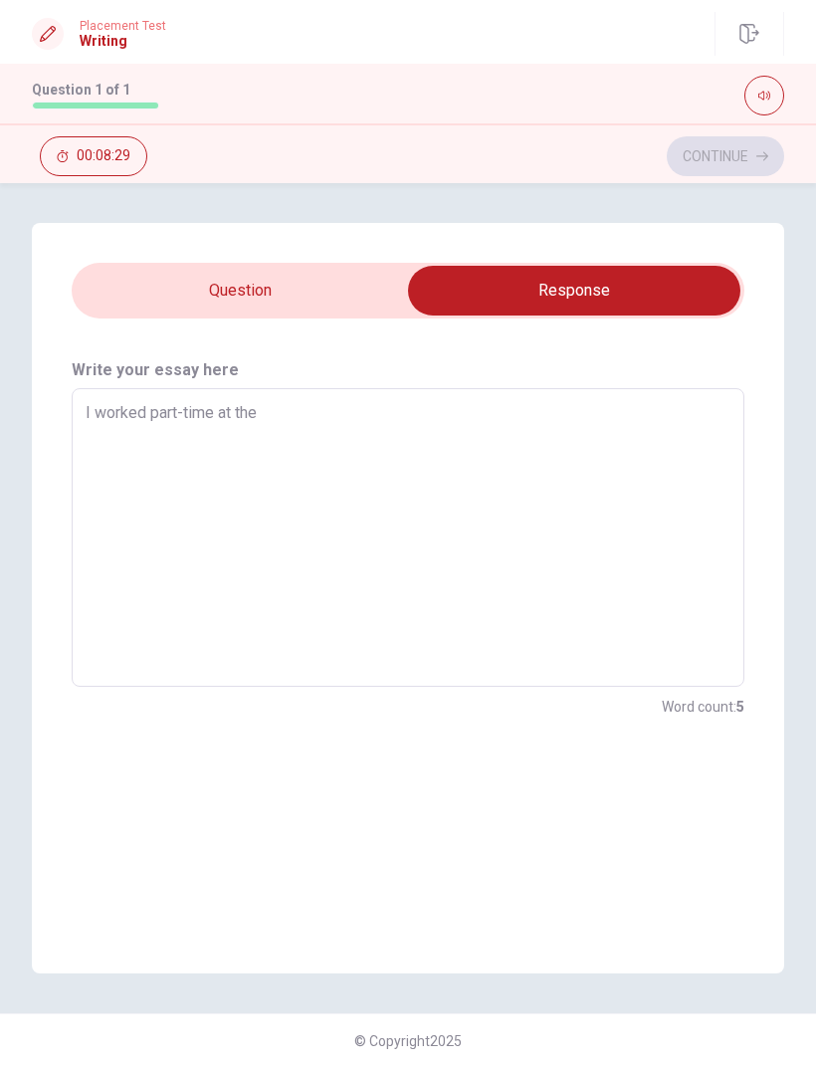
type textarea "I worked part-time at the d"
type textarea "x"
type textarea "I worked part-time at the di"
type textarea "x"
type textarea "I worked part-time at the dis"
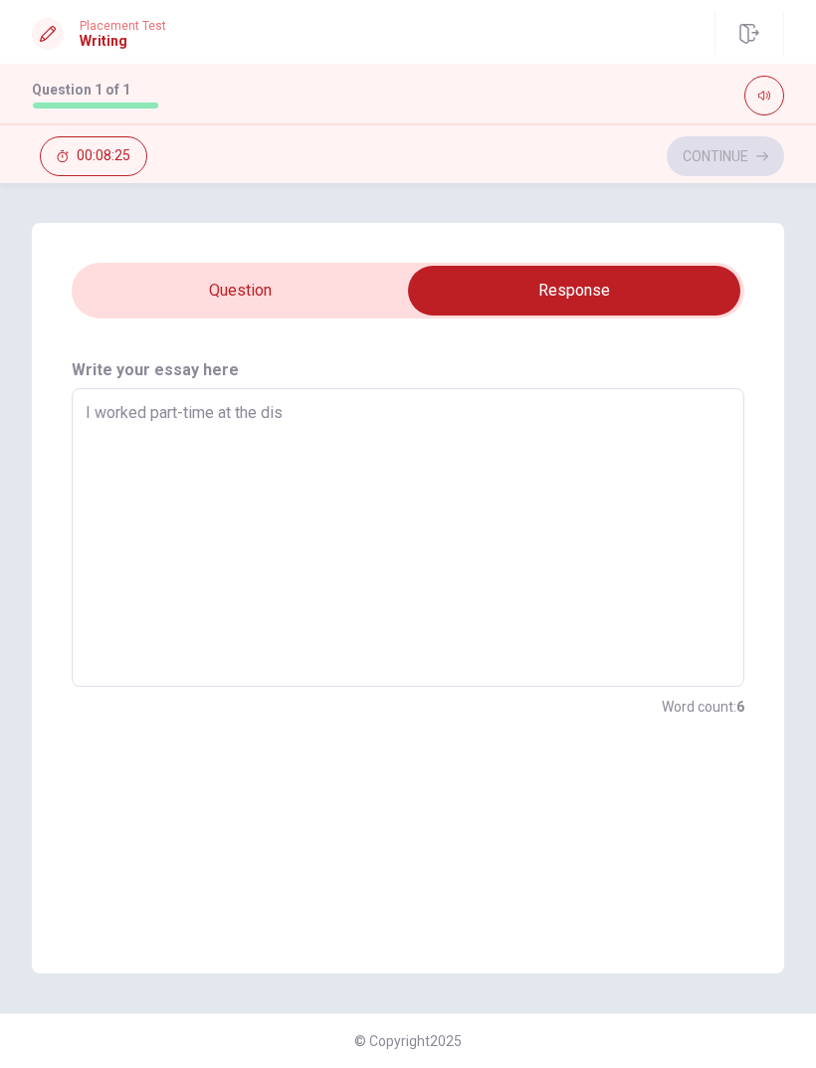
type textarea "x"
type textarea "I worked part-time at the disn"
type textarea "x"
type textarea "I worked part-time at the disne"
type textarea "x"
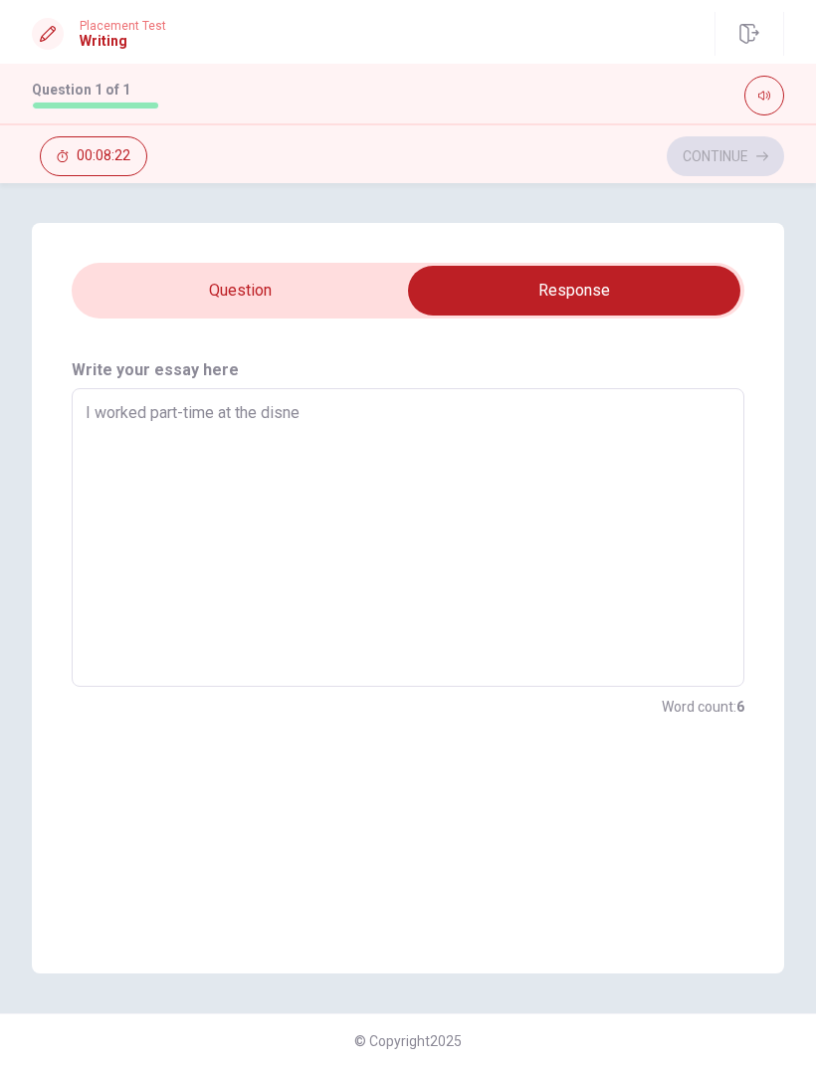
type textarea "I worked part-time at the disney"
type textarea "x"
type textarea "I worked part-time at the disney"
type textarea "x"
type textarea "I worked part-time at the disney s"
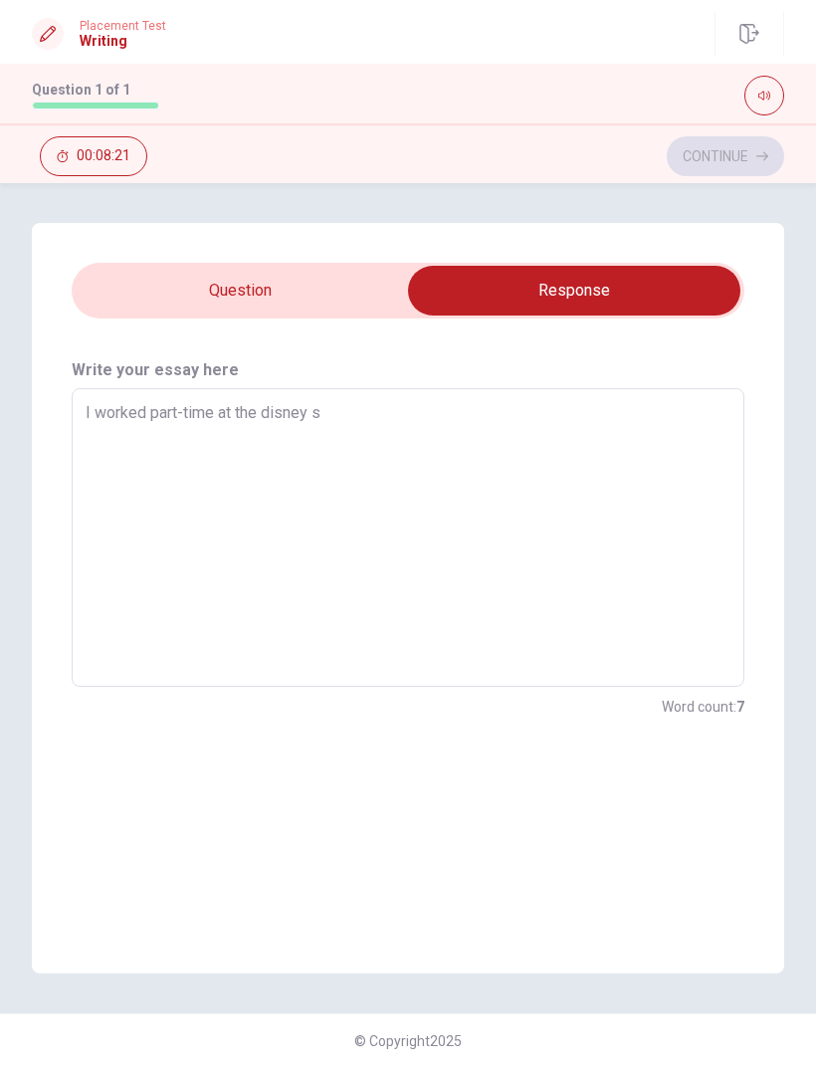
type textarea "x"
type textarea "I worked part-time at the [GEOGRAPHIC_DATA]"
type textarea "x"
type textarea "I worked part-time at the disney sto"
type textarea "x"
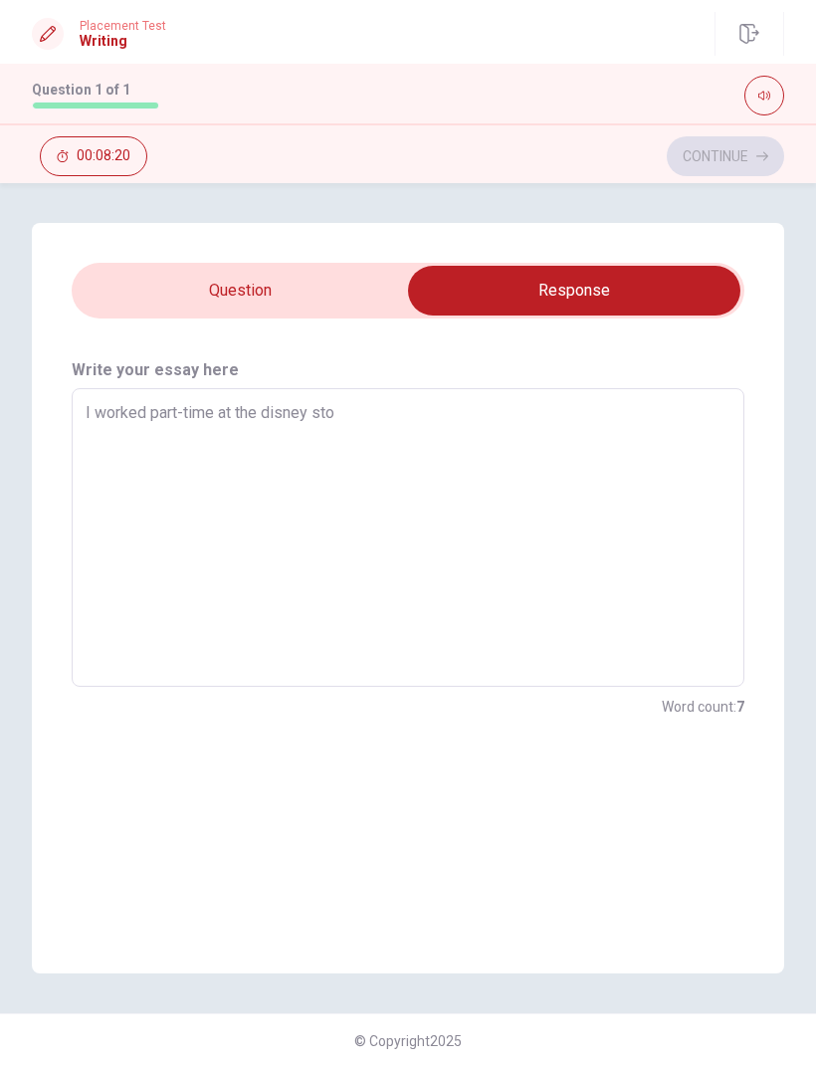
type textarea "I worked part-time at the disney stor"
type textarea "x"
type textarea "I worked part-time at the disney store"
type textarea "x"
type textarea "I worked part-time at the disney store."
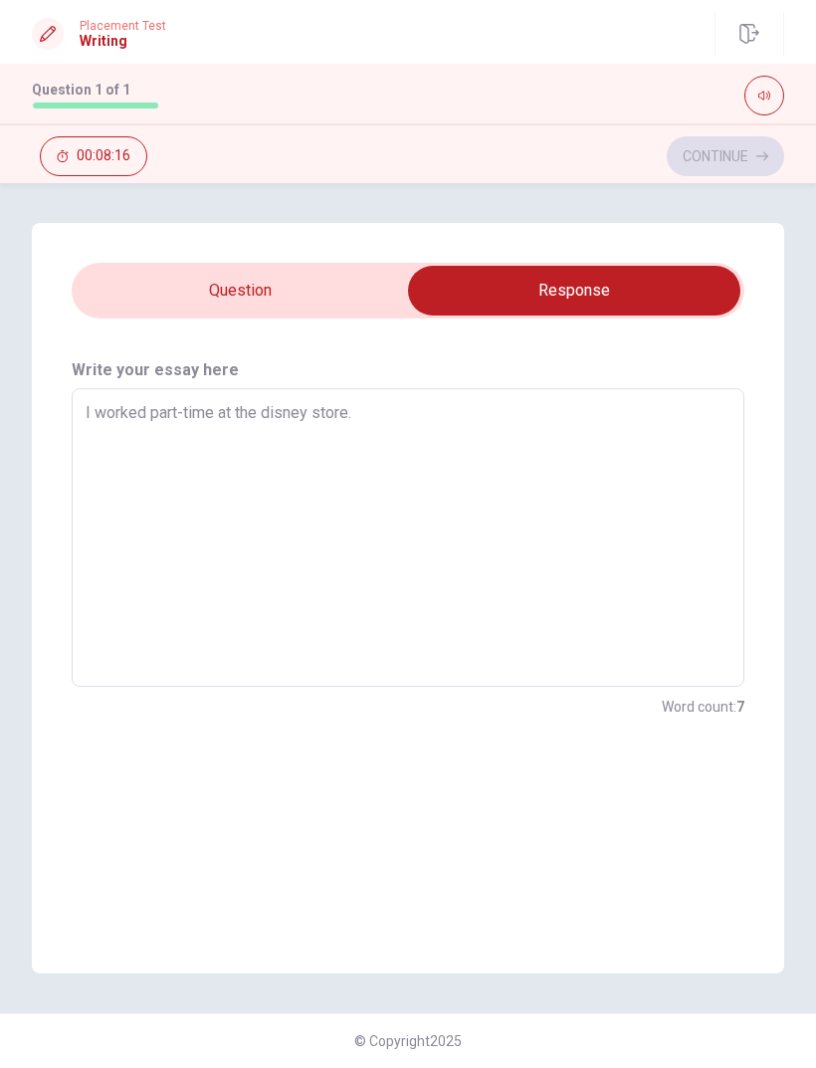
type textarea "x"
type textarea "I worked part-time at the disney store."
type textarea "x"
click at [368, 289] on input "checkbox" at bounding box center [575, 291] width 1010 height 50
checkbox input "false"
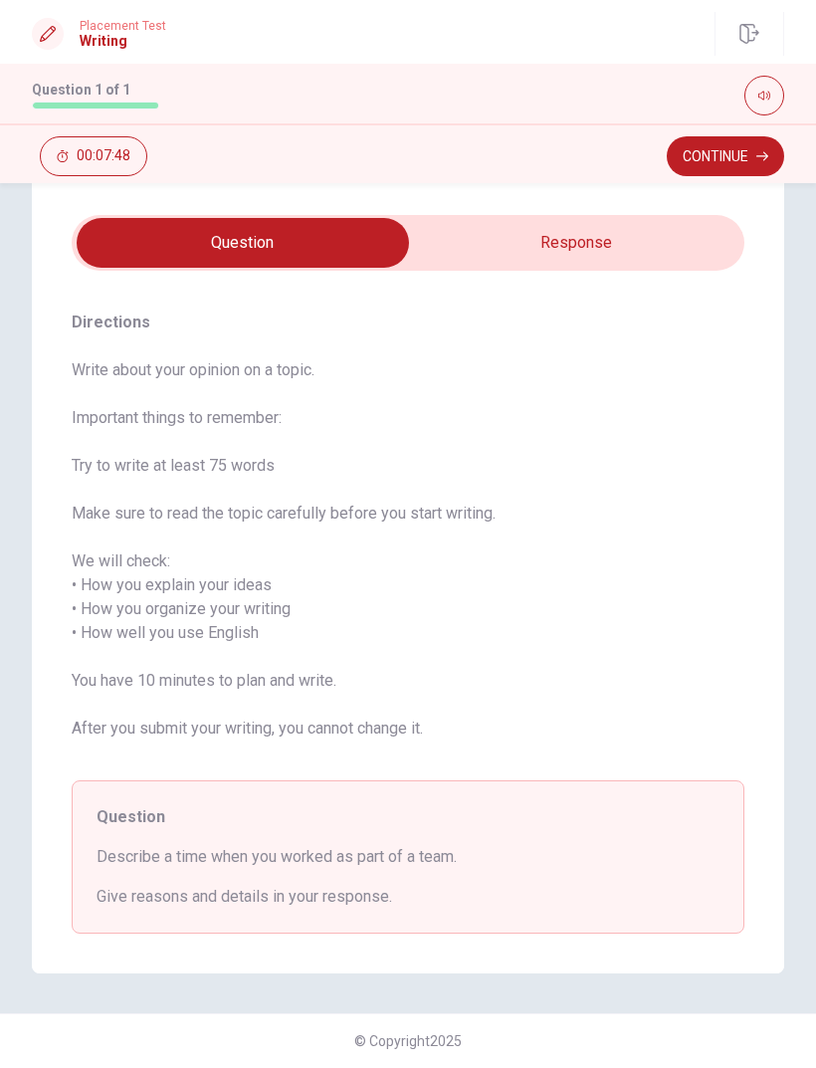
scroll to position [48, 0]
type textarea "x"
click at [669, 263] on input "checkbox" at bounding box center [243, 243] width 1010 height 50
checkbox input "true"
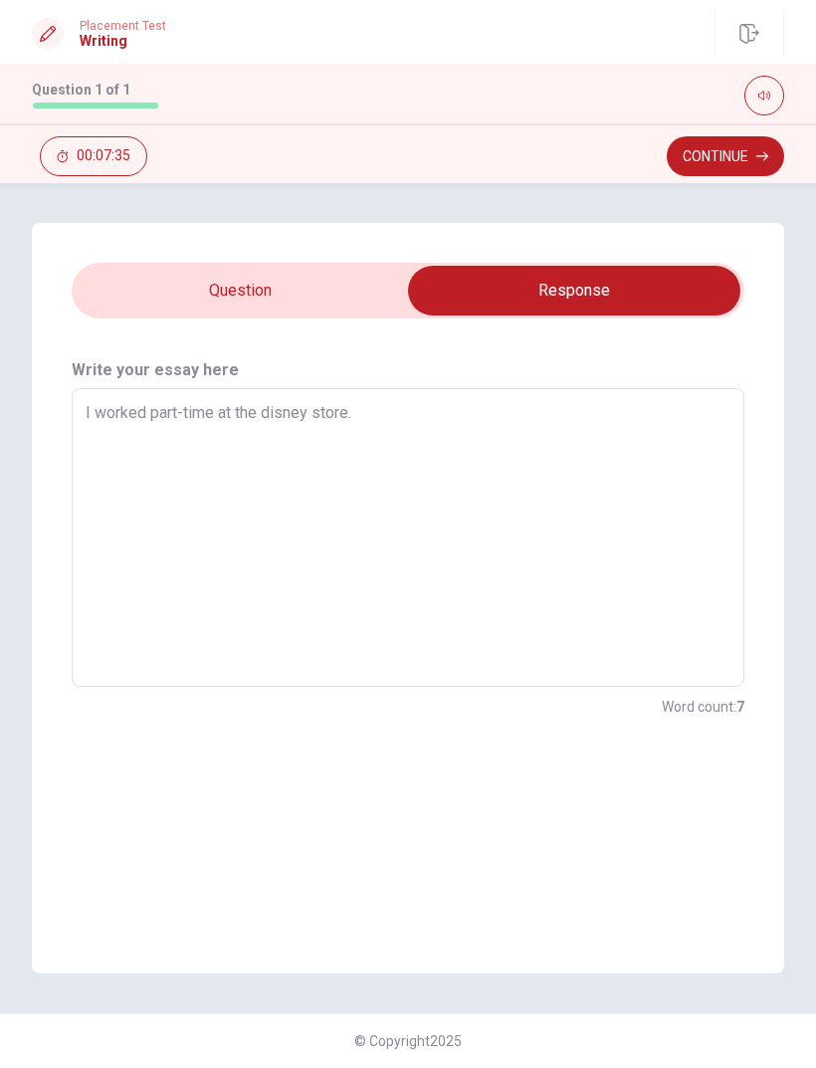
click at [533, 412] on textarea "I worked part-time at the disney store." at bounding box center [408, 538] width 645 height 266
type textarea "x"
type textarea "I worked part-time at the disney store."
type textarea "x"
type textarea "I worked part-time at the disney store. W"
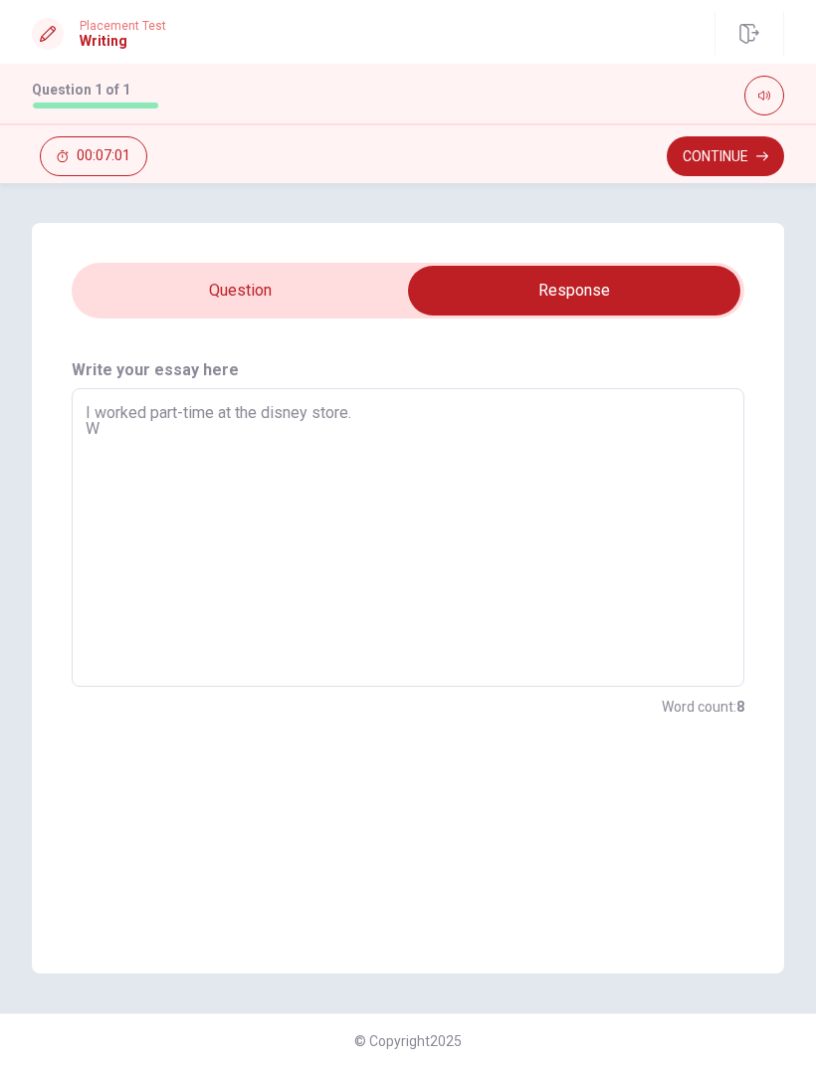
type textarea "x"
type textarea "I worked part-time at the disney store. We"
type textarea "x"
type textarea "I worked part-time at the disney store. We"
type textarea "x"
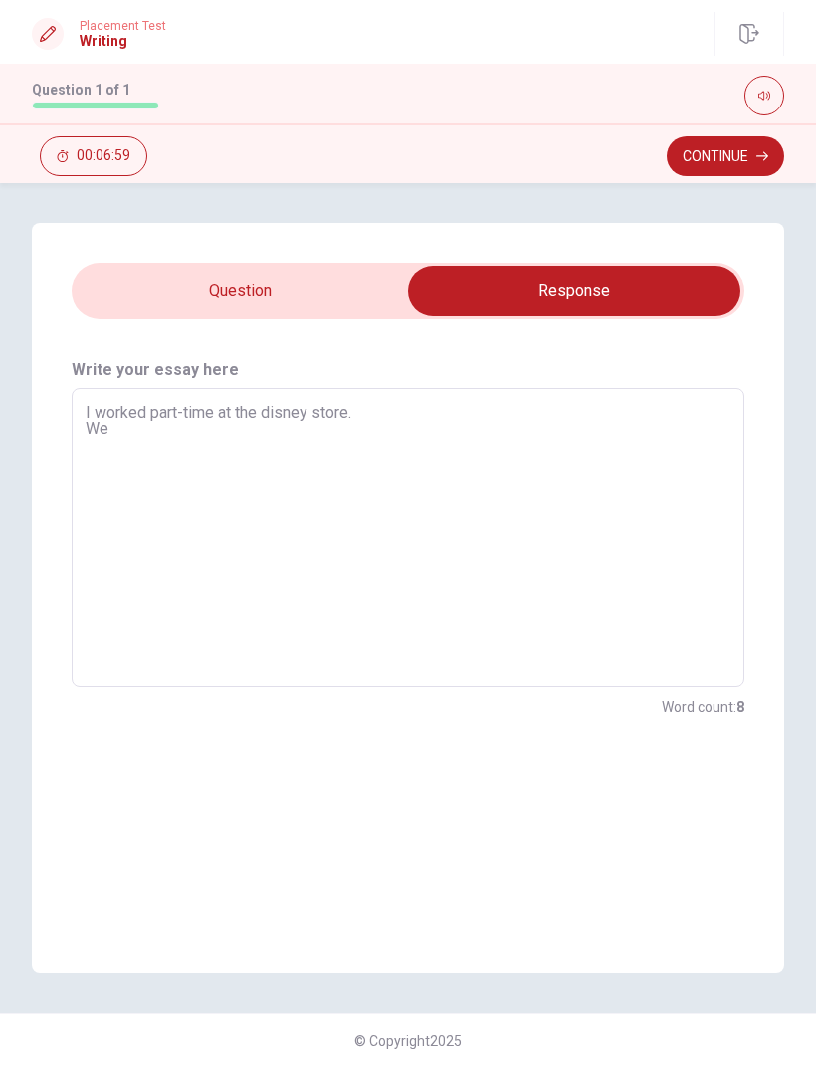
type textarea "I worked part-time at the disney store. We a"
type textarea "x"
type textarea "I worked part-time at the disney store. We al"
type textarea "x"
type textarea "I worked part-time at the disney store. We all"
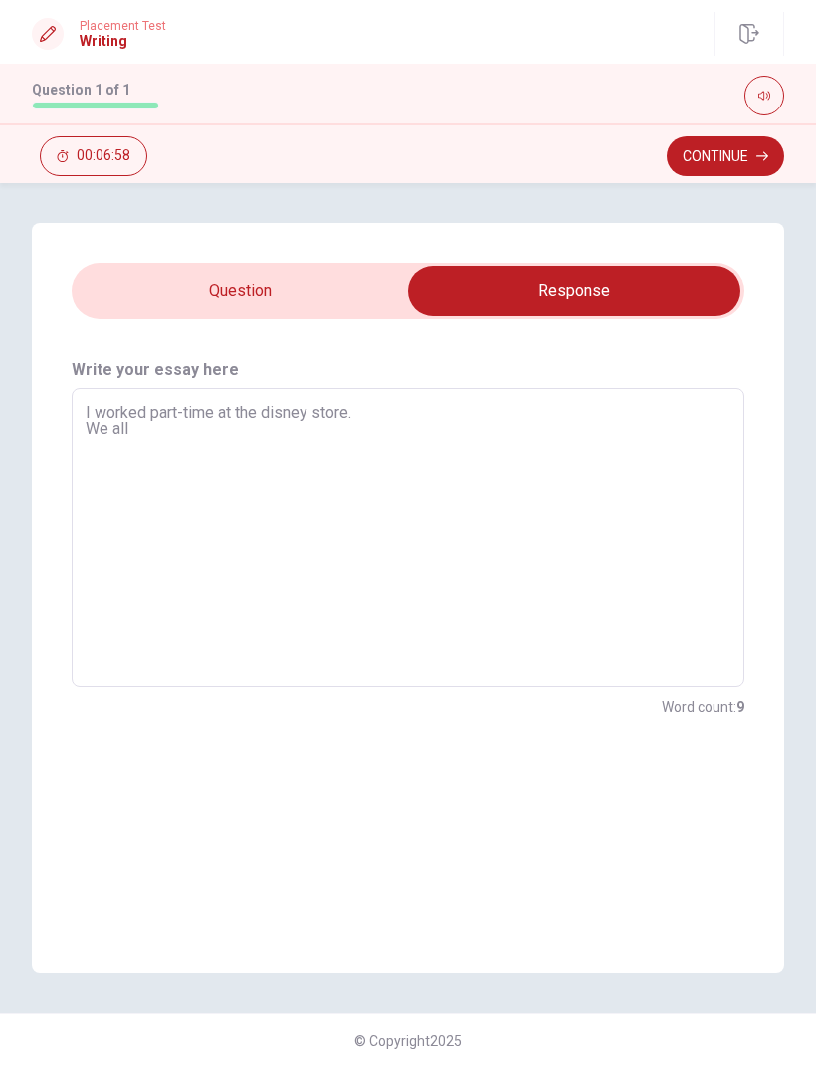
type textarea "x"
type textarea "I worked part-time at the disney store. We all"
type textarea "x"
type textarea "I worked part-time at the disney store. We all w"
type textarea "x"
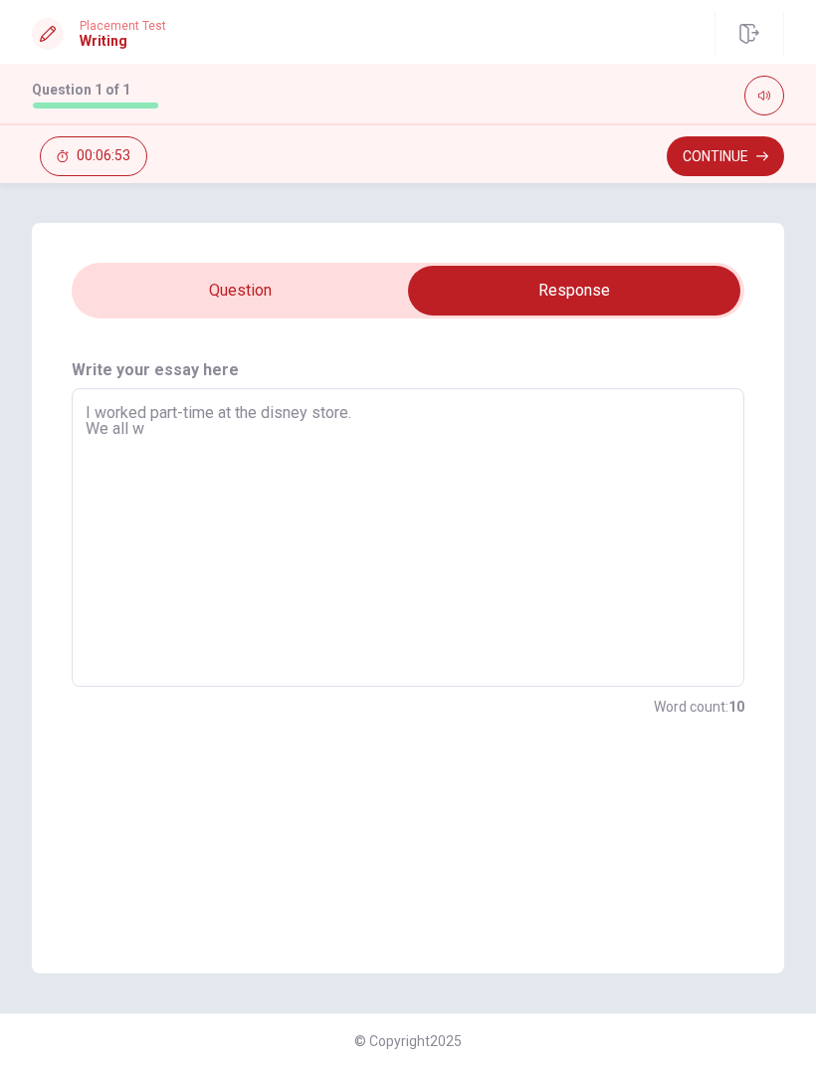
type textarea "I worked part-time at the disney store. We all wo"
type textarea "x"
type textarea "I worked part-time at the disney store. We all wor"
type textarea "x"
type textarea "I worked part-time at the disney store. We all work"
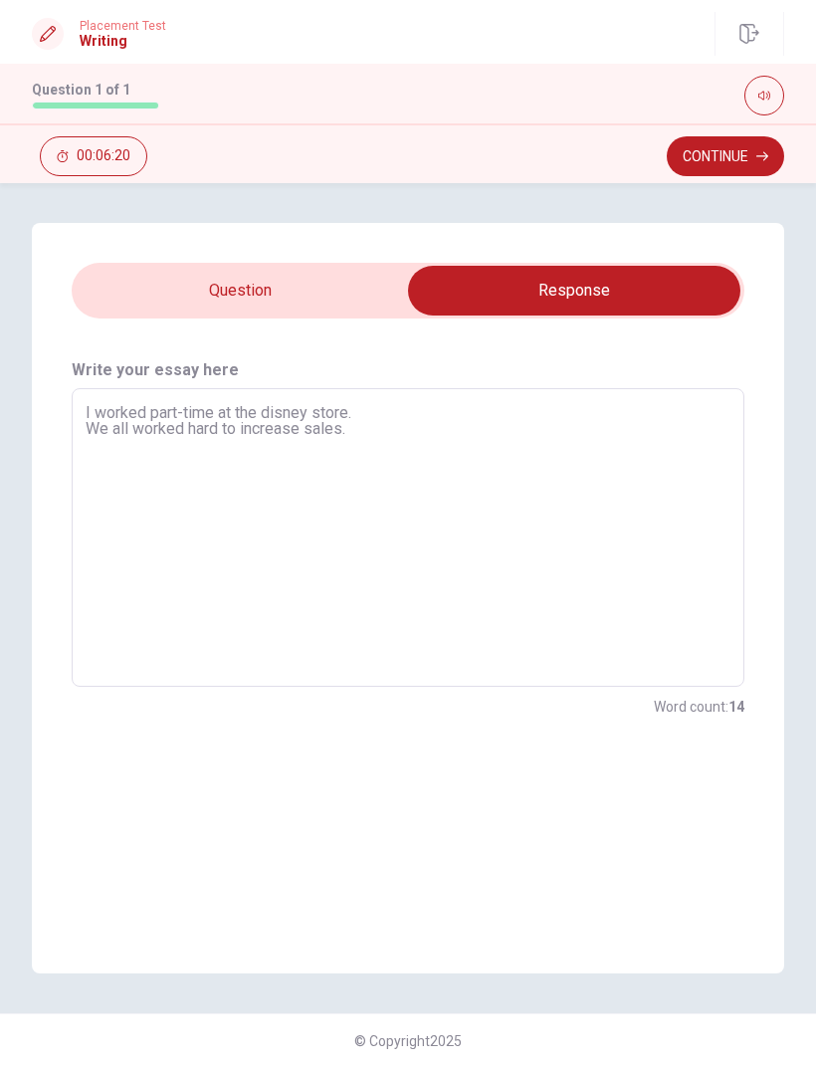
click at [403, 440] on textarea "I worked part-time at the disney store. We all worked hard to increase sales." at bounding box center [408, 538] width 645 height 266
click at [347, 284] on input "checkbox" at bounding box center [575, 291] width 1010 height 50
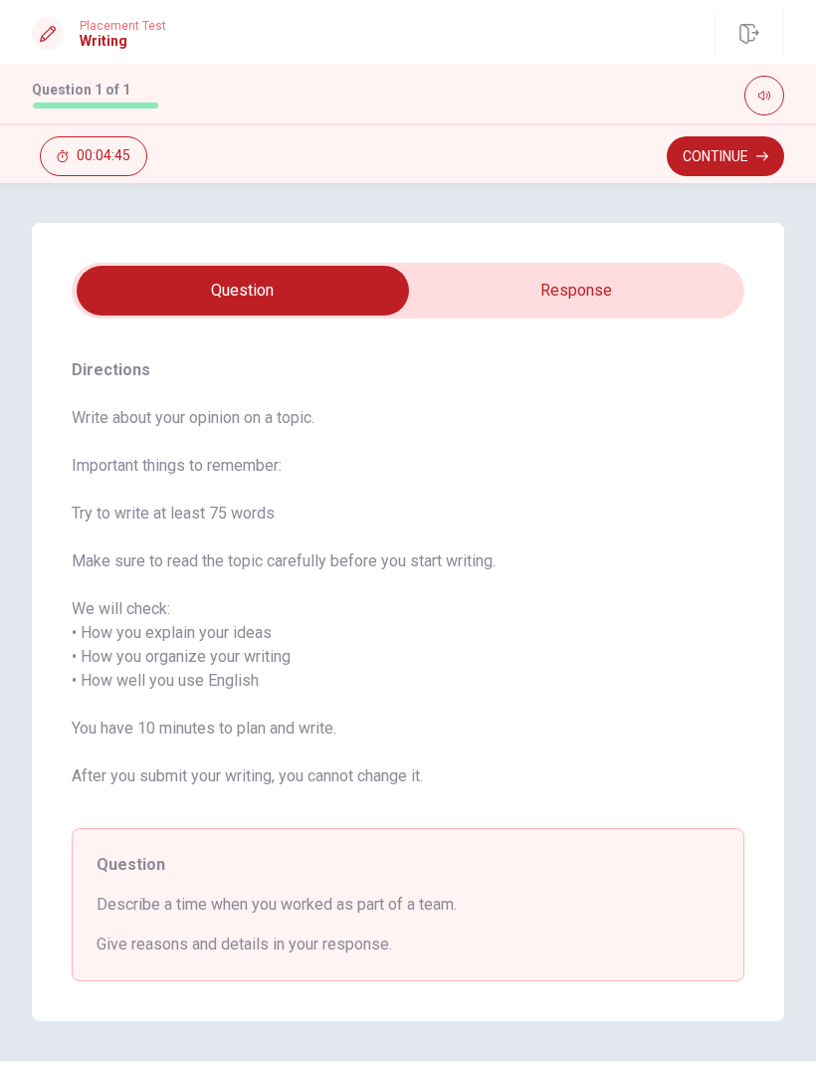
click at [655, 266] on input "checkbox" at bounding box center [243, 291] width 1010 height 50
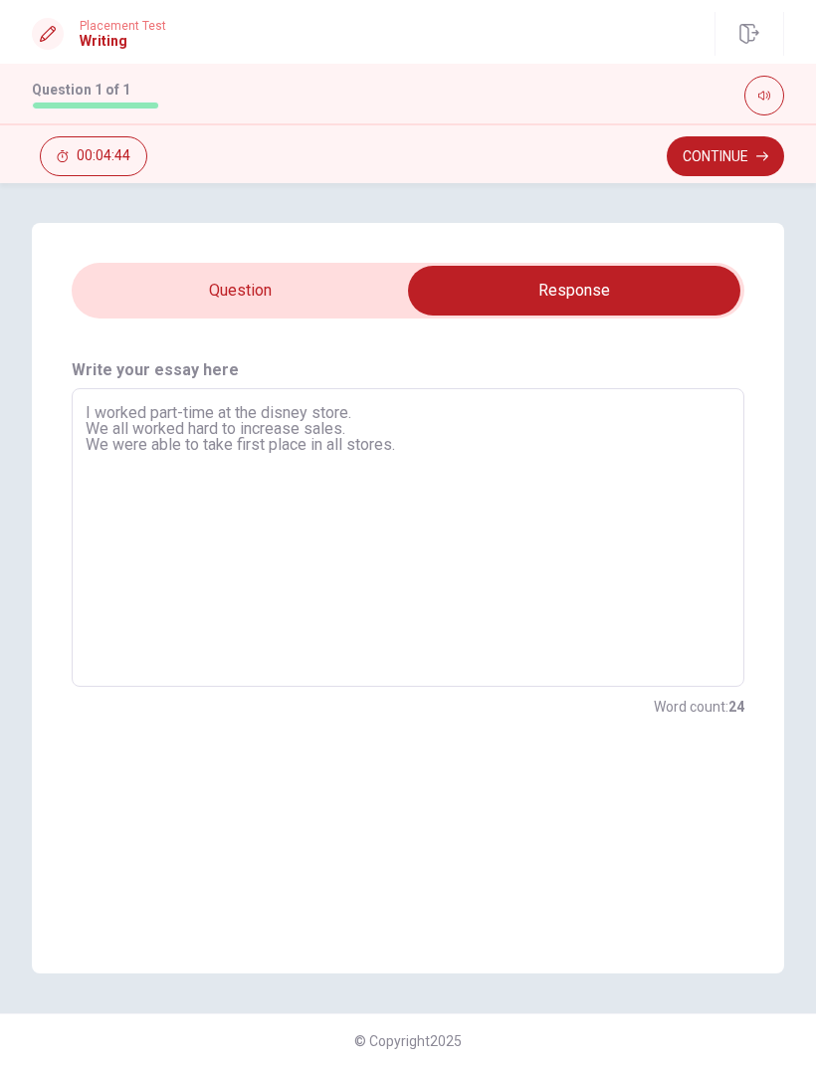
click at [449, 475] on textarea "I worked part-time at the disney store. We all worked hard to increase sales. W…" at bounding box center [408, 538] width 645 height 266
click at [373, 281] on input "checkbox" at bounding box center [575, 291] width 1010 height 50
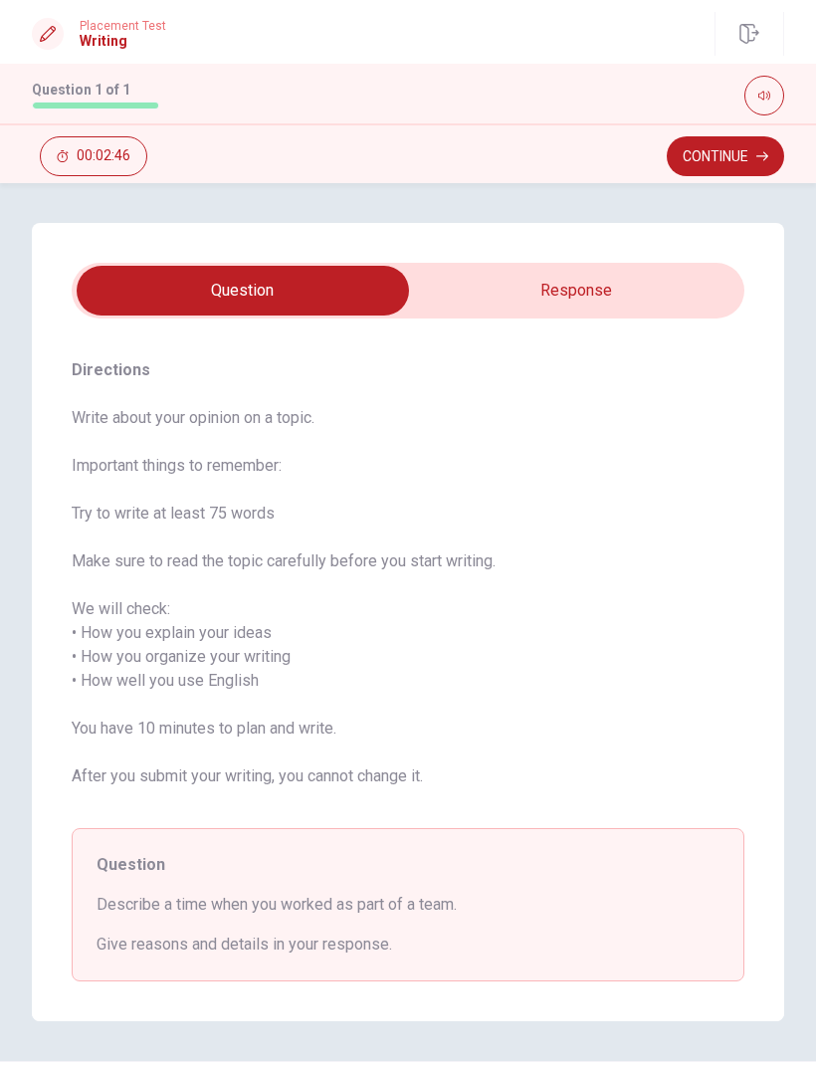
click at [672, 284] on input "checkbox" at bounding box center [243, 291] width 1010 height 50
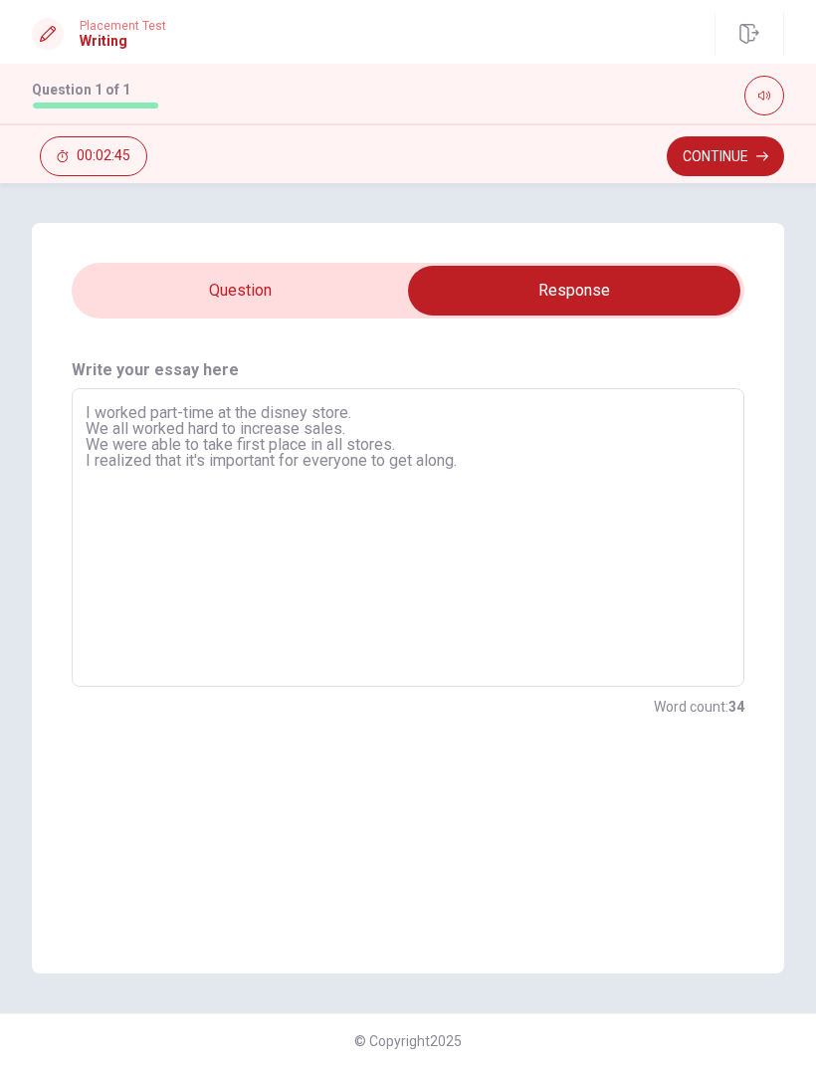
click at [640, 475] on textarea "I worked part-time at the disney store. We all worked hard to increase sales. W…" at bounding box center [408, 538] width 645 height 266
